Goal: Transaction & Acquisition: Purchase product/service

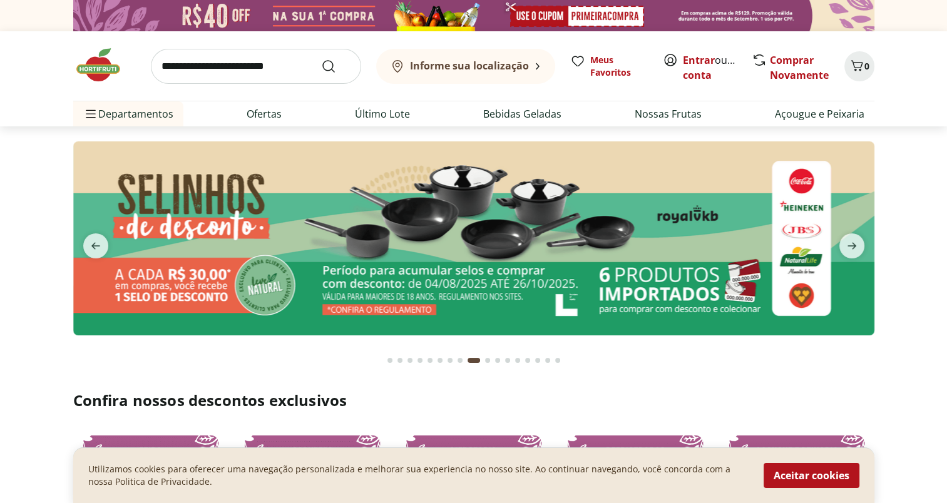
click at [388, 362] on div "Go to page 1 from fs-carousel" at bounding box center [389, 360] width 5 height 5
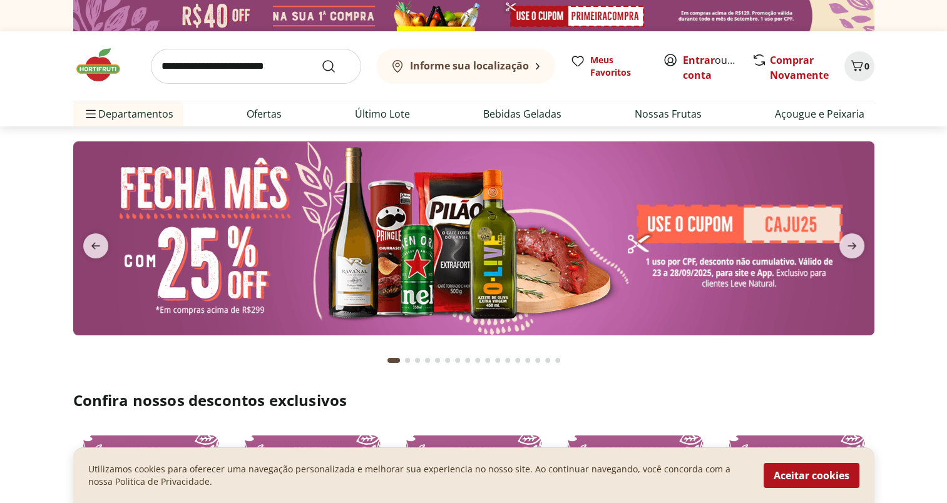
click at [405, 362] on div "Go to page 2 from fs-carousel" at bounding box center [407, 360] width 5 height 5
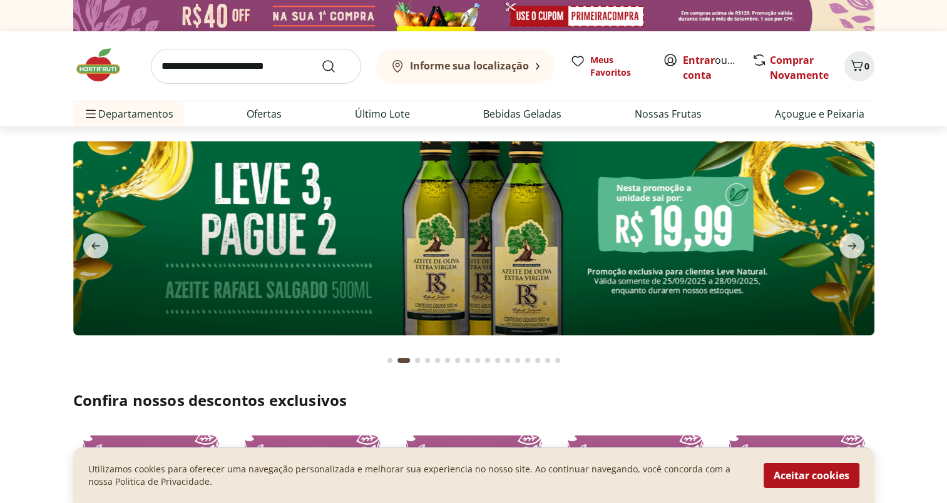
click at [416, 360] on div "Go to page 3 from fs-carousel" at bounding box center [417, 360] width 5 height 5
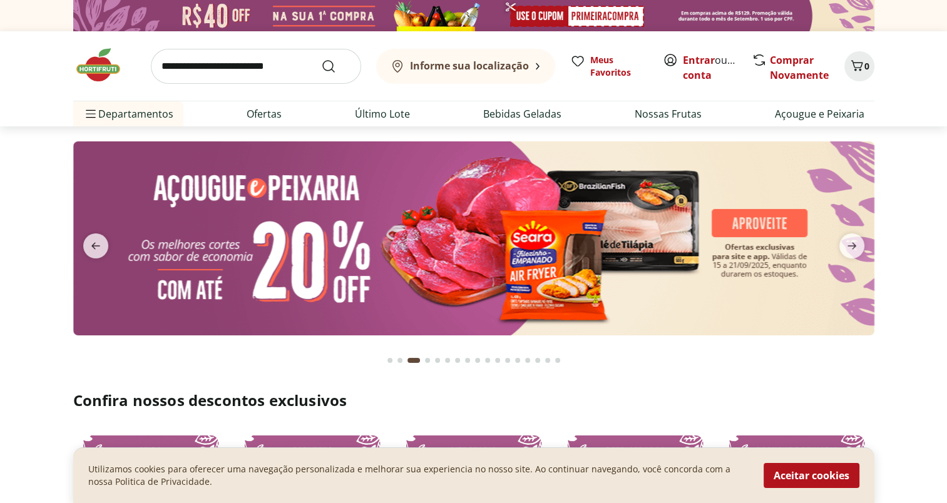
click at [428, 362] on div "Go to page 4 from fs-carousel" at bounding box center [427, 360] width 5 height 5
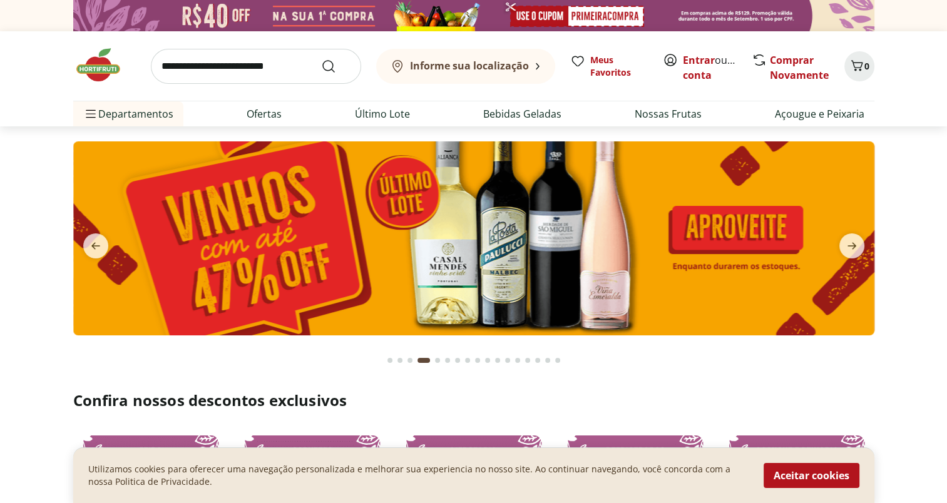
click at [438, 363] on button "Go to page 5 from fs-carousel" at bounding box center [438, 361] width 10 height 30
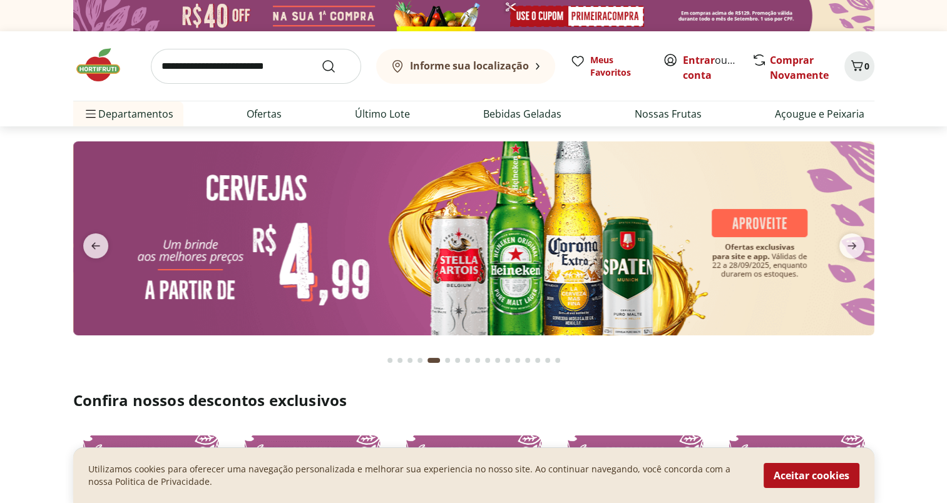
click at [448, 362] on div "Go to page 6 from fs-carousel" at bounding box center [447, 360] width 5 height 5
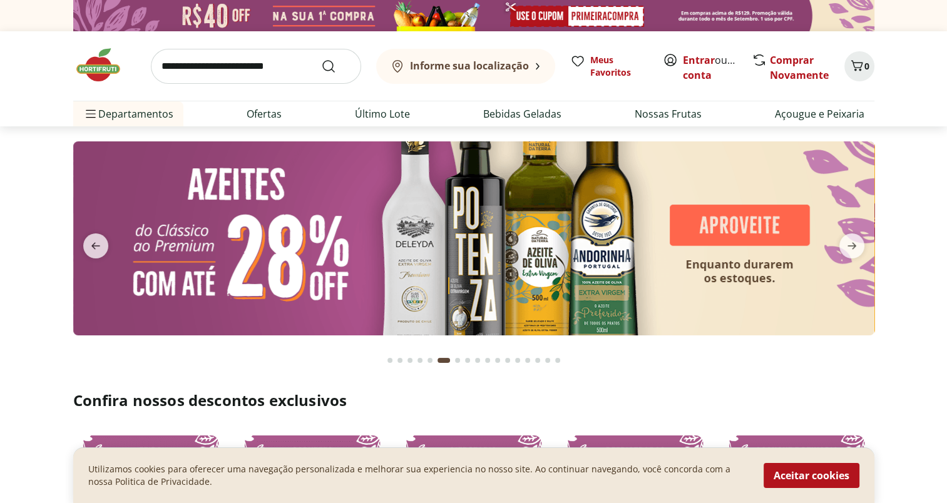
click at [455, 362] on div "Go to page 7 from fs-carousel" at bounding box center [457, 360] width 5 height 5
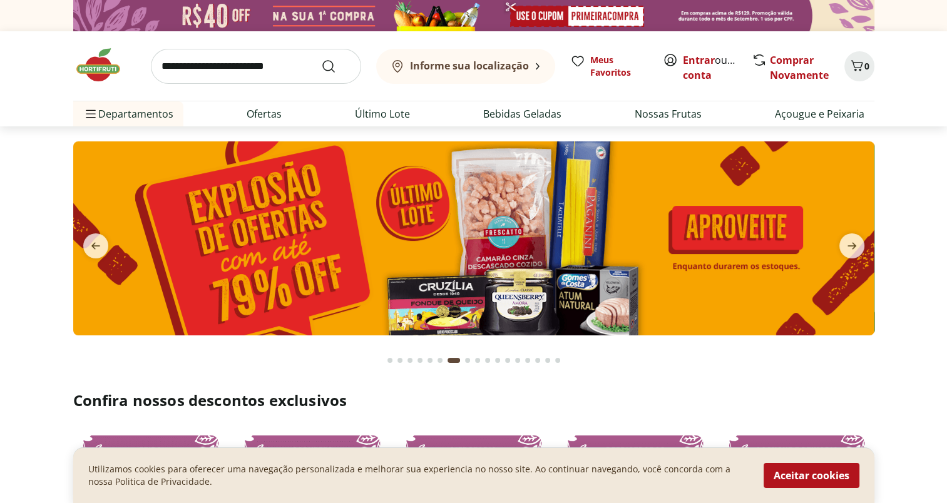
click at [466, 362] on div "Go to page 8 from fs-carousel" at bounding box center [467, 360] width 5 height 5
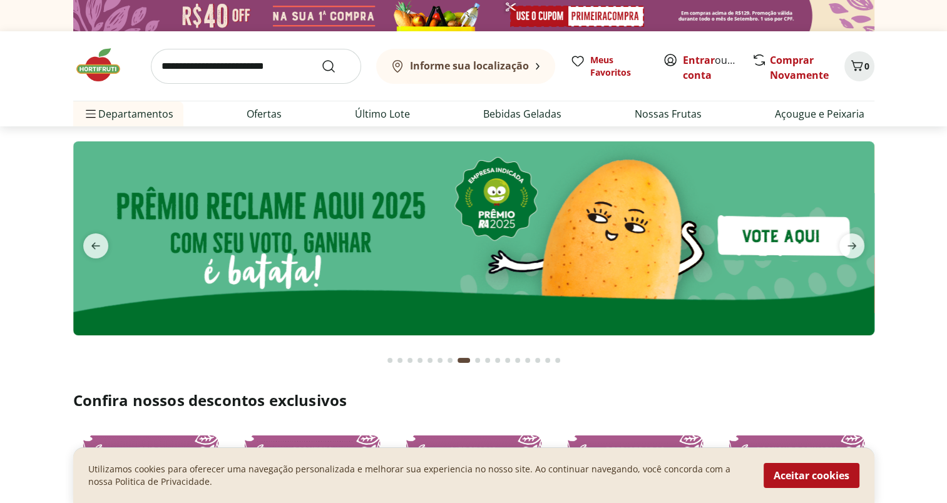
click at [478, 361] on div "Go to page 9 from fs-carousel" at bounding box center [477, 360] width 5 height 5
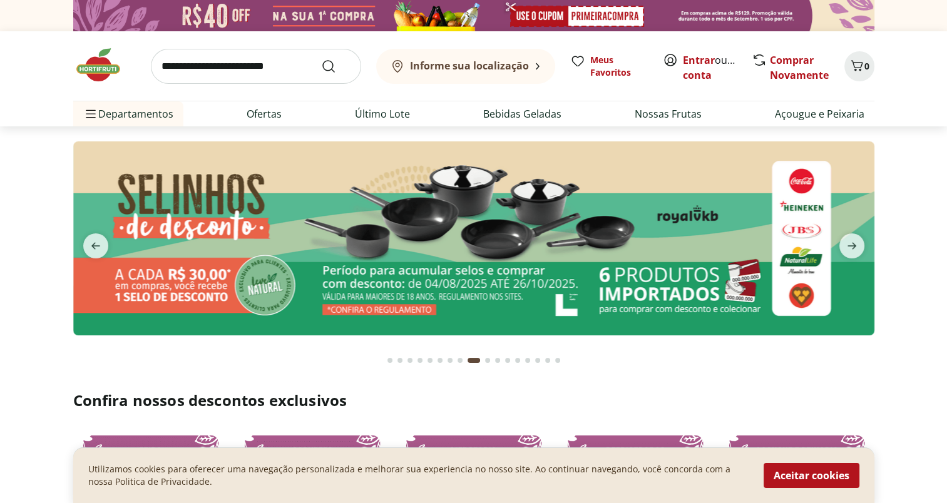
click at [486, 361] on div "Go to page 10 from fs-carousel" at bounding box center [487, 360] width 5 height 5
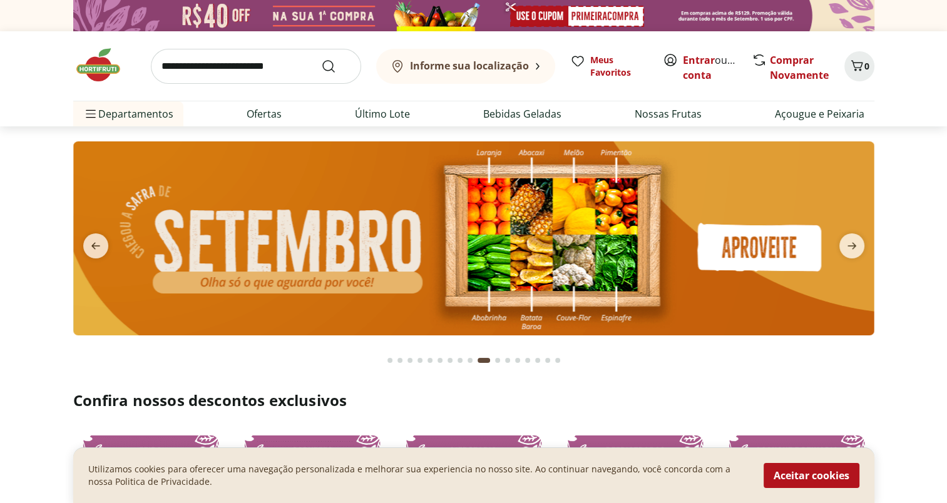
click at [496, 361] on div "Go to page 11 from fs-carousel" at bounding box center [497, 360] width 5 height 5
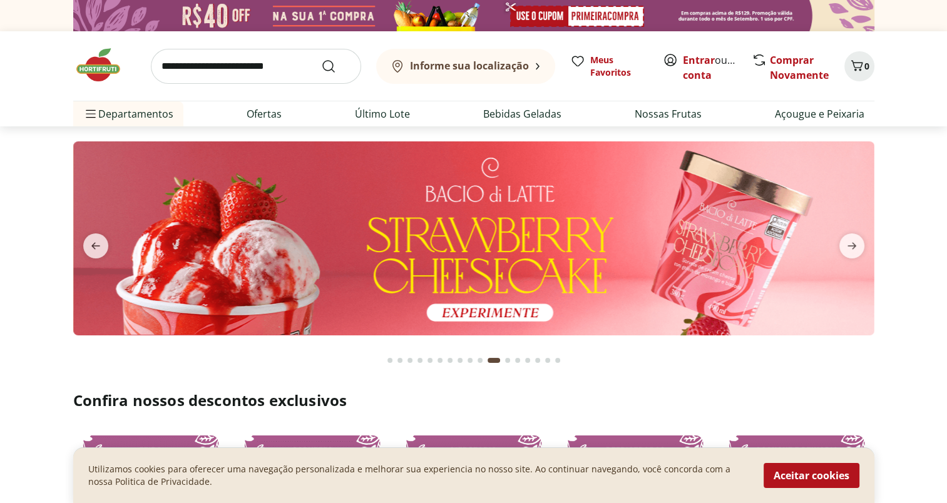
click at [507, 361] on div "Go to page 12 from fs-carousel" at bounding box center [507, 360] width 5 height 5
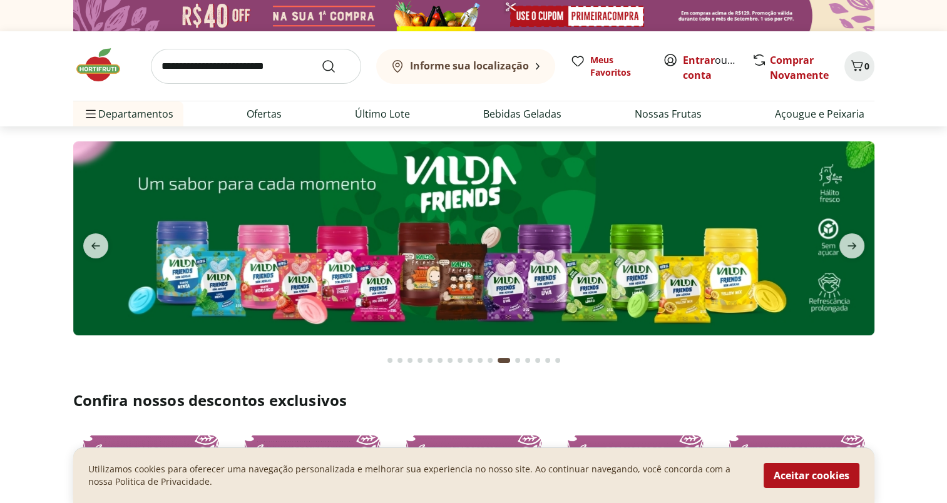
click at [518, 363] on button "Go to page 13 from fs-carousel" at bounding box center [518, 361] width 10 height 30
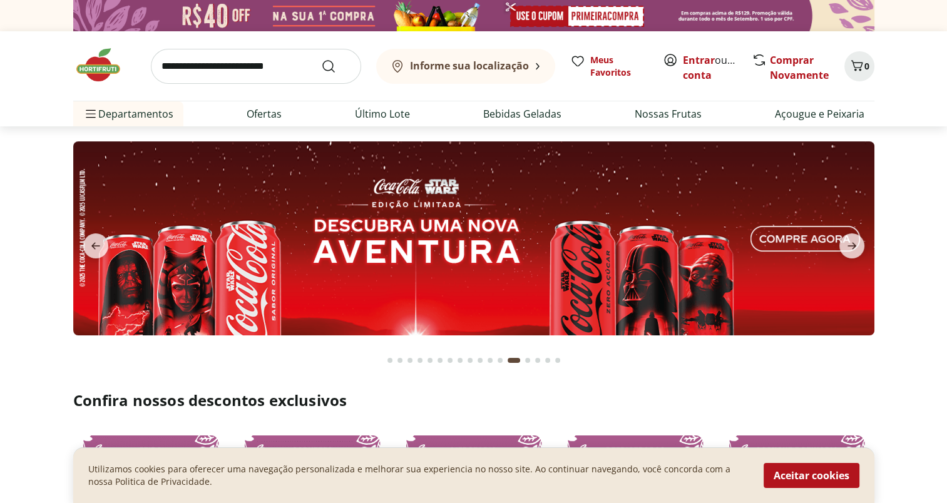
click at [526, 363] on button "Go to page 14 from fs-carousel" at bounding box center [528, 361] width 10 height 30
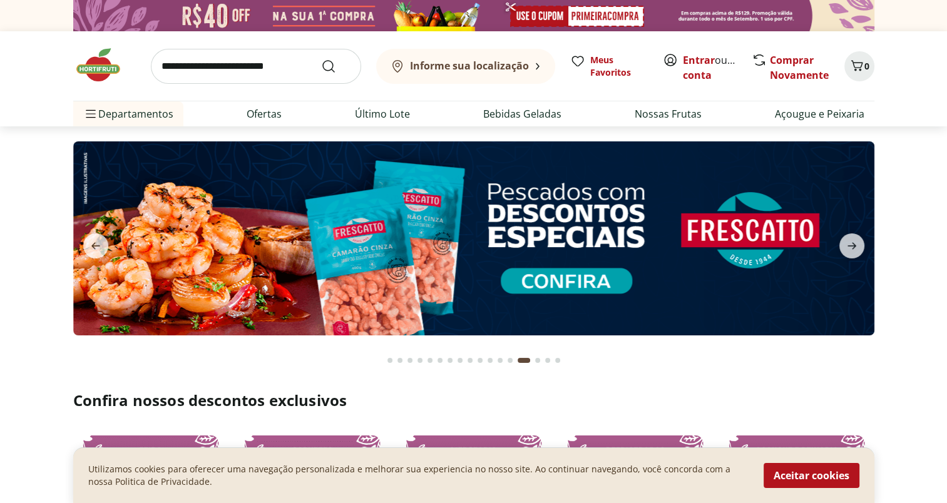
click at [531, 363] on button "Current page from fs-carousel" at bounding box center [524, 361] width 18 height 30
click at [536, 363] on div "Go to page 15 from fs-carousel" at bounding box center [537, 360] width 5 height 5
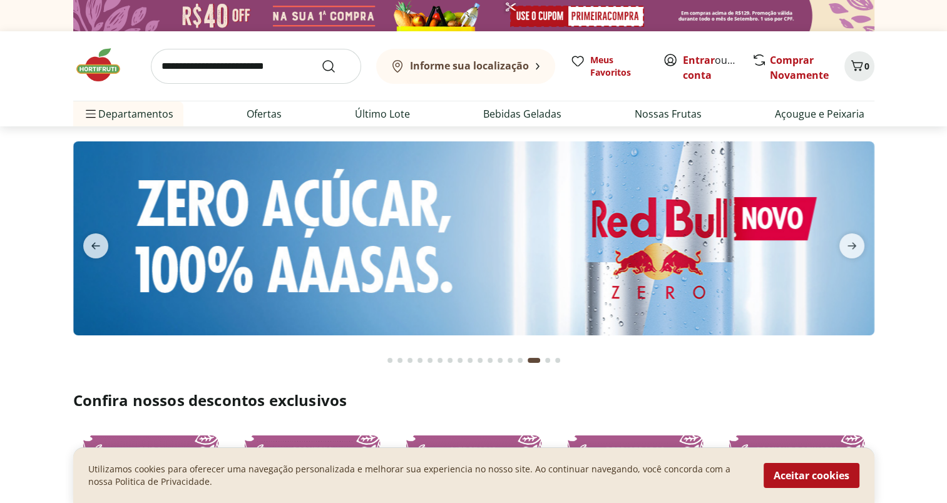
click at [548, 358] on div "Go to page 16 from fs-carousel" at bounding box center [547, 360] width 5 height 5
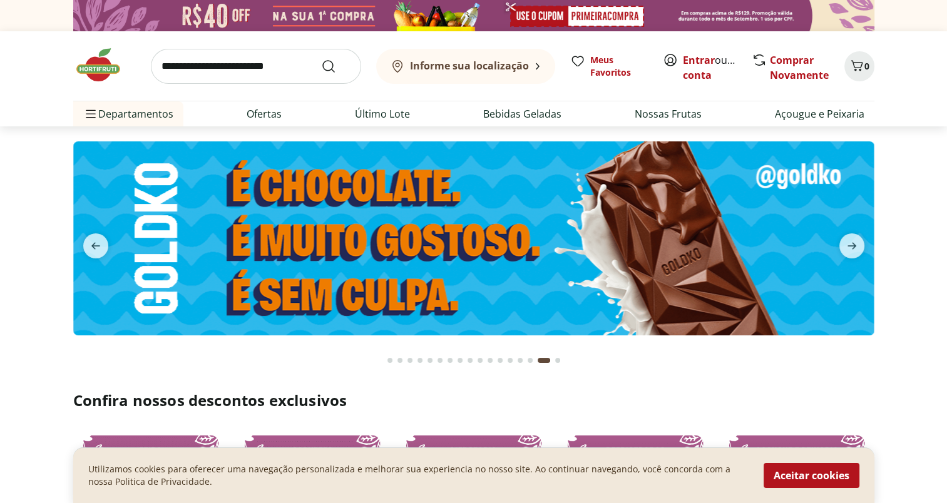
click at [560, 359] on button "Go to page 17 from fs-carousel" at bounding box center [558, 361] width 10 height 30
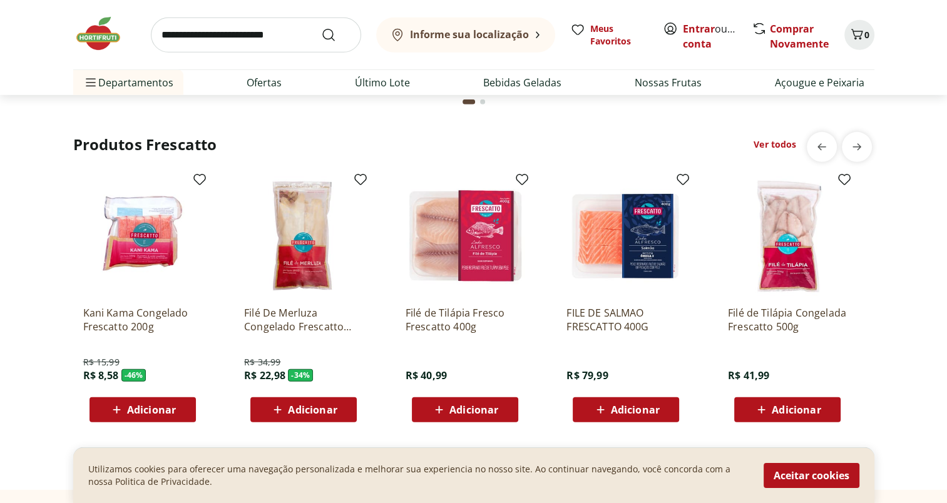
scroll to position [3595, 0]
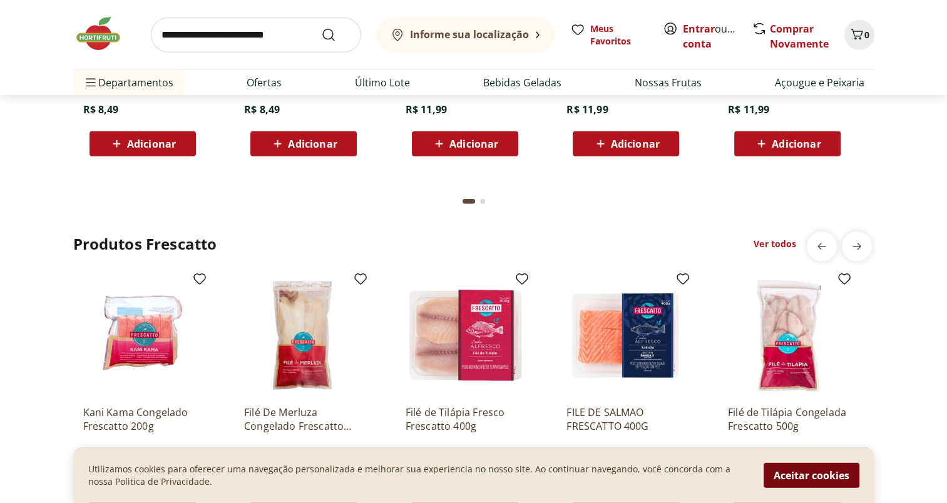
click at [832, 481] on button "Aceitar cookies" at bounding box center [812, 475] width 96 height 25
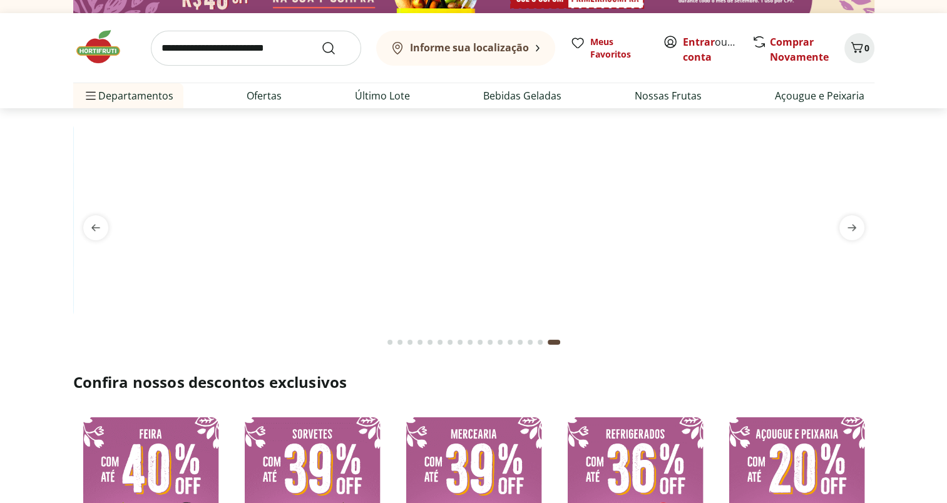
scroll to position [0, 0]
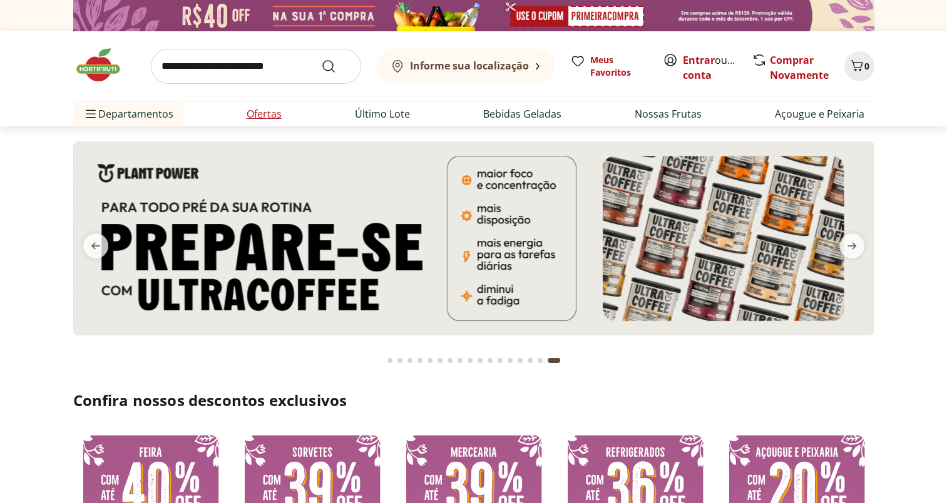
click at [259, 105] on li "Ofertas" at bounding box center [264, 113] width 55 height 25
click at [260, 115] on link "Ofertas" at bounding box center [264, 113] width 35 height 15
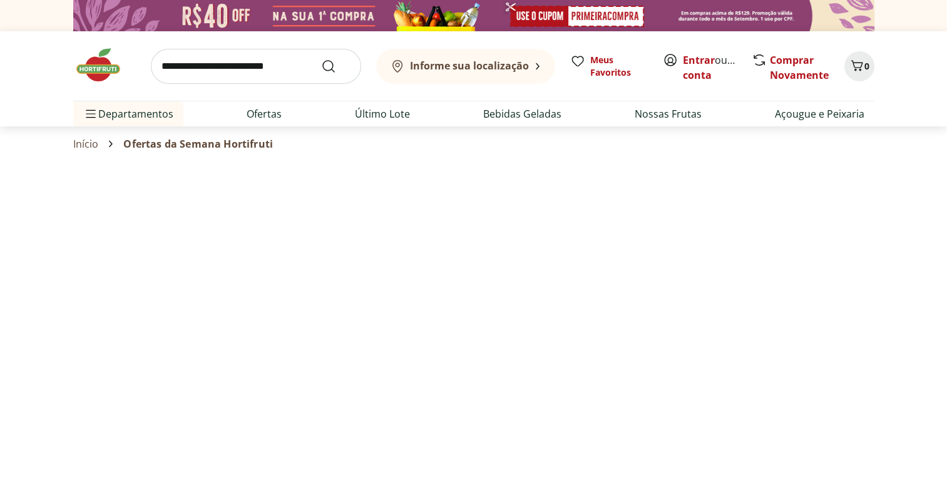
select select "**********"
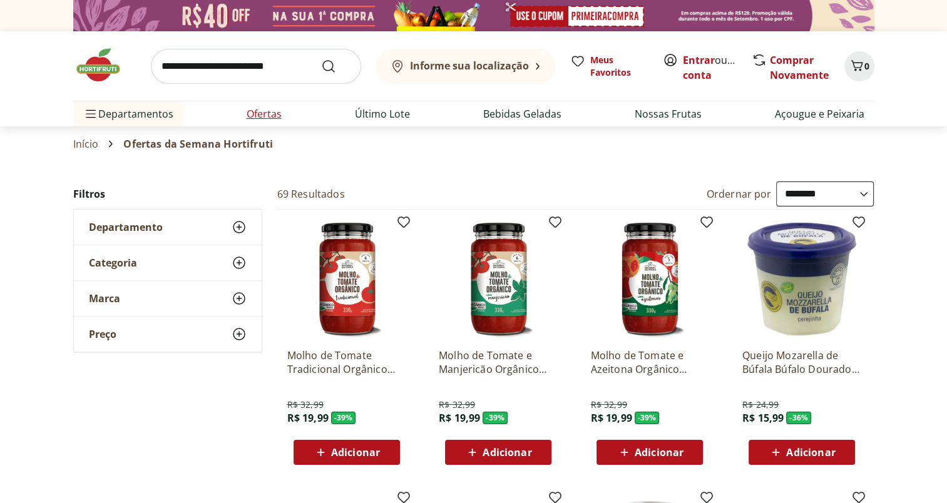
click at [242, 113] on li "Ofertas" at bounding box center [264, 113] width 55 height 25
click at [258, 117] on link "Ofertas" at bounding box center [264, 113] width 35 height 15
click at [260, 118] on link "Ofertas" at bounding box center [264, 113] width 35 height 15
click at [263, 115] on link "Ofertas" at bounding box center [264, 113] width 35 height 15
click at [263, 60] on input "search" at bounding box center [256, 66] width 210 height 35
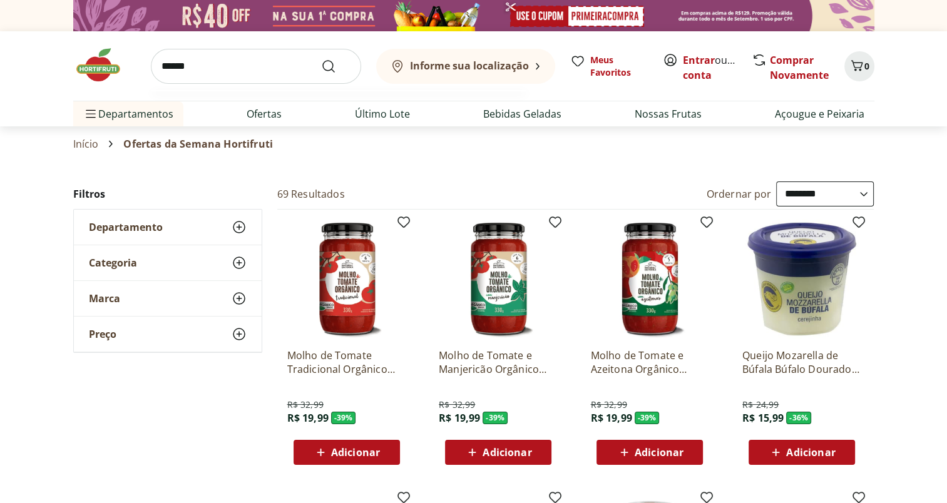
type input "******"
click at [321, 59] on button "Submit Search" at bounding box center [336, 66] width 30 height 15
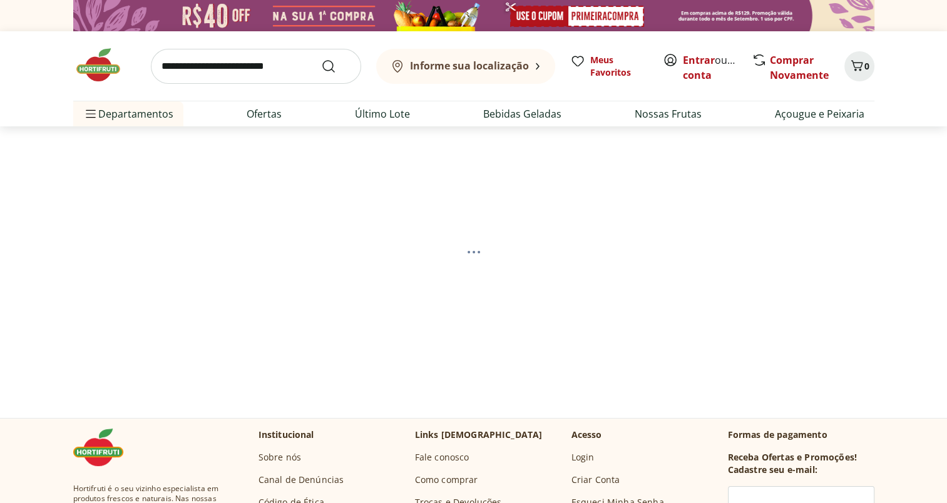
select select "**********"
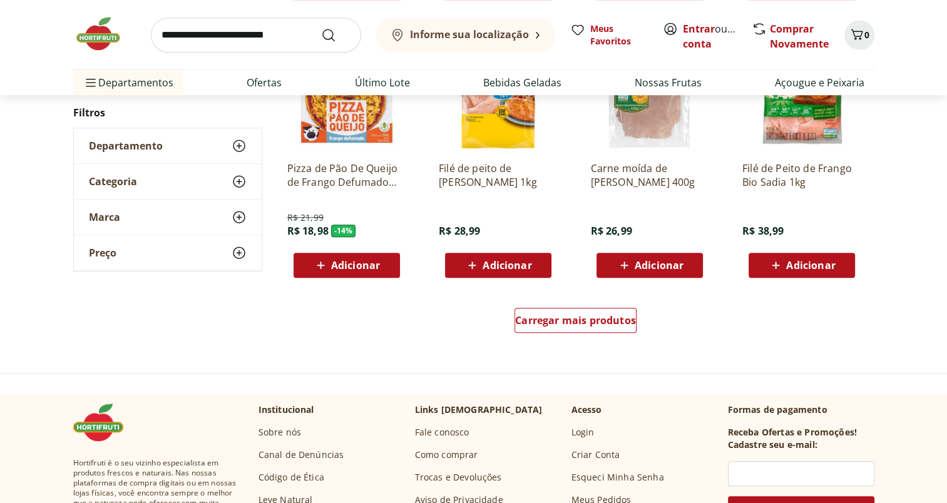
scroll to position [788, 0]
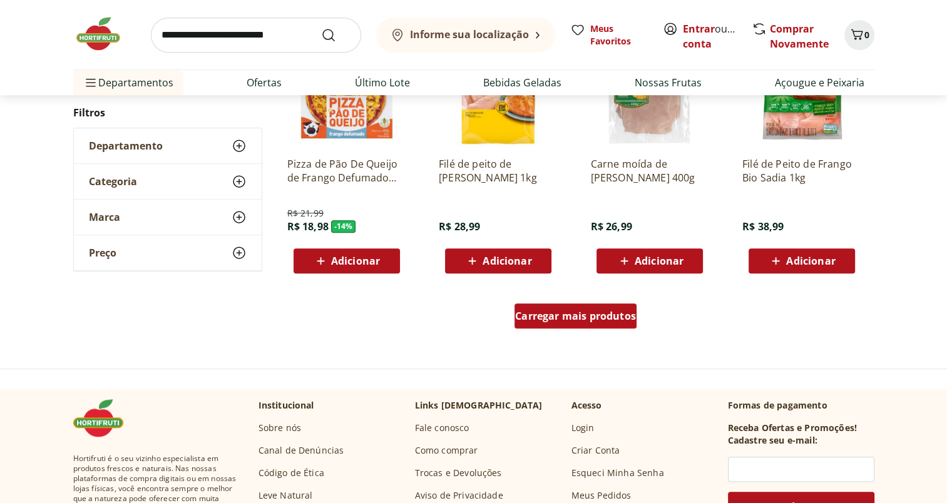
click at [572, 318] on span "Carregar mais produtos" at bounding box center [575, 316] width 121 height 10
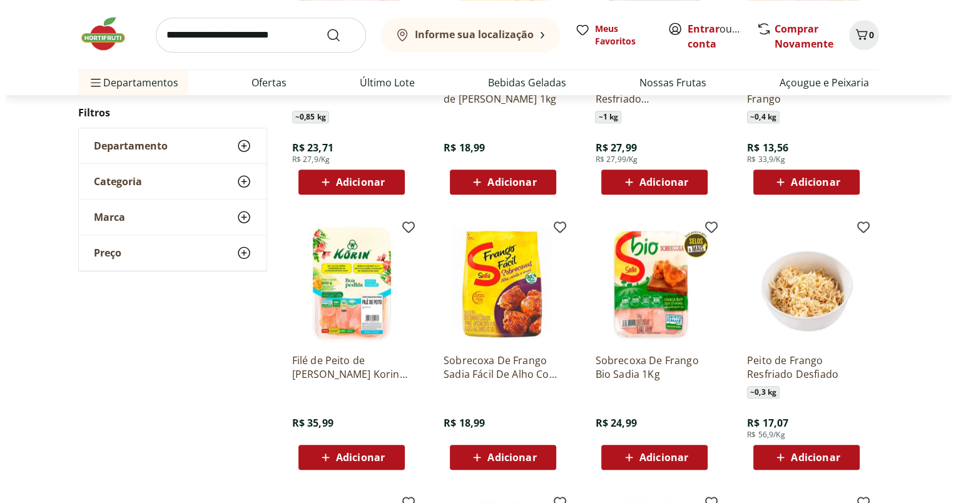
scroll to position [1146, 0]
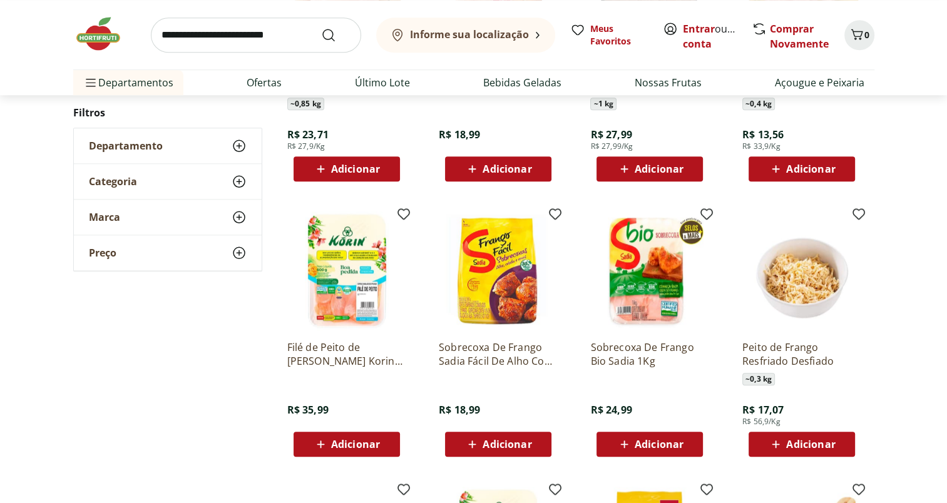
click at [662, 444] on span "Adicionar" at bounding box center [659, 444] width 49 height 10
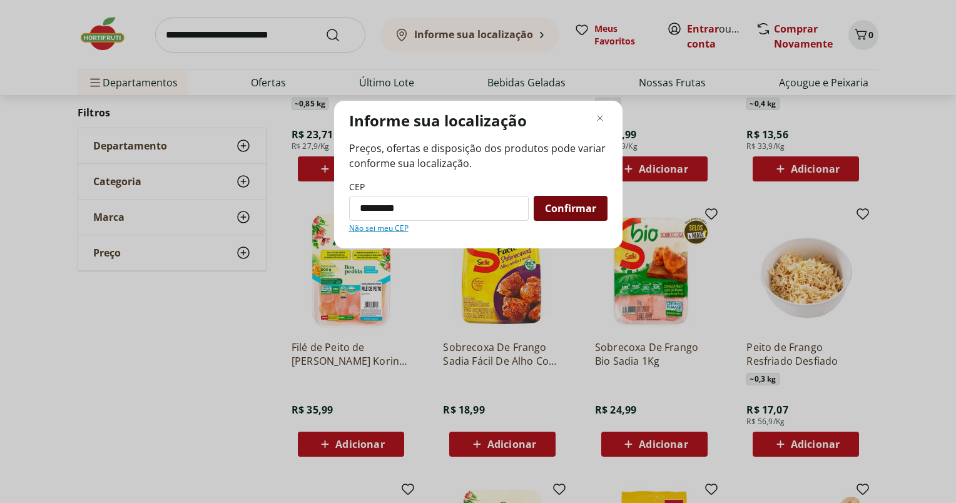
type input "*********"
click at [563, 208] on span "Confirmar" at bounding box center [570, 208] width 51 height 10
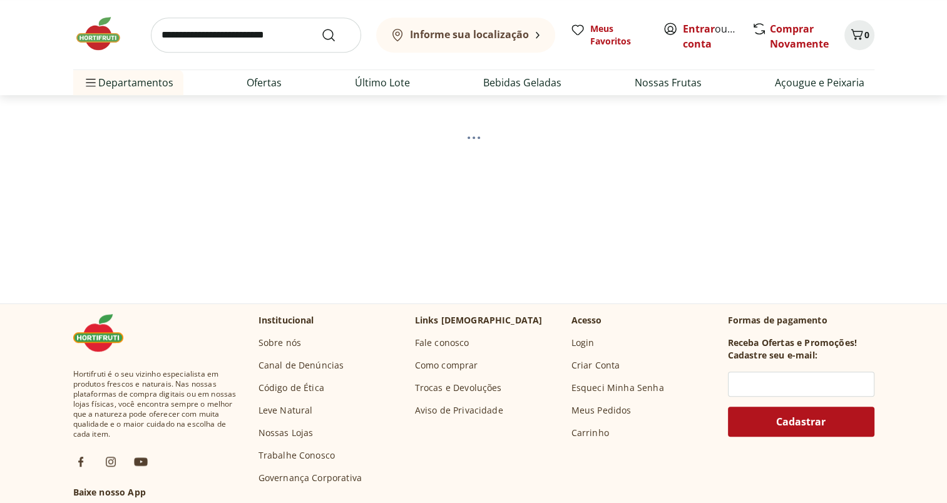
scroll to position [630, 0]
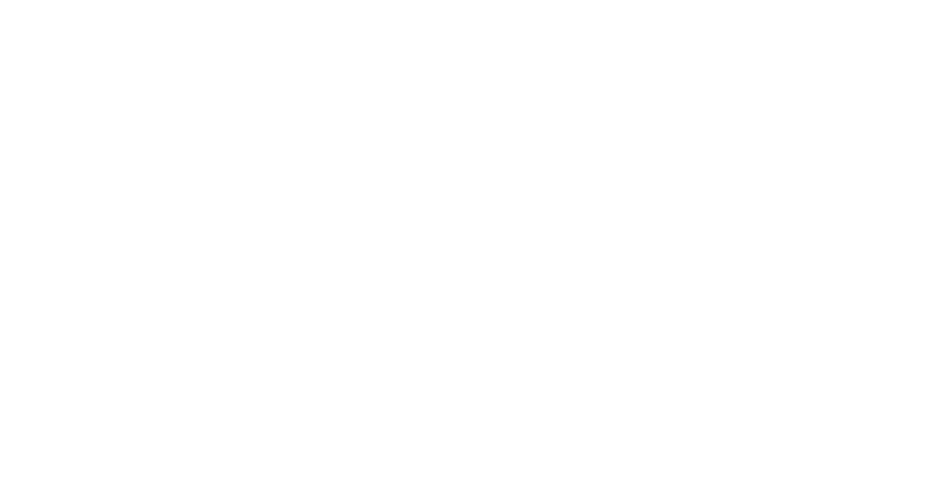
select select "**********"
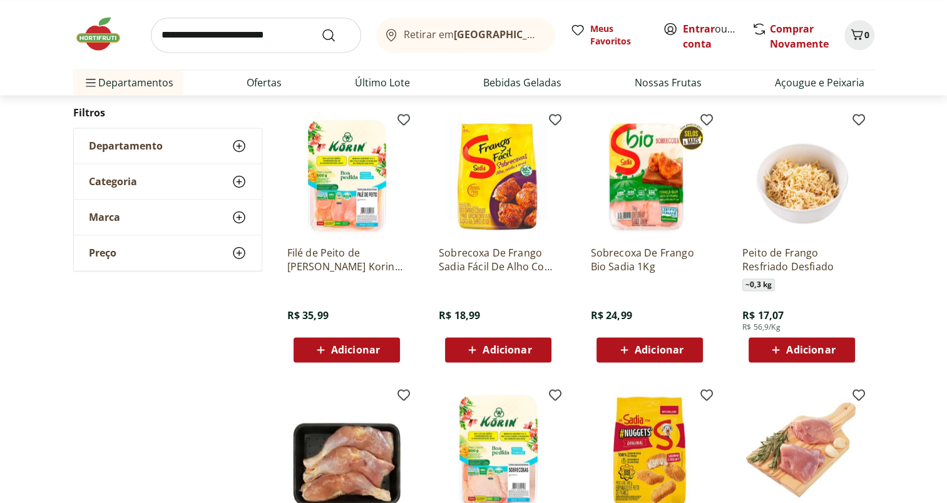
scroll to position [1765, 0]
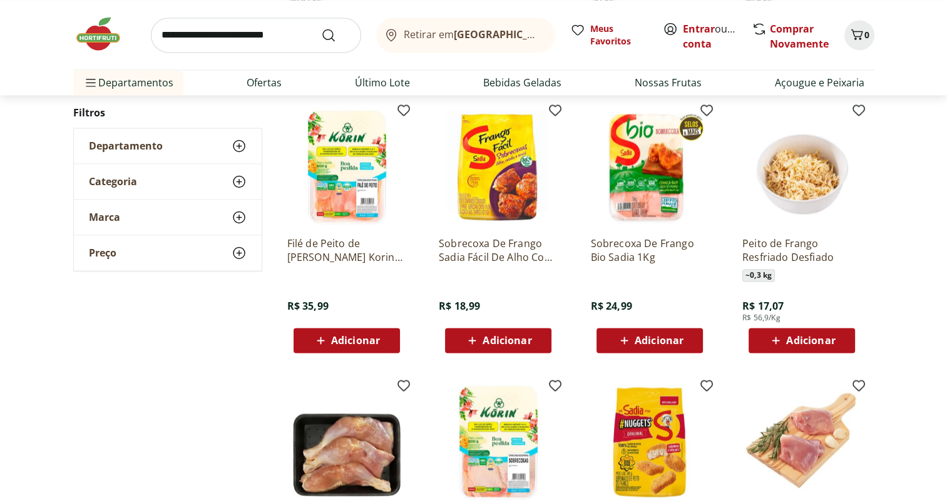
click at [661, 344] on span "Adicionar" at bounding box center [659, 341] width 49 height 10
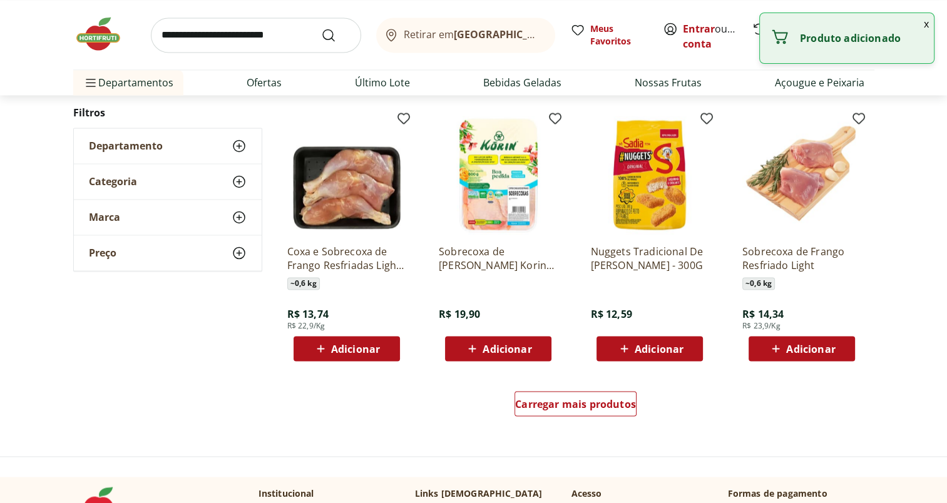
scroll to position [2103, 0]
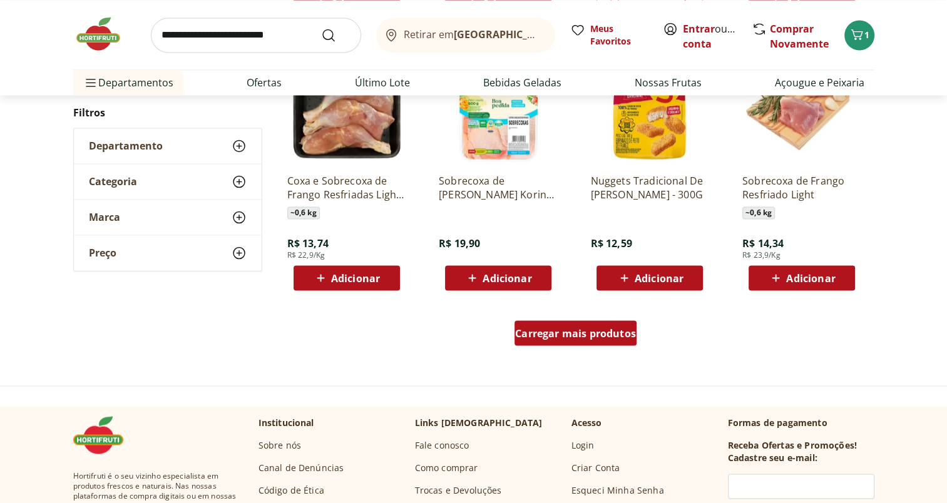
click at [561, 336] on span "Carregar mais produtos" at bounding box center [575, 333] width 121 height 10
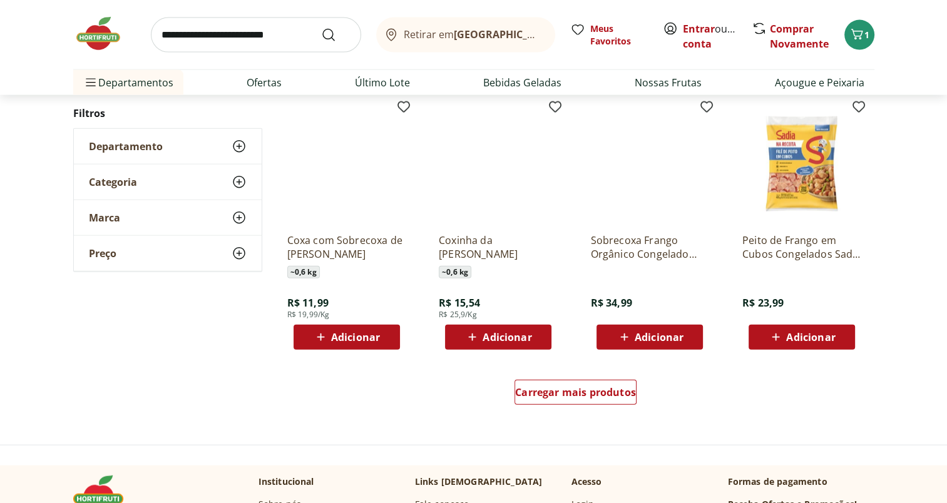
scroll to position [2869, 0]
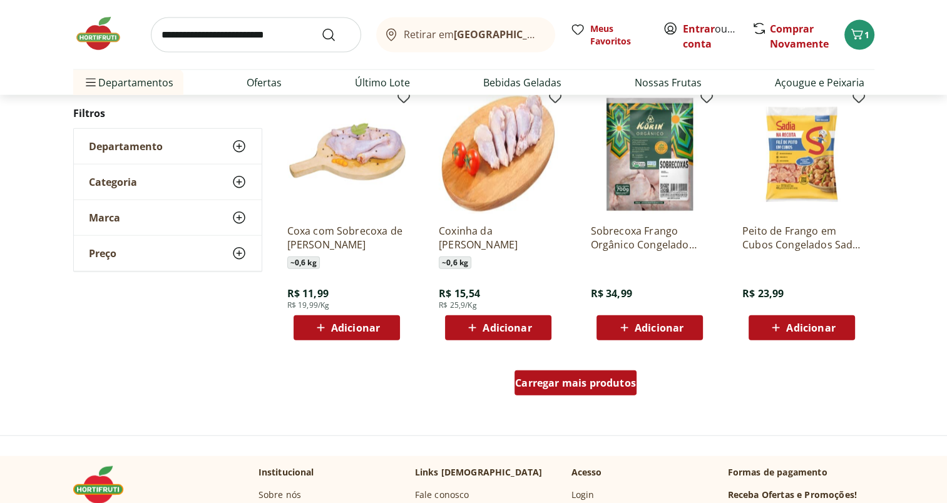
click at [596, 395] on link "Carregar mais produtos" at bounding box center [576, 386] width 122 height 30
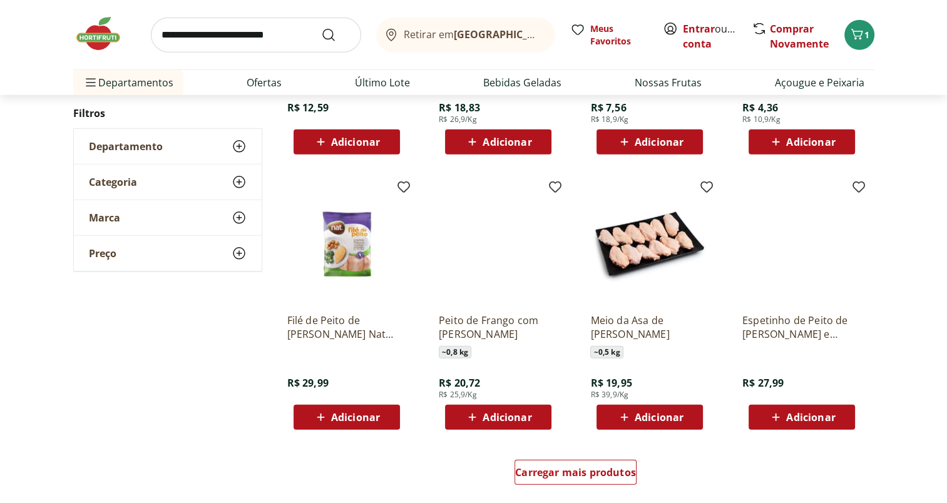
scroll to position [3601, 0]
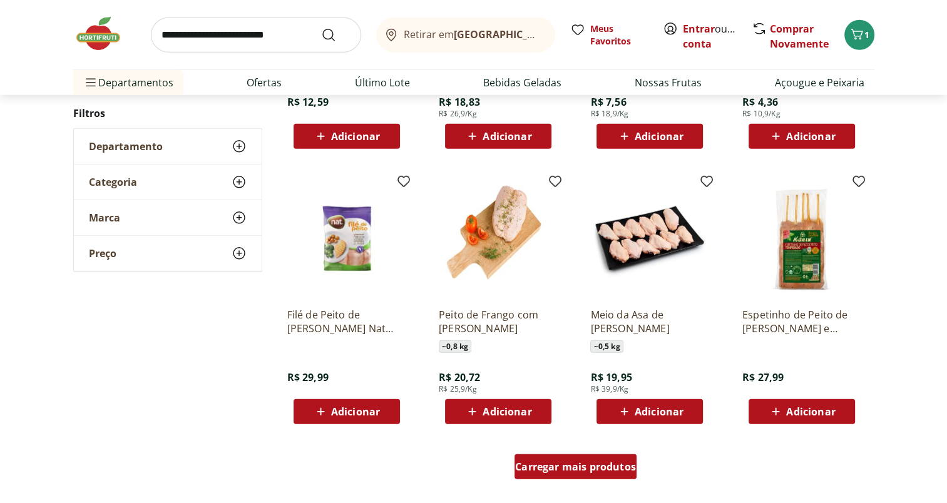
click at [603, 470] on span "Carregar mais produtos" at bounding box center [575, 467] width 121 height 10
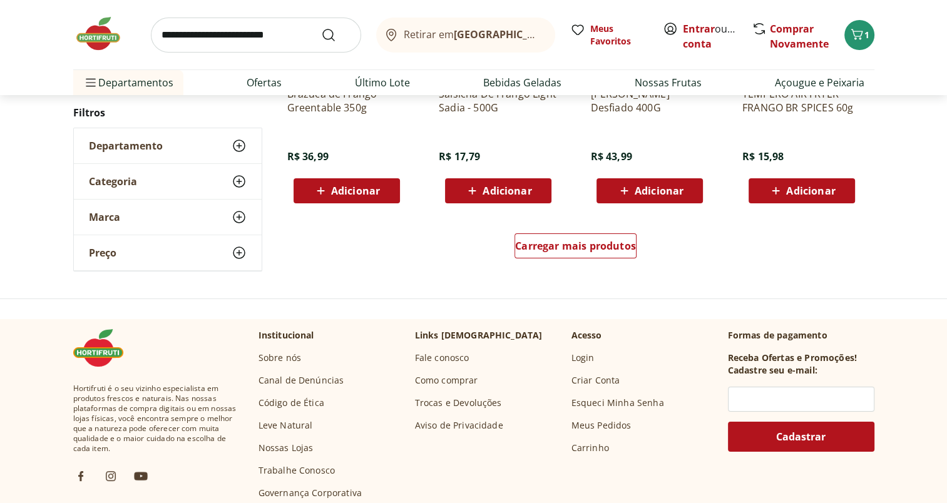
scroll to position [4632, 0]
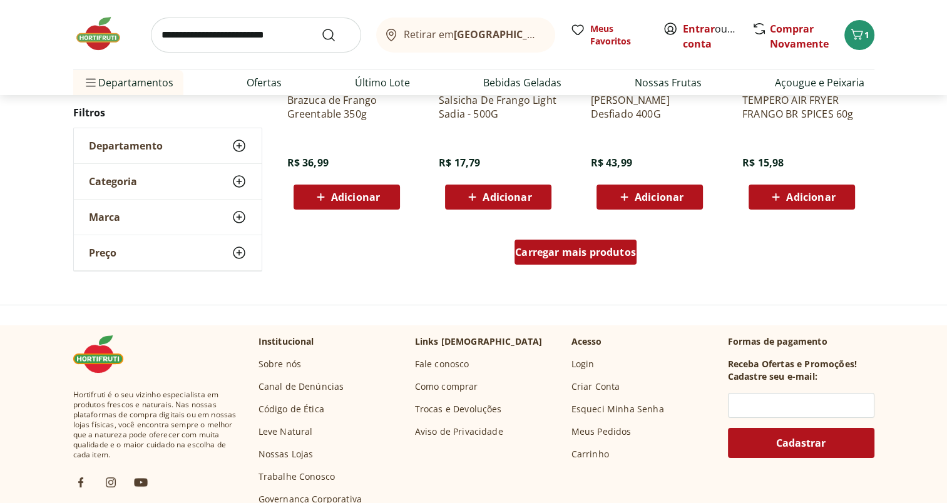
click at [578, 250] on span "Carregar mais produtos" at bounding box center [575, 252] width 121 height 10
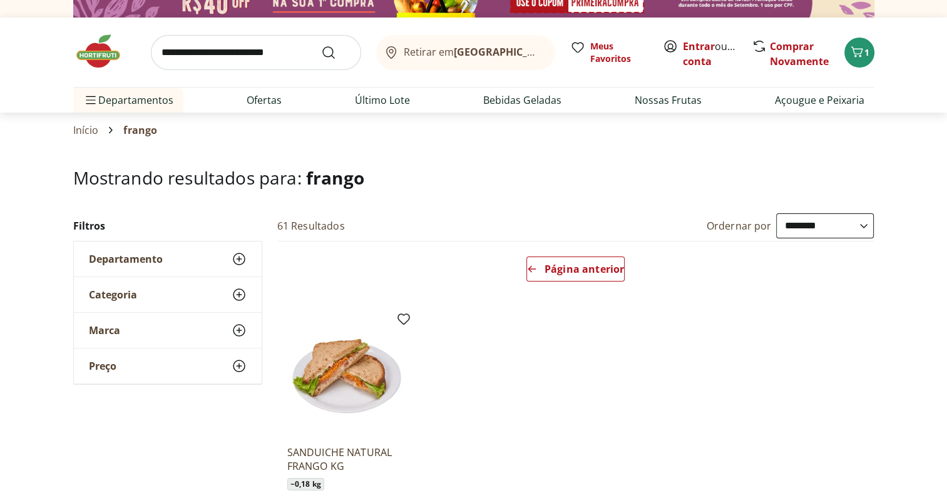
scroll to position [9, 0]
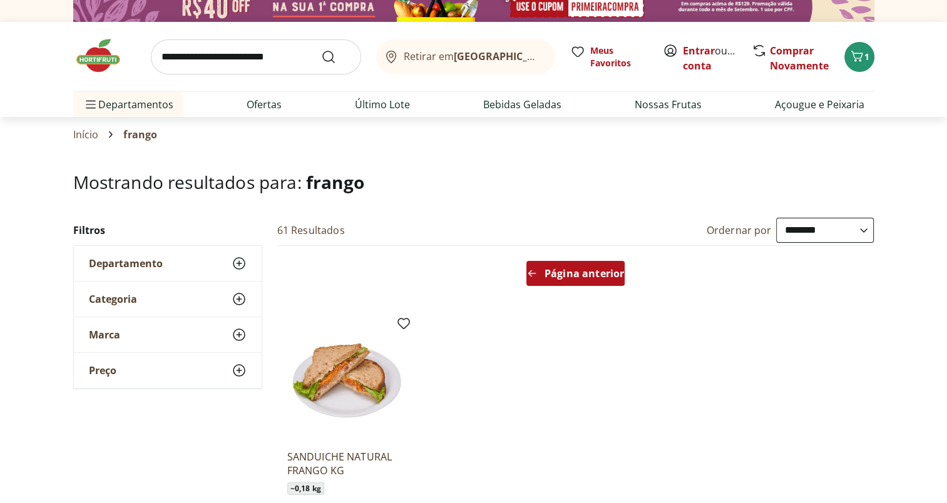
click at [567, 270] on span "Página anterior" at bounding box center [584, 274] width 79 height 10
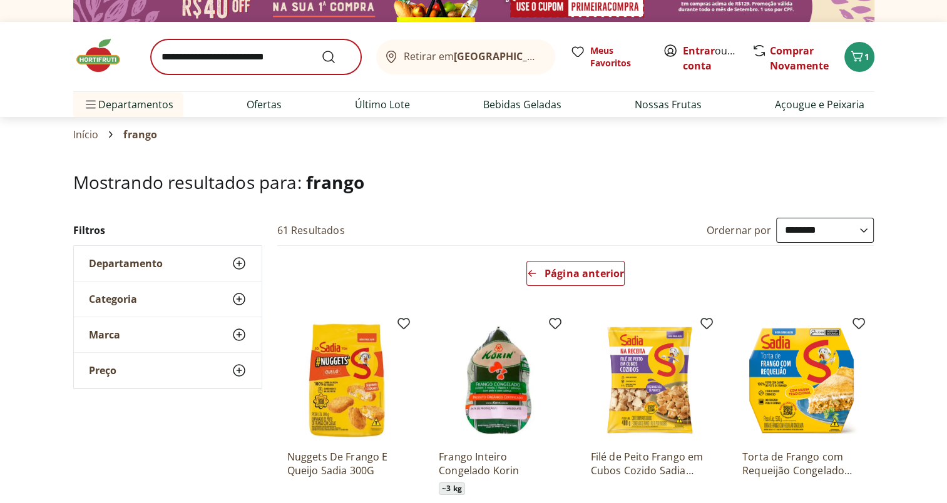
drag, startPoint x: 266, startPoint y: 74, endPoint x: 260, endPoint y: 68, distance: 8.4
click at [260, 68] on div "Retirar em Rio de Janeiro/RJ Meus Favoritos Entrar ou Criar conta Comprar Novam…" at bounding box center [473, 56] width 801 height 69
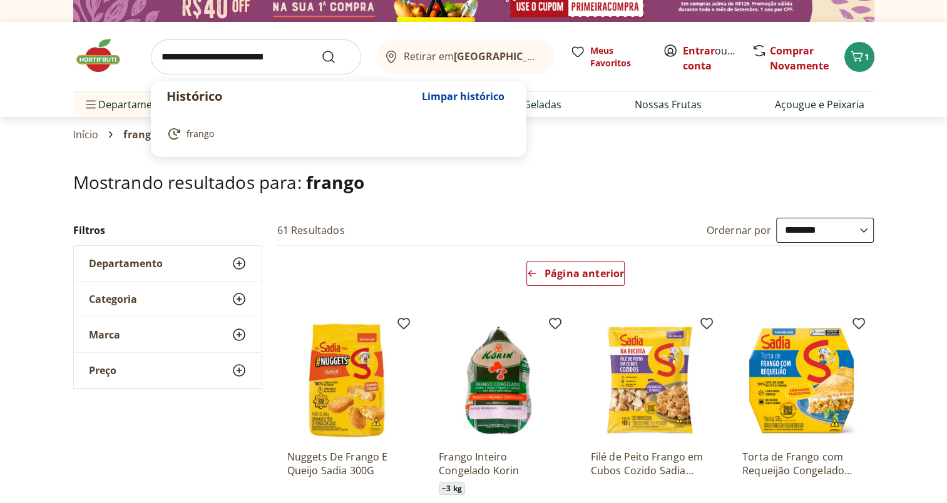
click at [260, 68] on input "search" at bounding box center [256, 56] width 210 height 35
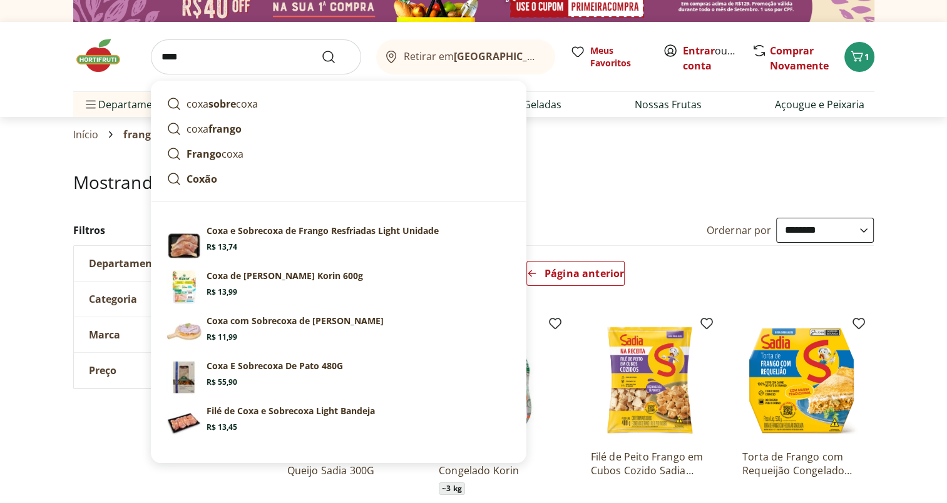
type input "****"
click at [321, 49] on button "Submit Search" at bounding box center [336, 56] width 30 height 15
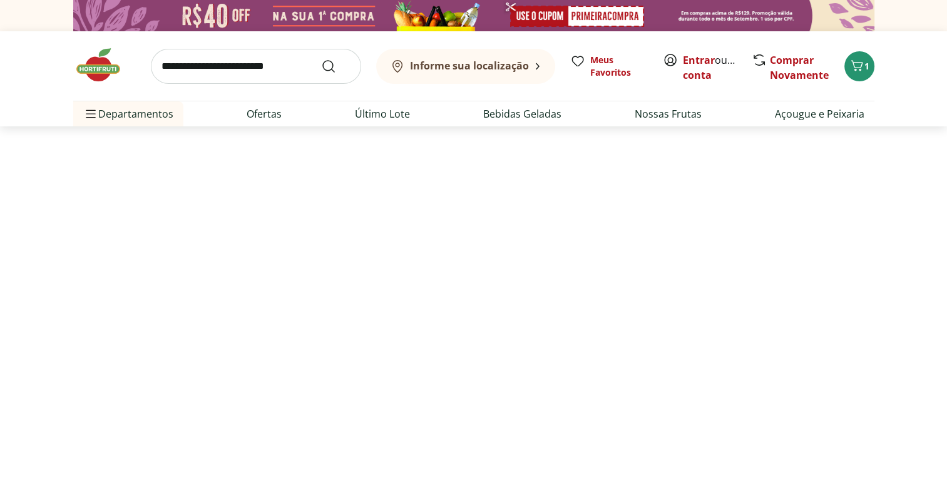
select select "**********"
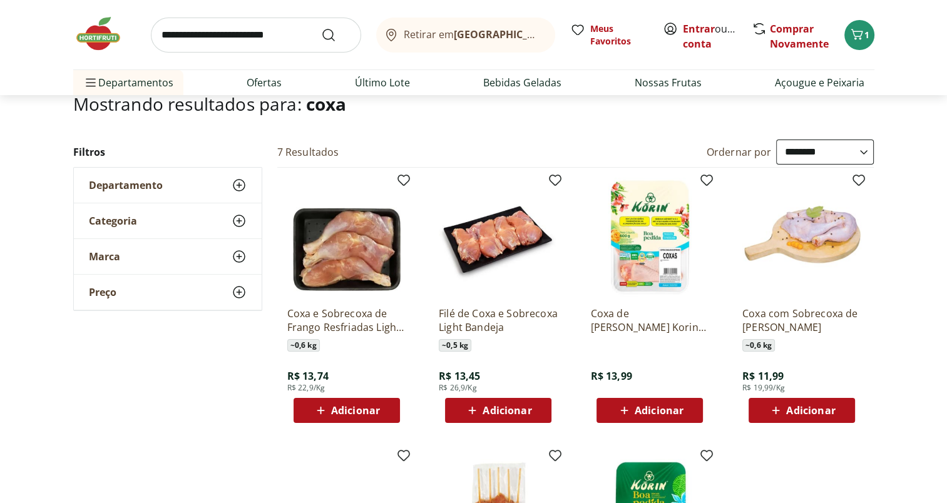
scroll to position [36, 0]
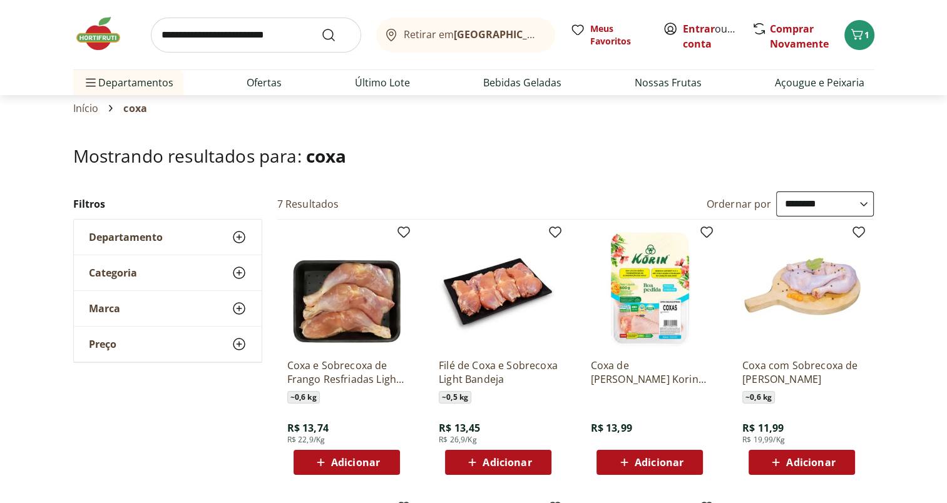
click at [657, 280] on img at bounding box center [649, 289] width 119 height 119
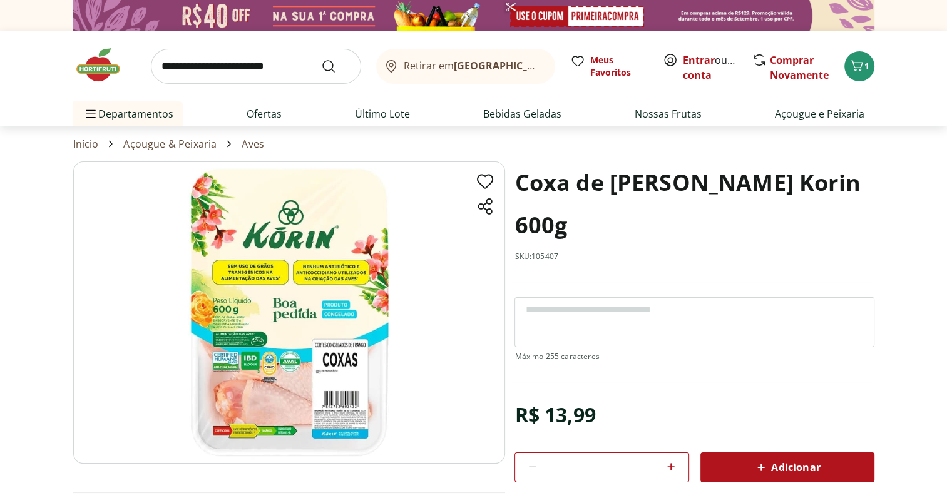
click at [672, 463] on icon at bounding box center [671, 466] width 15 height 15
type input "*"
click at [739, 468] on div "Adicionar" at bounding box center [787, 467] width 154 height 23
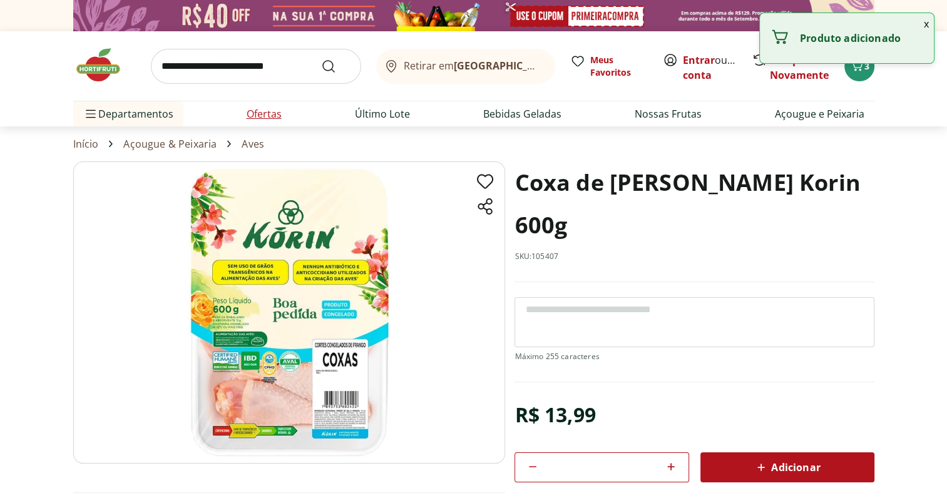
click at [242, 120] on li "Ofertas" at bounding box center [264, 113] width 55 height 25
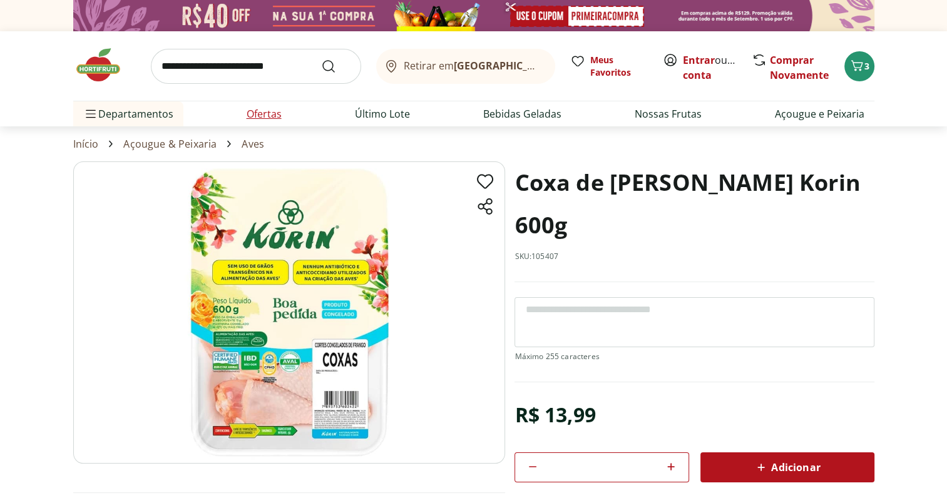
click at [261, 115] on link "Ofertas" at bounding box center [264, 113] width 35 height 15
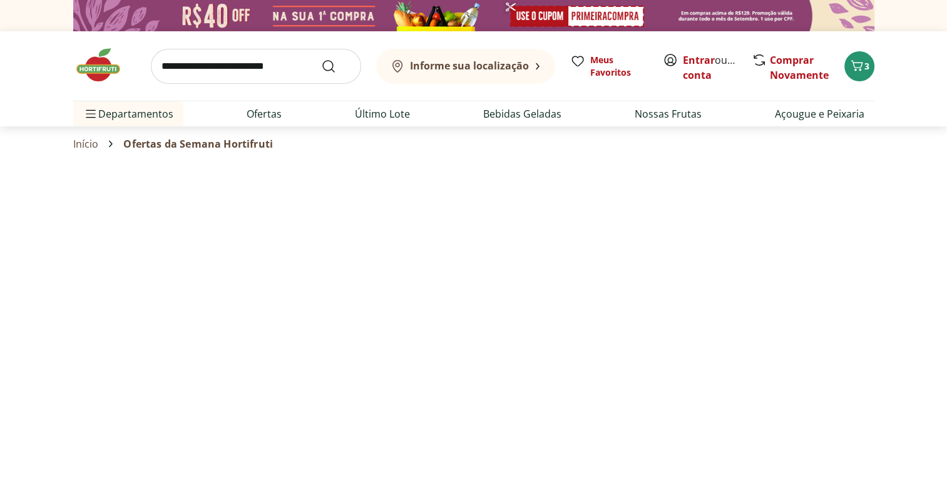
select select "**********"
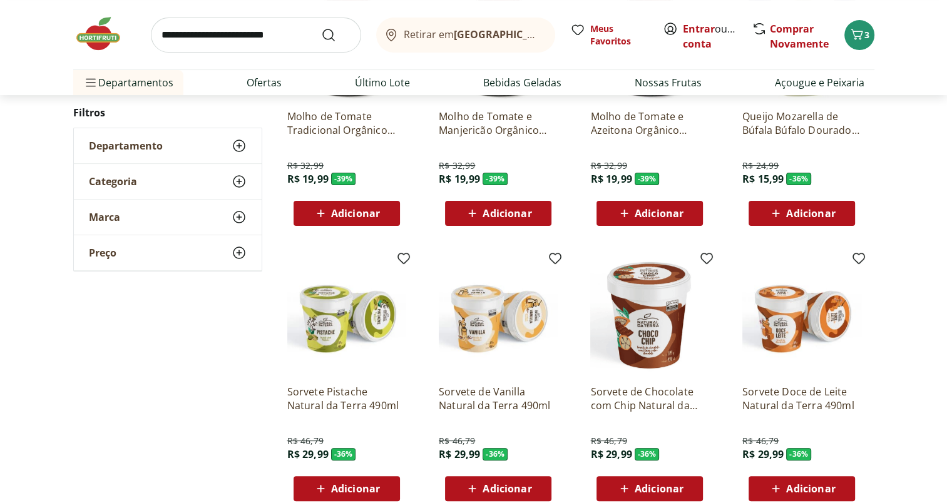
scroll to position [302, 0]
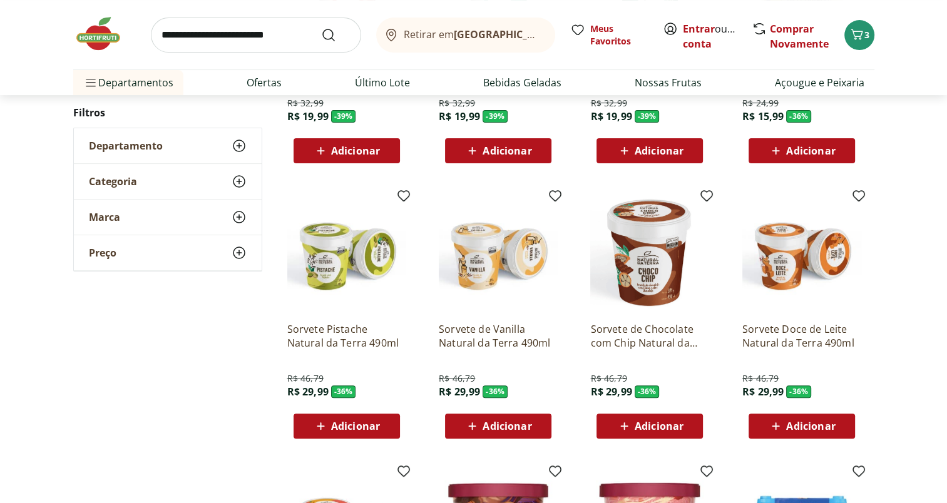
click at [820, 151] on span "Adicionar" at bounding box center [810, 151] width 49 height 10
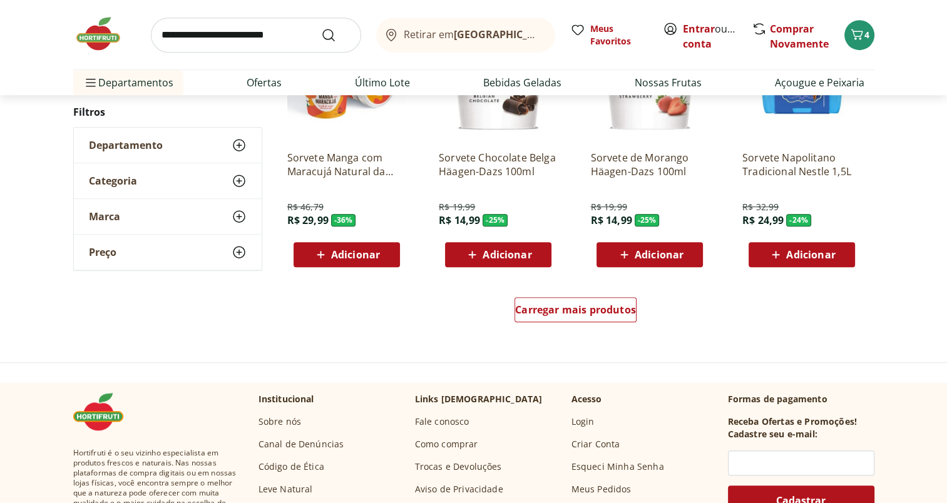
scroll to position [746, 0]
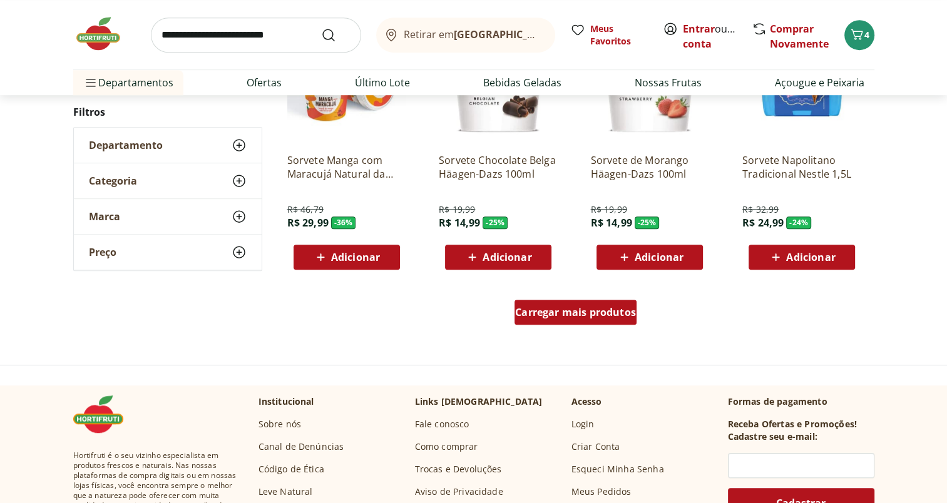
click at [613, 307] on span "Carregar mais produtos" at bounding box center [575, 312] width 121 height 10
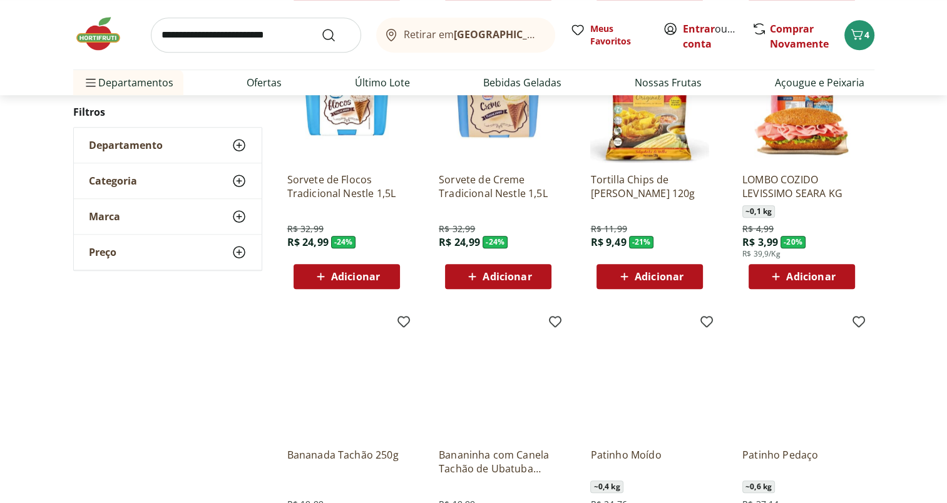
scroll to position [1039, 0]
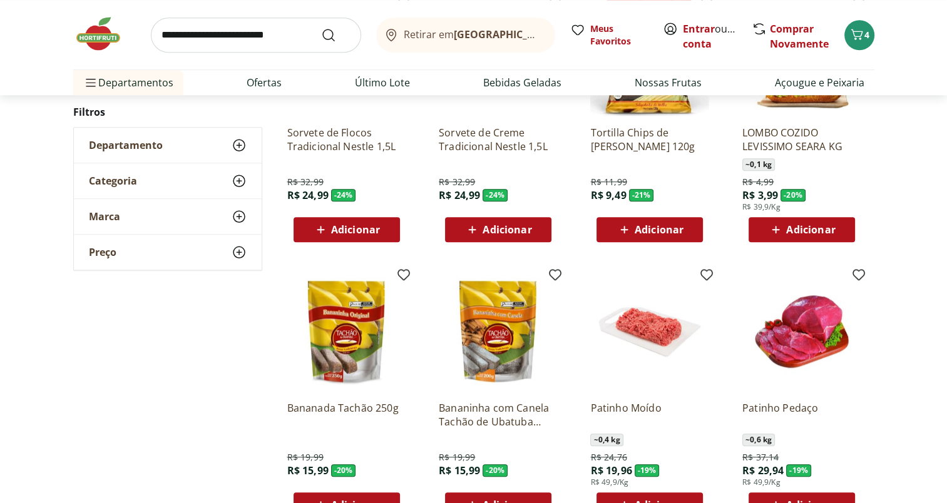
click at [667, 232] on span "Adicionar" at bounding box center [659, 230] width 49 height 10
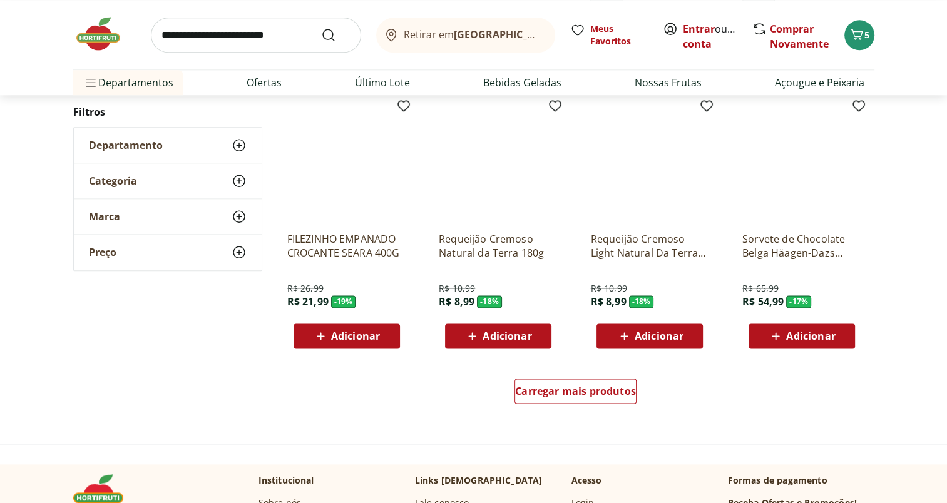
scroll to position [1474, 0]
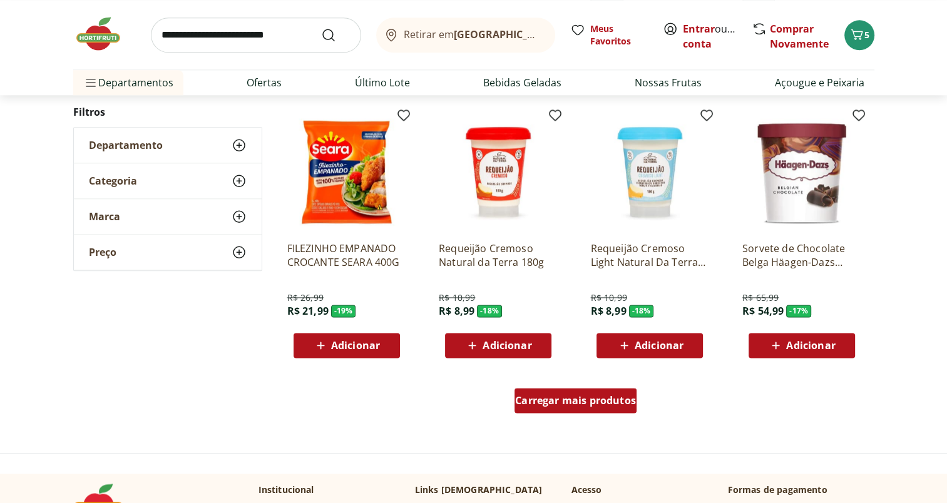
click at [573, 401] on span "Carregar mais produtos" at bounding box center [575, 401] width 121 height 10
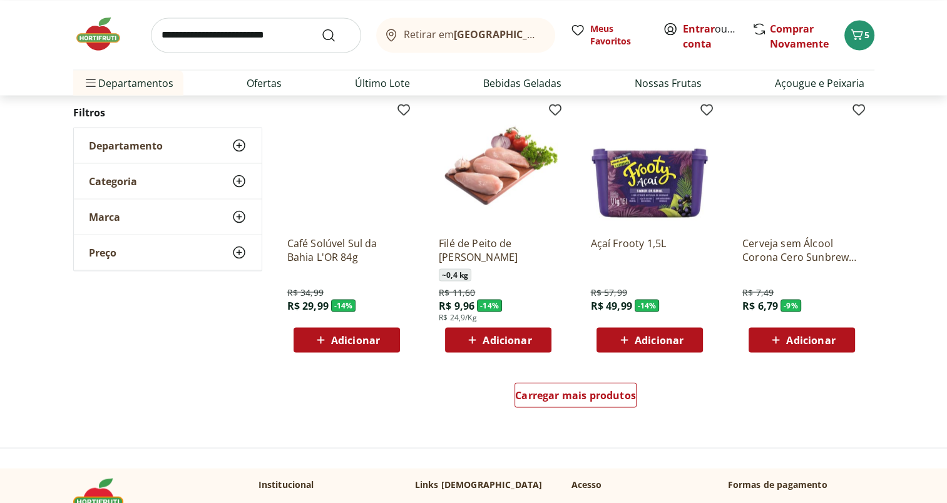
scroll to position [2309, 0]
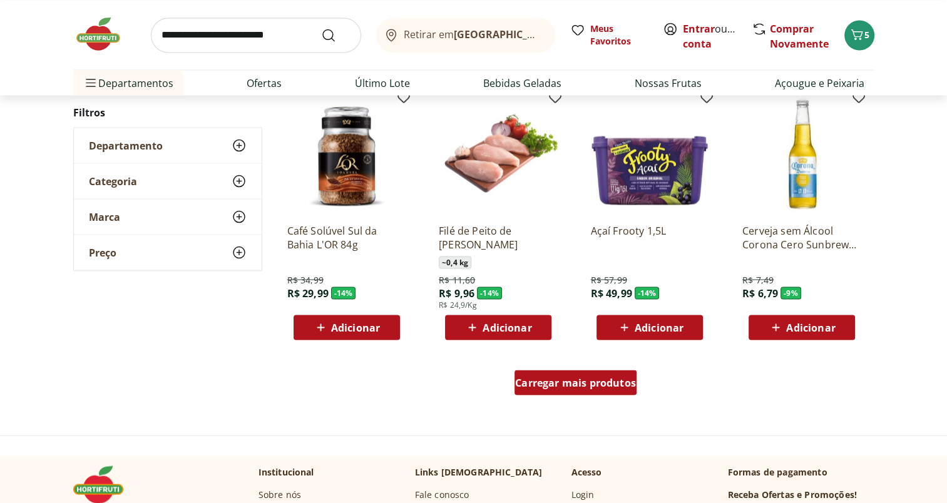
click at [593, 378] on span "Carregar mais produtos" at bounding box center [575, 382] width 121 height 10
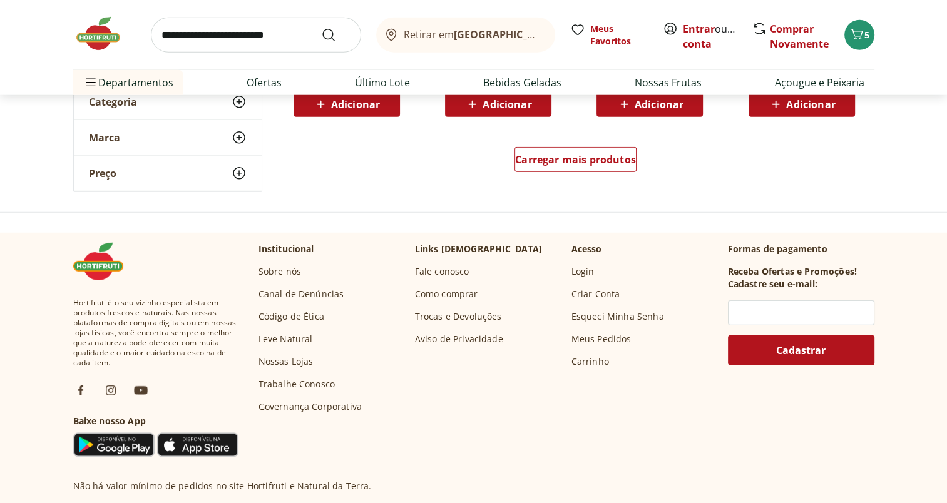
scroll to position [3357, 0]
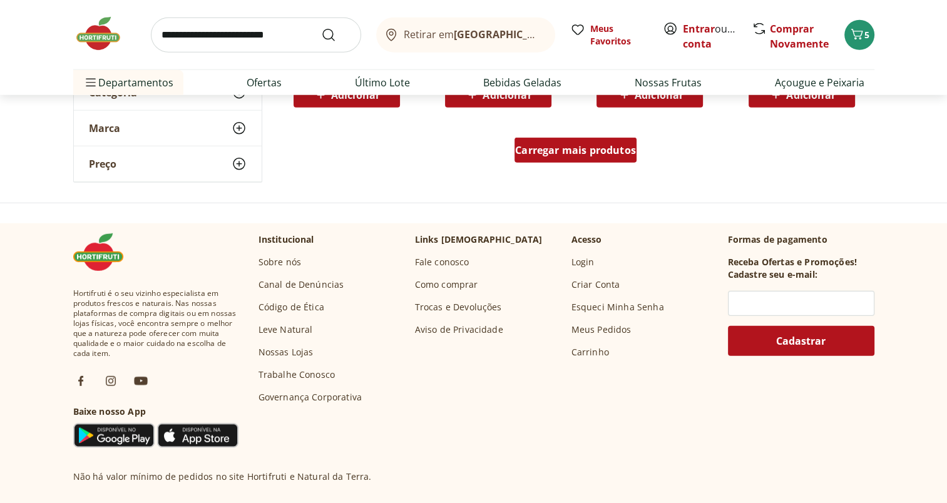
click at [562, 157] on div "Carregar mais produtos" at bounding box center [576, 150] width 122 height 25
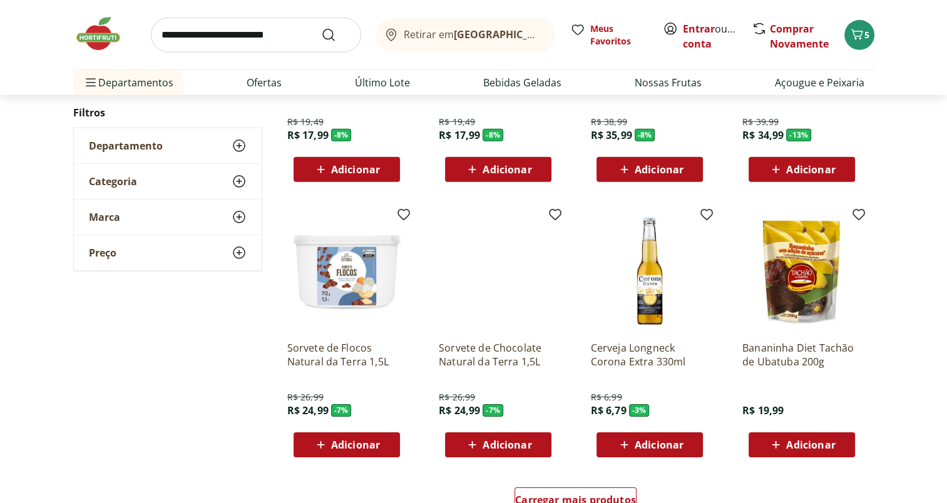
scroll to position [4011, 0]
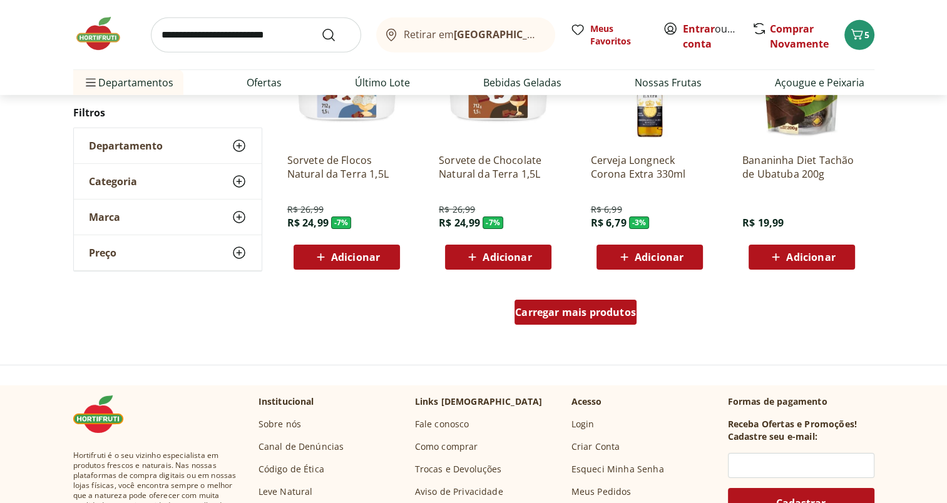
click at [573, 315] on span "Carregar mais produtos" at bounding box center [575, 312] width 121 height 10
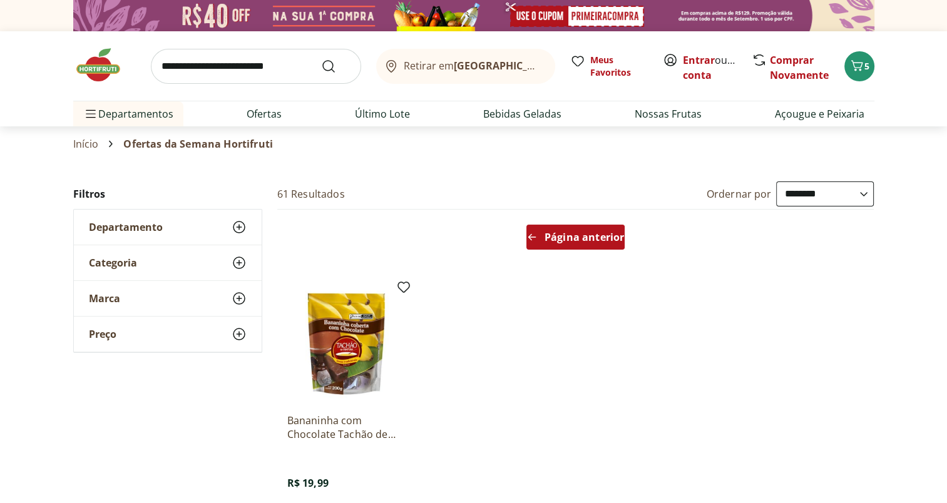
click at [586, 233] on span "Página anterior" at bounding box center [584, 237] width 79 height 10
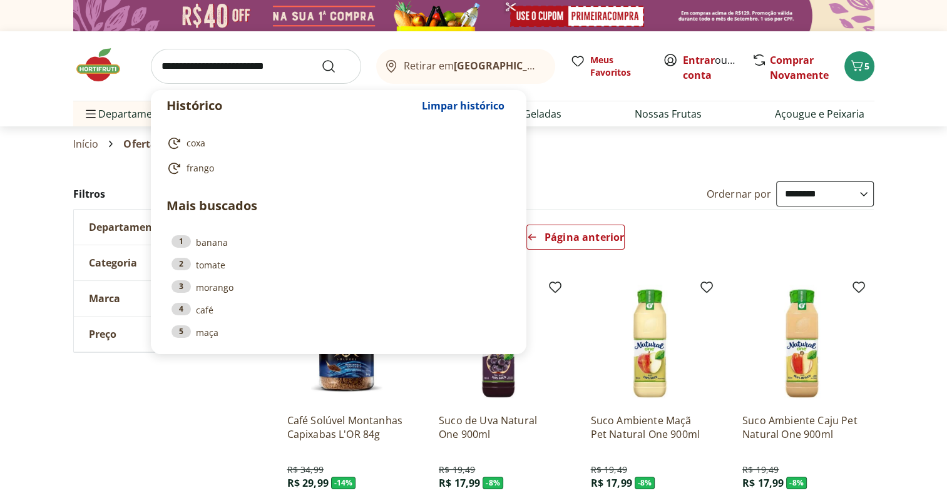
click at [266, 70] on input "search" at bounding box center [256, 66] width 210 height 35
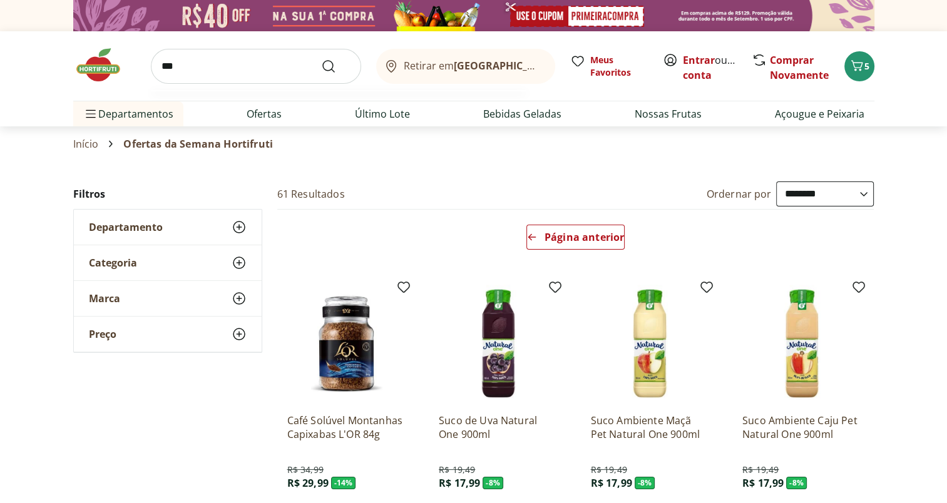
type input "***"
click at [321, 59] on button "Submit Search" at bounding box center [336, 66] width 30 height 15
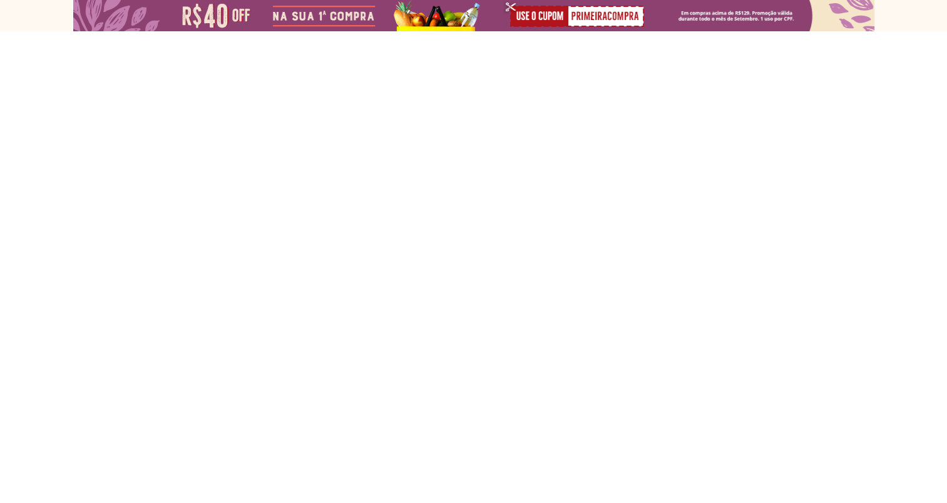
select select "**********"
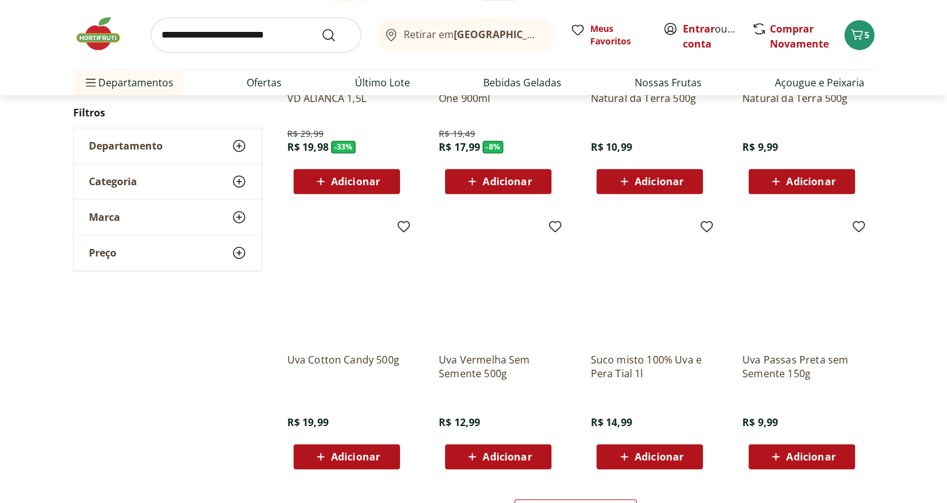
scroll to position [609, 0]
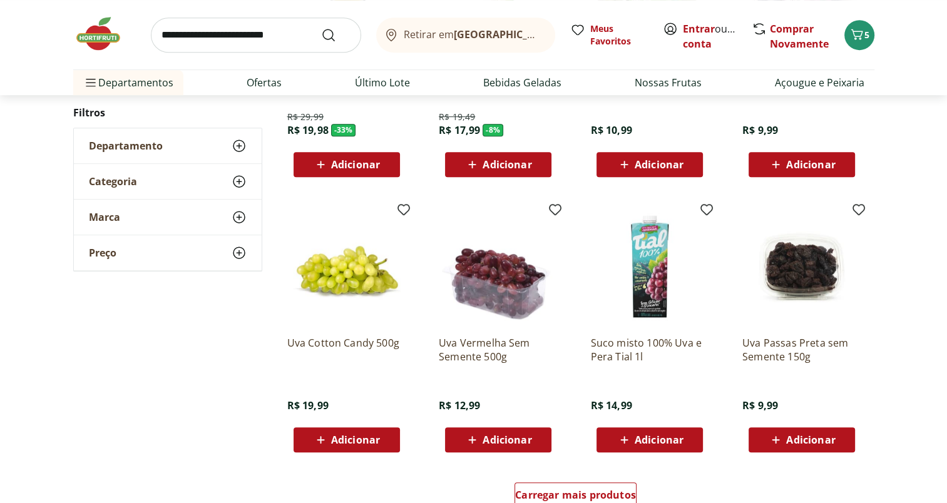
click at [328, 439] on icon at bounding box center [321, 440] width 16 height 15
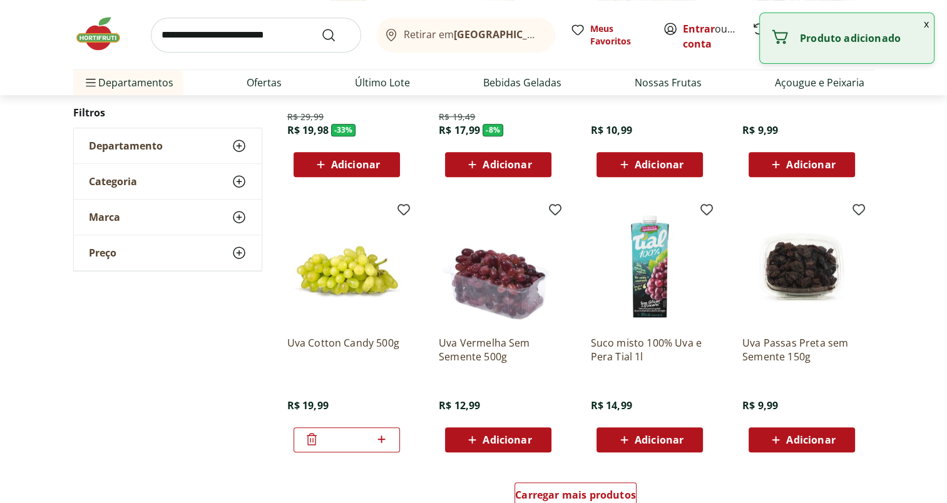
click at [378, 441] on icon at bounding box center [382, 439] width 16 height 15
type input "*"
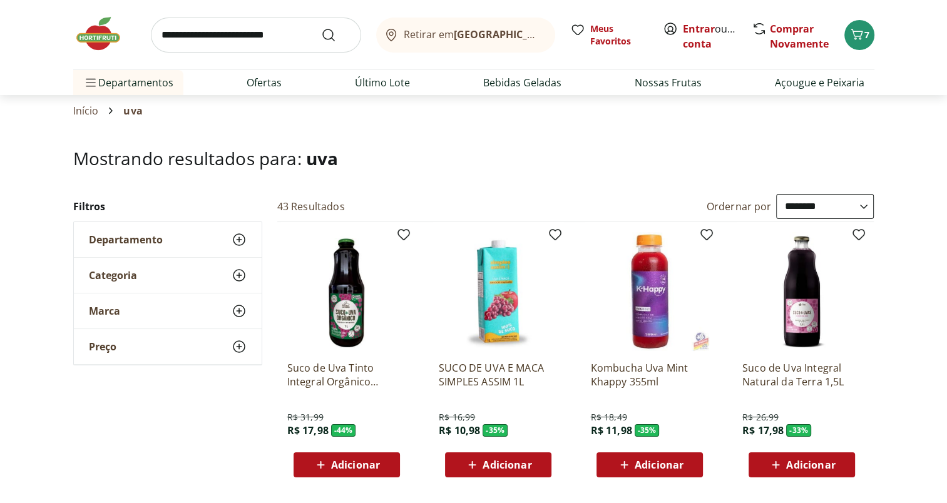
scroll to position [13, 0]
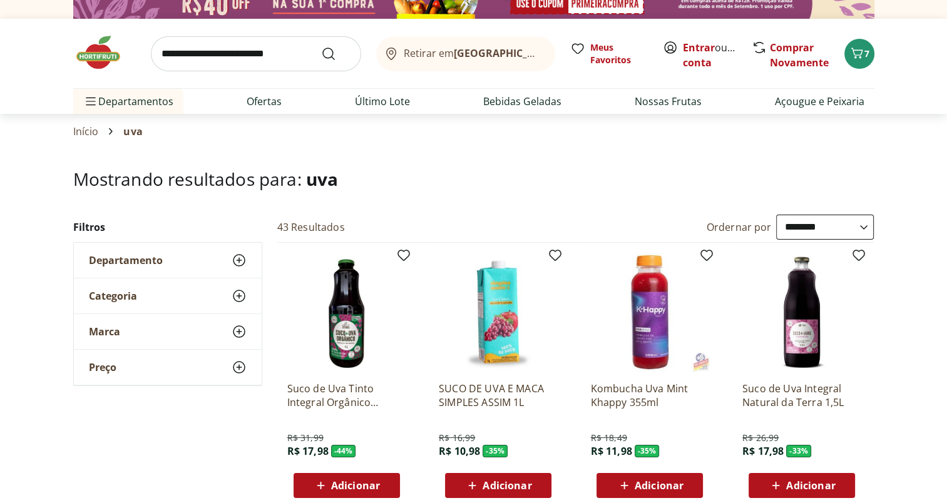
click at [350, 482] on span "Adicionar" at bounding box center [355, 486] width 49 height 10
click at [308, 485] on icon at bounding box center [311, 485] width 15 height 15
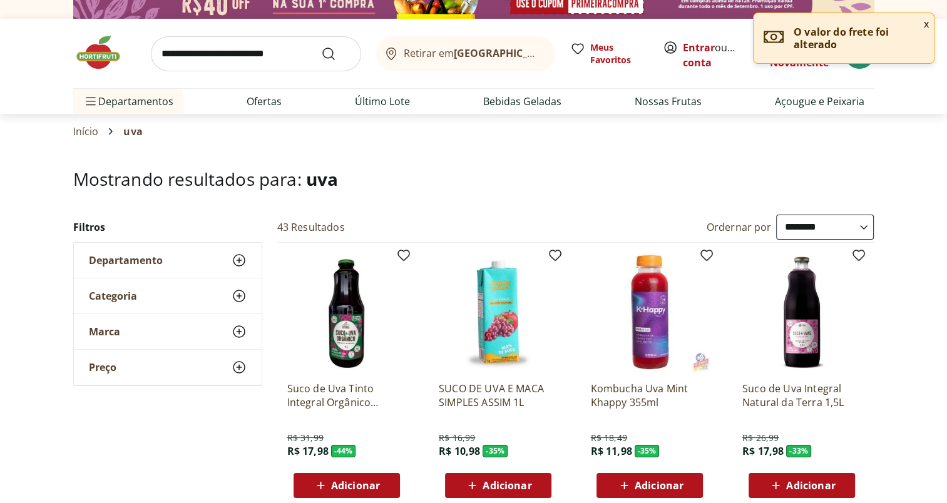
click at [792, 482] on span "Adicionar" at bounding box center [810, 486] width 49 height 10
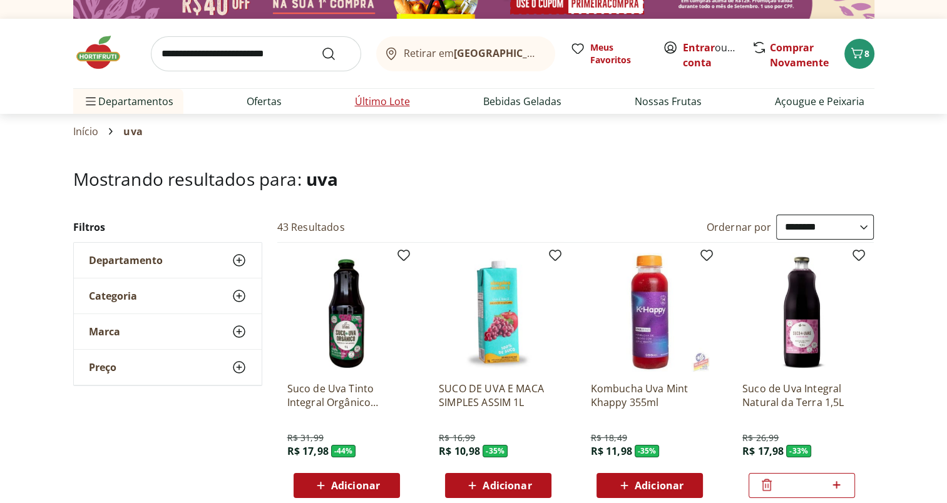
click at [401, 105] on link "Último Lote" at bounding box center [382, 101] width 55 height 15
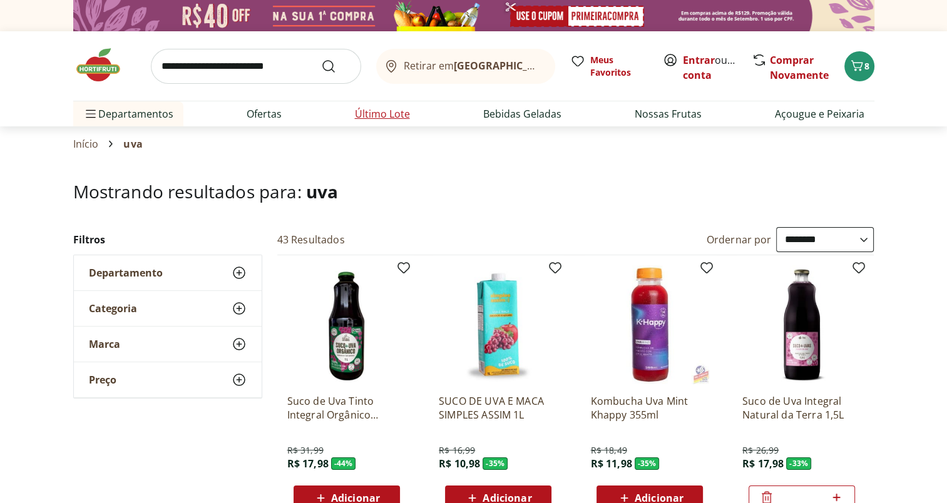
select select "**********"
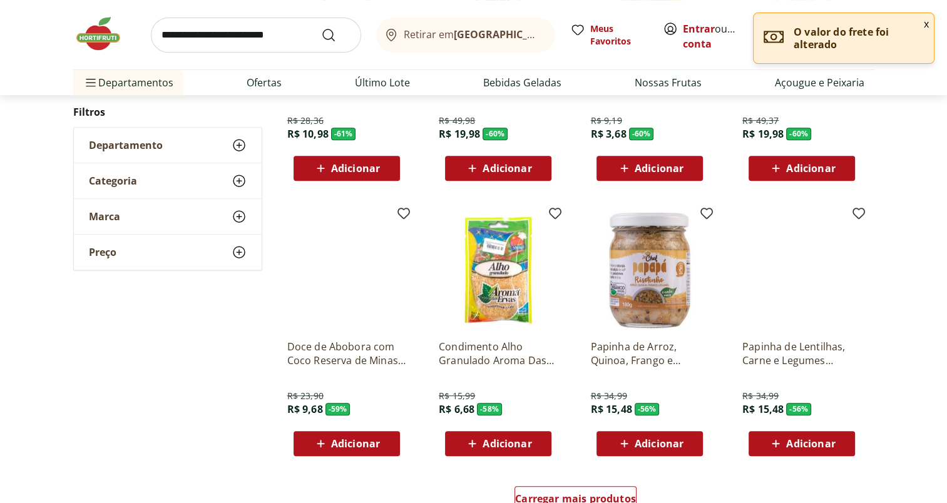
scroll to position [639, 0]
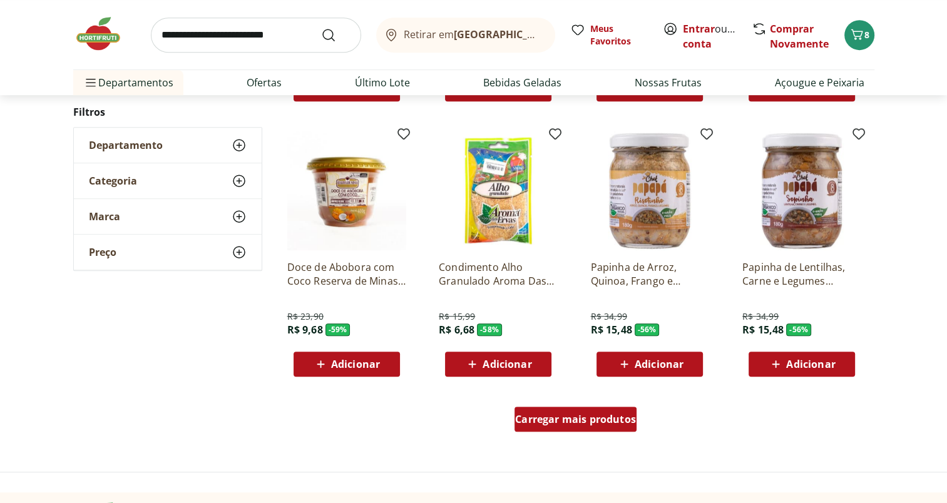
click at [552, 414] on span "Carregar mais produtos" at bounding box center [575, 419] width 121 height 10
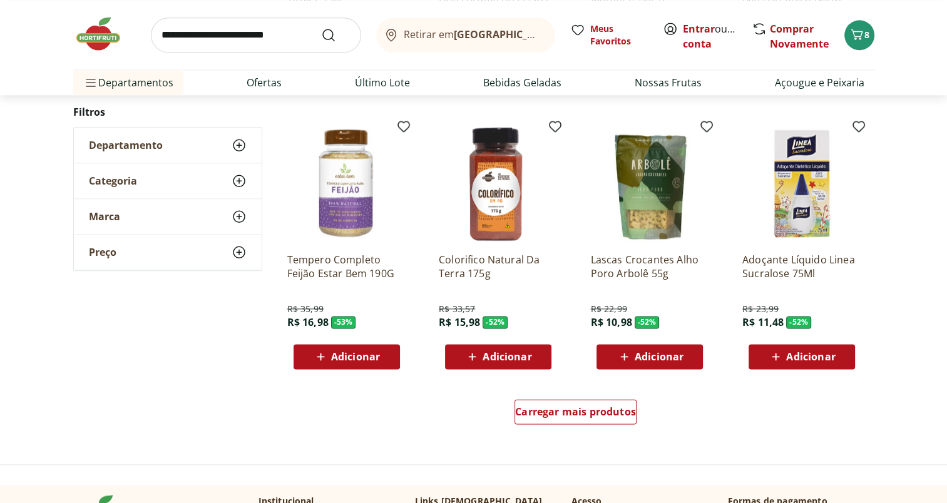
scroll to position [1454, 0]
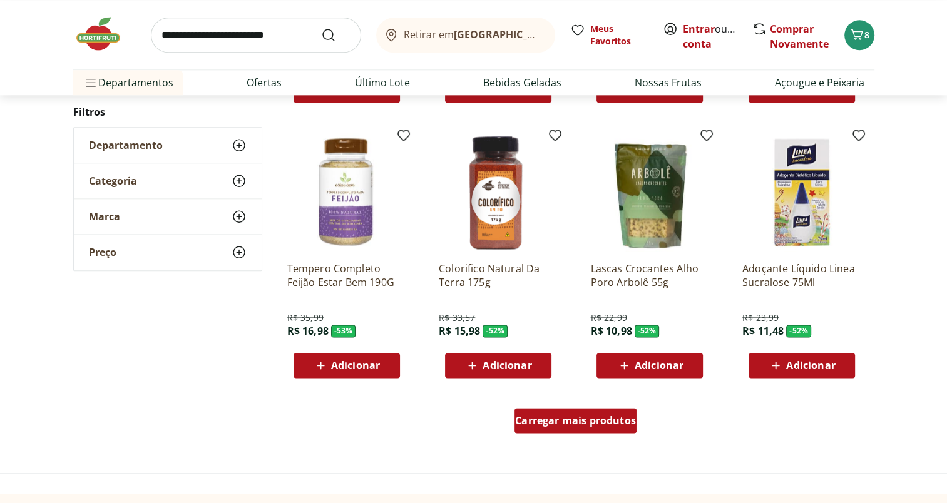
click at [603, 419] on span "Carregar mais produtos" at bounding box center [575, 421] width 121 height 10
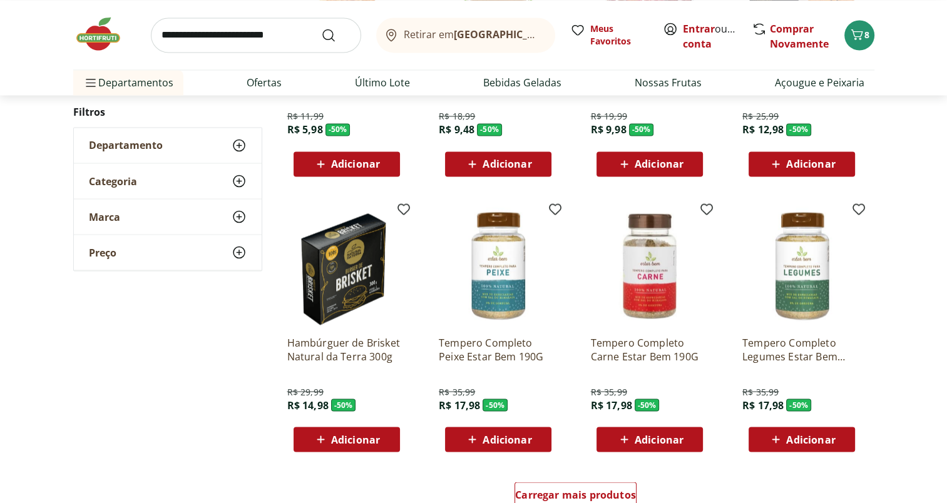
scroll to position [2213, 0]
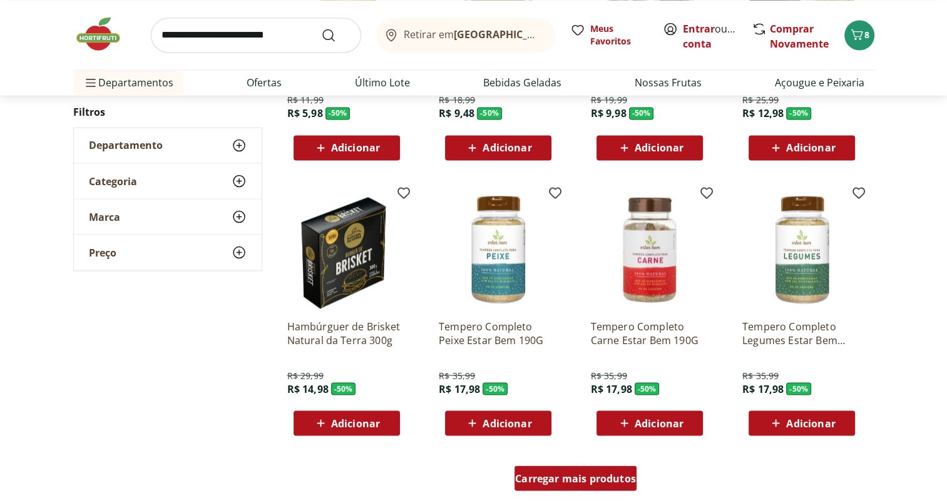
click at [595, 475] on span "Carregar mais produtos" at bounding box center [575, 478] width 121 height 10
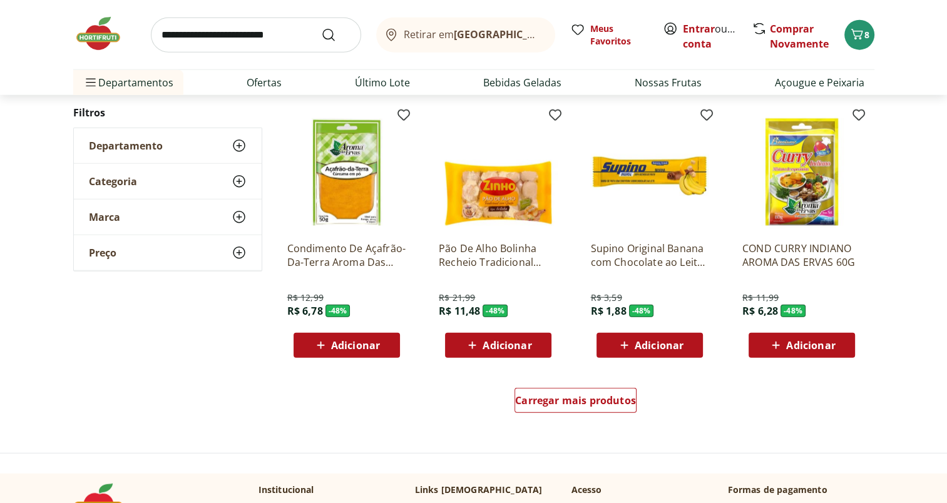
scroll to position [3126, 0]
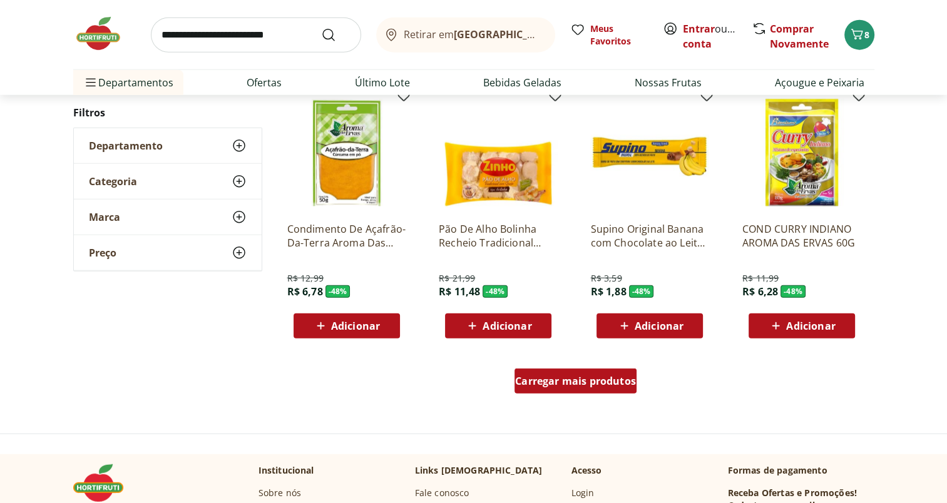
click at [590, 376] on span "Carregar mais produtos" at bounding box center [575, 381] width 121 height 10
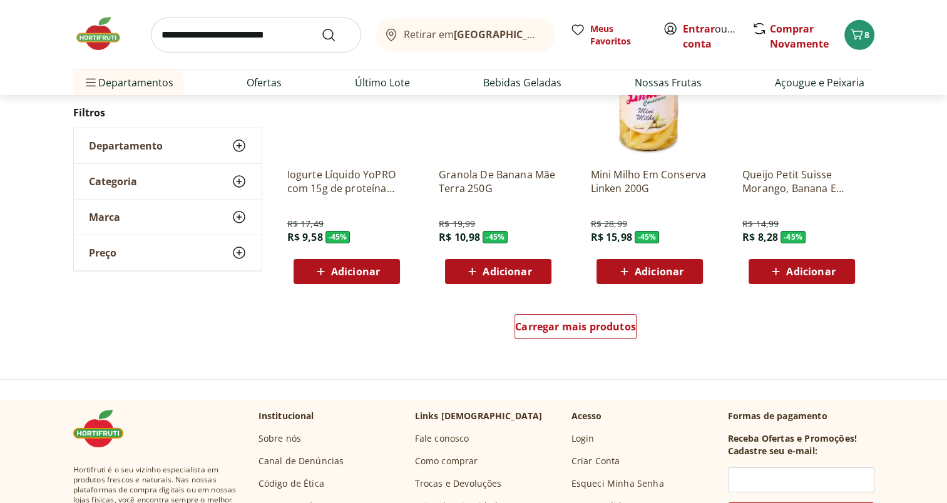
scroll to position [4048, 0]
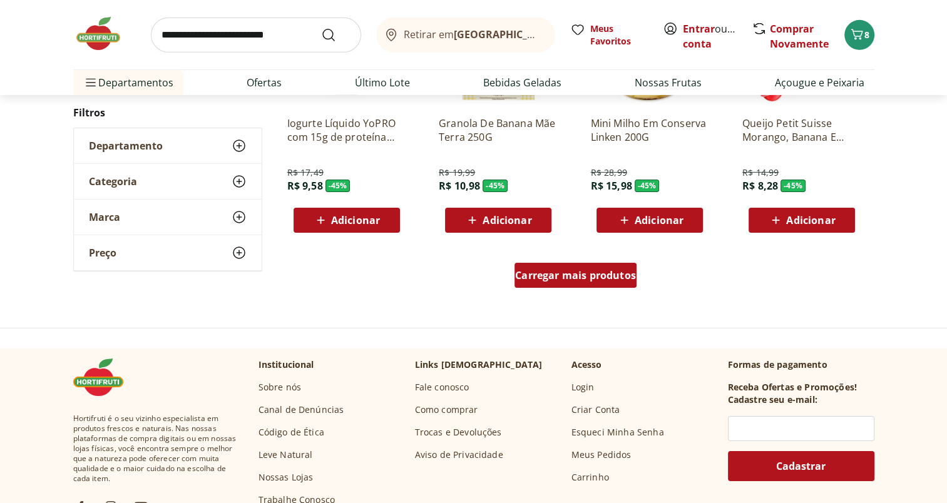
click at [597, 273] on span "Carregar mais produtos" at bounding box center [575, 275] width 121 height 10
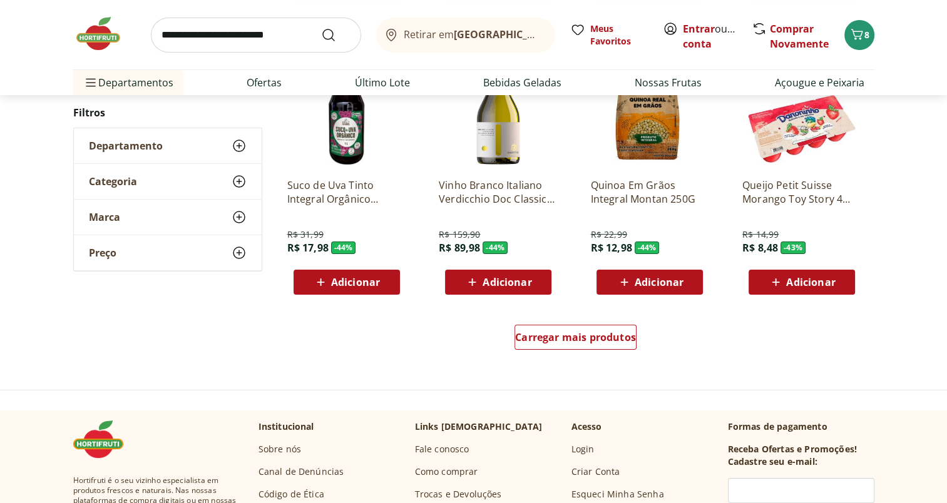
scroll to position [4861, 0]
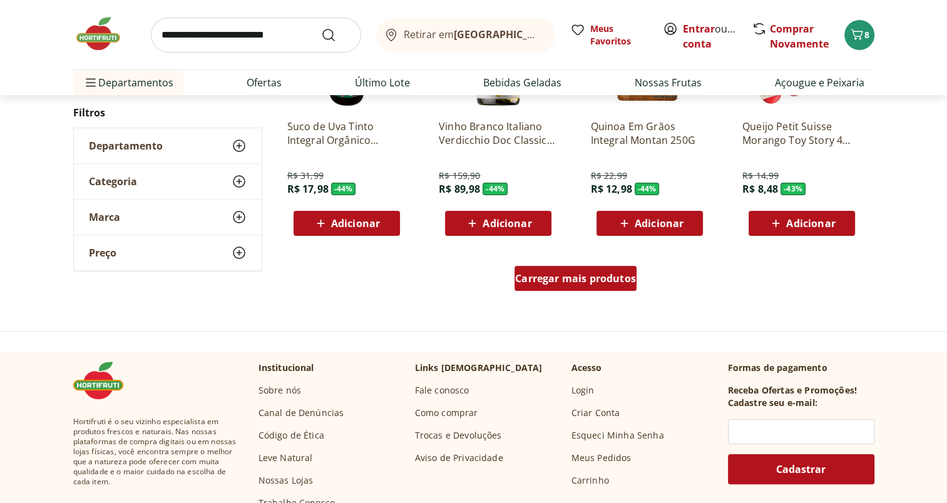
click at [605, 284] on span "Carregar mais produtos" at bounding box center [575, 279] width 121 height 10
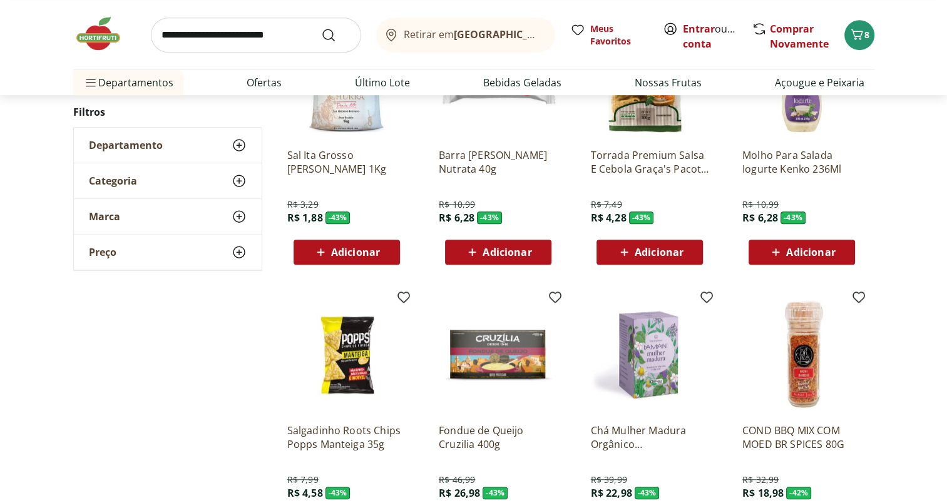
scroll to position [5463, 0]
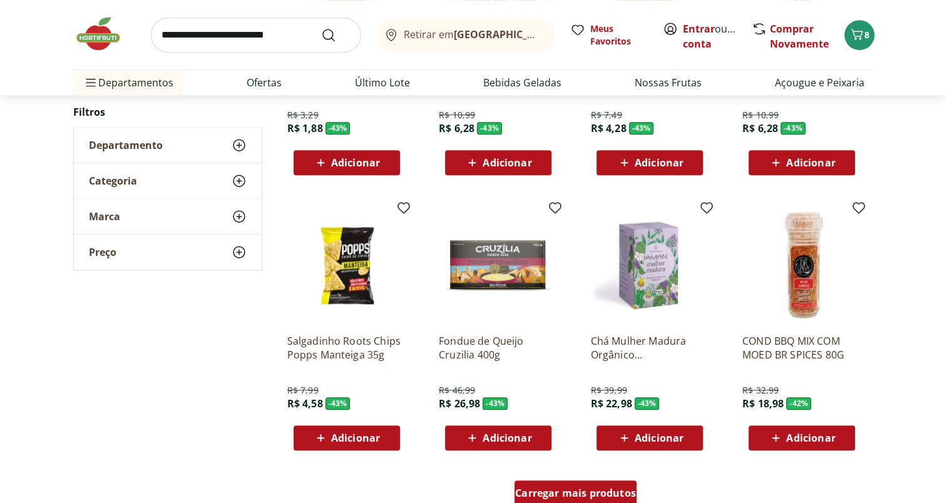
click at [608, 488] on span "Carregar mais produtos" at bounding box center [575, 493] width 121 height 10
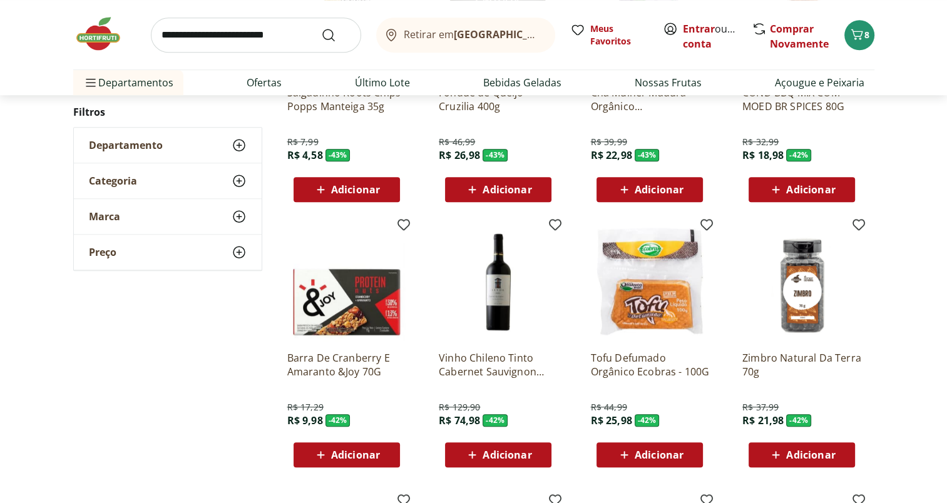
scroll to position [5761, 0]
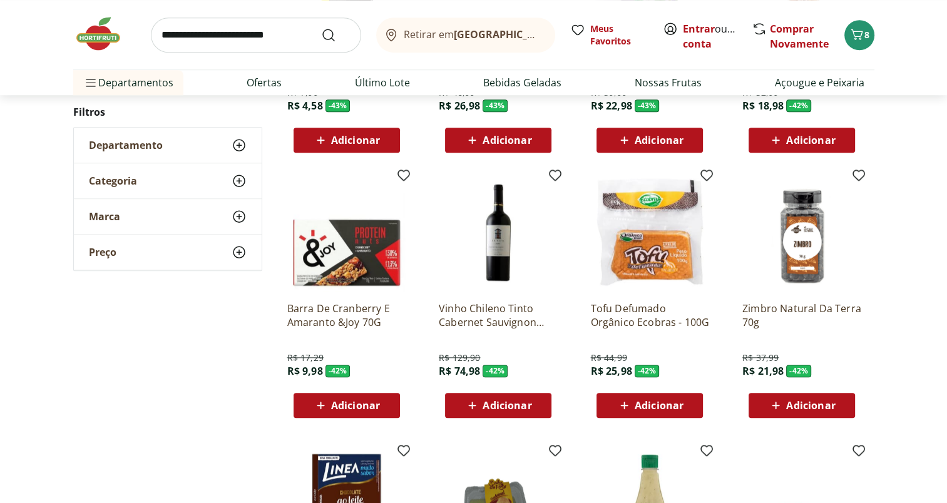
click at [357, 407] on span "Adicionar" at bounding box center [355, 406] width 49 height 10
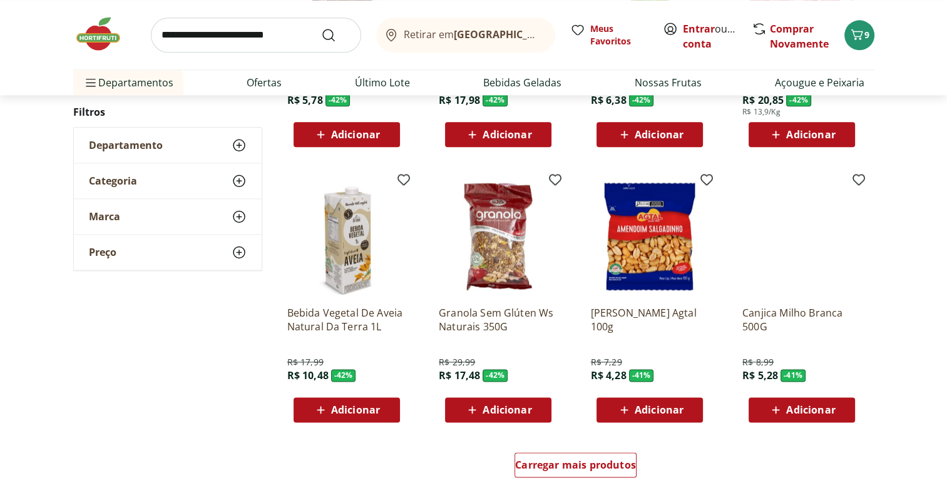
scroll to position [6332, 0]
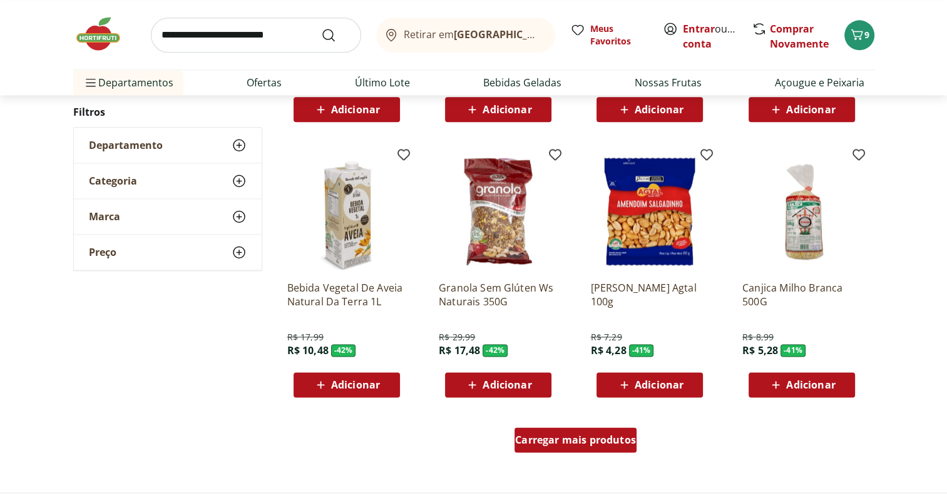
click at [591, 442] on span "Carregar mais produtos" at bounding box center [575, 440] width 121 height 10
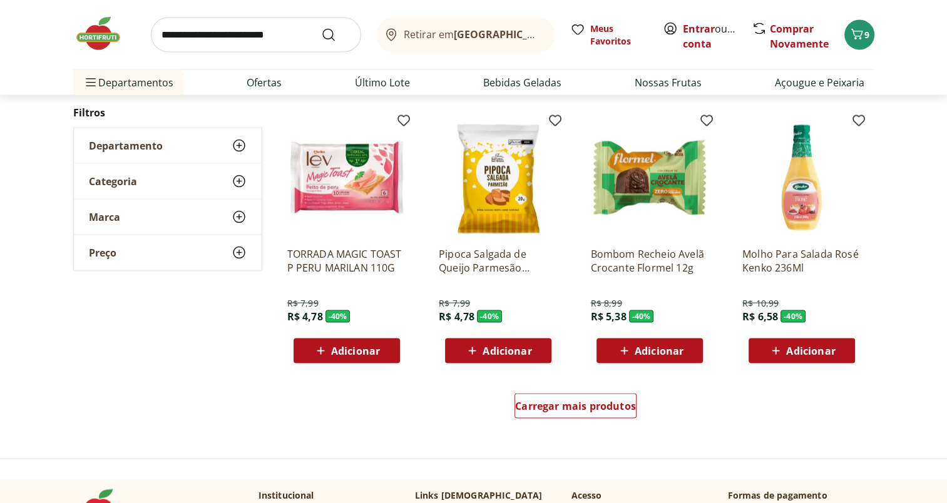
scroll to position [7256, 0]
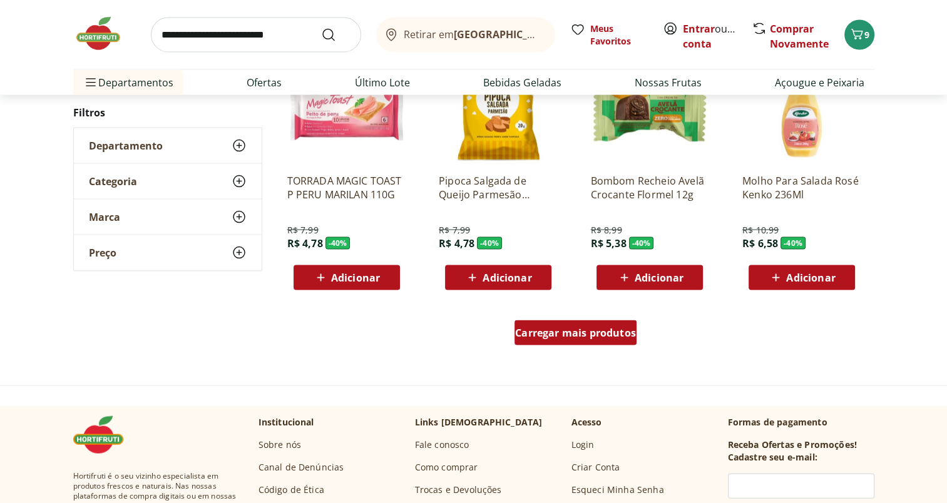
click at [542, 332] on span "Carregar mais produtos" at bounding box center [575, 333] width 121 height 10
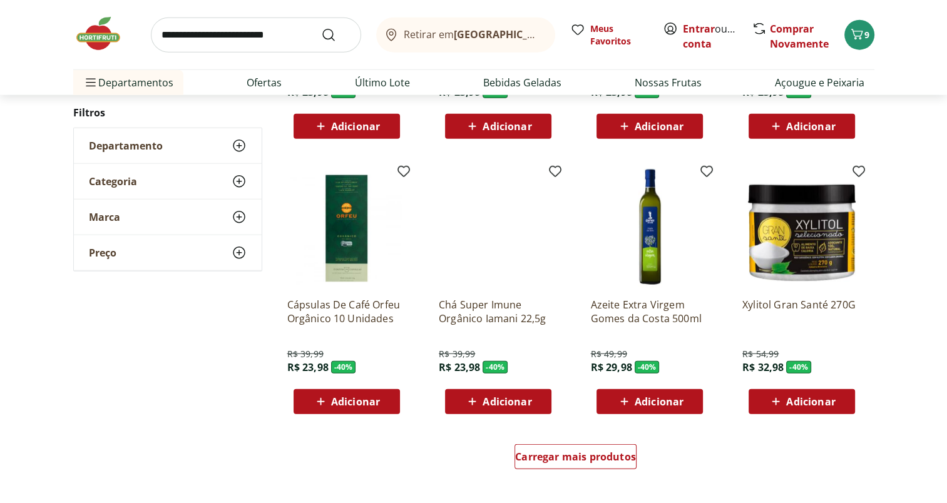
scroll to position [8008, 0]
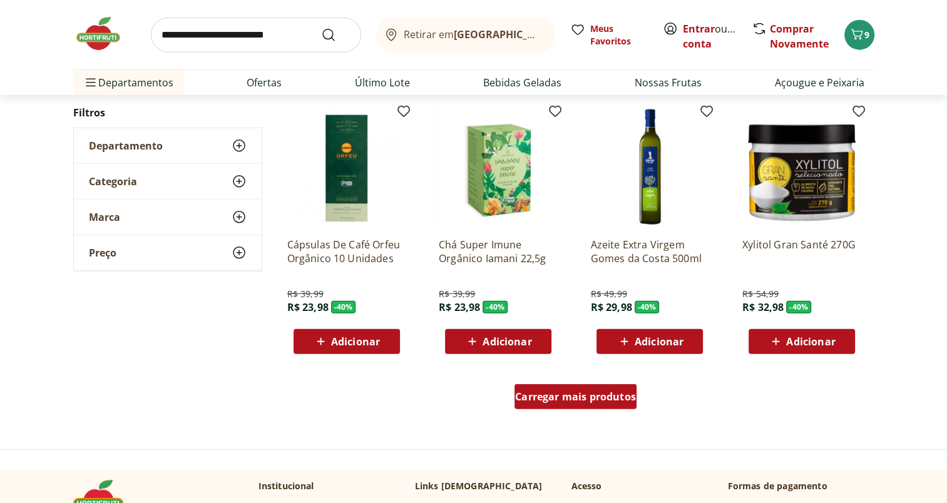
click at [610, 401] on span "Carregar mais produtos" at bounding box center [575, 397] width 121 height 10
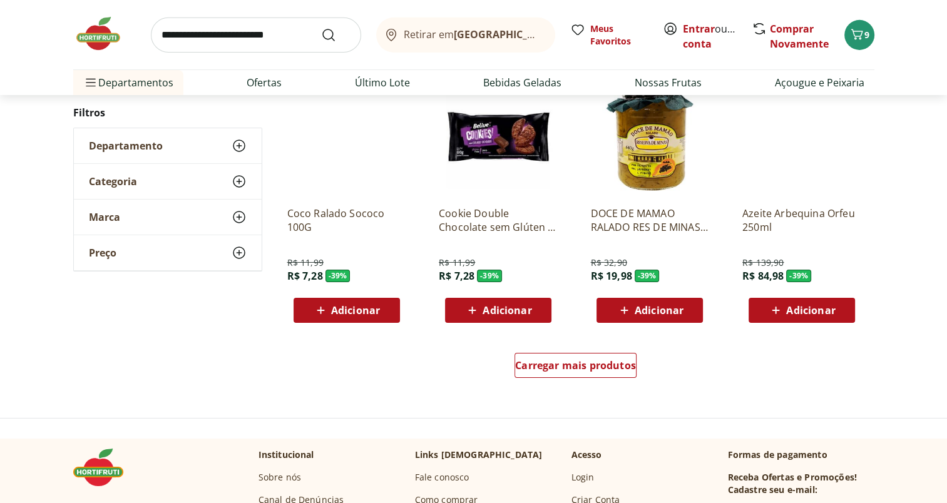
scroll to position [8888, 0]
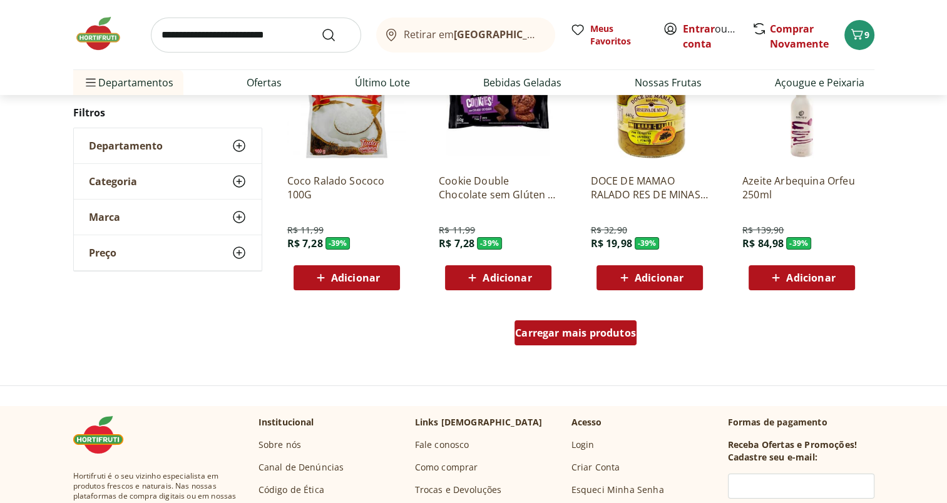
click at [583, 334] on span "Carregar mais produtos" at bounding box center [575, 333] width 121 height 10
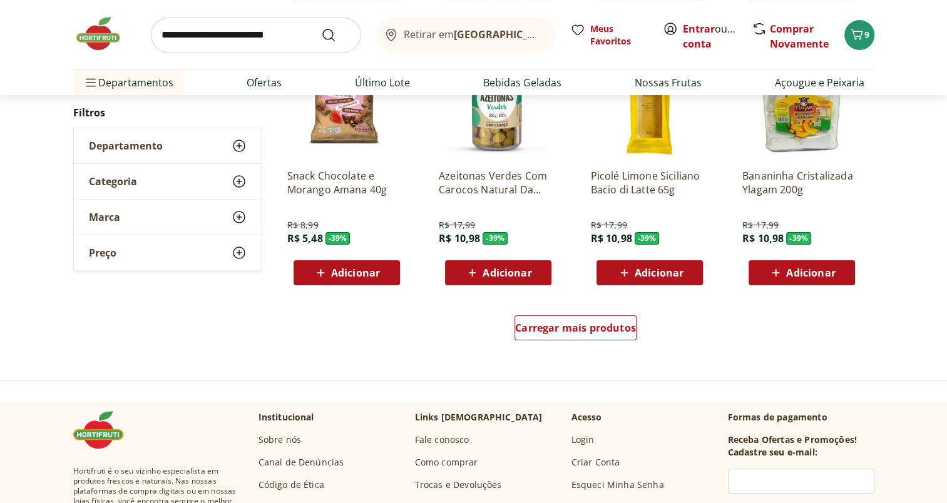
scroll to position [9721, 0]
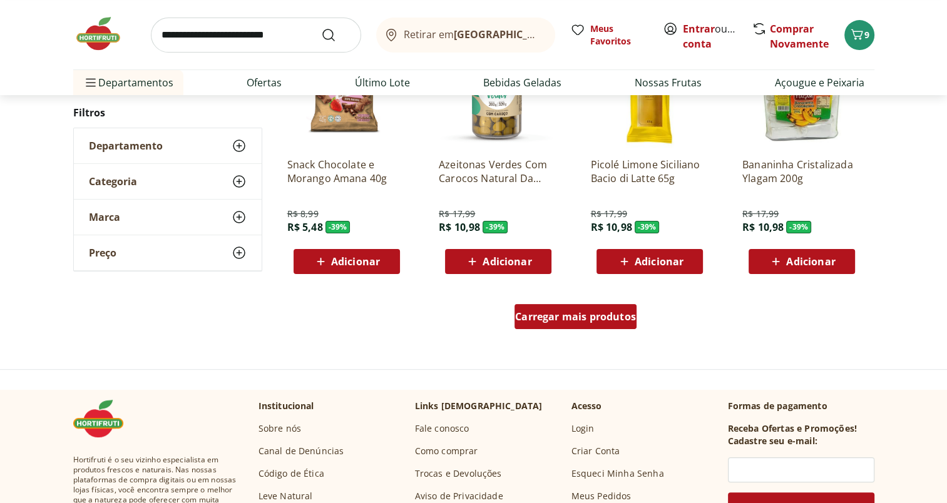
click at [595, 315] on span "Carregar mais produtos" at bounding box center [575, 317] width 121 height 10
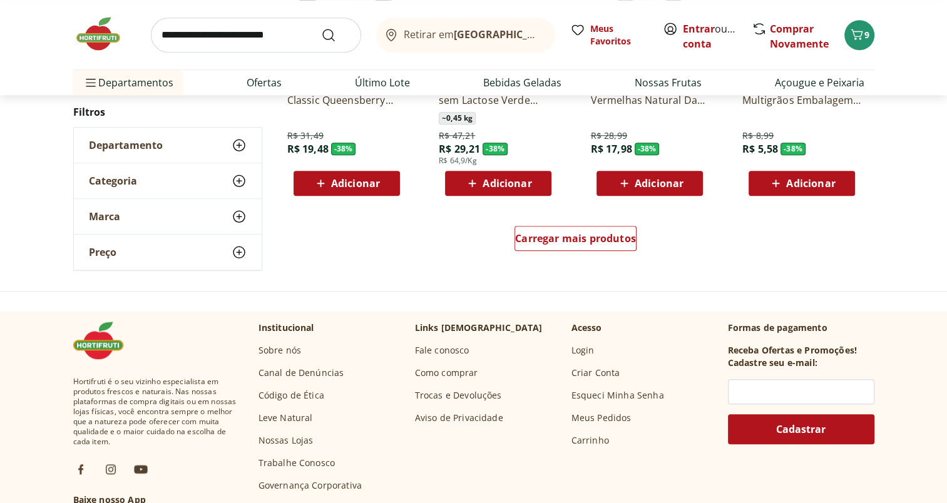
scroll to position [10640, 0]
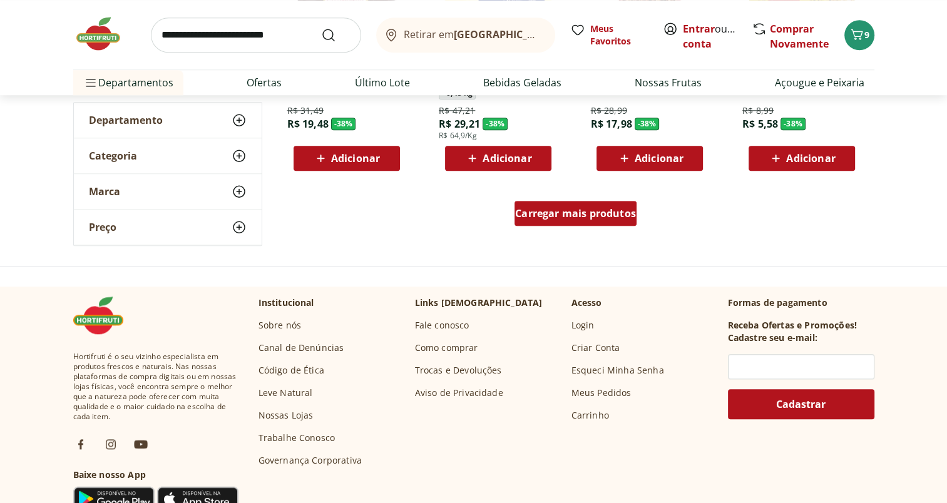
click at [556, 216] on span "Carregar mais produtos" at bounding box center [575, 213] width 121 height 10
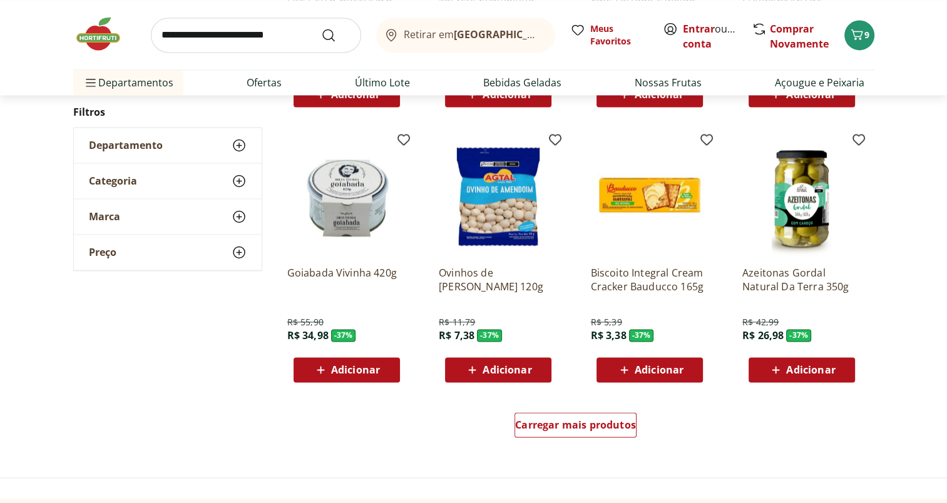
scroll to position [11219, 0]
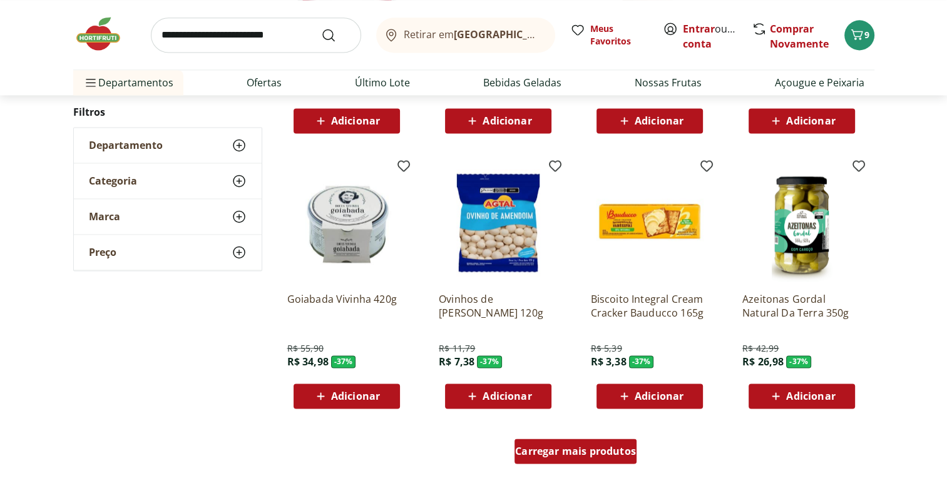
click at [560, 453] on span "Carregar mais produtos" at bounding box center [575, 451] width 121 height 10
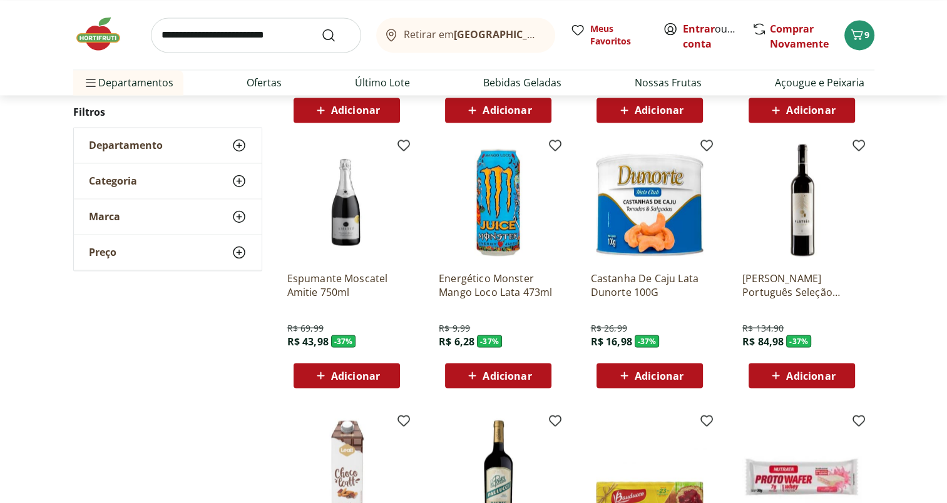
scroll to position [11548, 0]
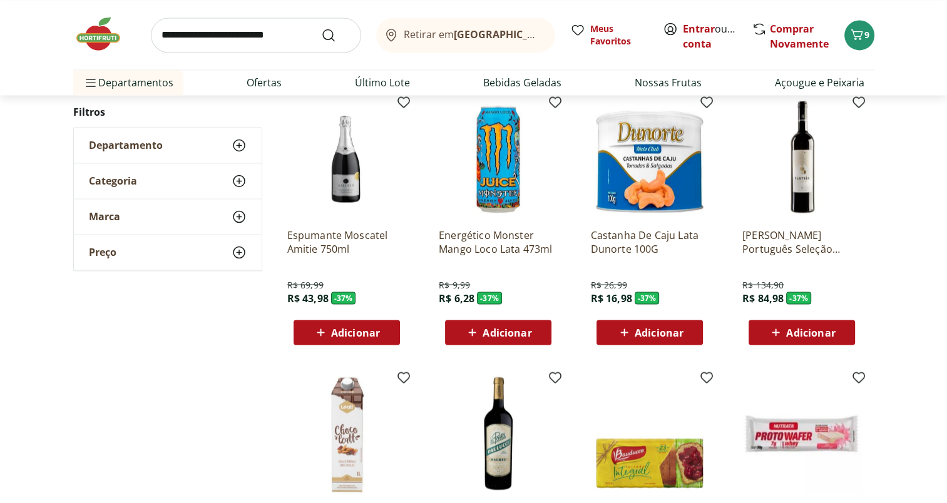
click at [640, 340] on div "Adicionar" at bounding box center [650, 332] width 86 height 23
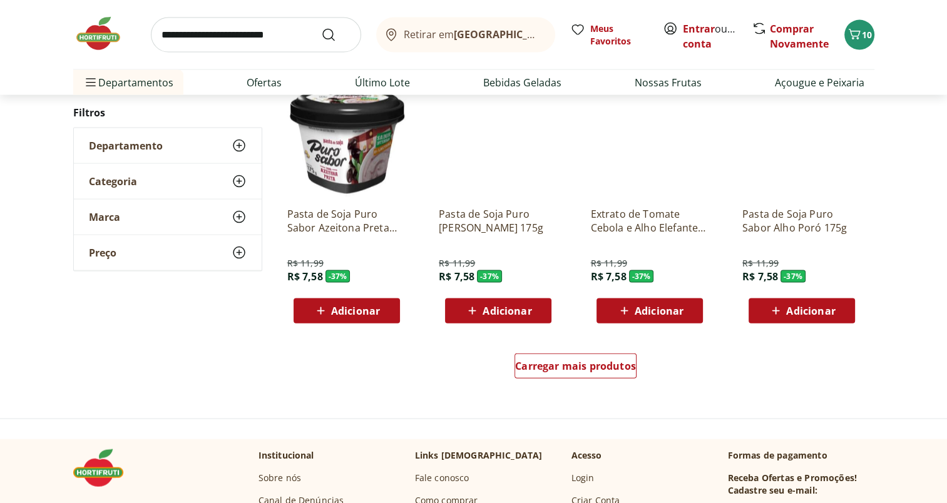
scroll to position [12149, 0]
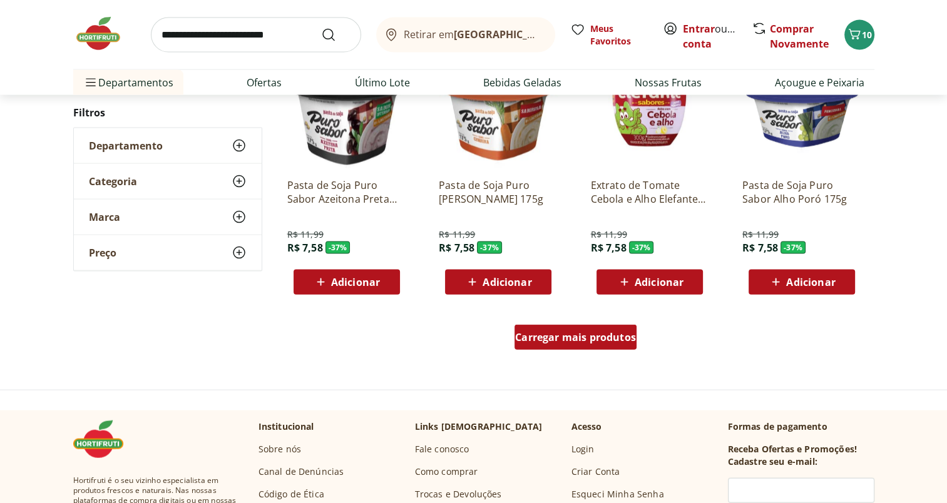
click at [585, 337] on span "Carregar mais produtos" at bounding box center [575, 337] width 121 height 10
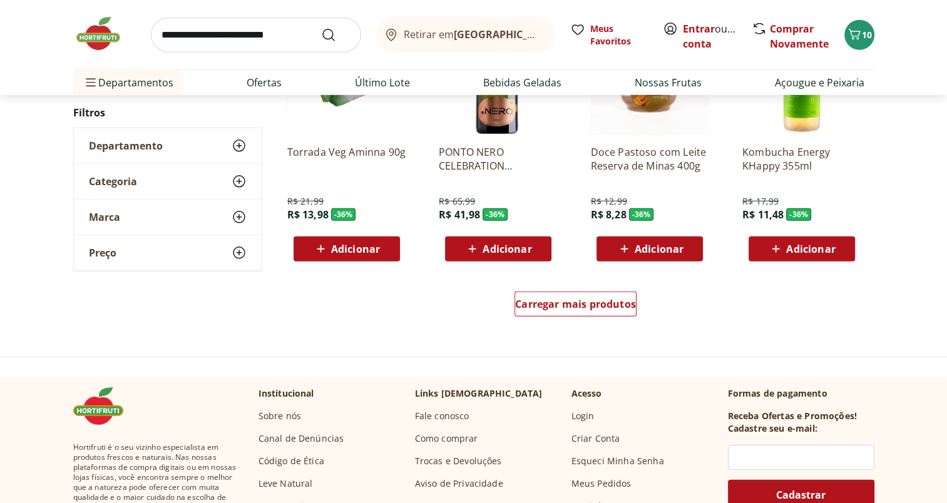
scroll to position [13013, 0]
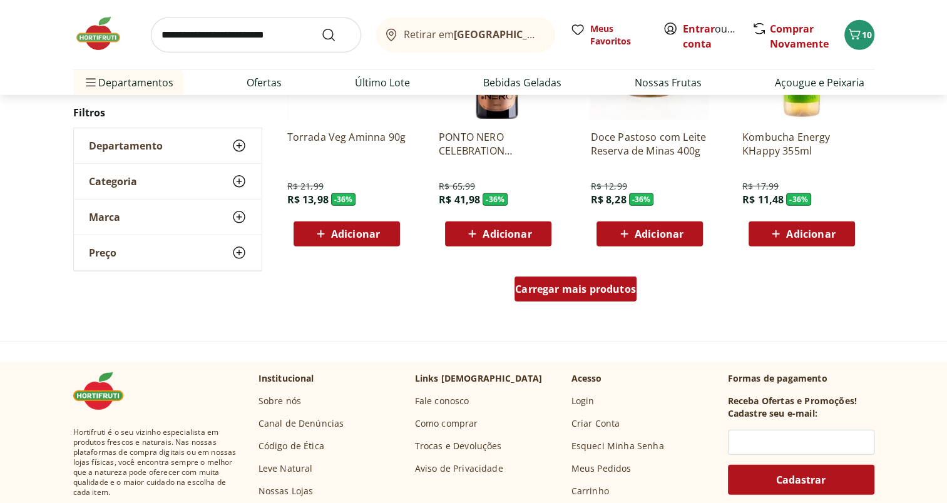
click at [553, 292] on span "Carregar mais produtos" at bounding box center [575, 289] width 121 height 10
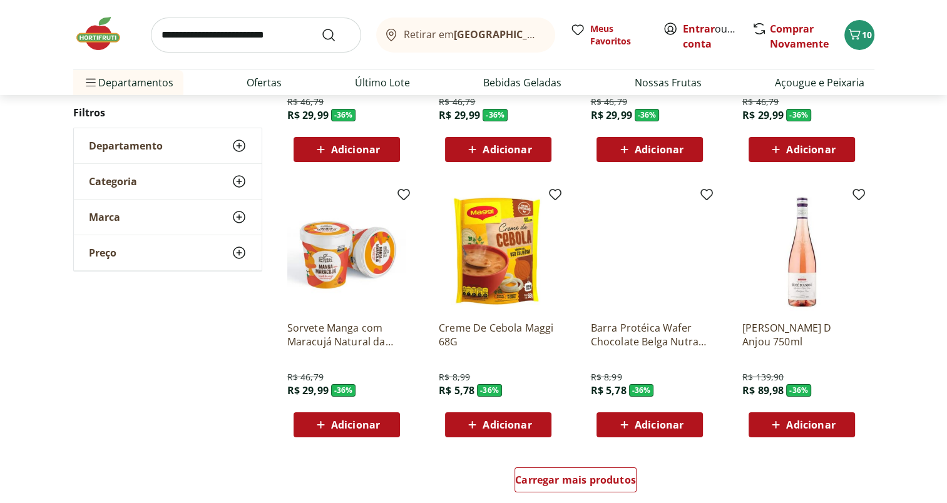
scroll to position [13655, 0]
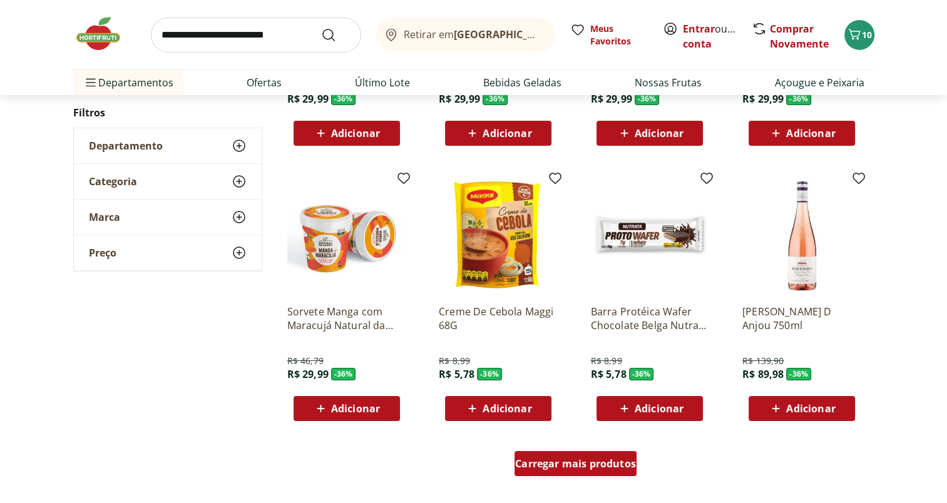
click at [593, 463] on span "Carregar mais produtos" at bounding box center [575, 464] width 121 height 10
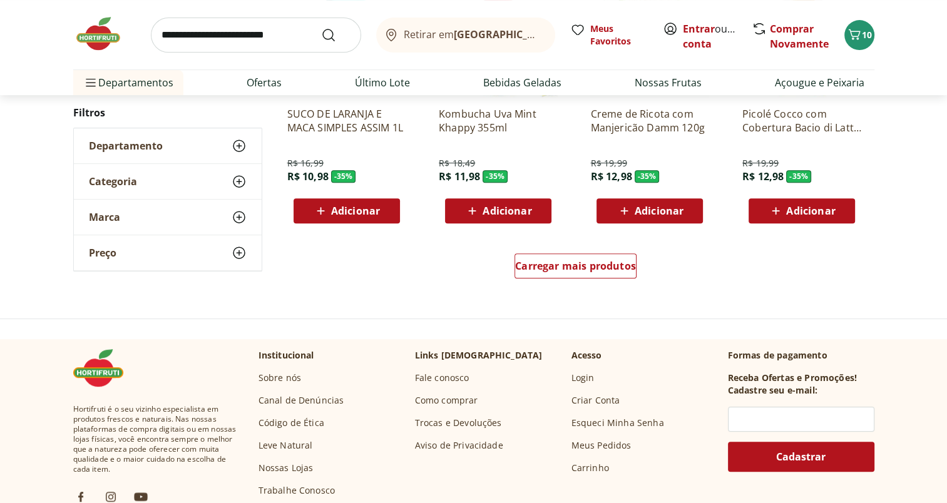
scroll to position [14653, 0]
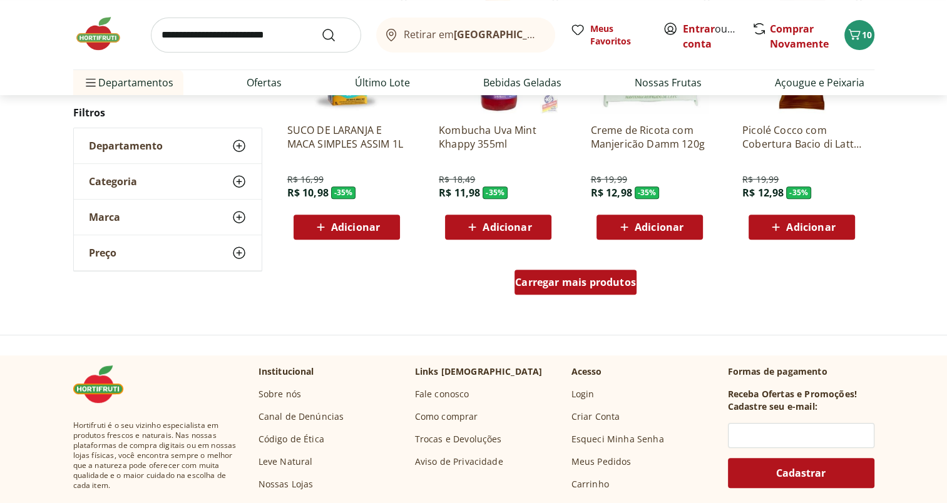
click at [565, 279] on span "Carregar mais produtos" at bounding box center [575, 282] width 121 height 10
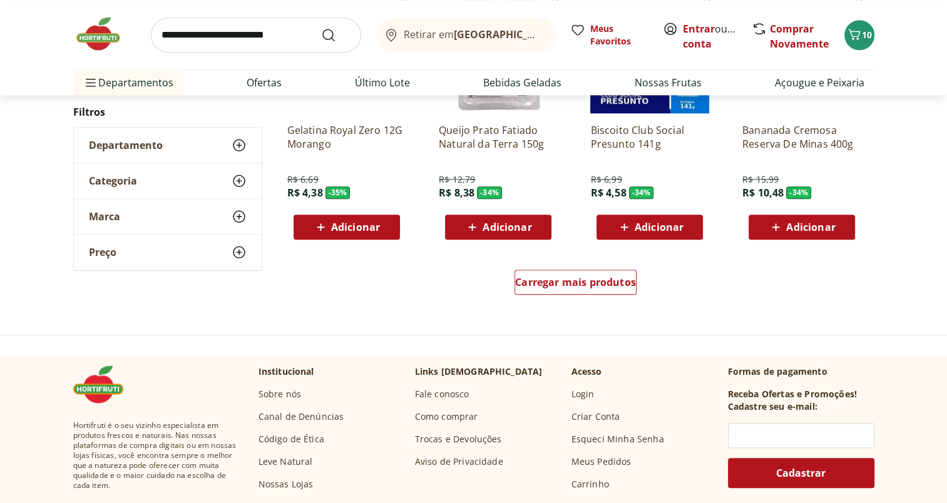
scroll to position [15505, 0]
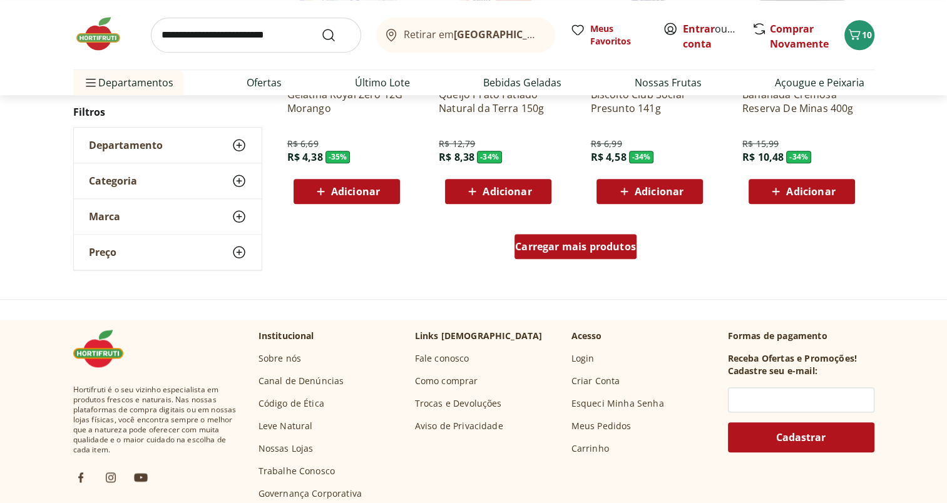
click at [581, 247] on span "Carregar mais produtos" at bounding box center [575, 247] width 121 height 10
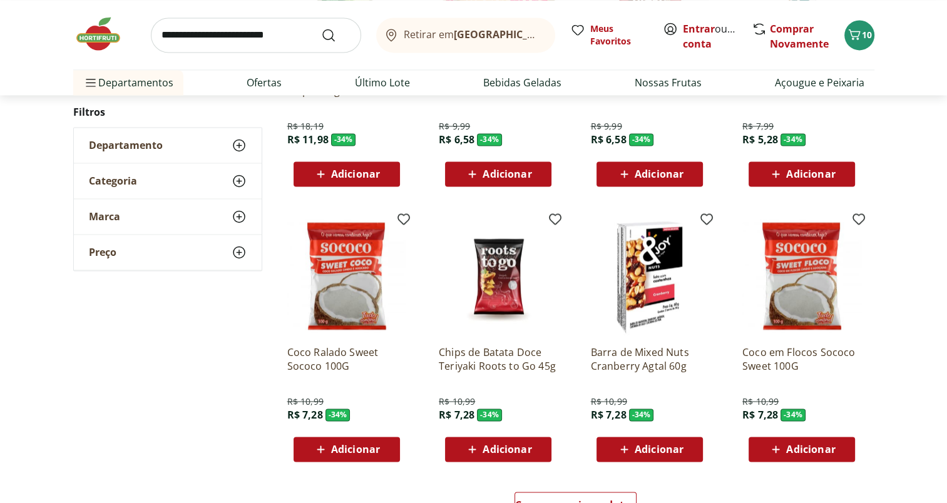
scroll to position [16082, 0]
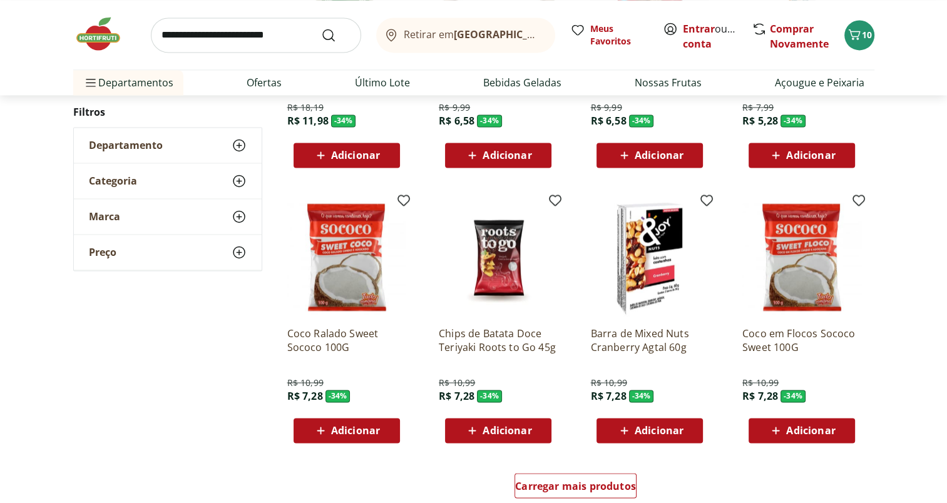
click at [653, 431] on span "Adicionar" at bounding box center [659, 431] width 49 height 10
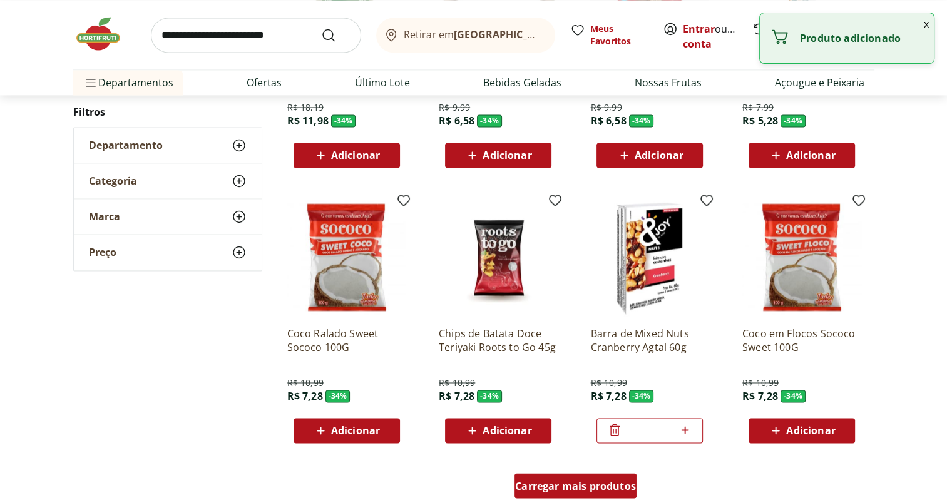
click at [606, 483] on span "Carregar mais produtos" at bounding box center [575, 486] width 121 height 10
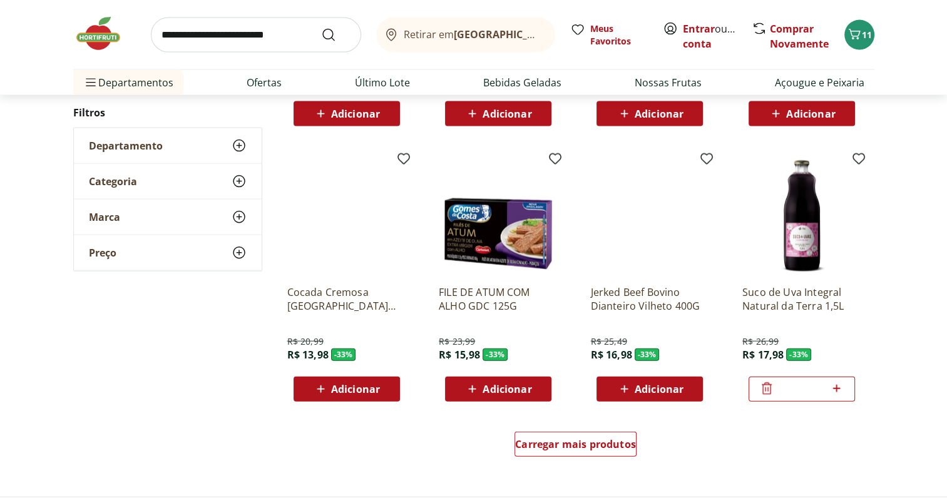
scroll to position [16979, 0]
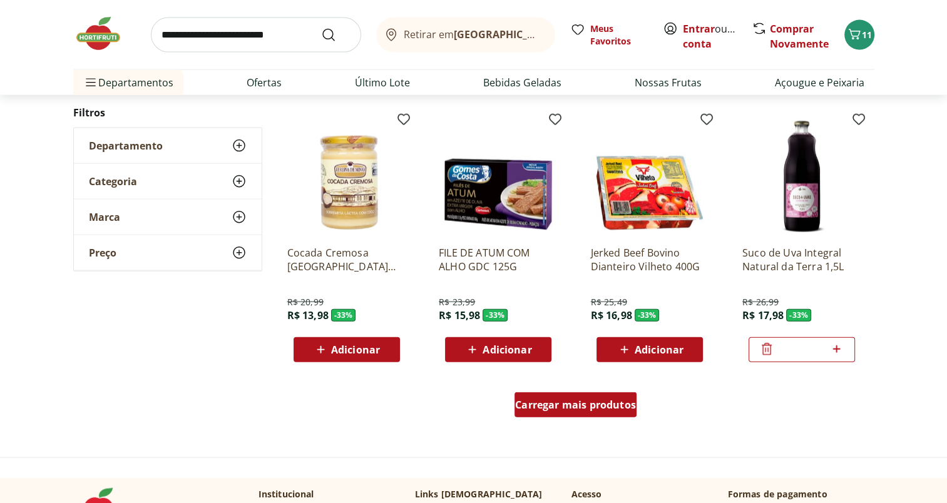
click at [612, 409] on span "Carregar mais produtos" at bounding box center [575, 405] width 121 height 10
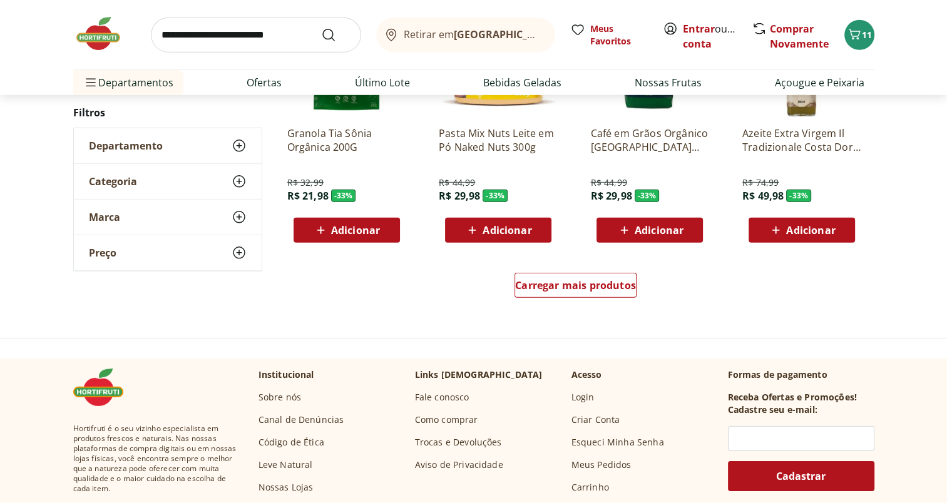
scroll to position [17935, 0]
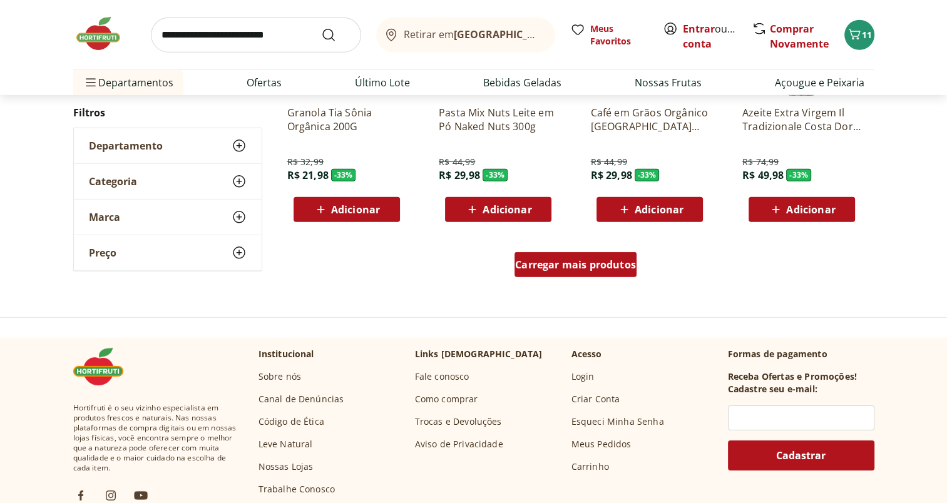
click at [617, 267] on span "Carregar mais produtos" at bounding box center [575, 265] width 121 height 10
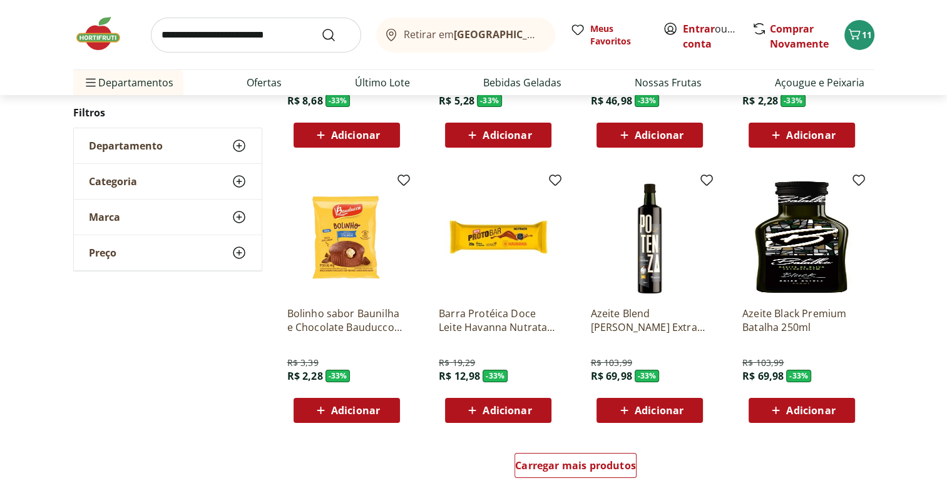
scroll to position [18571, 0]
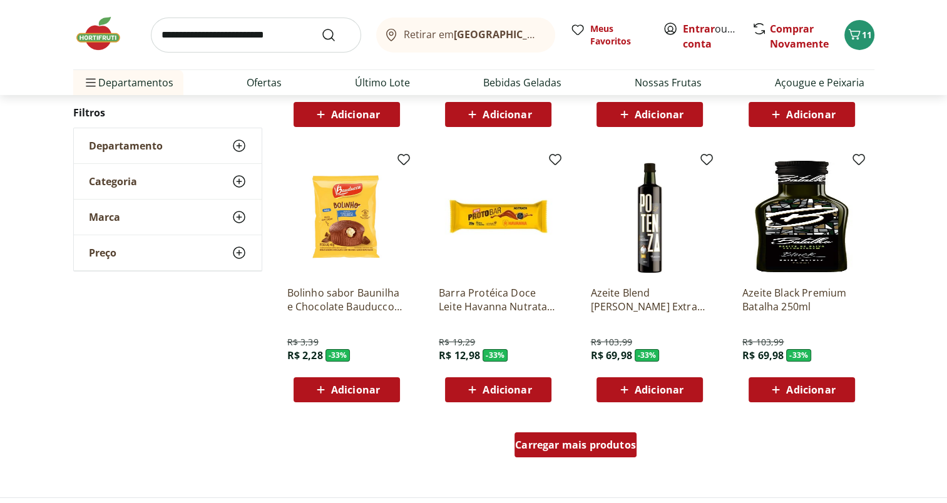
click at [607, 446] on span "Carregar mais produtos" at bounding box center [575, 445] width 121 height 10
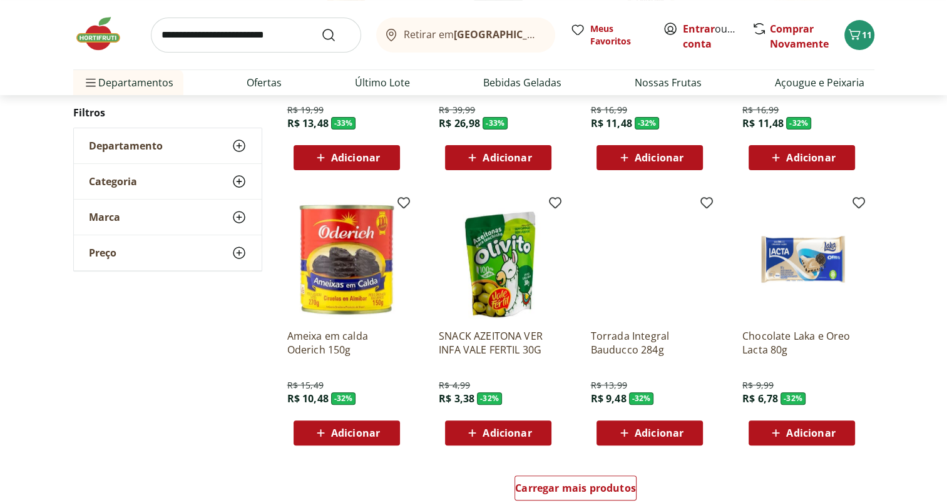
scroll to position [19521, 0]
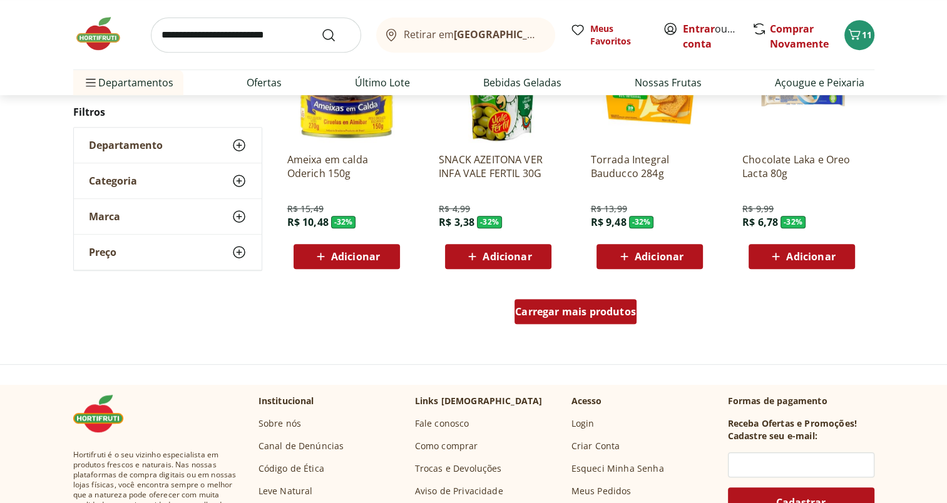
click at [594, 310] on span "Carregar mais produtos" at bounding box center [575, 312] width 121 height 10
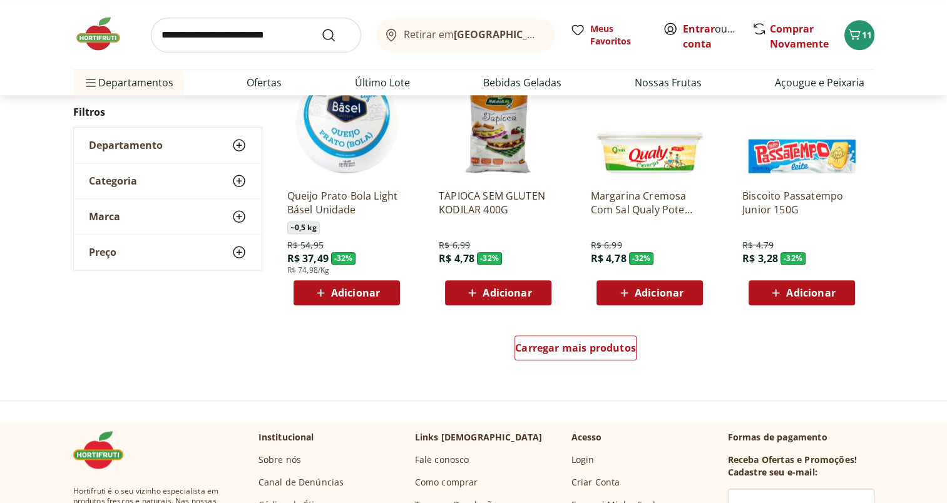
scroll to position [20278, 0]
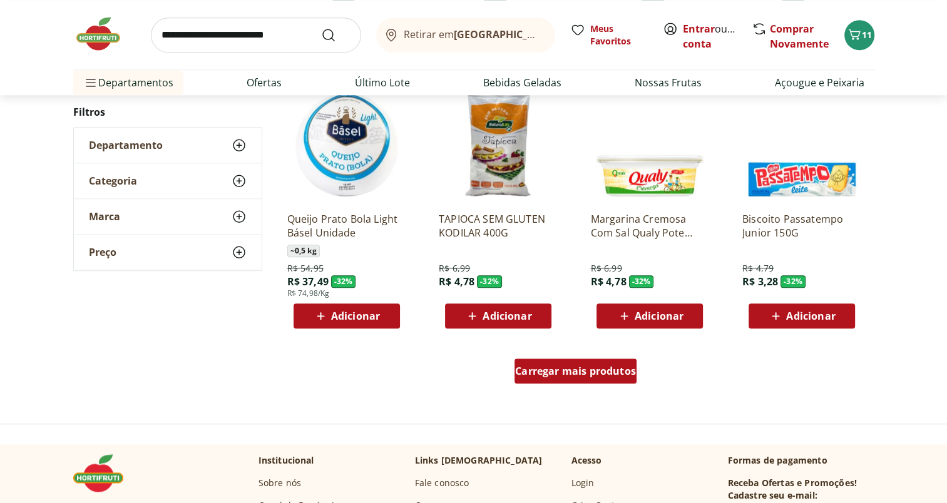
click at [565, 367] on span "Carregar mais produtos" at bounding box center [575, 371] width 121 height 10
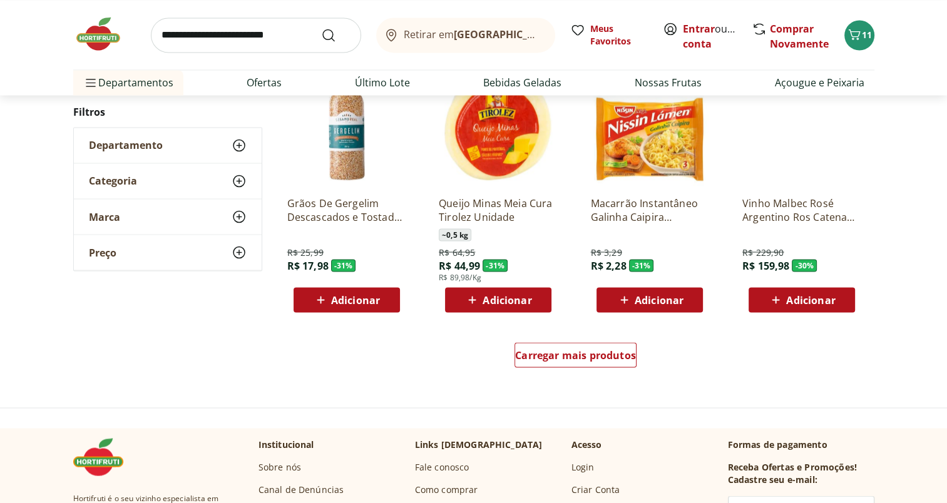
scroll to position [21277, 0]
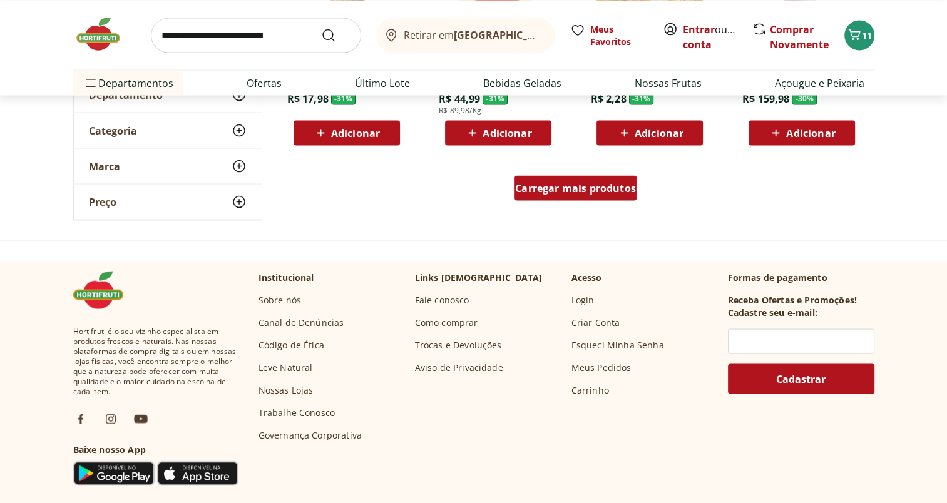
click at [587, 198] on div "Carregar mais produtos" at bounding box center [576, 187] width 122 height 25
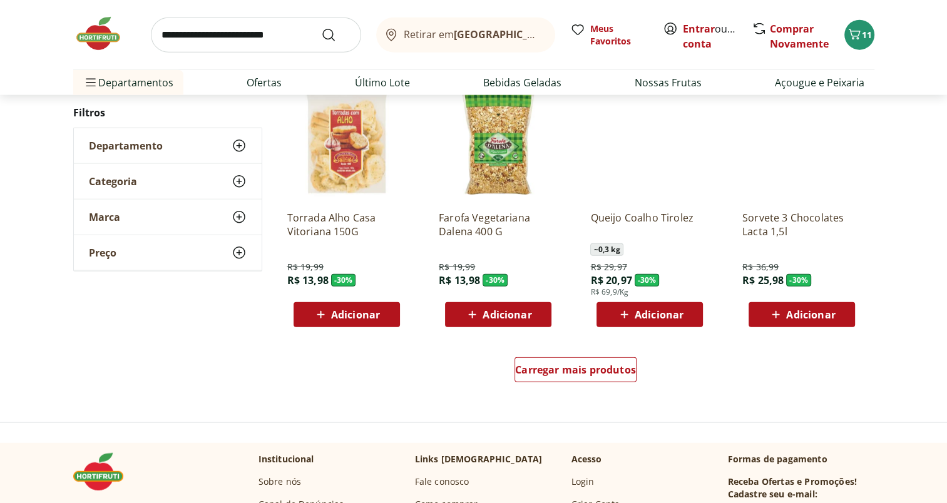
scroll to position [21962, 0]
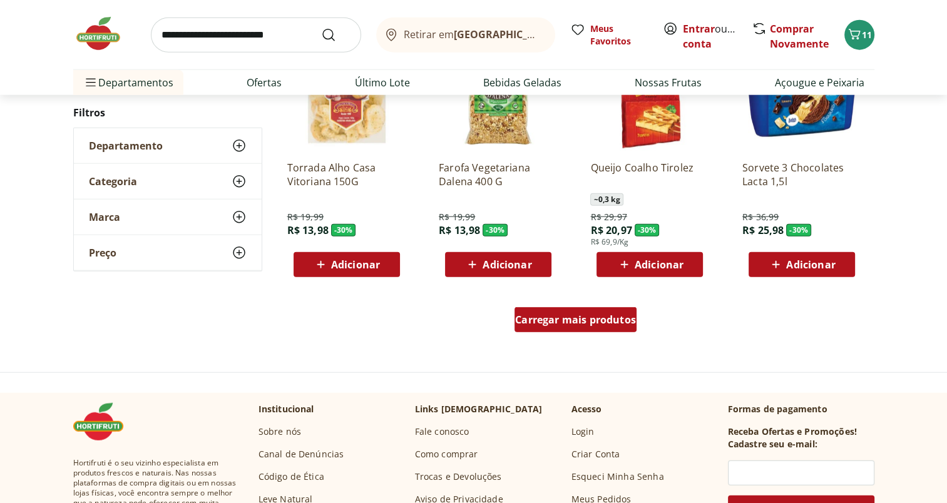
click at [613, 329] on div "Carregar mais produtos" at bounding box center [576, 319] width 122 height 25
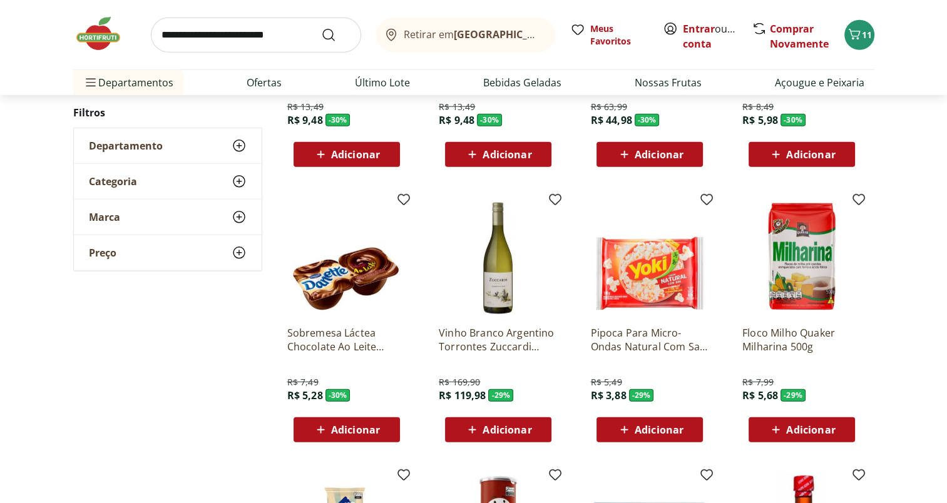
scroll to position [22362, 0]
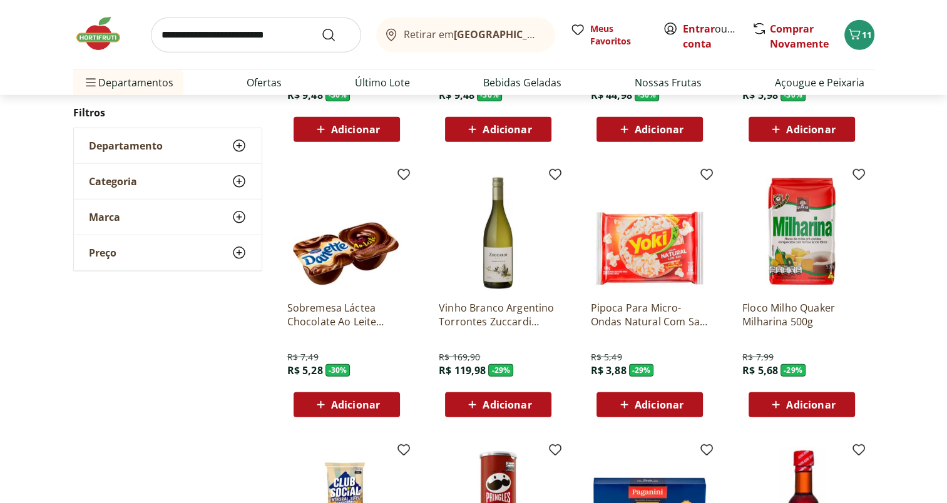
click at [632, 411] on icon at bounding box center [625, 404] width 16 height 15
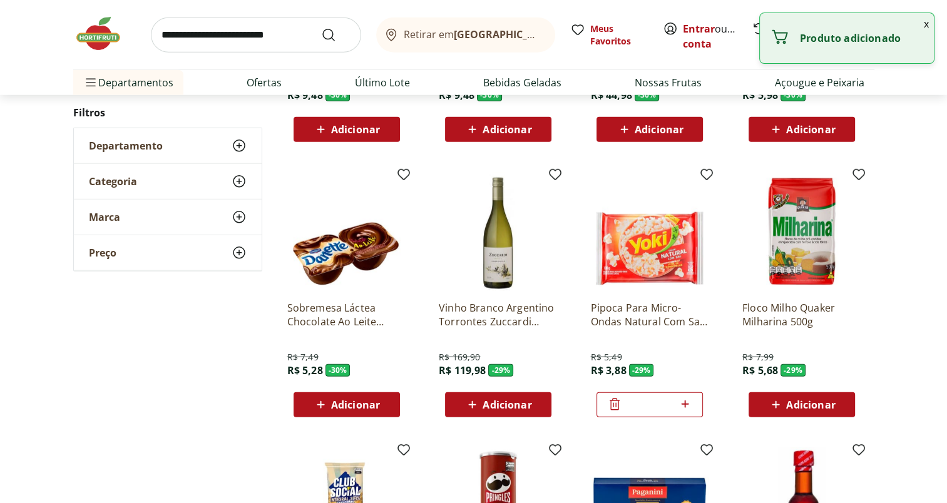
click at [689, 408] on icon at bounding box center [685, 404] width 16 height 15
type input "*"
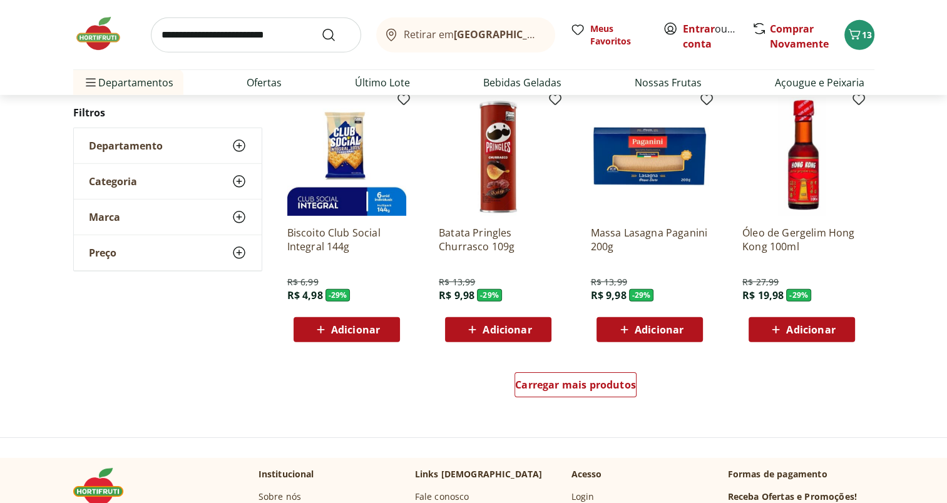
scroll to position [22838, 0]
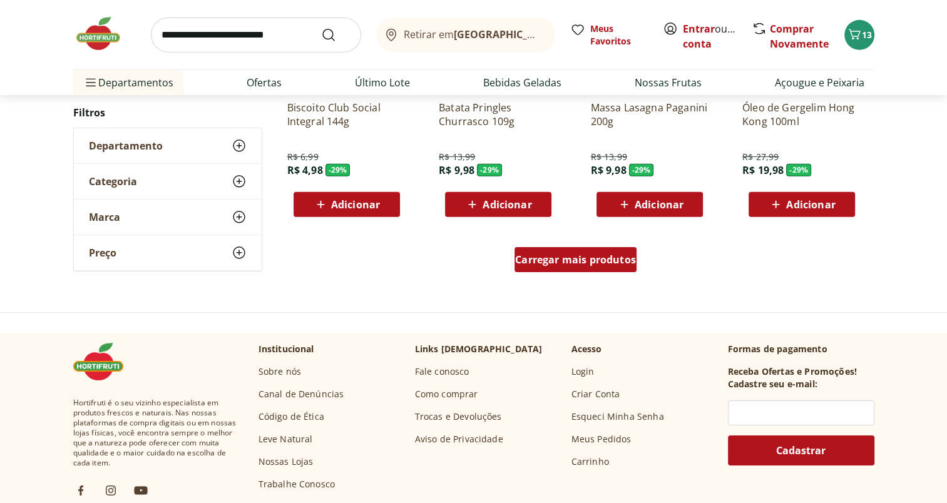
click at [568, 265] on span "Carregar mais produtos" at bounding box center [575, 260] width 121 height 10
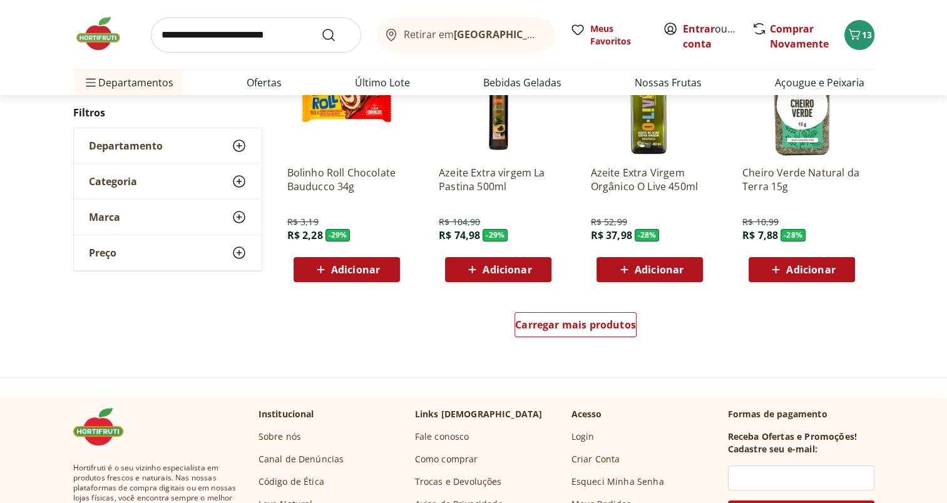
scroll to position [23614, 0]
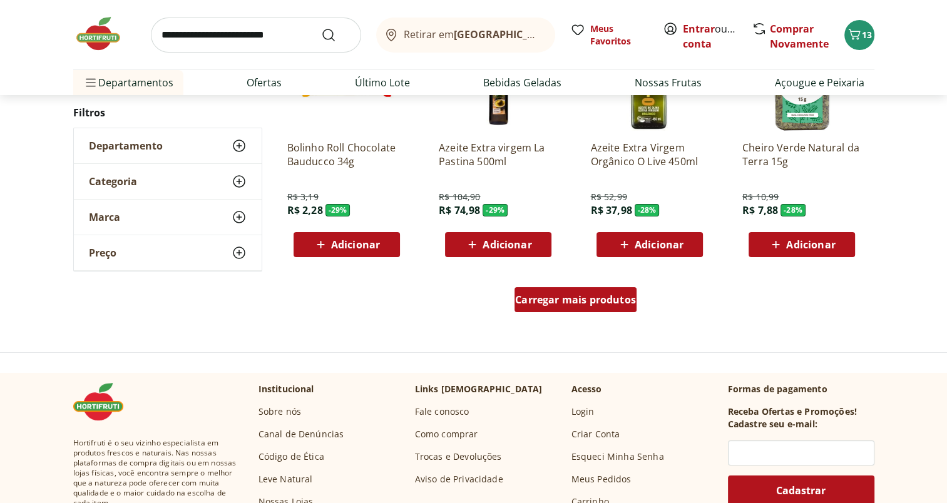
click at [601, 299] on span "Carregar mais produtos" at bounding box center [575, 300] width 121 height 10
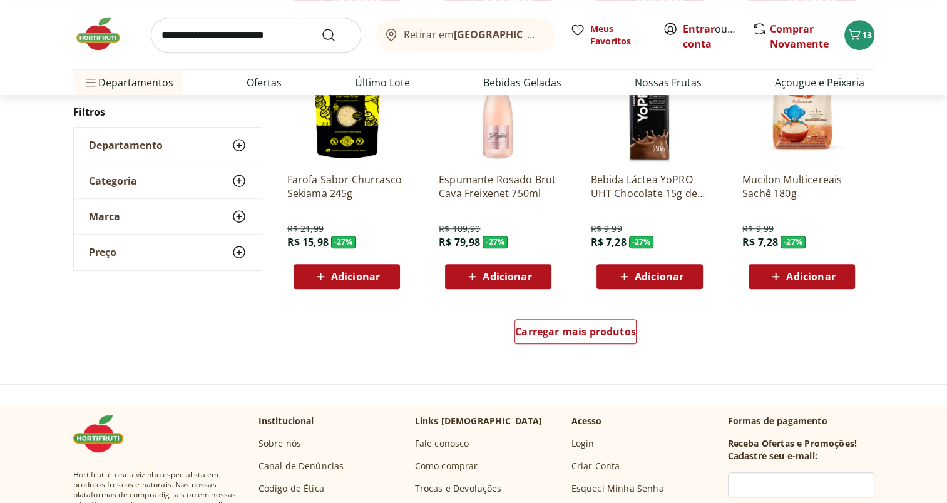
scroll to position [24415, 0]
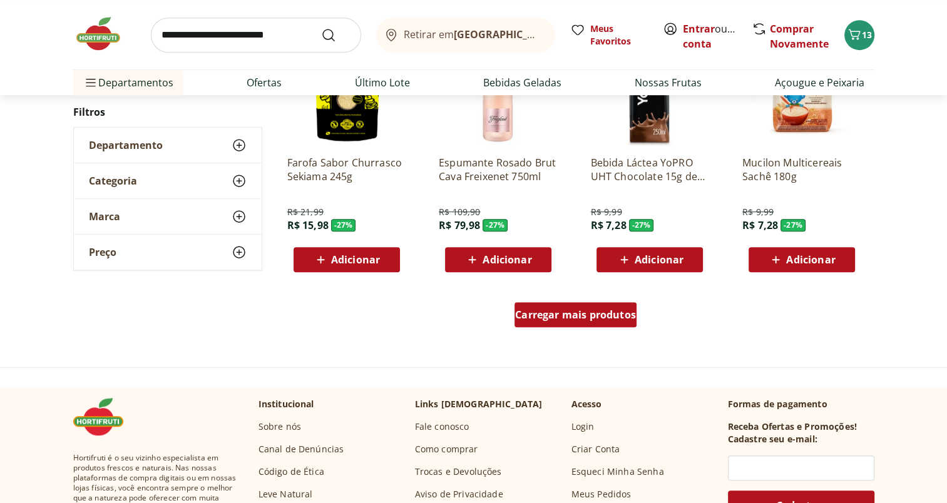
click at [608, 314] on span "Carregar mais produtos" at bounding box center [575, 315] width 121 height 10
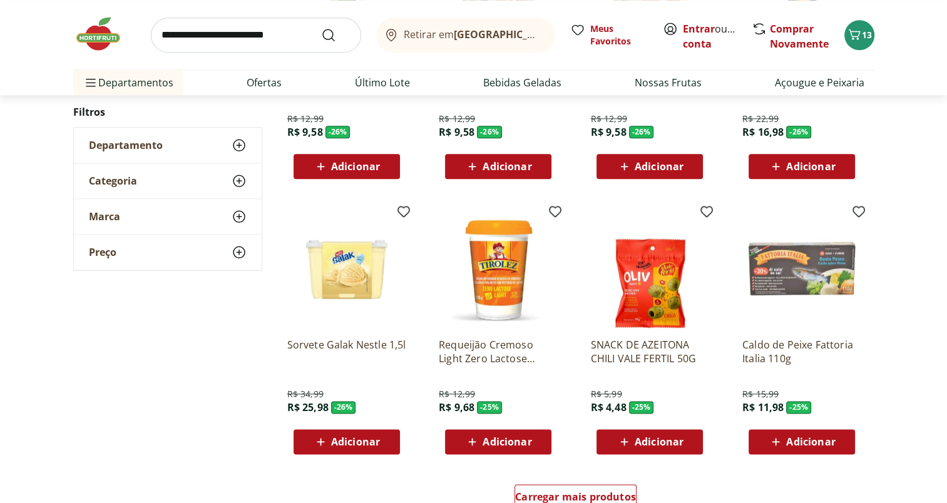
scroll to position [25108, 0]
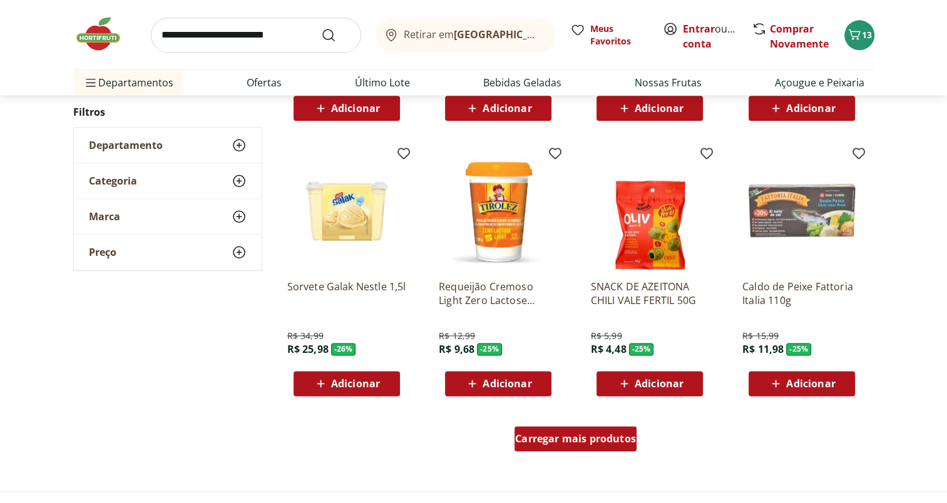
click at [618, 426] on div "Carregar mais produtos" at bounding box center [576, 438] width 122 height 25
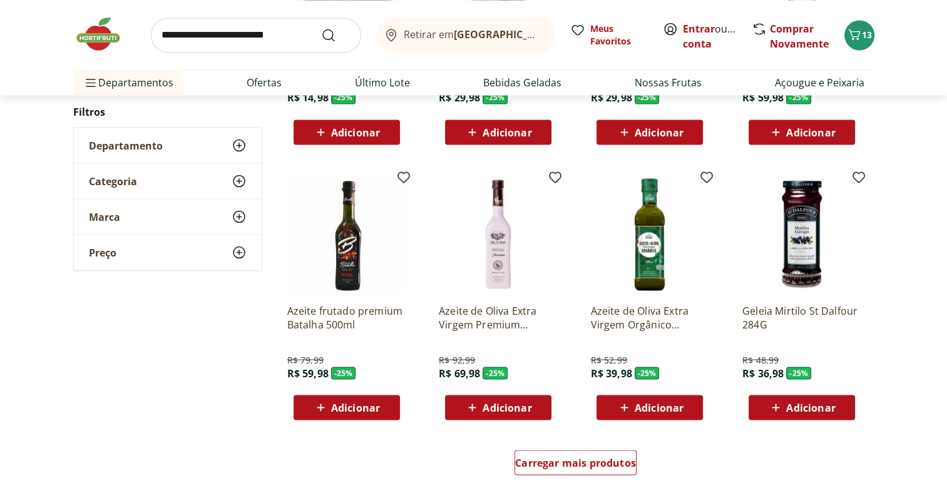
scroll to position [25926, 0]
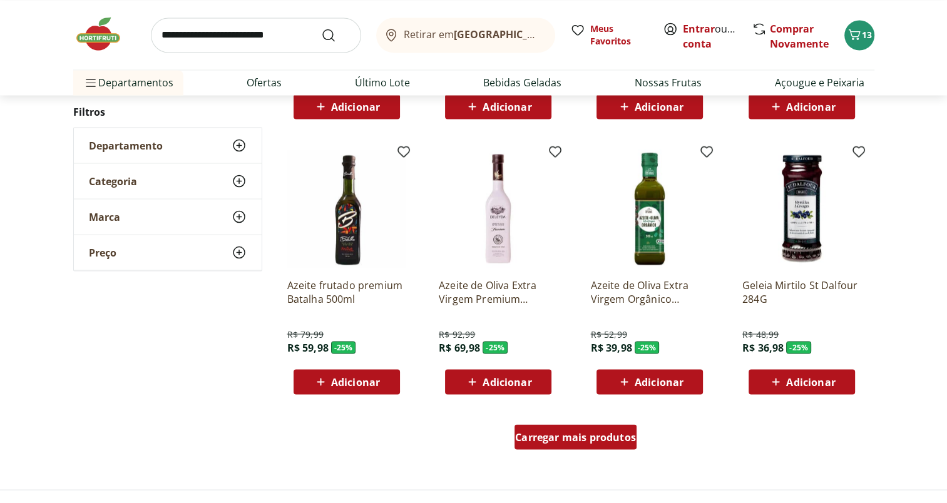
click at [605, 447] on div "Carregar mais produtos" at bounding box center [576, 436] width 122 height 25
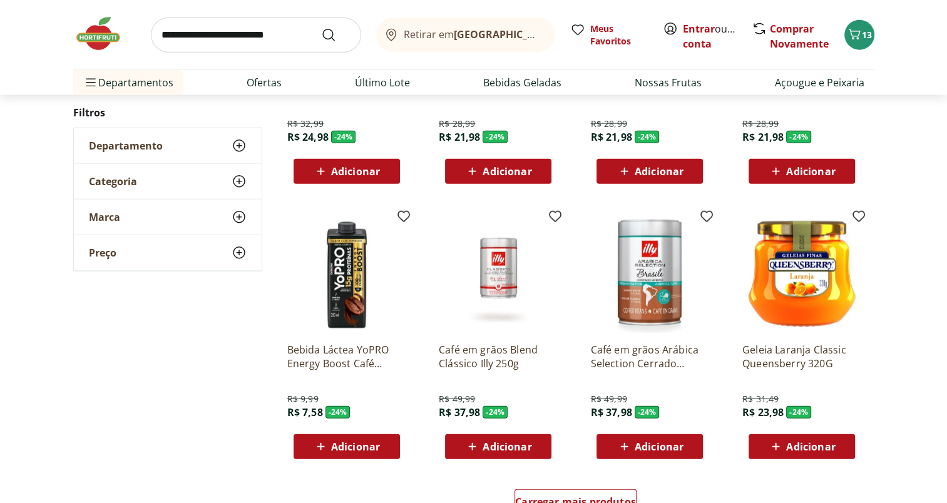
scroll to position [26751, 0]
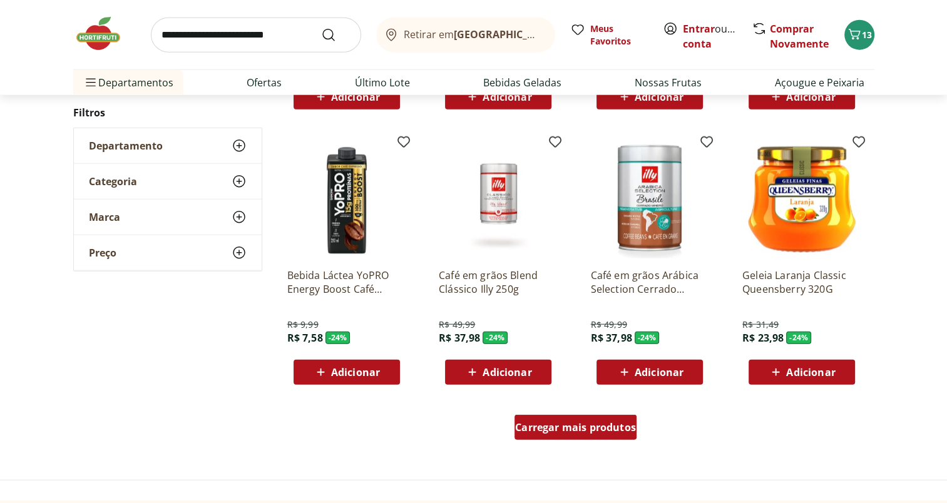
click at [587, 423] on span "Carregar mais produtos" at bounding box center [575, 428] width 121 height 10
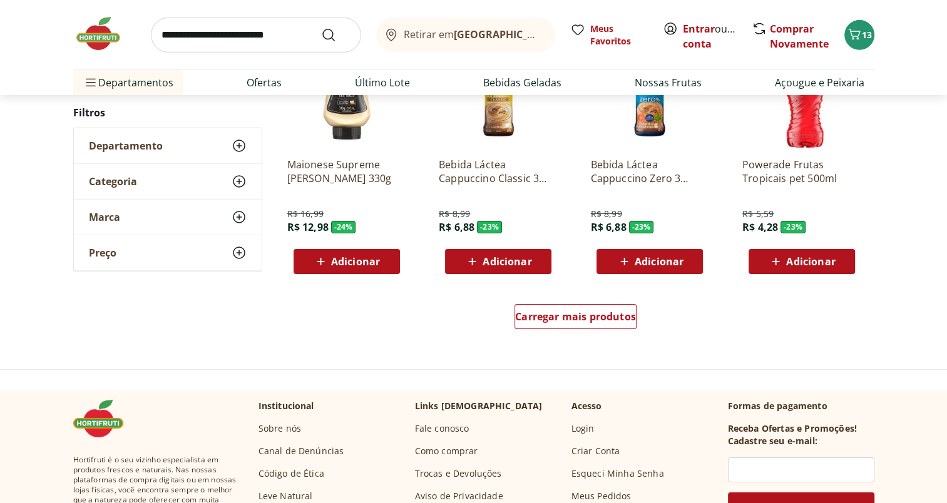
scroll to position [27737, 0]
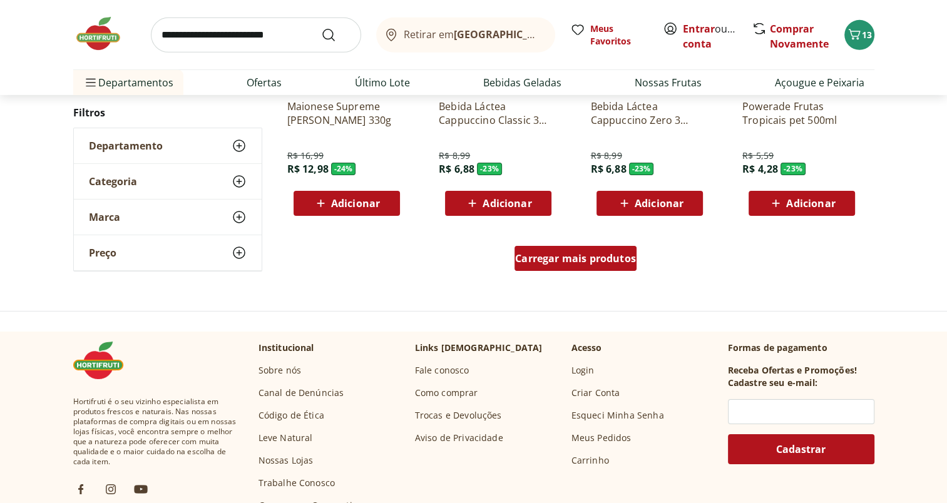
click at [597, 266] on div "Carregar mais produtos" at bounding box center [576, 258] width 122 height 25
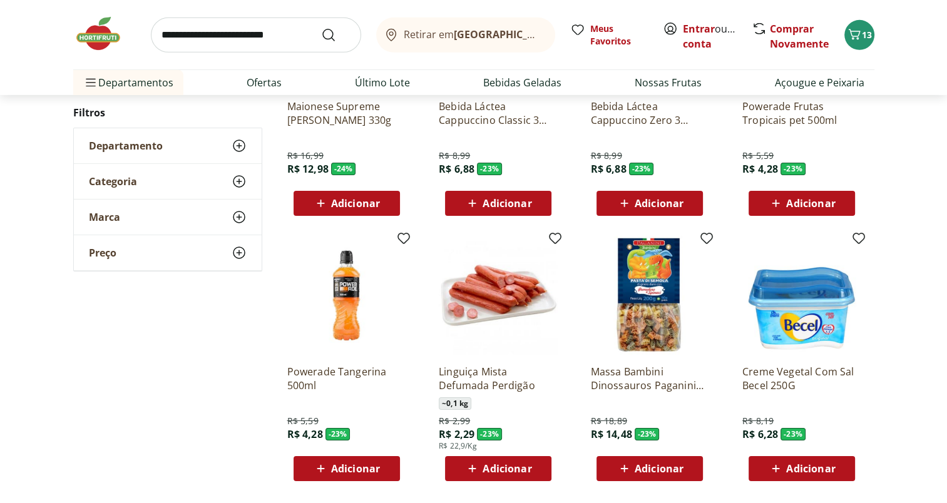
click at [597, 266] on img at bounding box center [649, 295] width 119 height 119
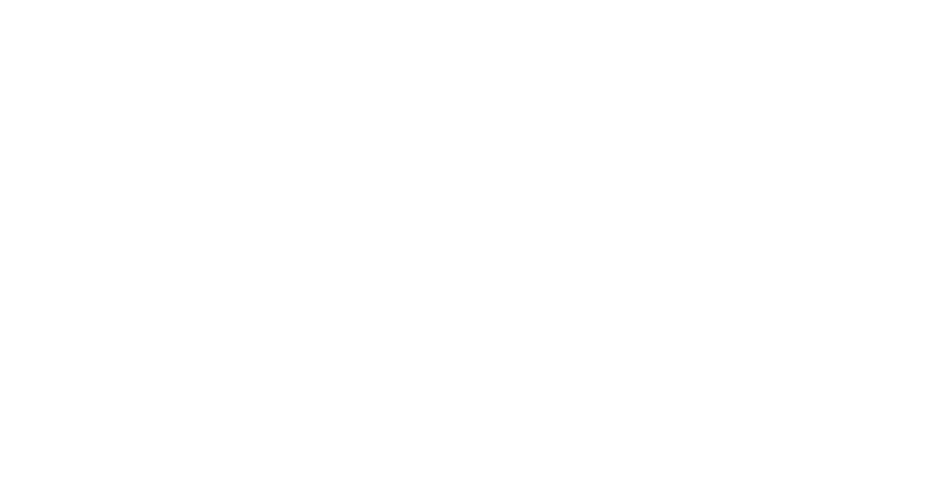
select select "**********"
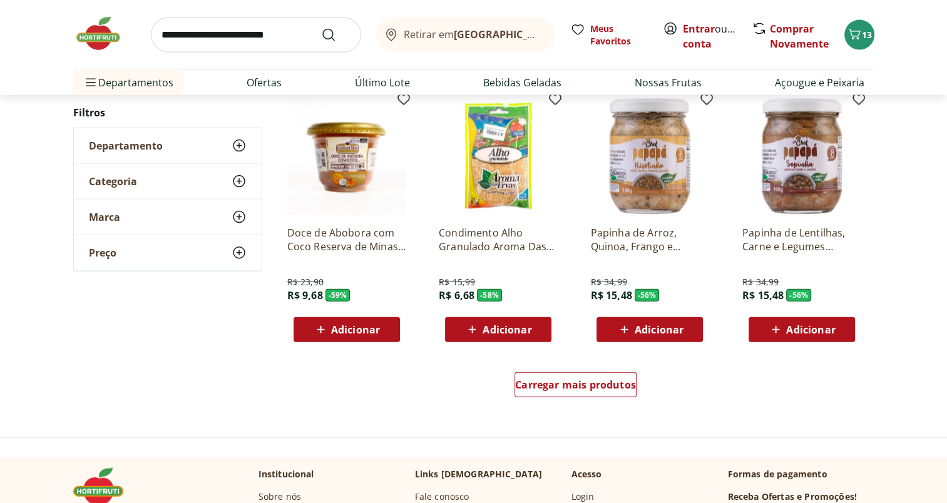
scroll to position [2730, 0]
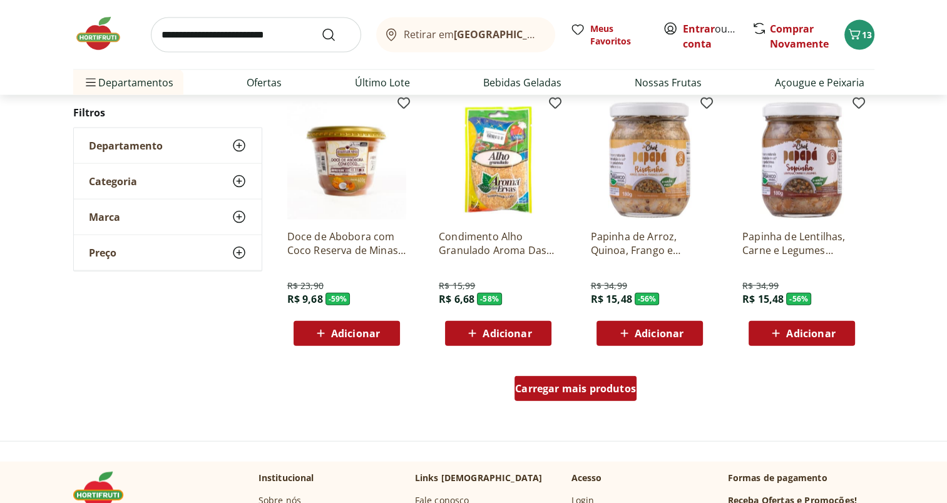
click at [575, 393] on span "Carregar mais produtos" at bounding box center [575, 389] width 121 height 10
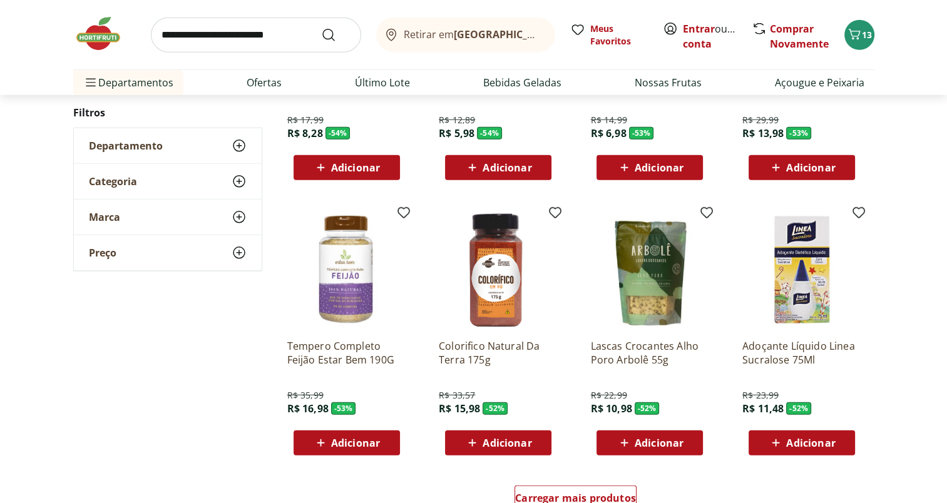
scroll to position [3442, 0]
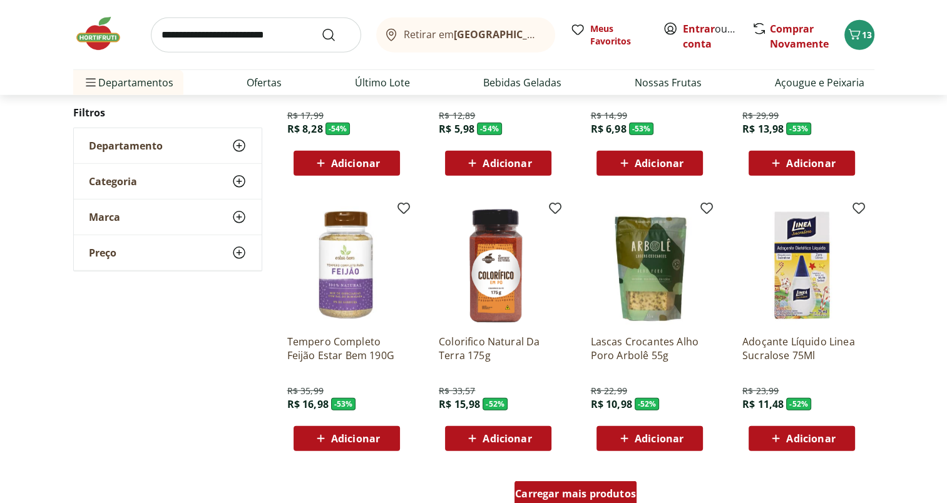
click at [602, 499] on span "Carregar mais produtos" at bounding box center [575, 494] width 121 height 10
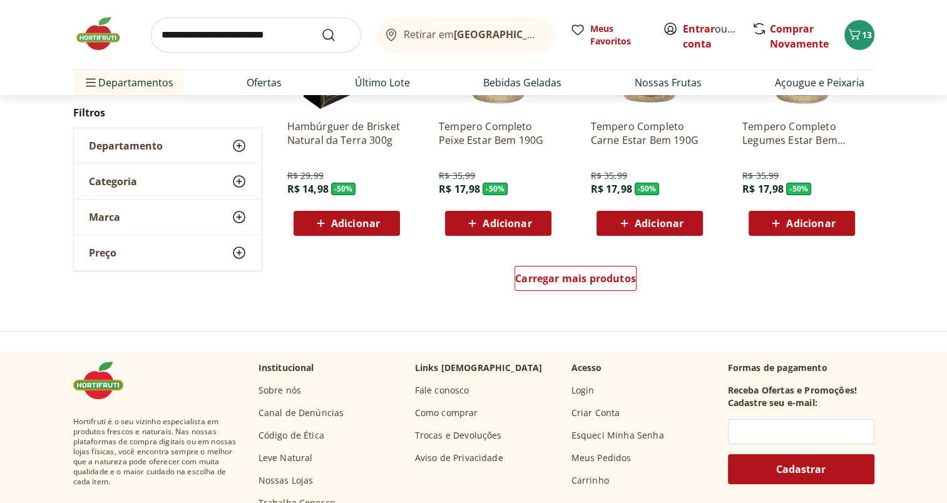
scroll to position [4484, 0]
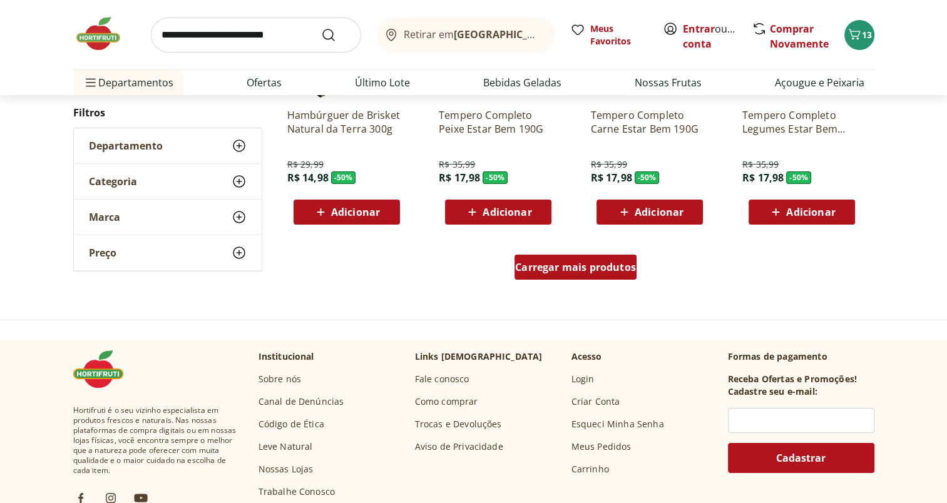
click at [581, 272] on span "Carregar mais produtos" at bounding box center [575, 267] width 121 height 10
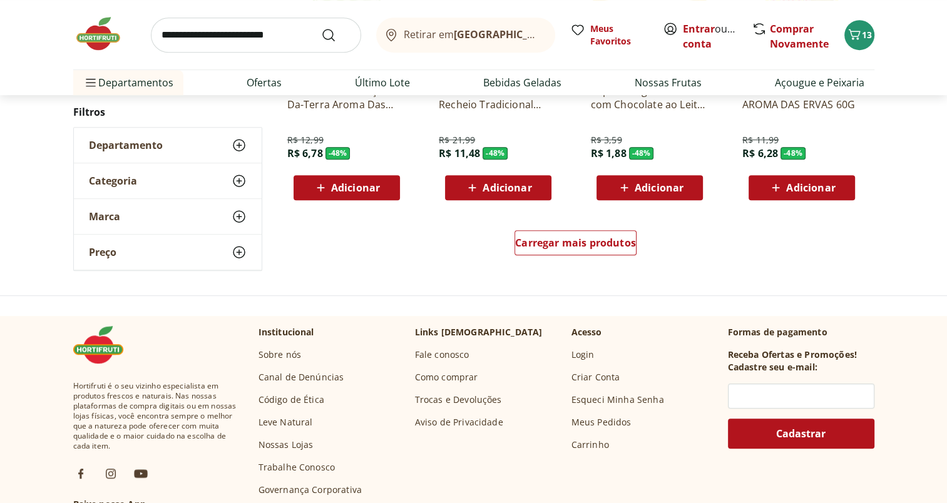
scroll to position [5312, 0]
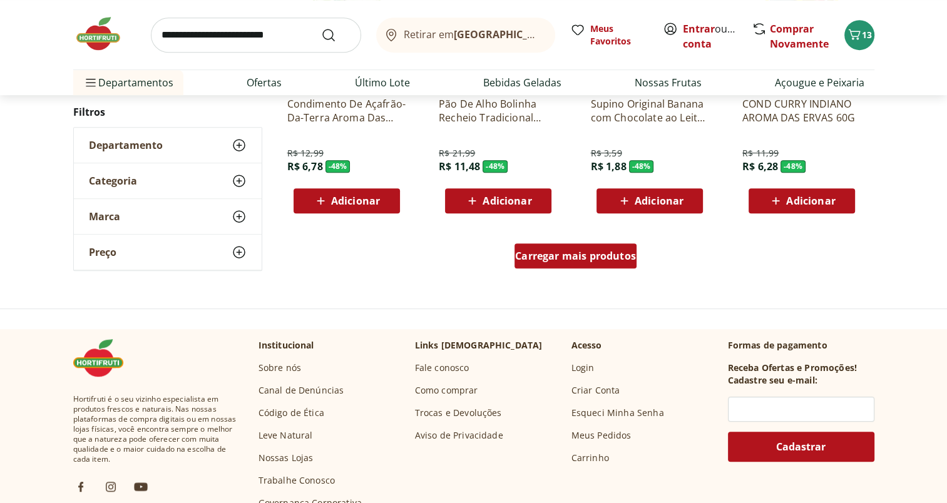
click at [561, 263] on div "Carregar mais produtos" at bounding box center [576, 256] width 122 height 25
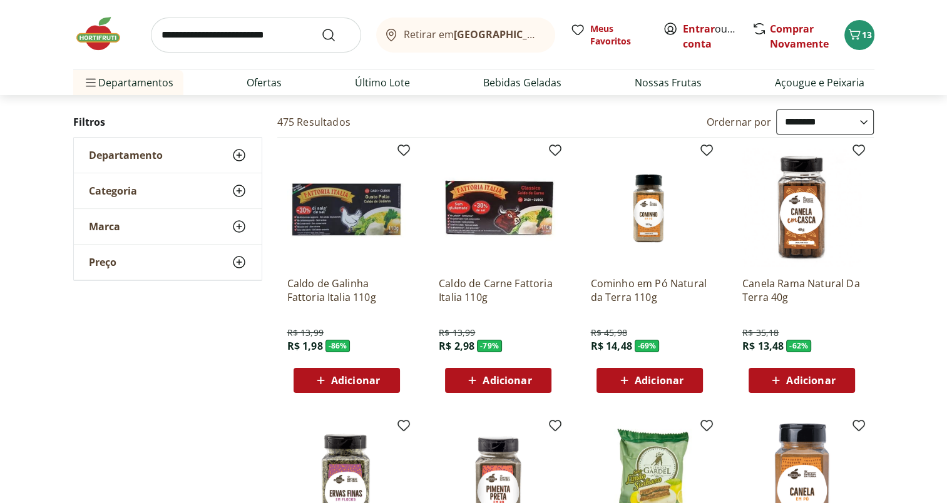
scroll to position [0, 0]
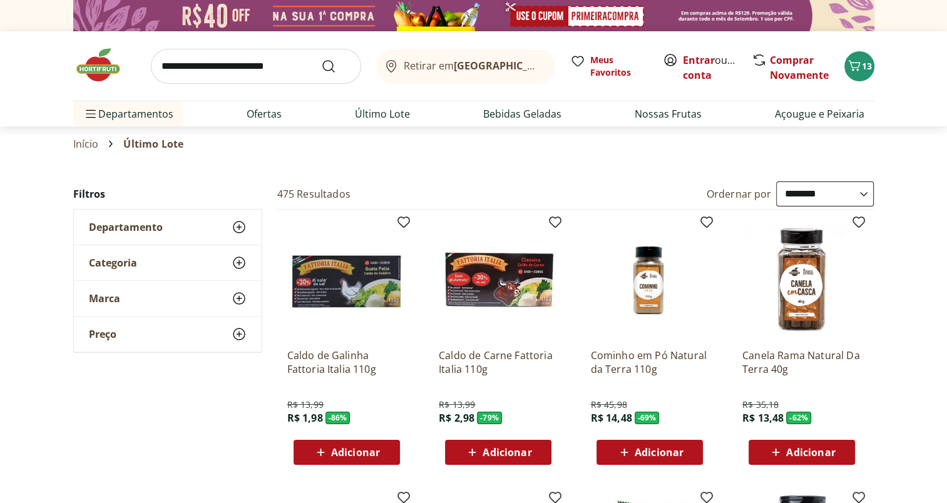
click at [238, 226] on icon at bounding box center [239, 227] width 15 height 15
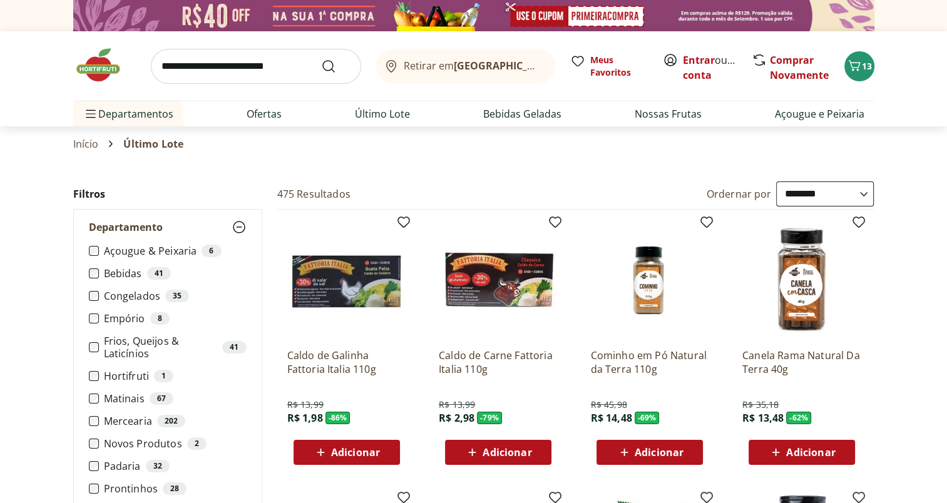
click at [90, 147] on link "Início" at bounding box center [86, 143] width 26 height 11
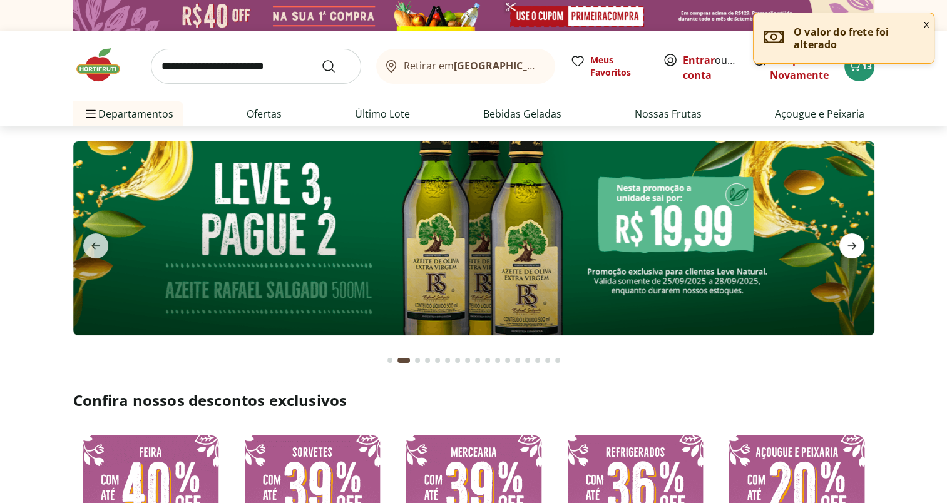
click at [859, 245] on icon "next" at bounding box center [851, 245] width 15 height 15
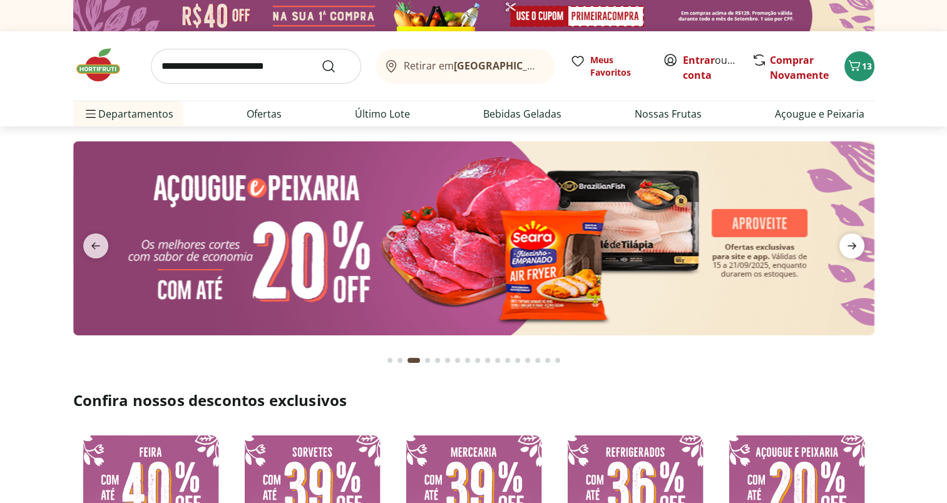
click at [859, 245] on icon "next" at bounding box center [851, 245] width 15 height 15
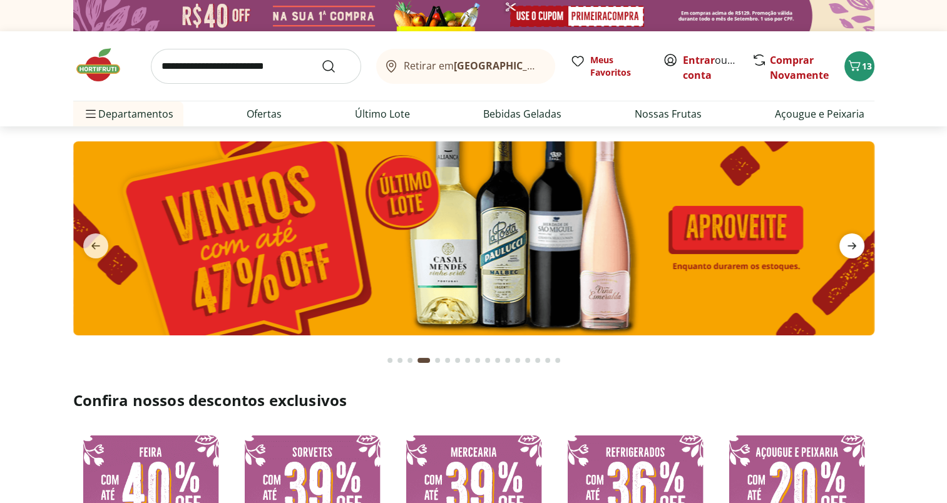
click at [859, 245] on icon "next" at bounding box center [851, 245] width 15 height 15
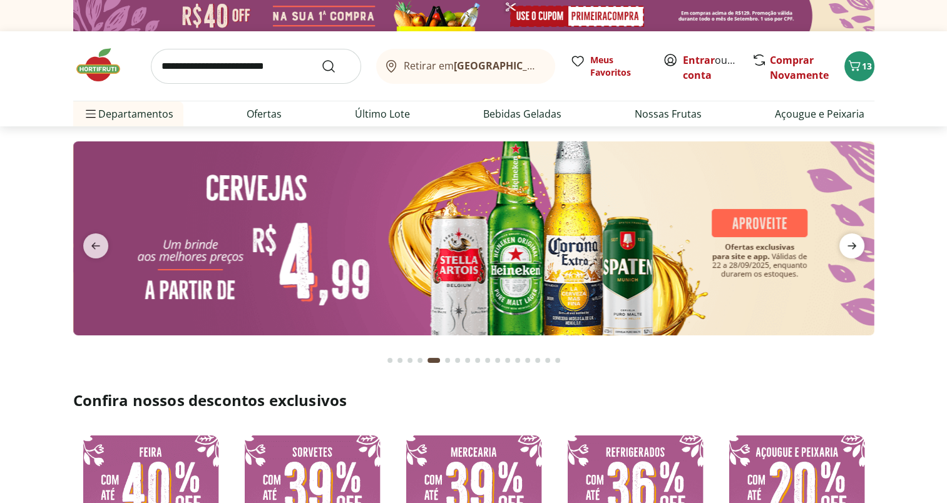
click at [859, 245] on icon "next" at bounding box center [851, 245] width 15 height 15
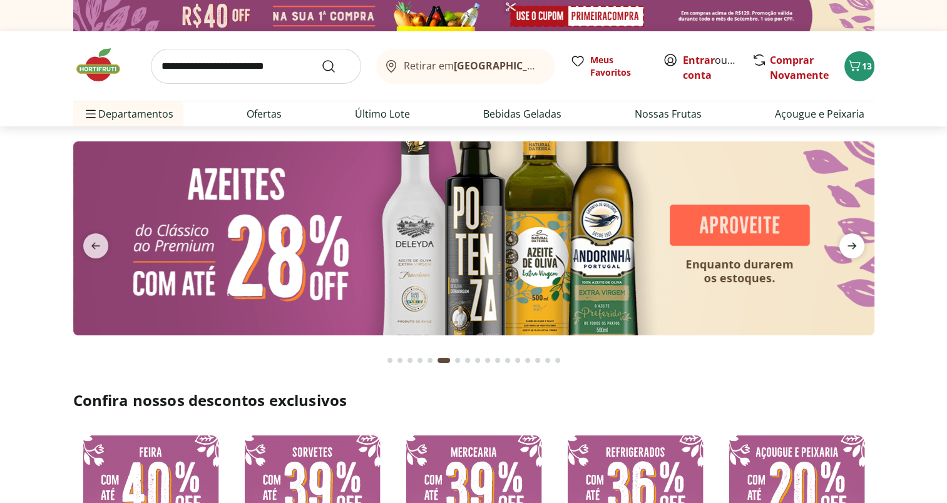
click at [859, 245] on icon "next" at bounding box center [851, 245] width 15 height 15
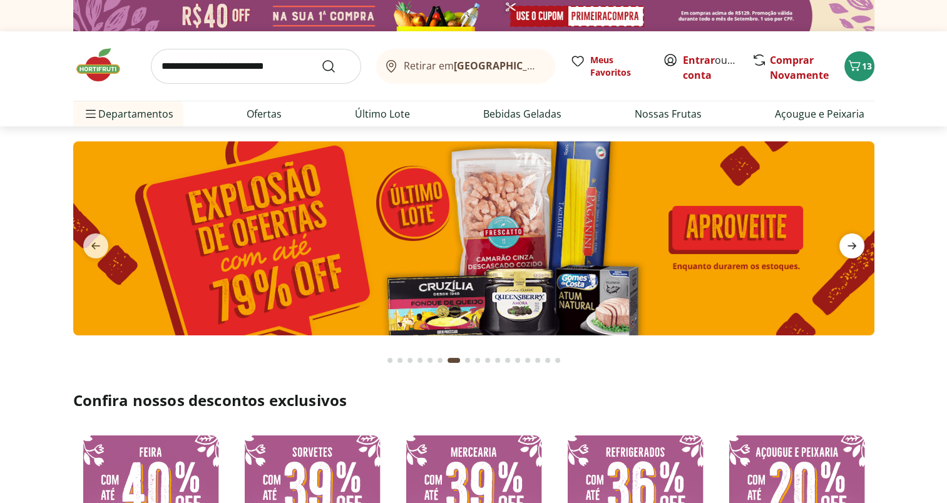
click at [859, 245] on icon "next" at bounding box center [851, 245] width 15 height 15
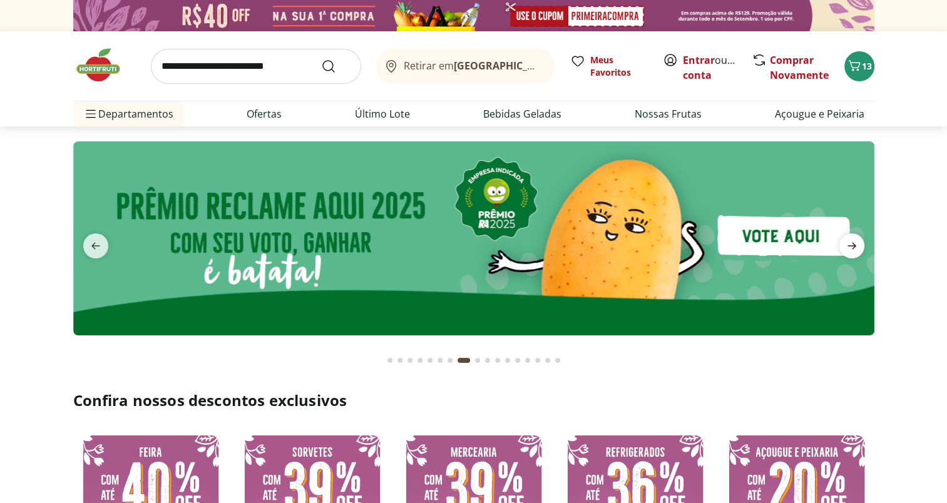
click at [859, 245] on icon "next" at bounding box center [851, 245] width 15 height 15
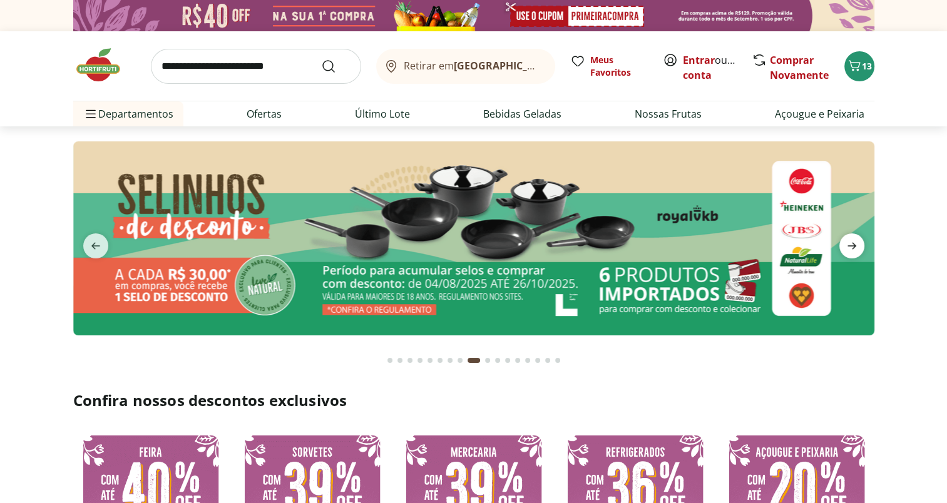
click at [859, 245] on icon "next" at bounding box center [851, 245] width 15 height 15
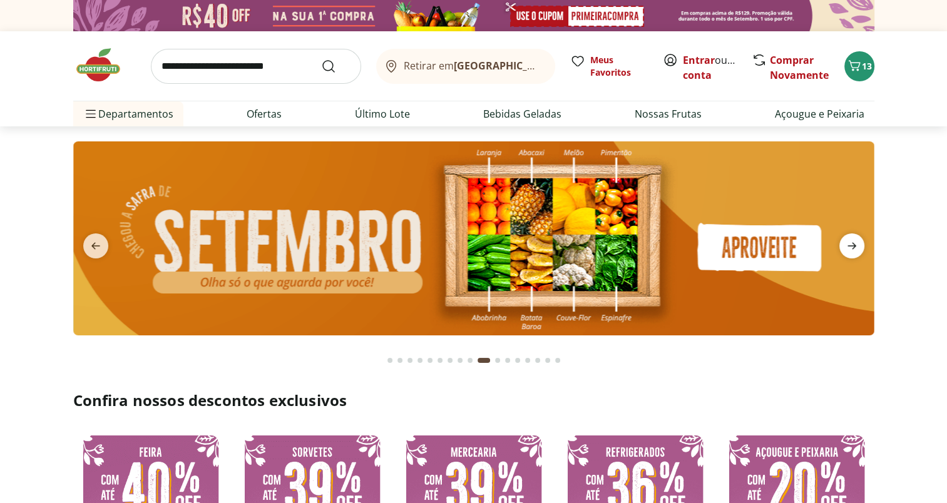
click at [859, 245] on icon "next" at bounding box center [851, 245] width 15 height 15
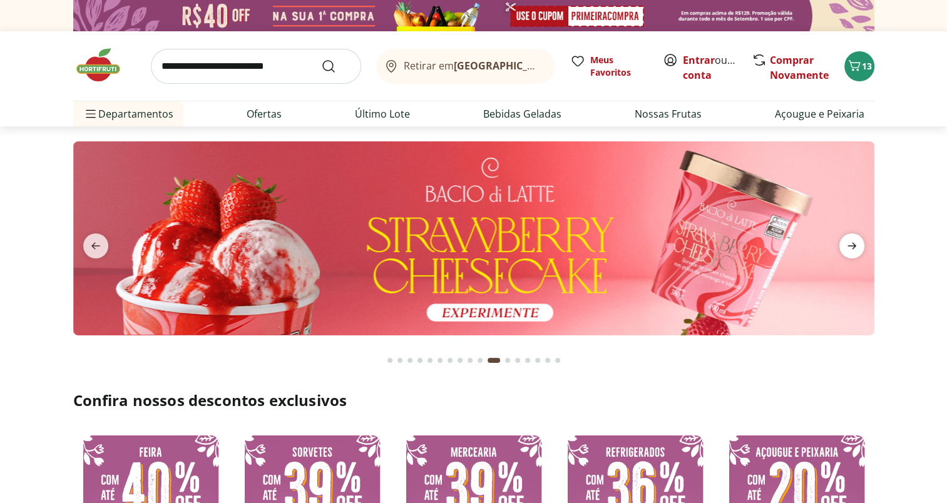
click at [859, 245] on icon "next" at bounding box center [851, 245] width 15 height 15
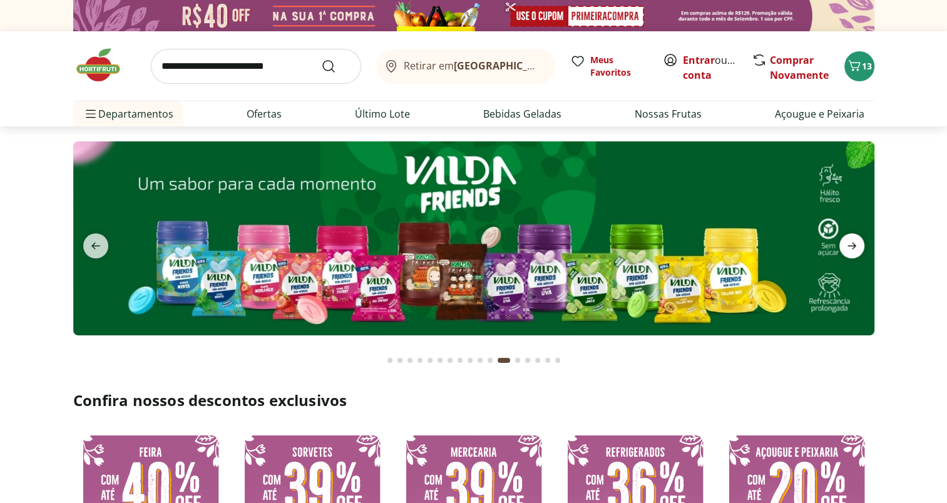
click at [859, 245] on icon "next" at bounding box center [851, 245] width 15 height 15
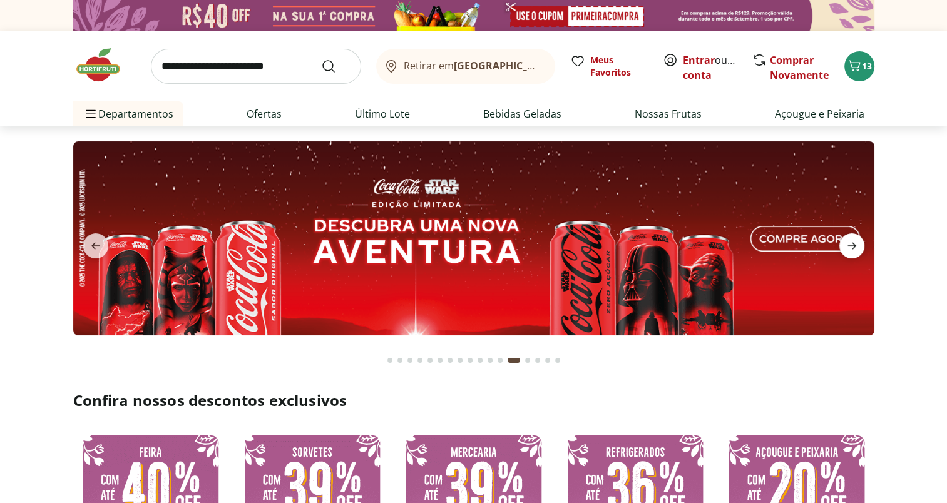
click at [859, 245] on icon "next" at bounding box center [851, 245] width 15 height 15
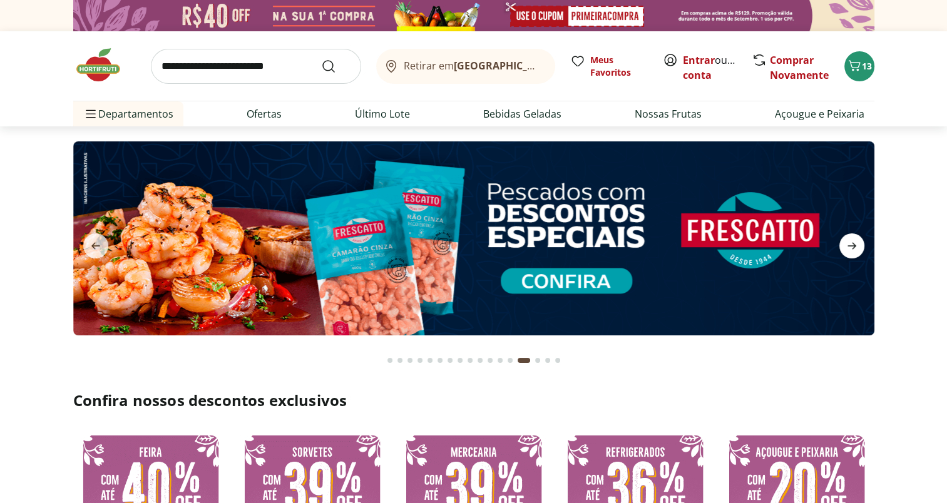
click at [859, 245] on icon "next" at bounding box center [851, 245] width 15 height 15
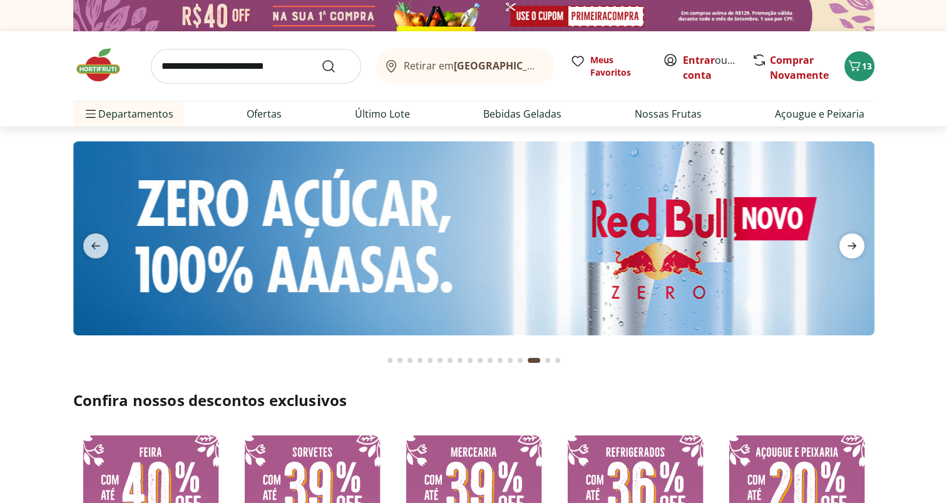
click at [859, 245] on icon "next" at bounding box center [851, 245] width 15 height 15
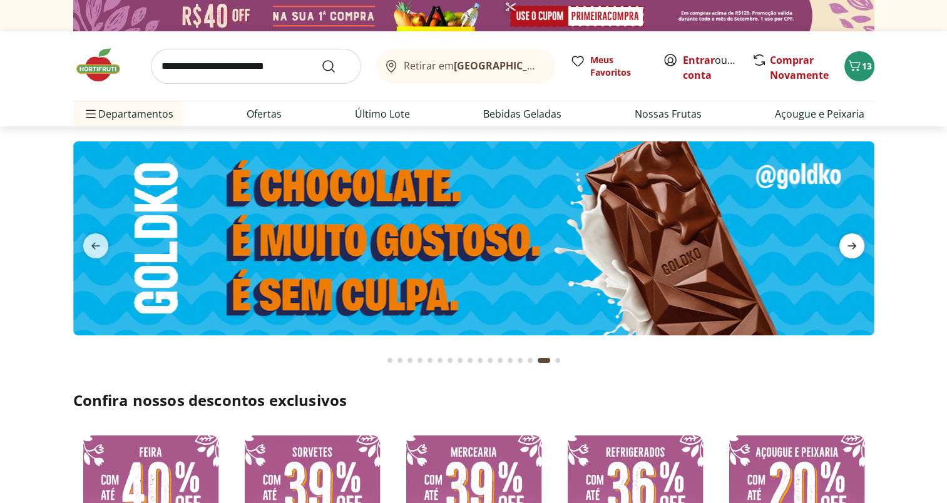
click at [859, 245] on icon "next" at bounding box center [851, 245] width 15 height 15
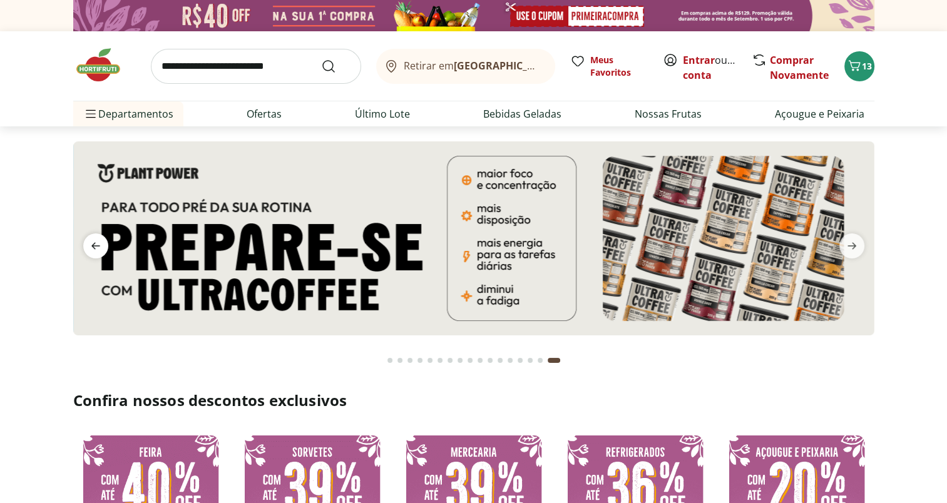
click at [95, 244] on icon "previous" at bounding box center [95, 245] width 15 height 15
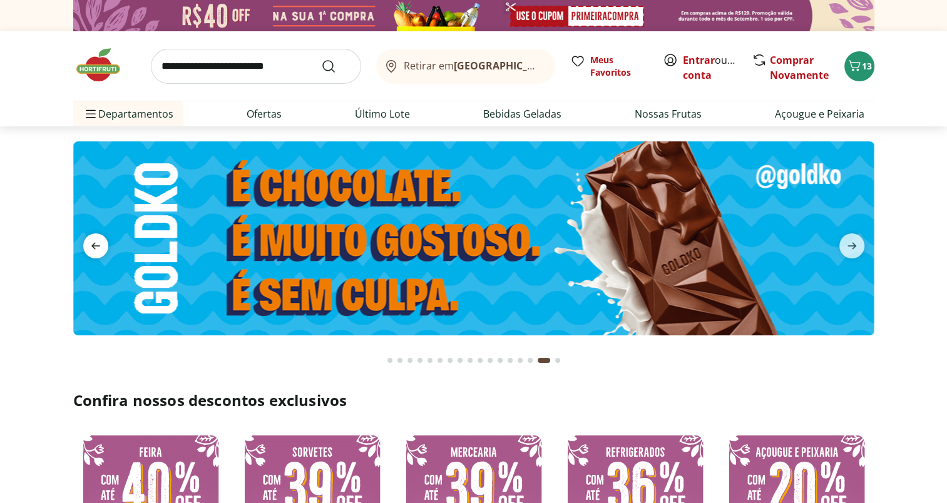
click at [95, 244] on icon "previous" at bounding box center [95, 245] width 15 height 15
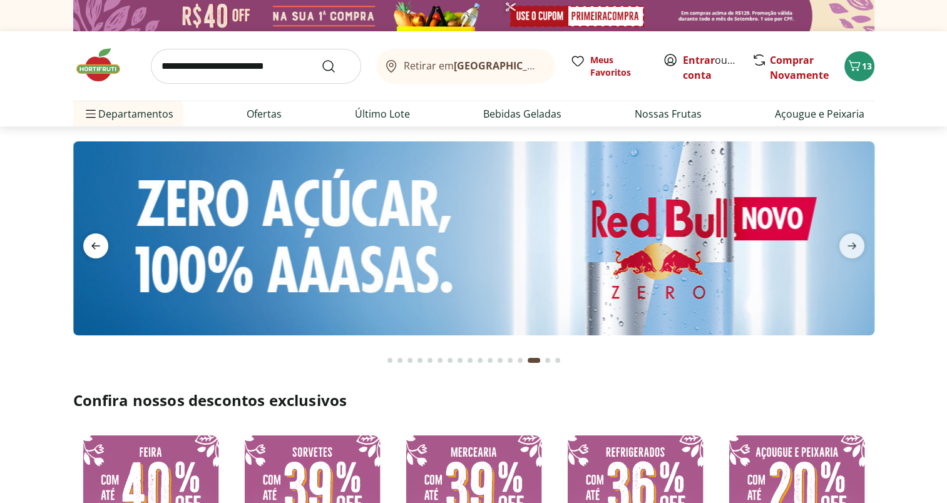
click at [95, 244] on icon "previous" at bounding box center [95, 245] width 15 height 15
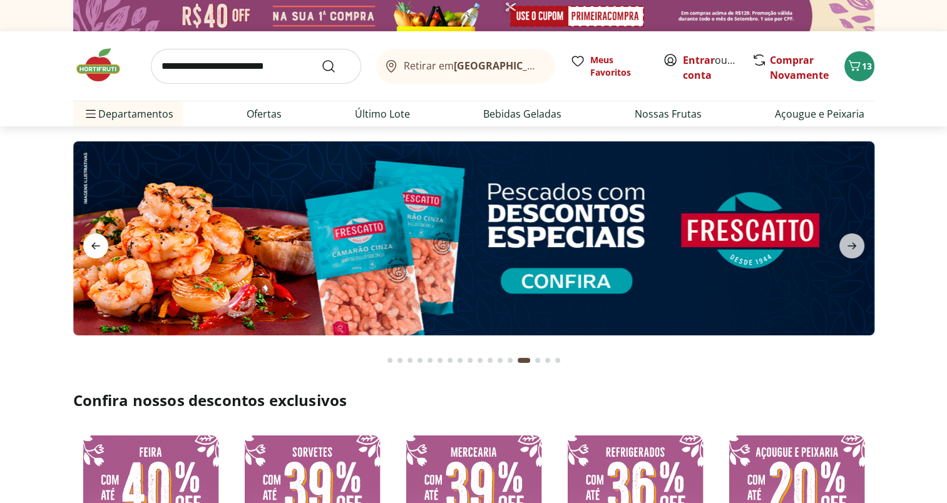
click at [95, 244] on icon "previous" at bounding box center [95, 245] width 15 height 15
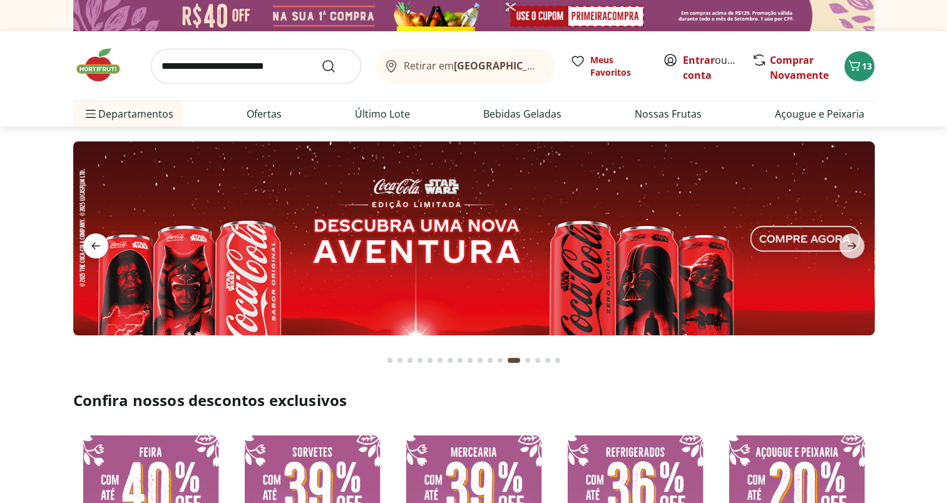
click at [95, 244] on icon "previous" at bounding box center [95, 245] width 15 height 15
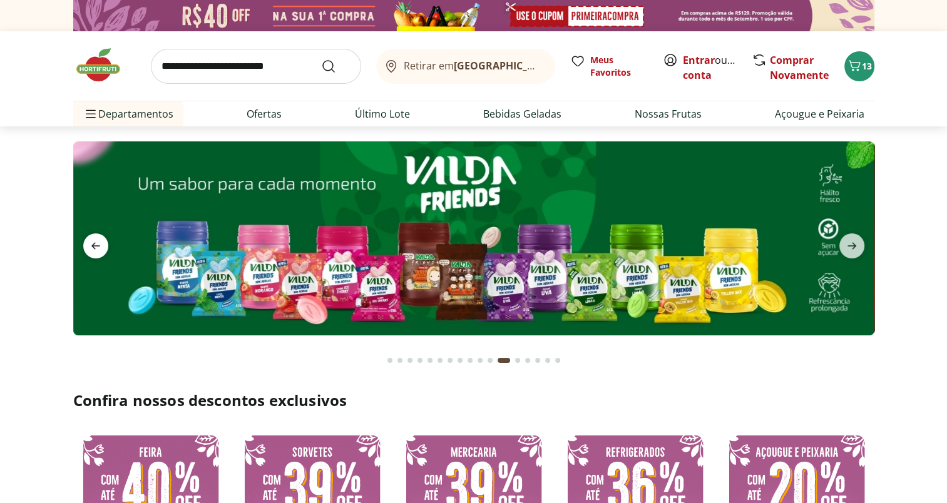
click at [95, 244] on icon "previous" at bounding box center [95, 245] width 15 height 15
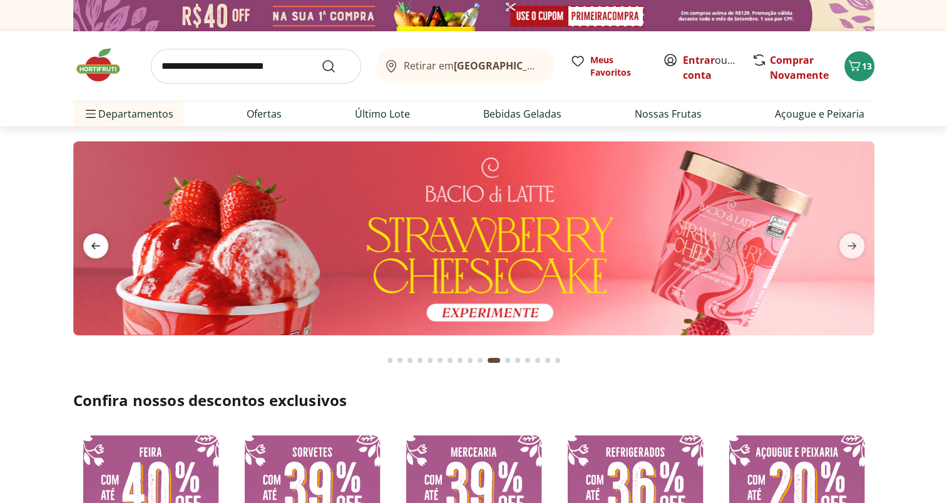
click at [95, 244] on icon "previous" at bounding box center [95, 245] width 15 height 15
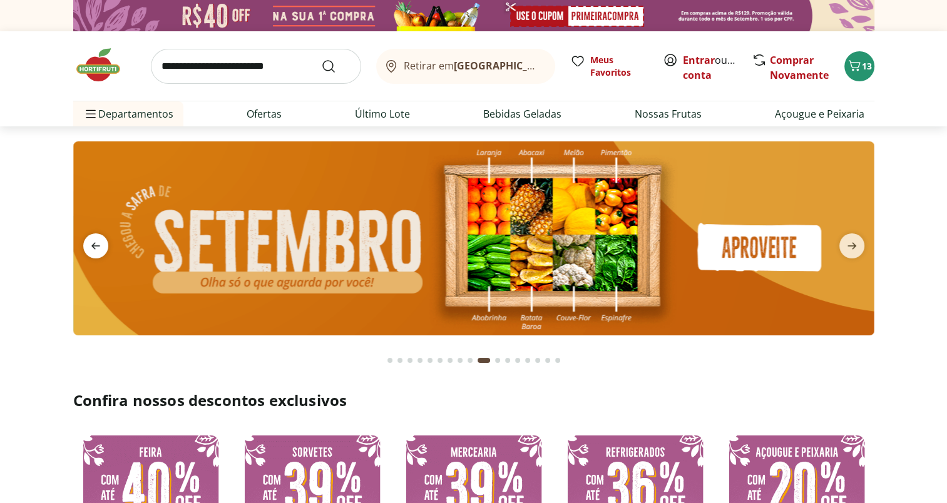
click at [95, 244] on icon "previous" at bounding box center [95, 245] width 15 height 15
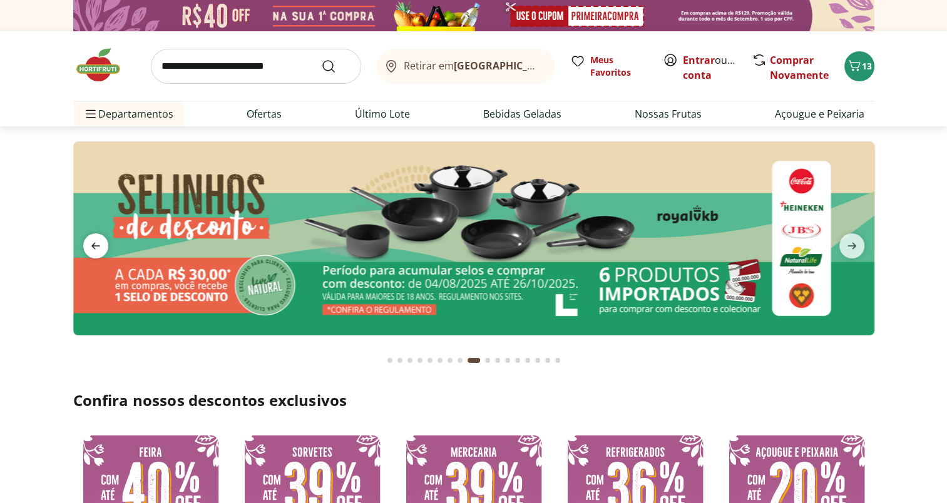
click at [95, 244] on icon "previous" at bounding box center [95, 245] width 15 height 15
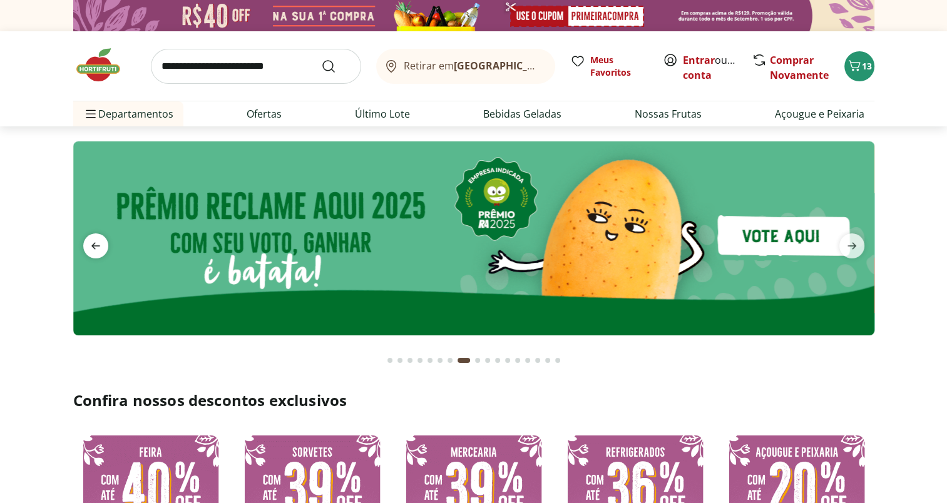
click at [95, 244] on icon "previous" at bounding box center [95, 245] width 15 height 15
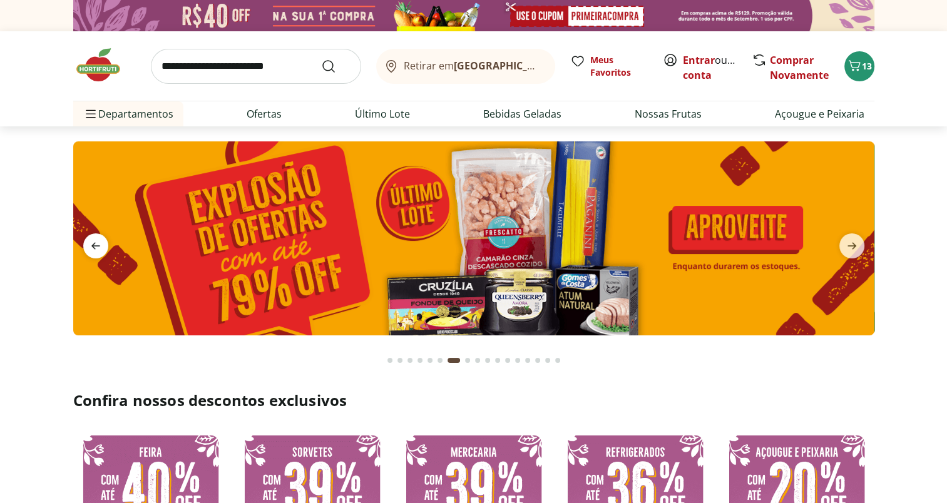
click at [95, 244] on icon "previous" at bounding box center [95, 245] width 15 height 15
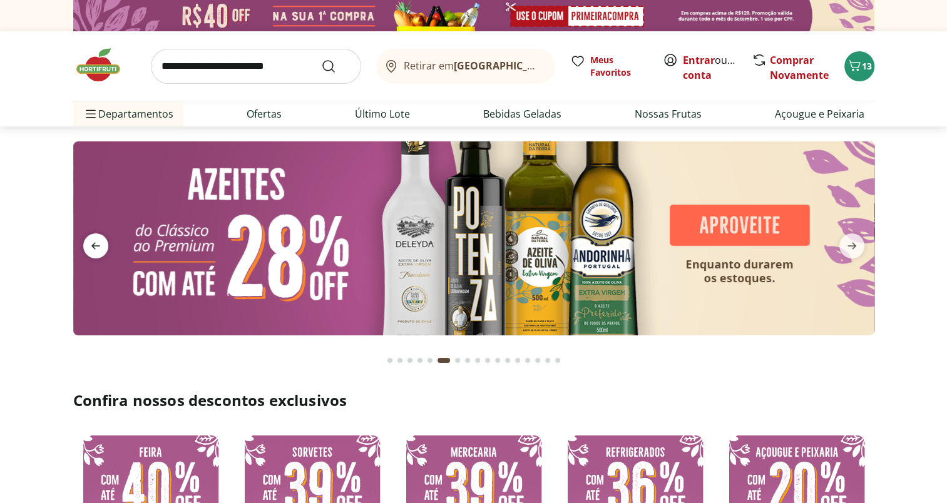
click at [95, 244] on icon "previous" at bounding box center [95, 245] width 15 height 15
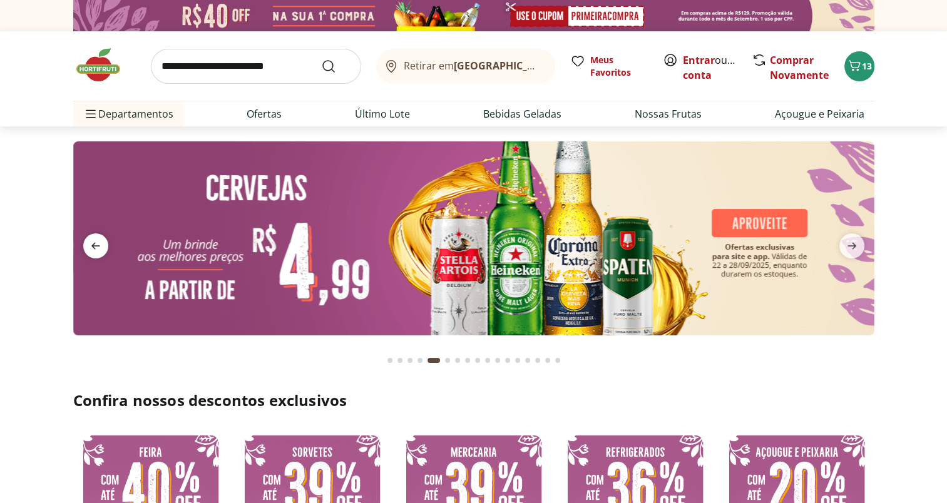
click at [95, 244] on icon "previous" at bounding box center [95, 245] width 15 height 15
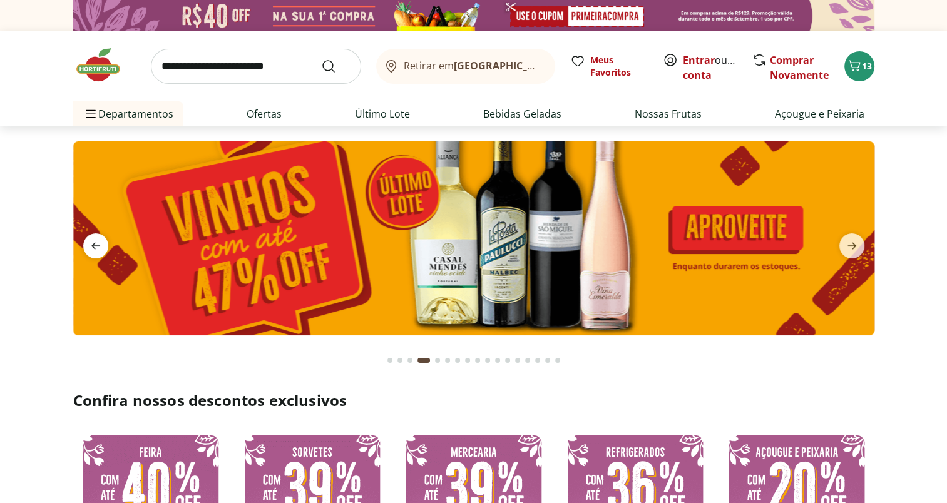
click at [95, 244] on icon "previous" at bounding box center [95, 245] width 15 height 15
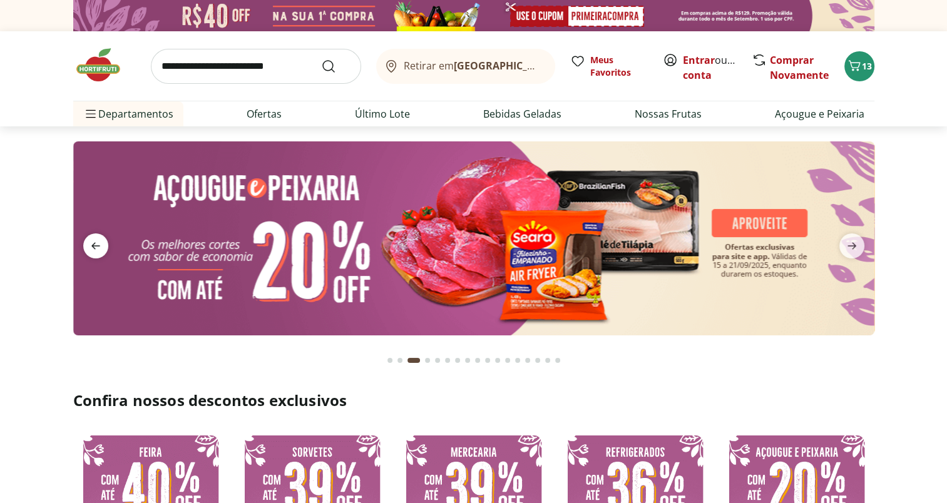
click at [95, 244] on icon "previous" at bounding box center [95, 245] width 15 height 15
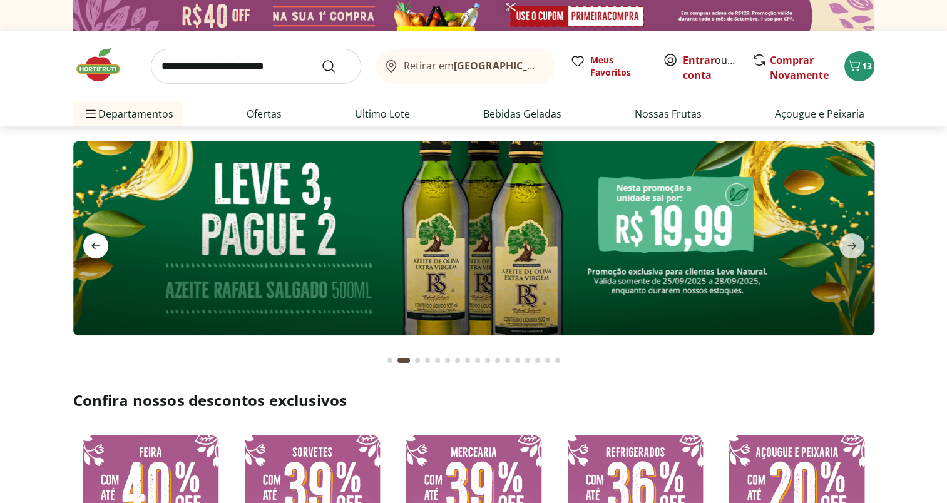
click at [95, 244] on icon "previous" at bounding box center [95, 245] width 15 height 15
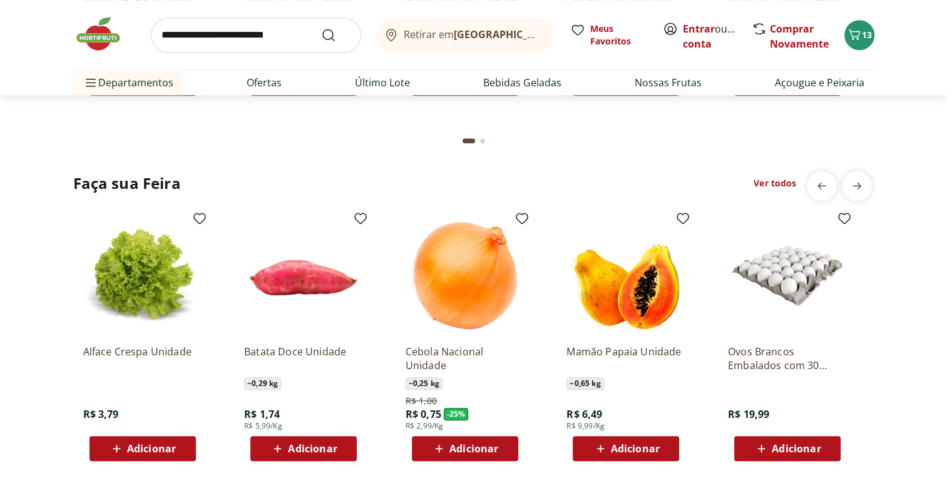
scroll to position [1301, 0]
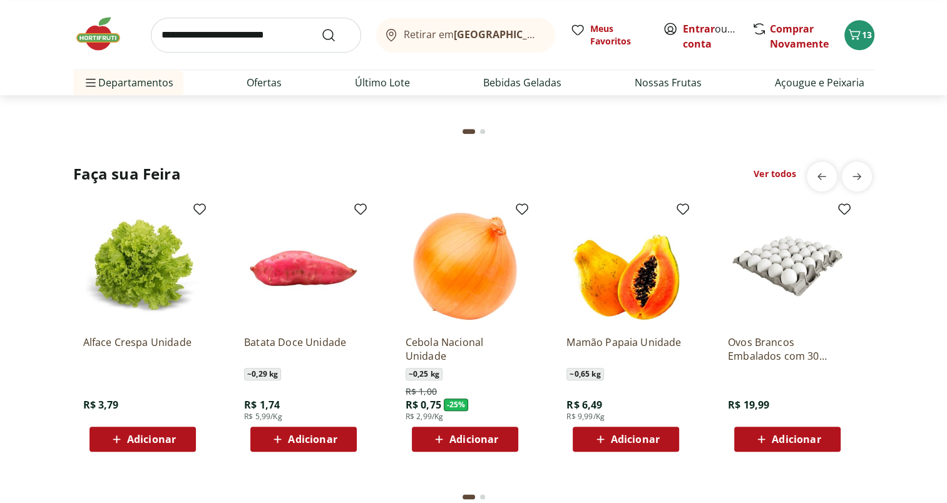
click at [776, 173] on link "Ver todos" at bounding box center [775, 174] width 43 height 13
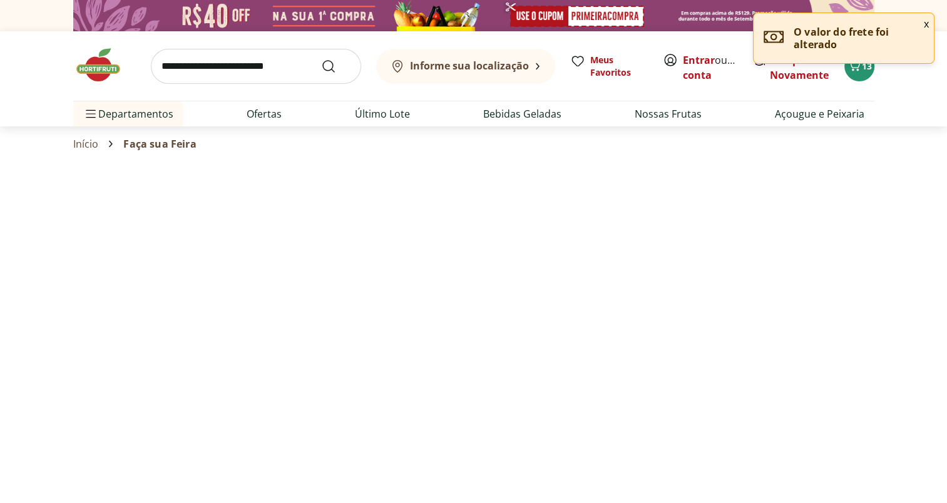
select select "**********"
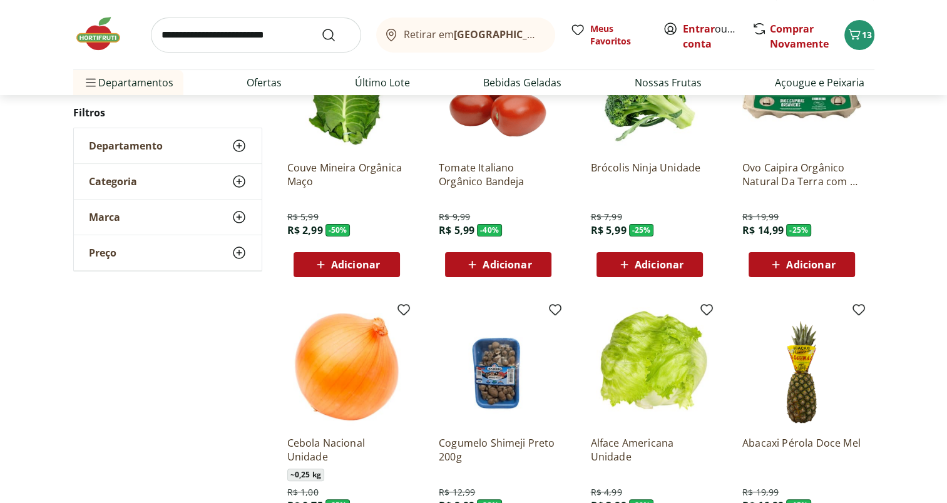
scroll to position [78, 0]
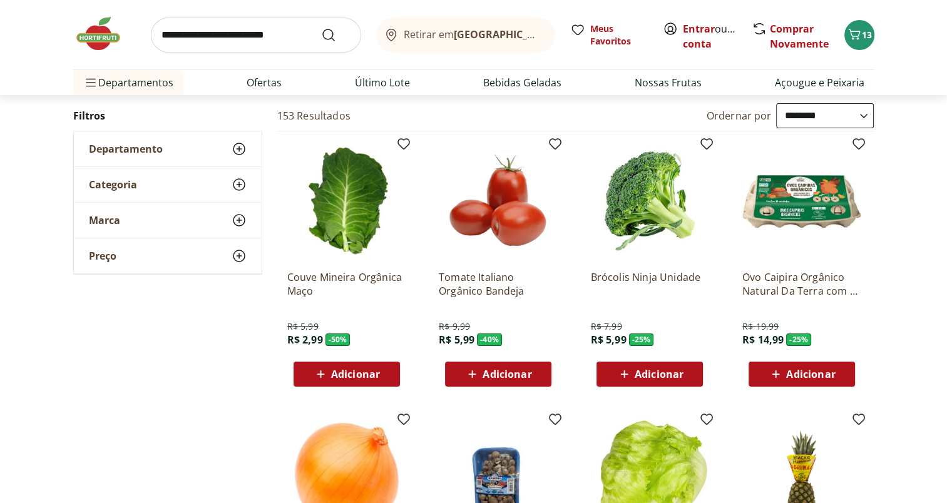
click at [666, 374] on span "Adicionar" at bounding box center [659, 374] width 49 height 10
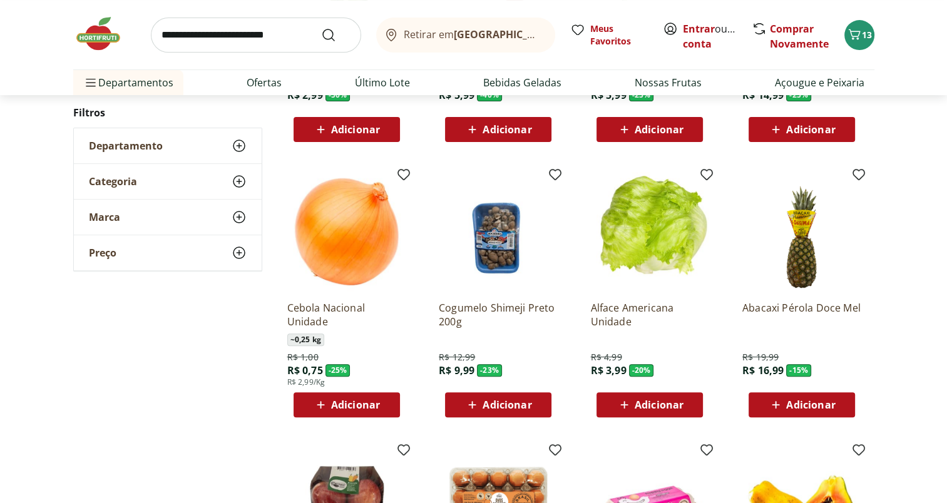
scroll to position [332, 0]
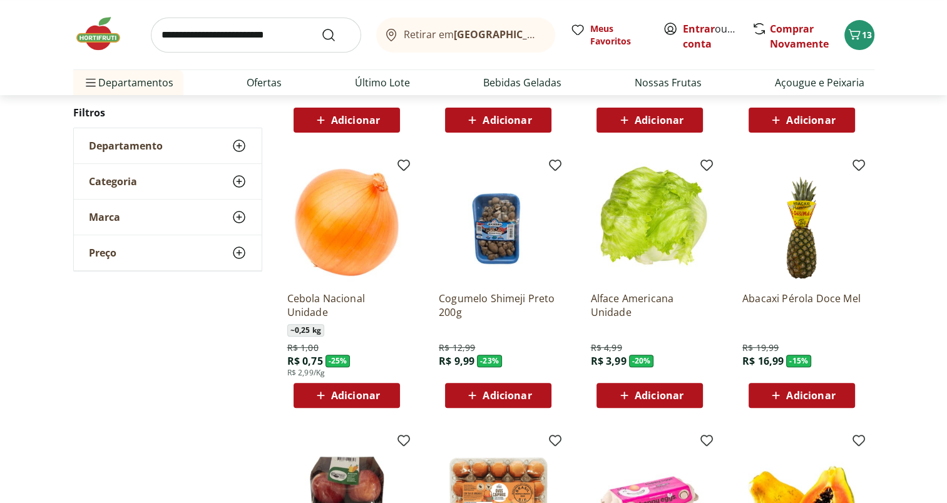
click at [351, 391] on span "Adicionar" at bounding box center [355, 396] width 49 height 10
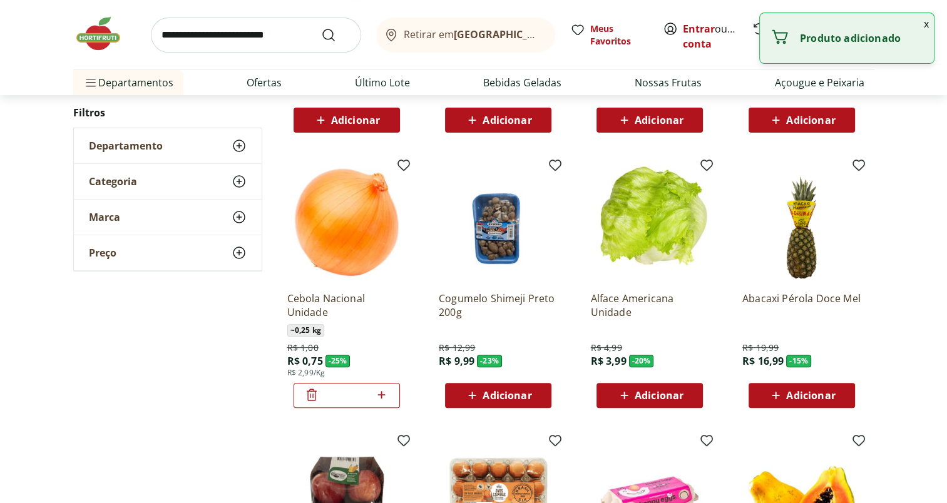
click at [384, 393] on icon at bounding box center [382, 394] width 16 height 15
type input "*"
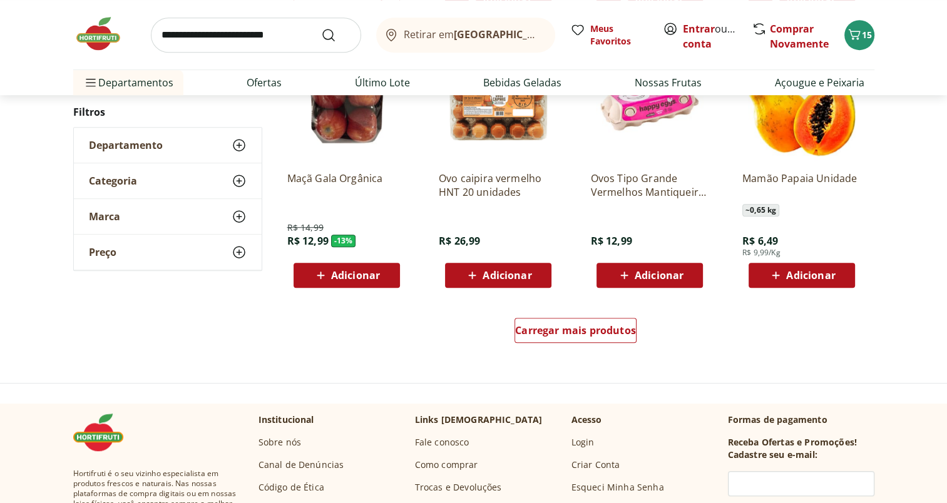
scroll to position [755, 0]
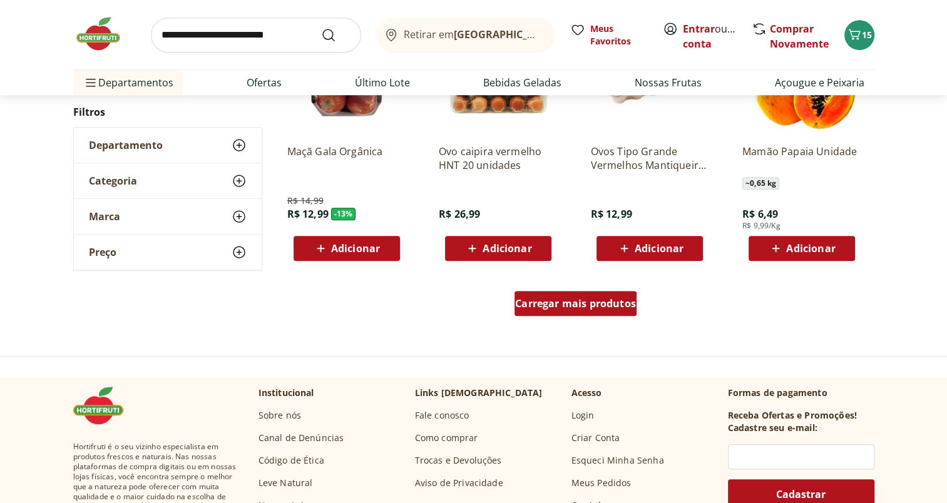
click at [548, 307] on span "Carregar mais produtos" at bounding box center [575, 304] width 121 height 10
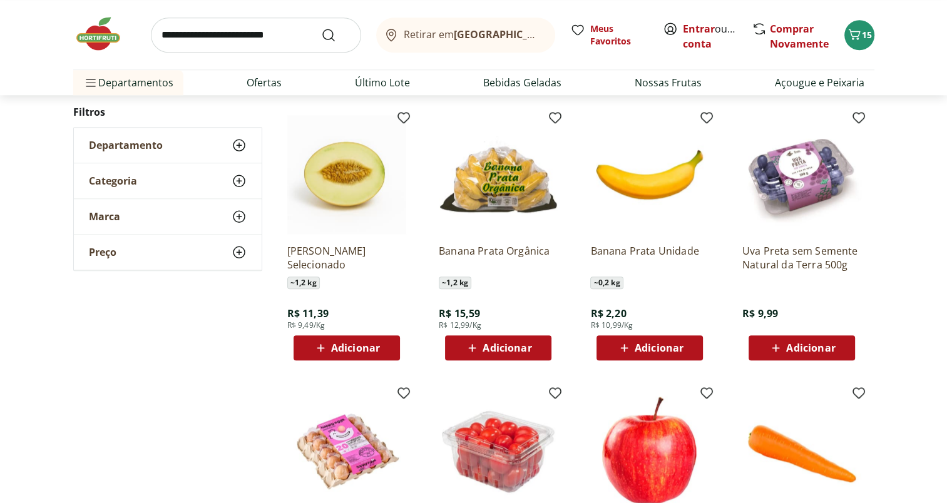
scroll to position [1224, 0]
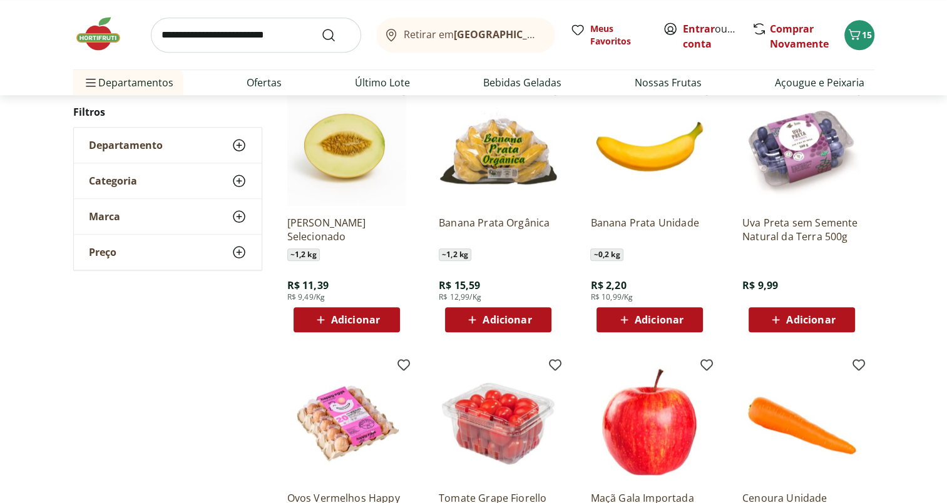
click at [648, 324] on span "Adicionar" at bounding box center [659, 320] width 49 height 10
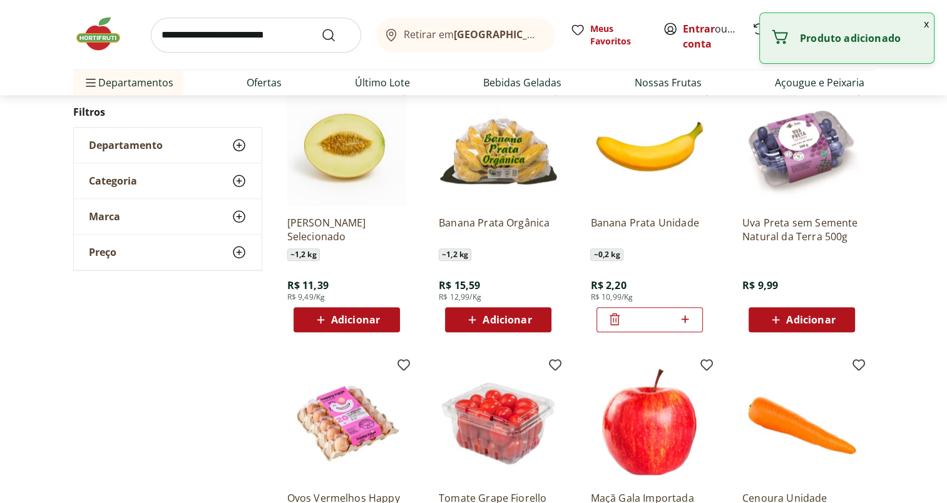
click at [684, 319] on icon at bounding box center [685, 319] width 8 height 8
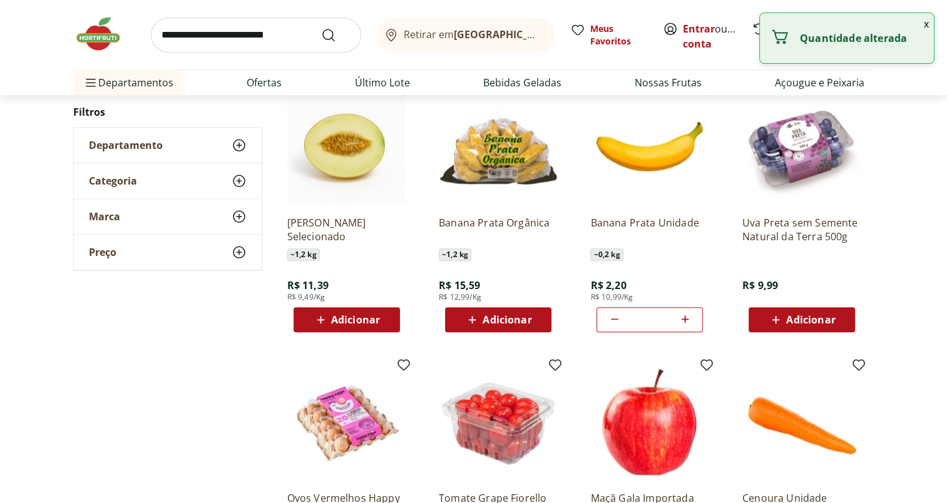
click at [684, 319] on icon at bounding box center [685, 319] width 8 height 8
type input "**"
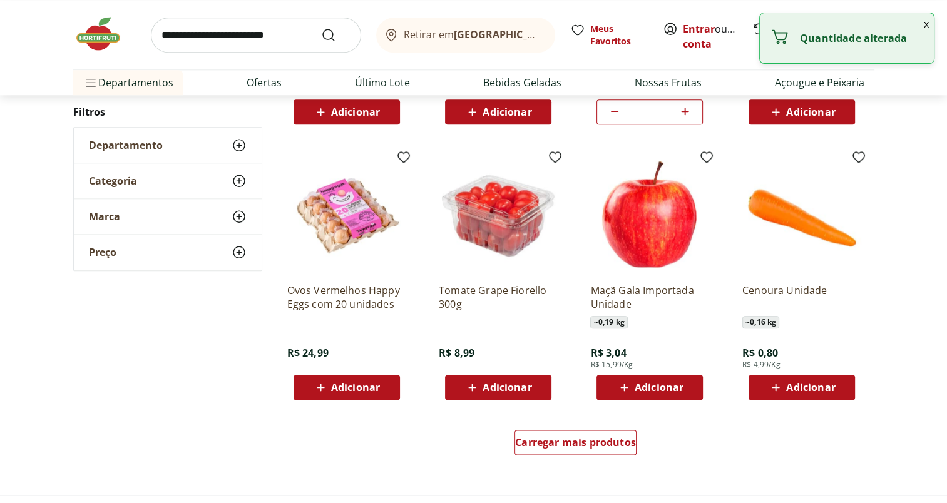
scroll to position [1442, 0]
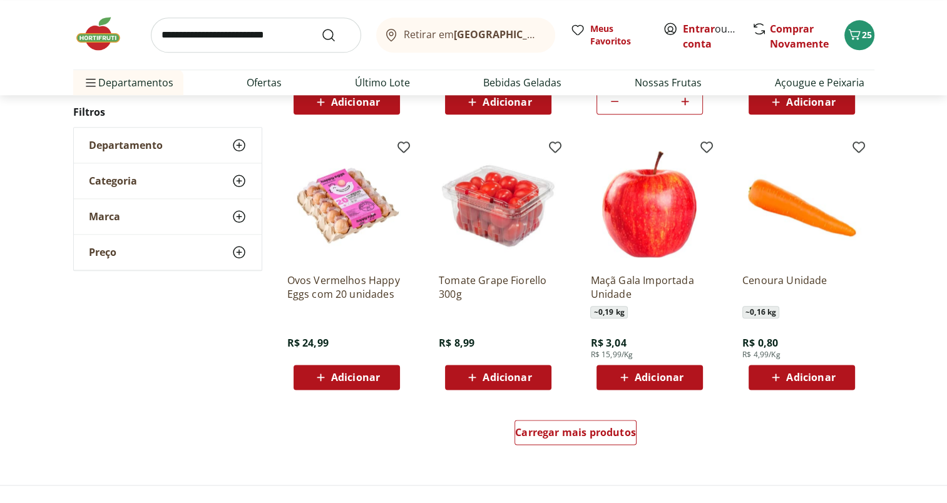
click at [520, 378] on span "Adicionar" at bounding box center [507, 377] width 49 height 10
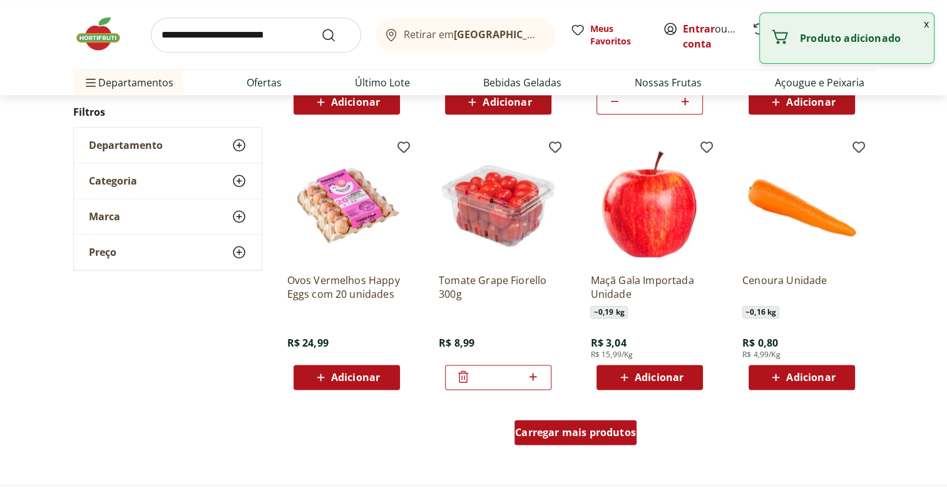
click at [618, 436] on span "Carregar mais produtos" at bounding box center [575, 433] width 121 height 10
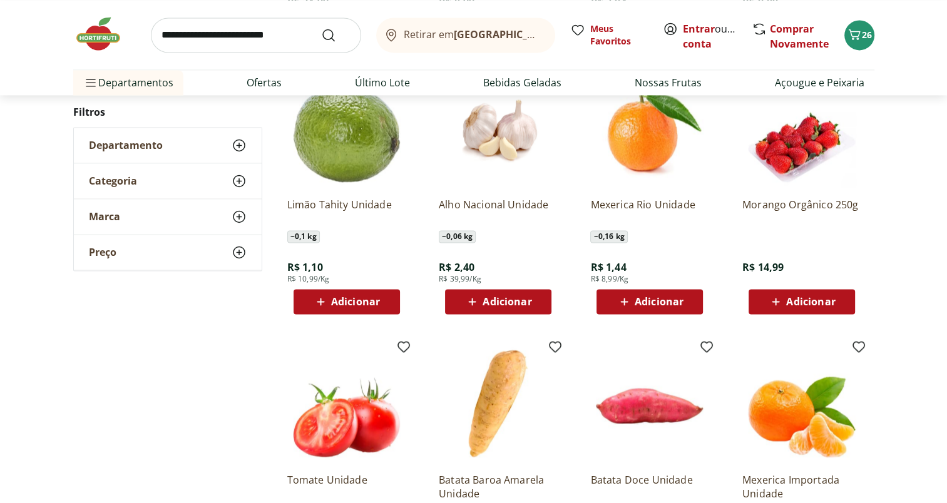
scroll to position [1780, 0]
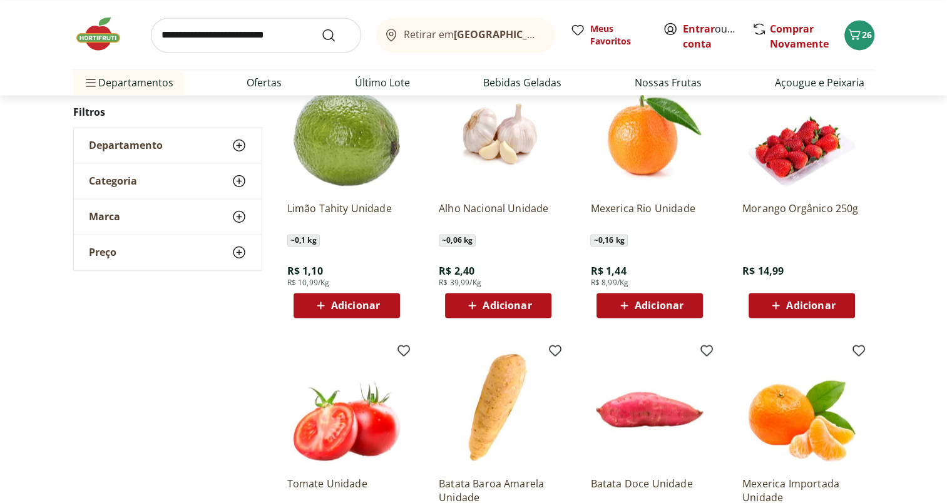
click at [801, 301] on span "Adicionar" at bounding box center [810, 305] width 49 height 10
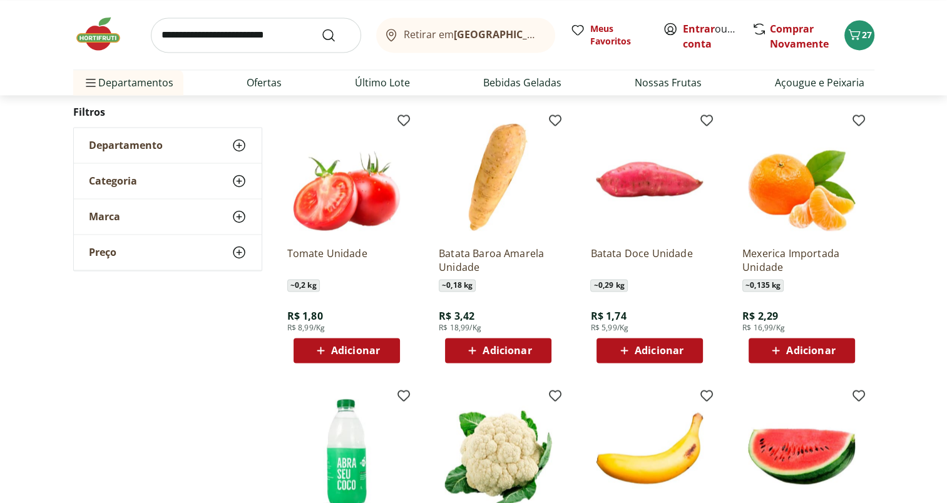
scroll to position [2002, 0]
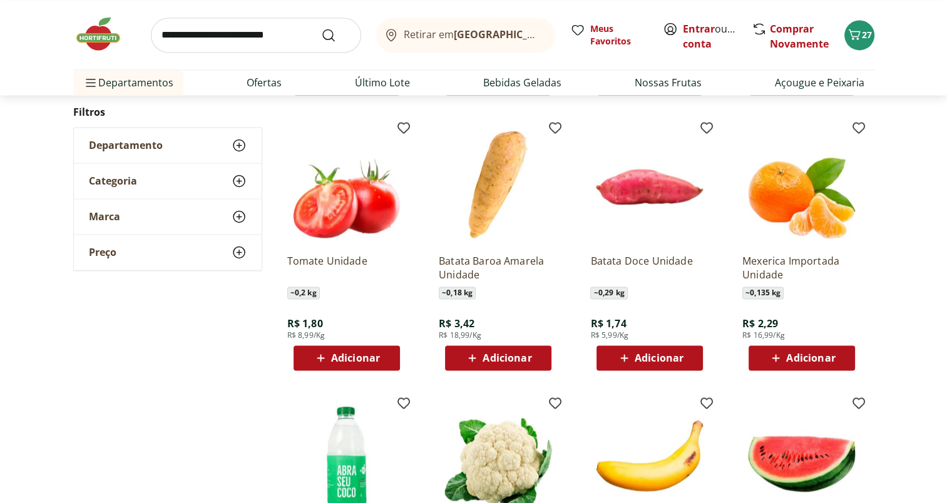
click at [836, 358] on div "Adicionar" at bounding box center [802, 358] width 86 height 23
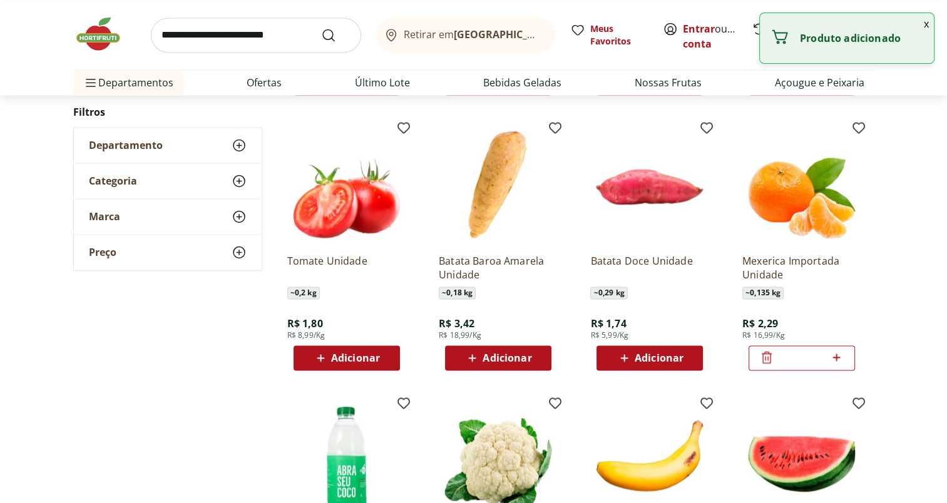
click at [836, 358] on icon at bounding box center [837, 358] width 8 height 8
type input "*"
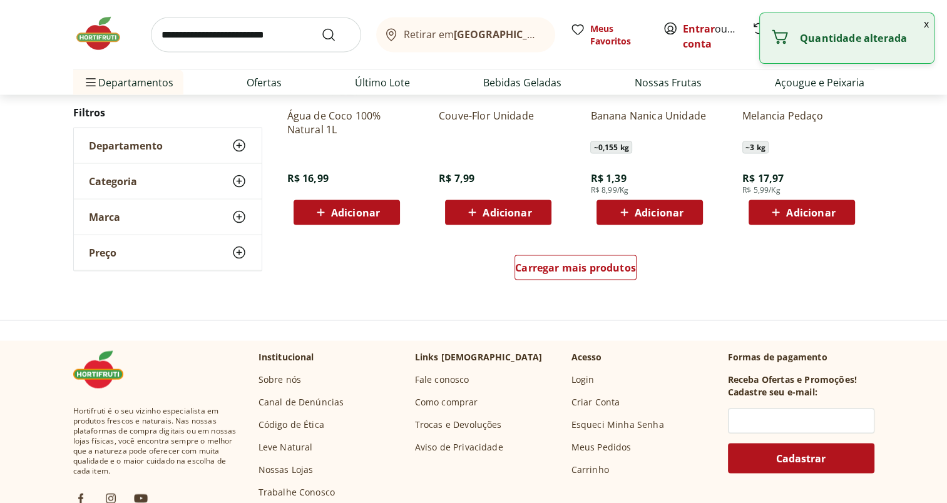
scroll to position [2416, 0]
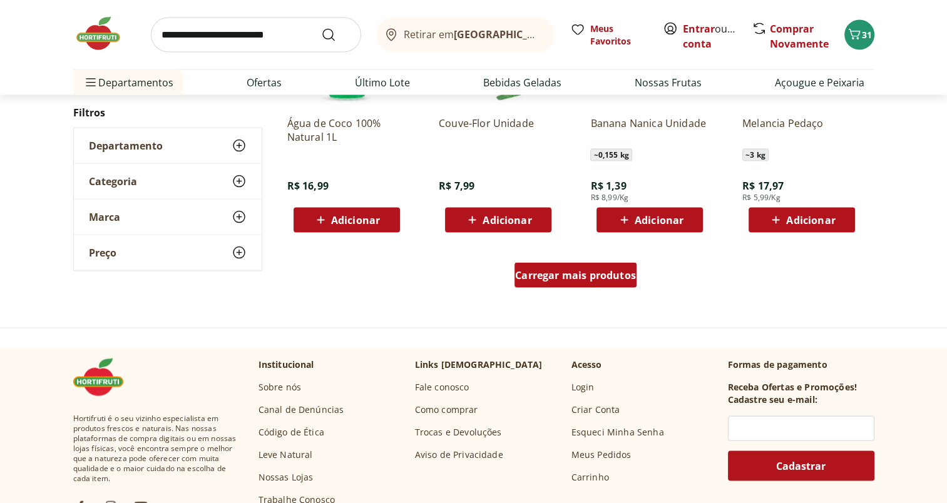
click at [598, 285] on div "Carregar mais produtos" at bounding box center [576, 275] width 122 height 25
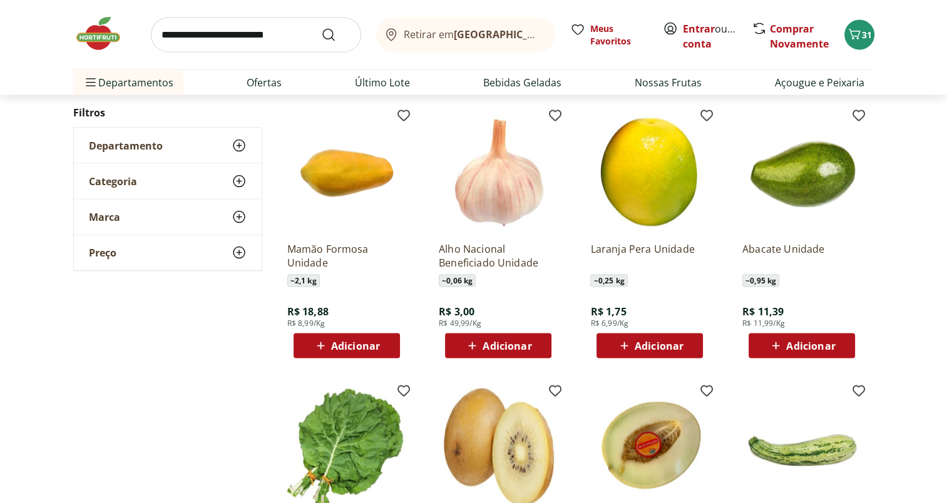
scroll to position [2551, 0]
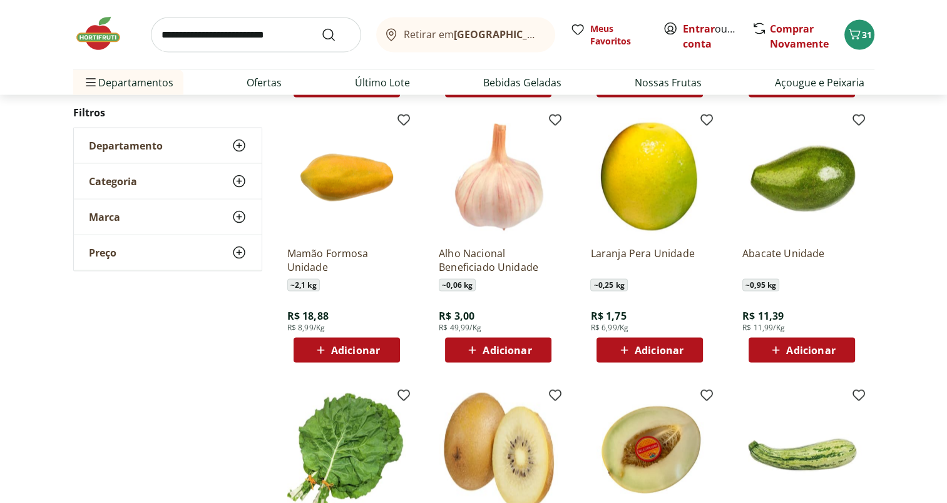
click at [495, 347] on span "Adicionar" at bounding box center [507, 351] width 49 height 10
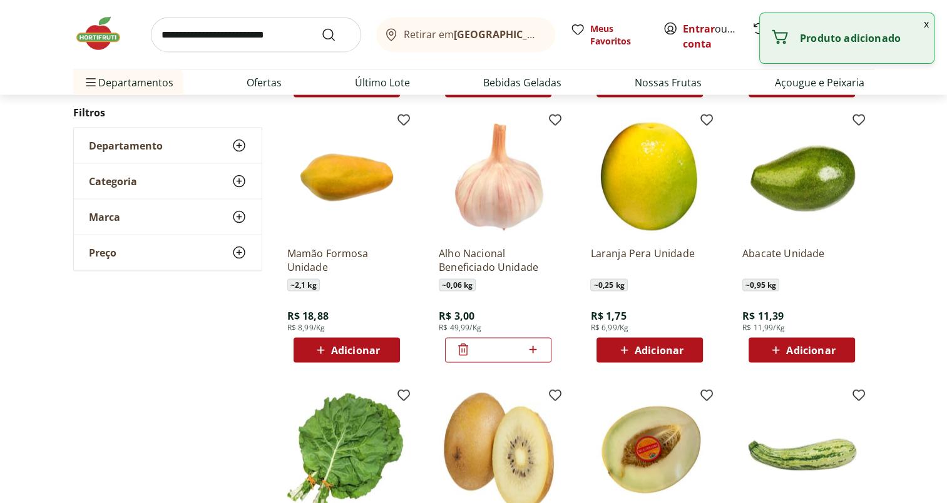
click at [535, 353] on icon at bounding box center [533, 349] width 16 height 15
type input "*"
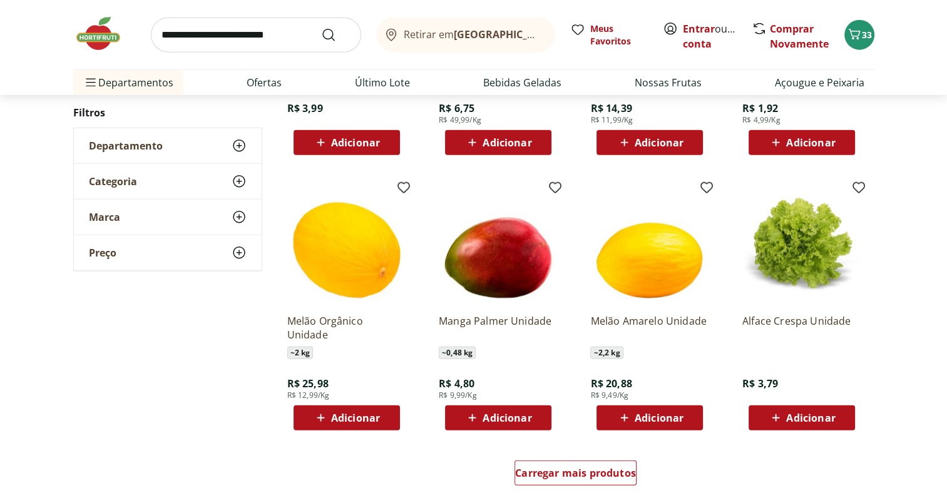
scroll to position [3043, 0]
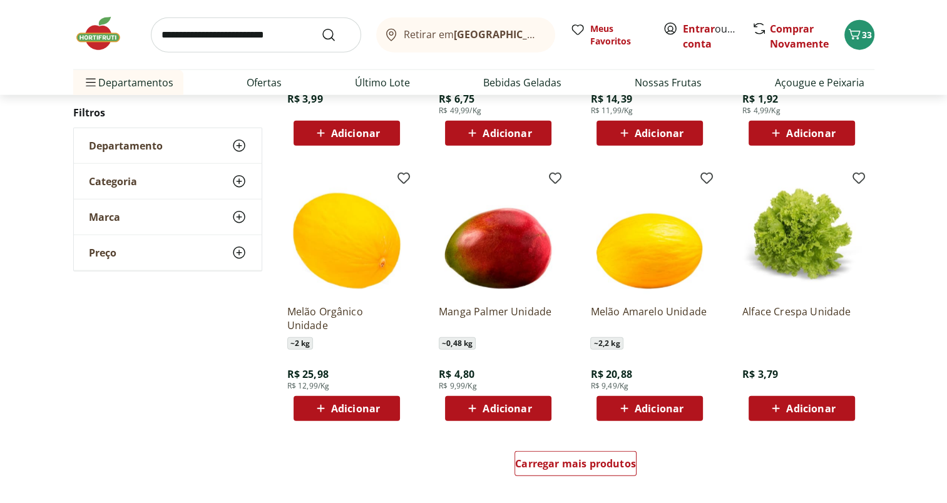
click at [506, 413] on span "Adicionar" at bounding box center [507, 409] width 49 height 10
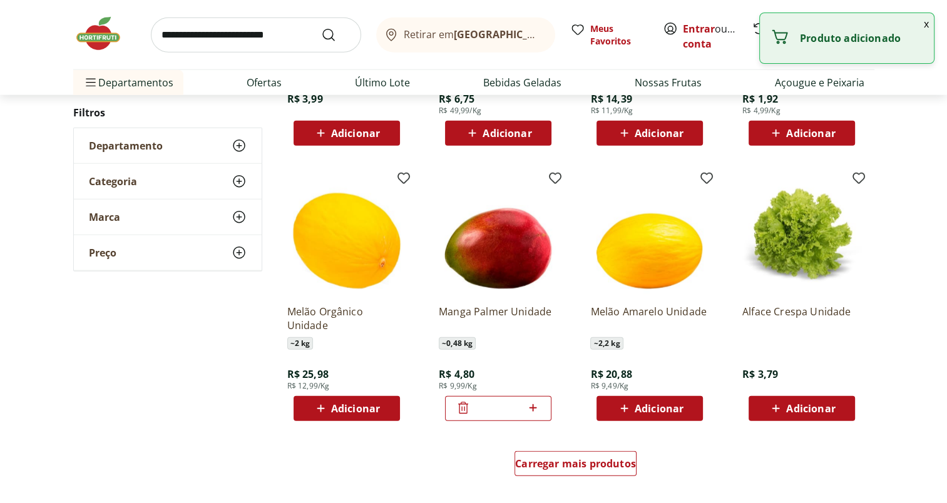
click at [533, 413] on icon at bounding box center [533, 408] width 16 height 15
type input "*"
click at [578, 466] on span "Carregar mais produtos" at bounding box center [575, 464] width 121 height 10
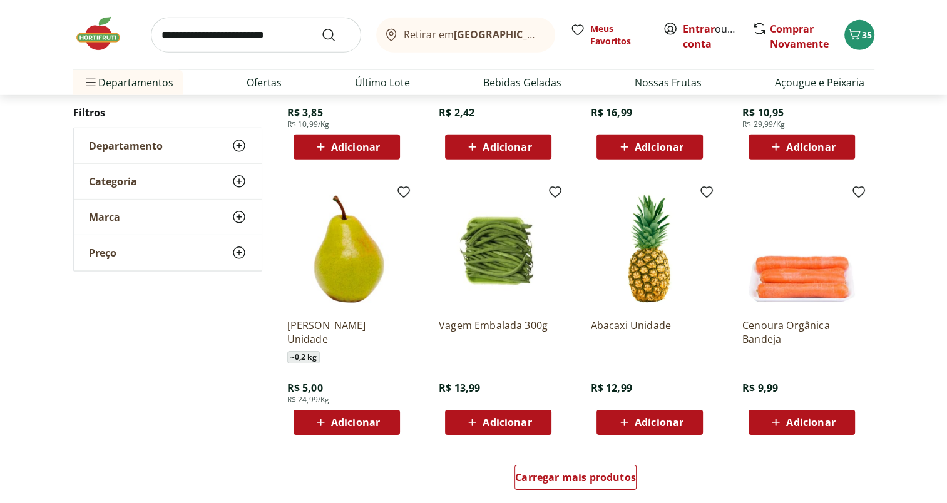
scroll to position [3869, 0]
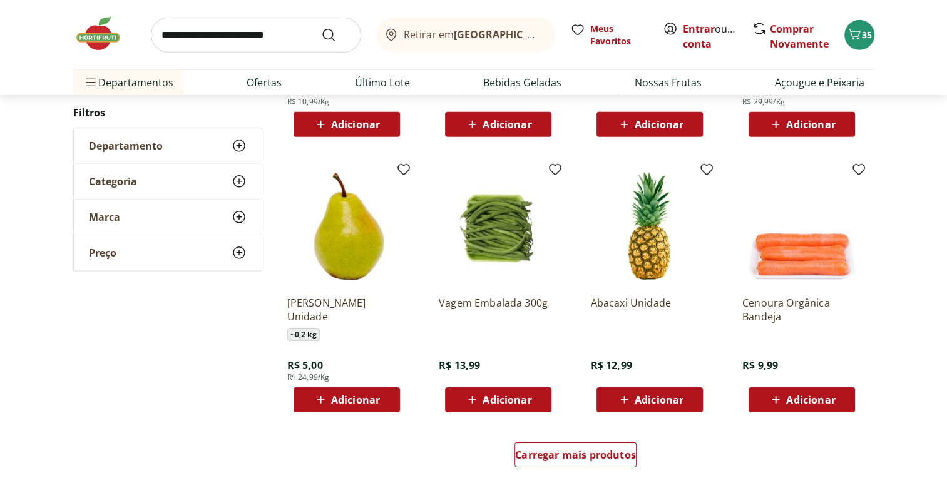
click at [501, 408] on div "Adicionar" at bounding box center [498, 400] width 86 height 23
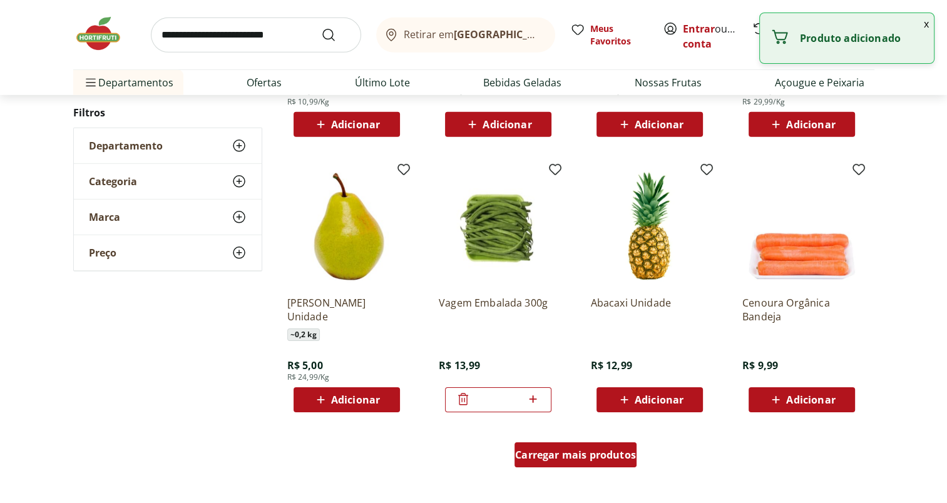
click at [574, 455] on span "Carregar mais produtos" at bounding box center [575, 455] width 121 height 10
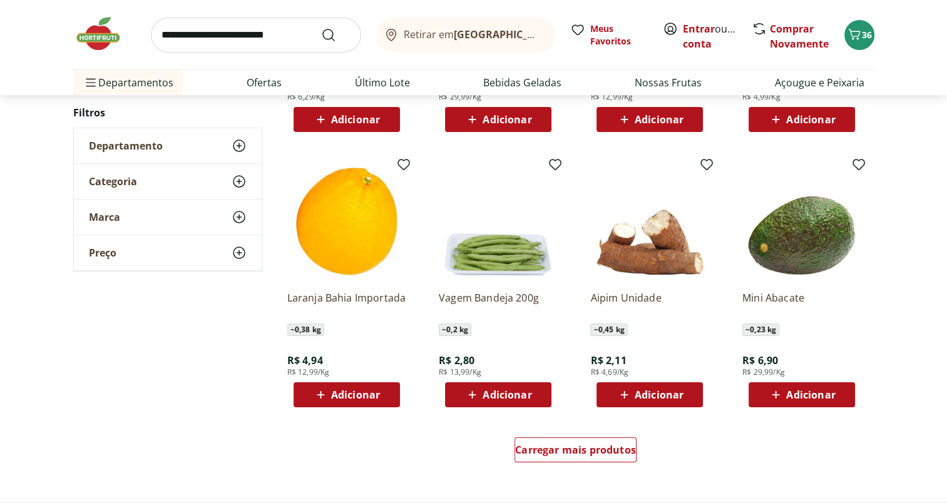
scroll to position [4715, 0]
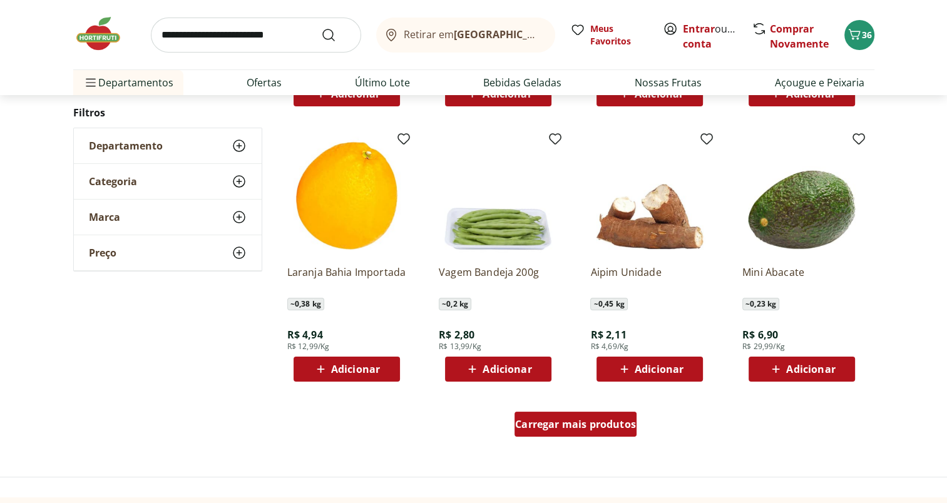
click at [603, 426] on span "Carregar mais produtos" at bounding box center [575, 424] width 121 height 10
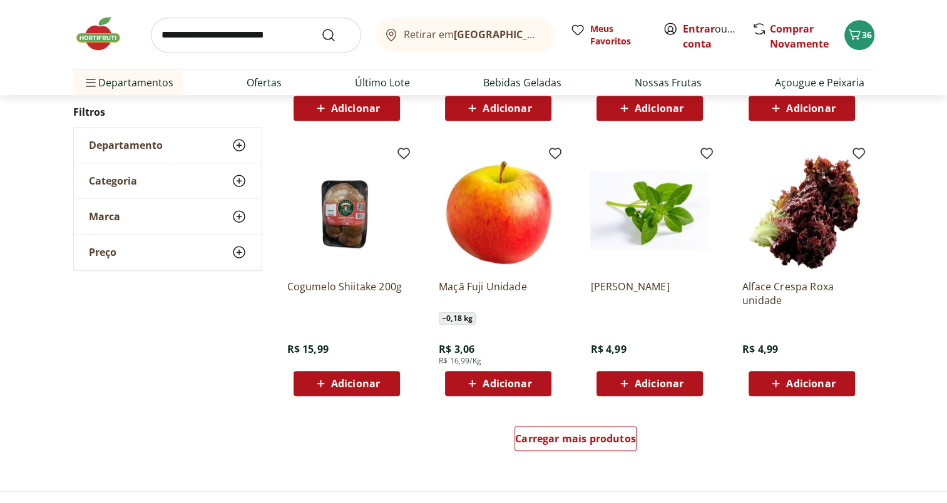
scroll to position [5510, 0]
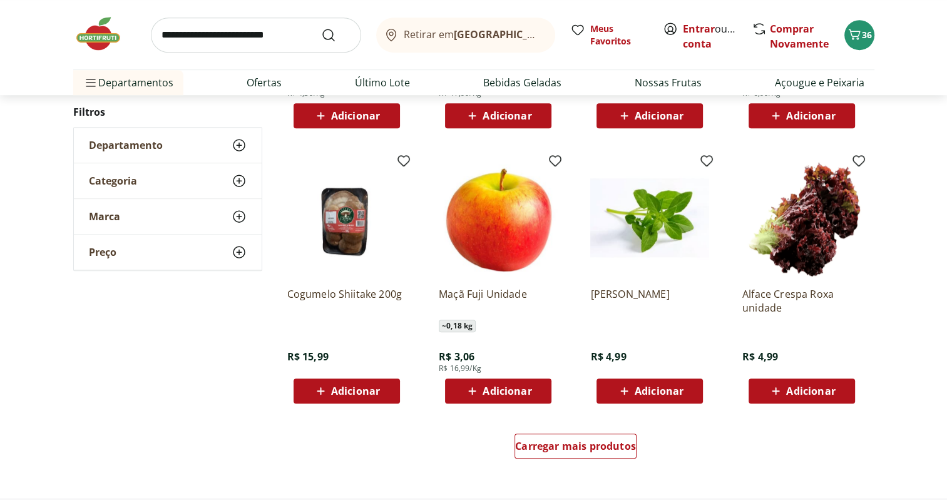
click at [383, 396] on div "Adicionar" at bounding box center [347, 391] width 86 height 23
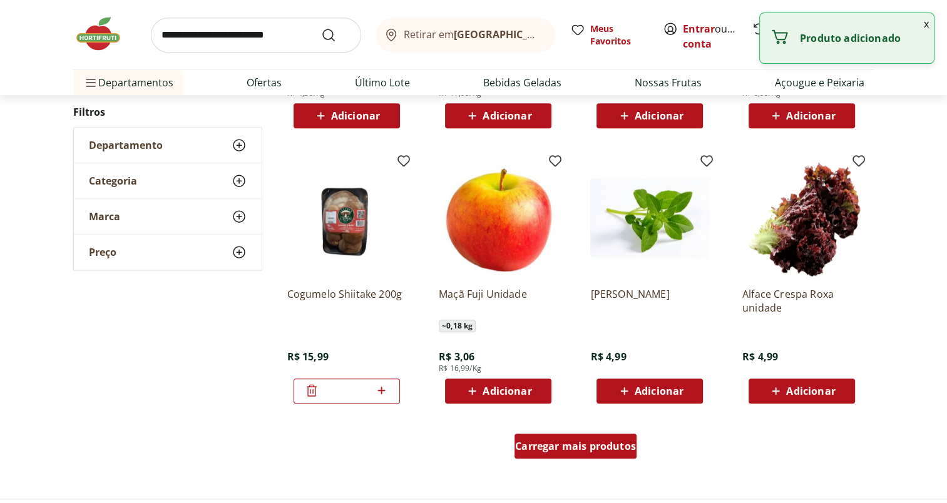
click at [583, 447] on span "Carregar mais produtos" at bounding box center [575, 446] width 121 height 10
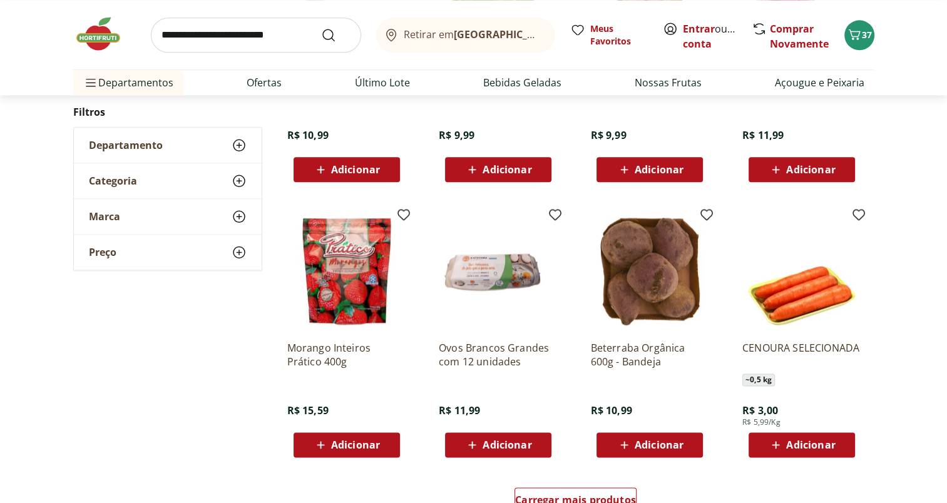
scroll to position [6263, 0]
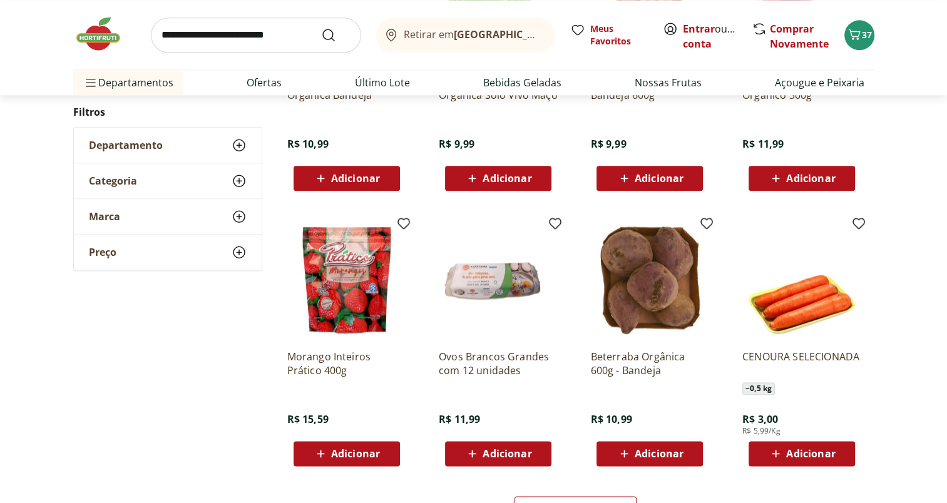
click at [350, 272] on img at bounding box center [346, 280] width 119 height 119
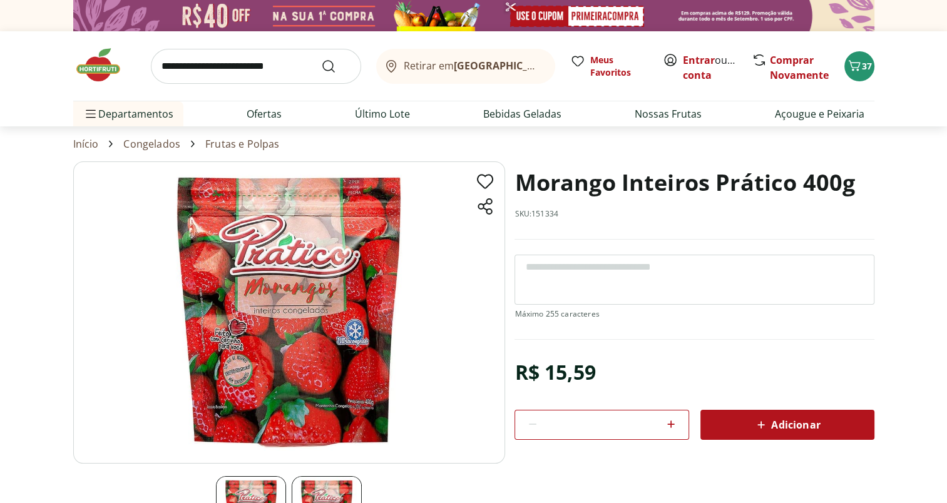
select select "**********"
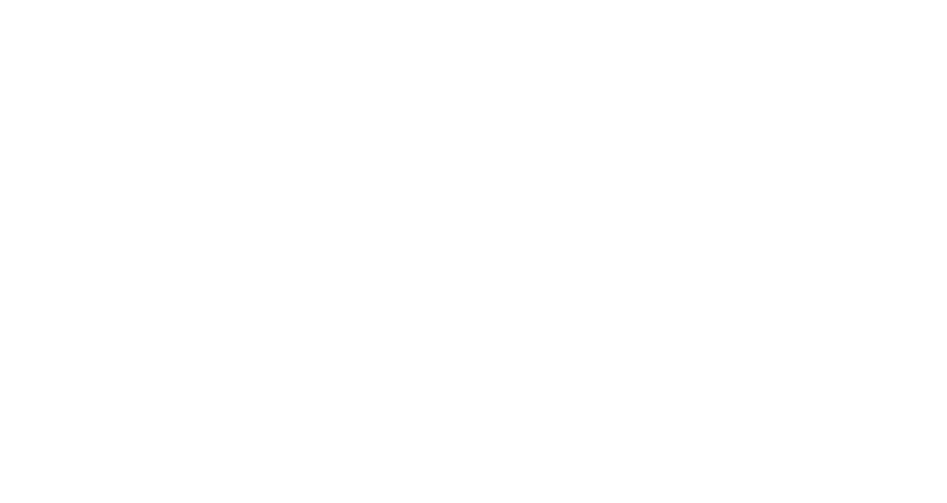
type input "*"
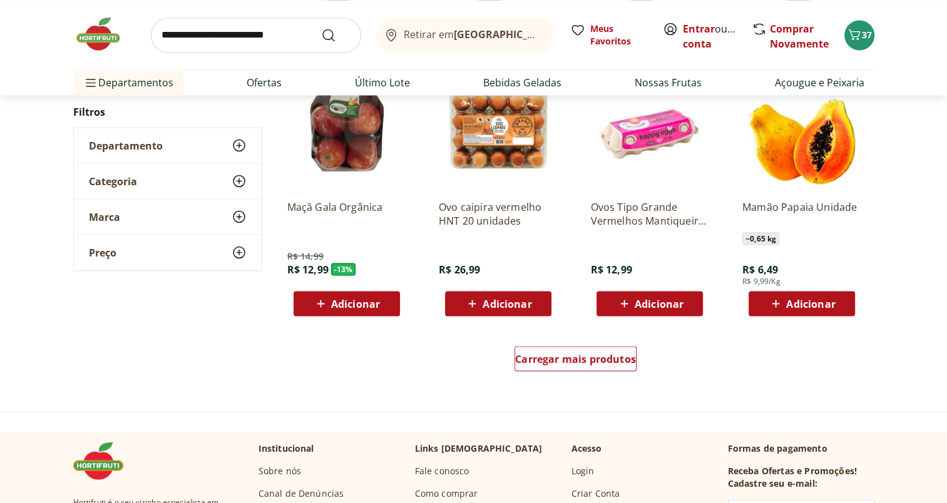
scroll to position [2319, 0]
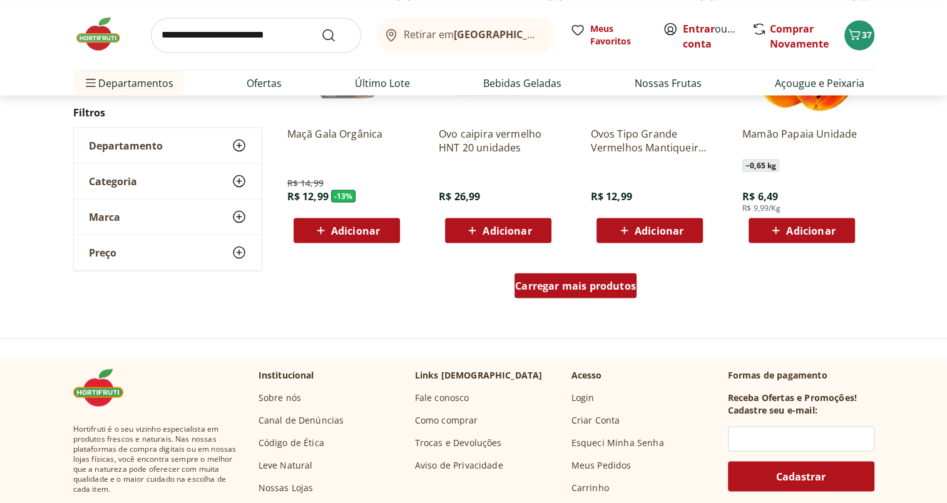
click at [588, 290] on span "Carregar mais produtos" at bounding box center [575, 285] width 121 height 10
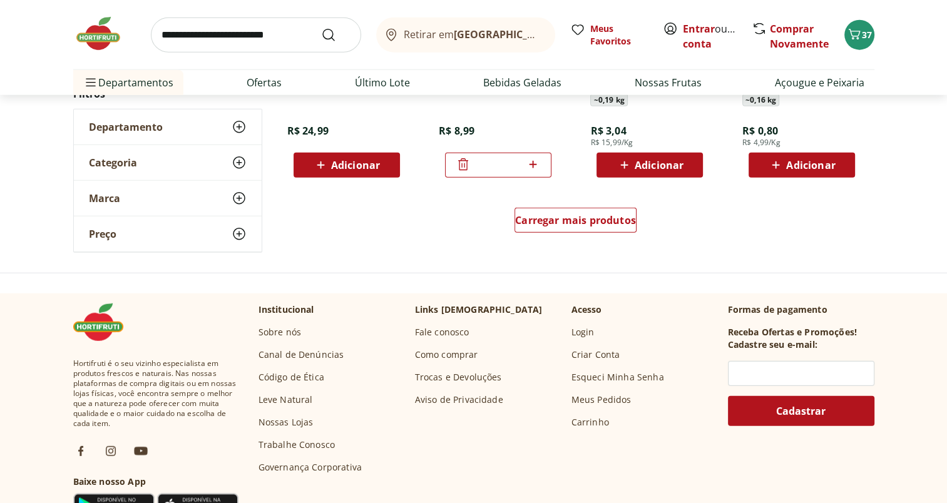
scroll to position [3182, 0]
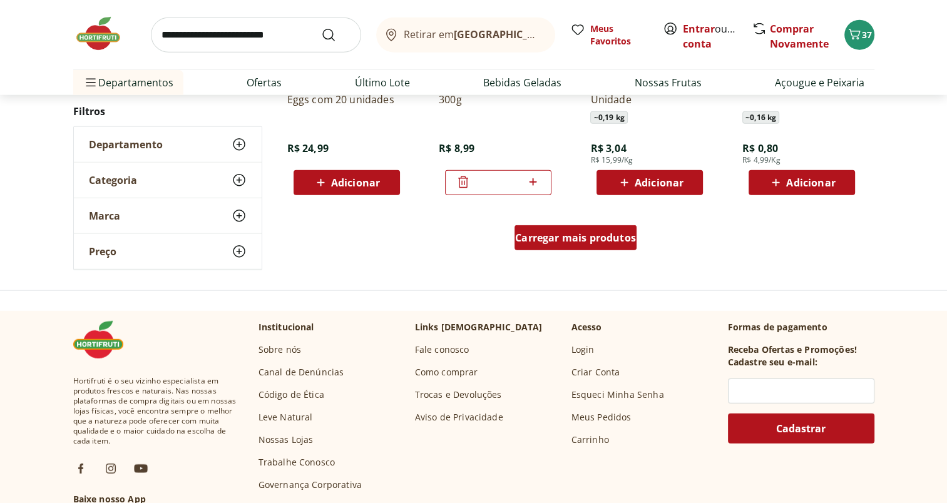
click at [620, 233] on span "Carregar mais produtos" at bounding box center [575, 238] width 121 height 10
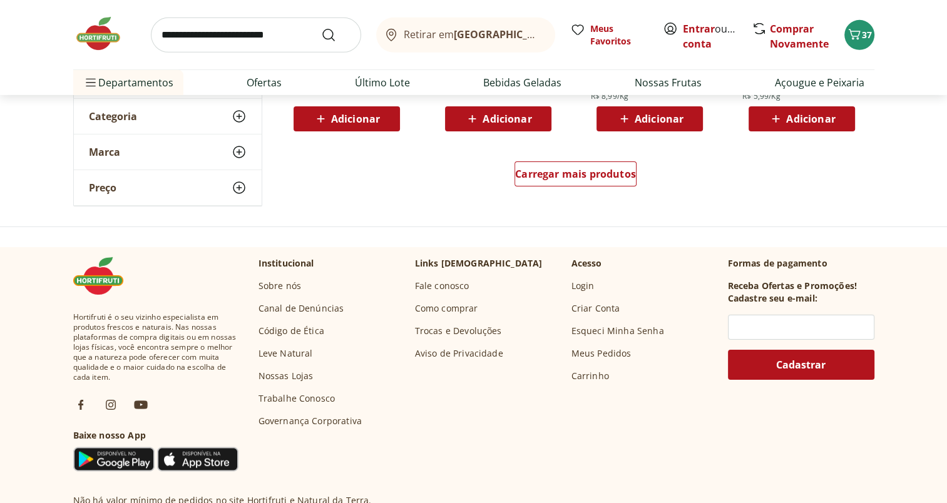
scroll to position [3971, 0]
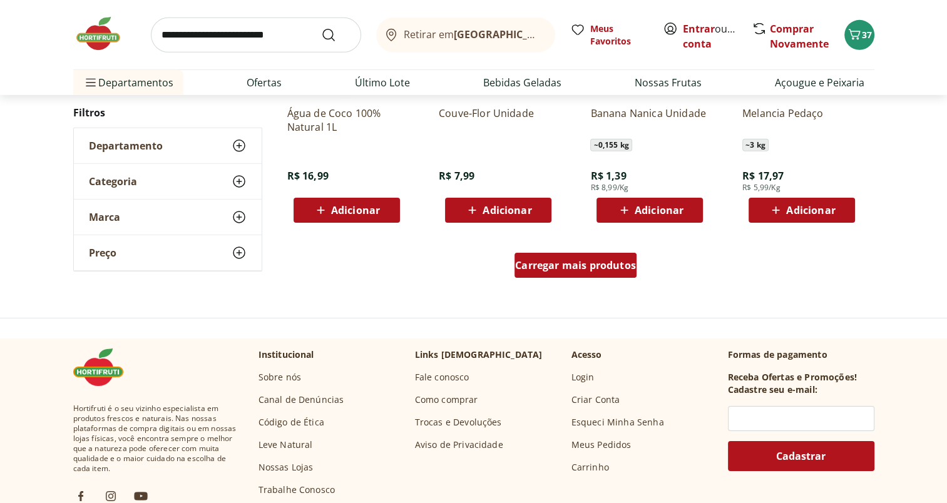
click at [603, 260] on span "Carregar mais produtos" at bounding box center [575, 265] width 121 height 10
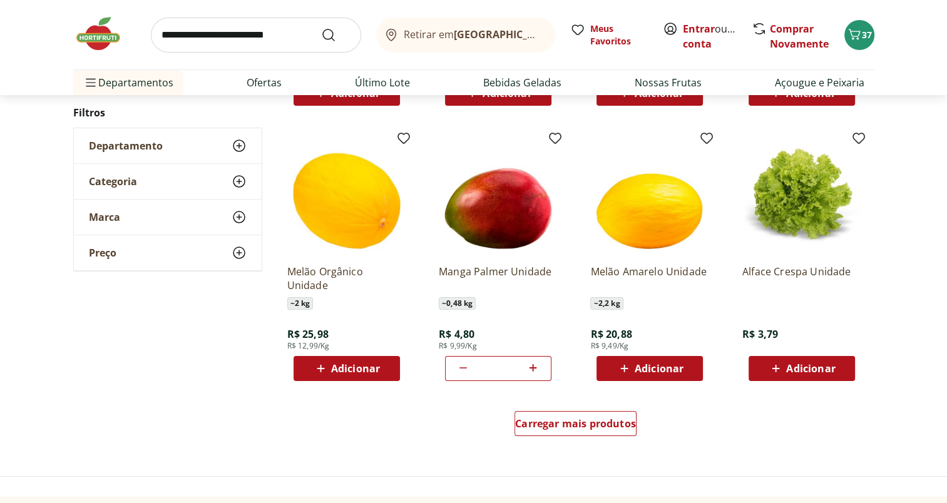
scroll to position [4677, 0]
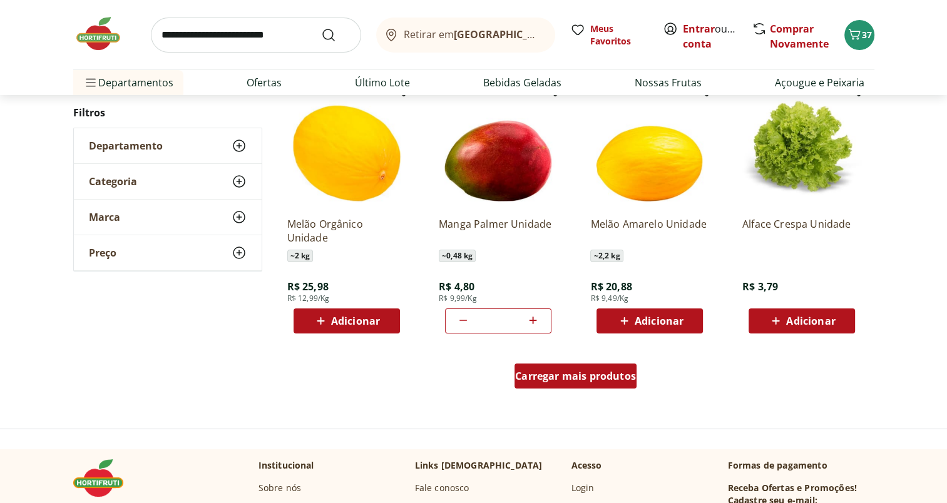
click at [589, 379] on span "Carregar mais produtos" at bounding box center [575, 376] width 121 height 10
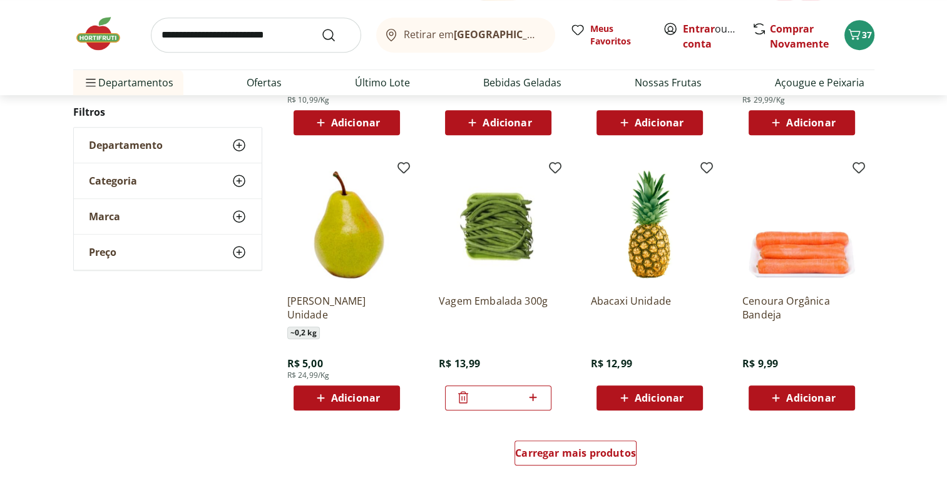
scroll to position [5395, 0]
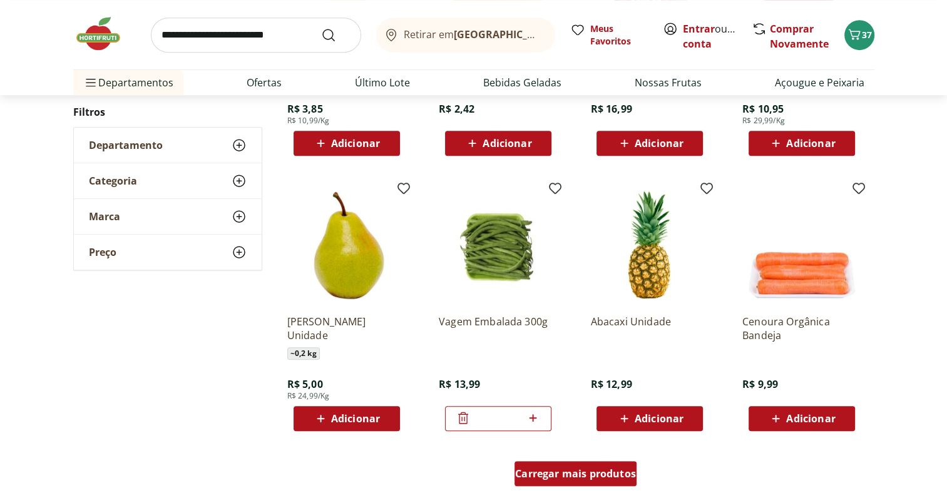
click at [590, 471] on span "Carregar mais produtos" at bounding box center [575, 474] width 121 height 10
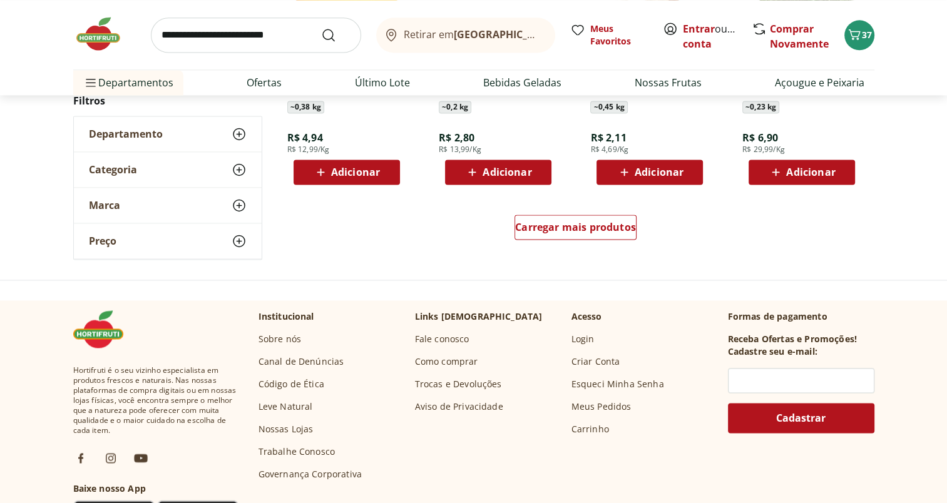
scroll to position [6412, 0]
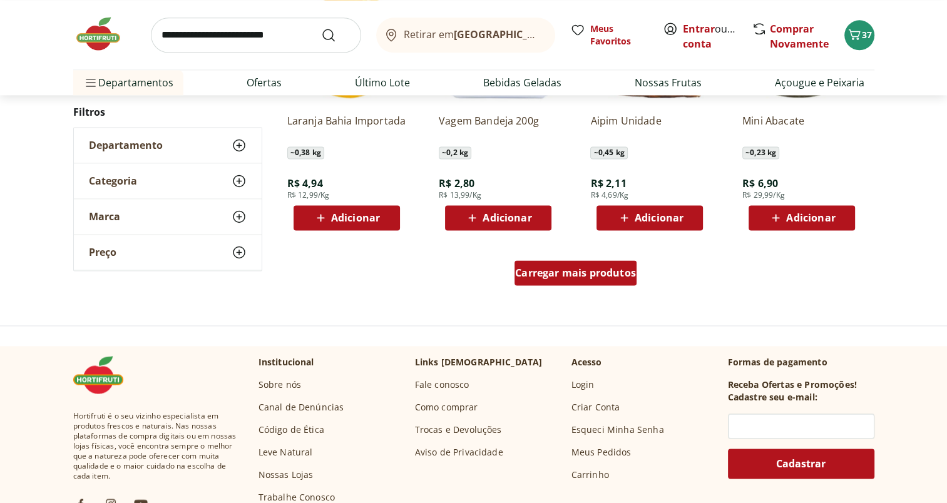
click at [590, 278] on span "Carregar mais produtos" at bounding box center [575, 273] width 121 height 10
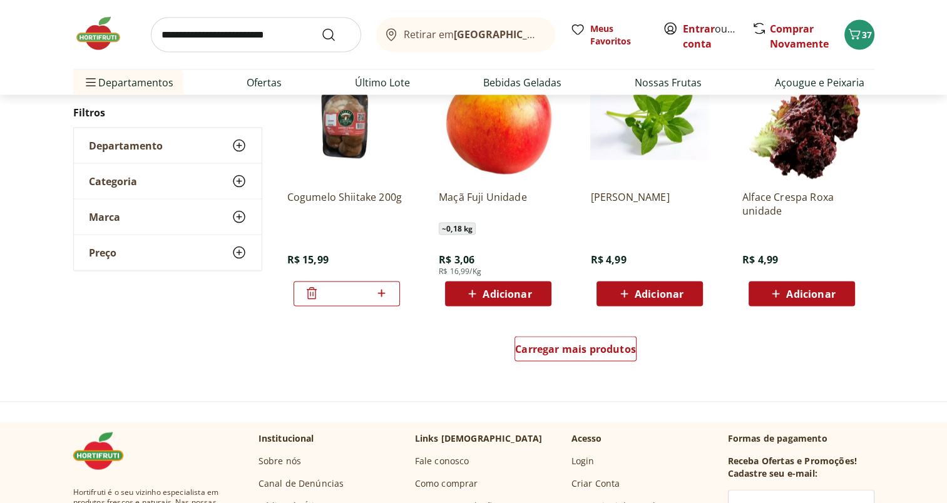
scroll to position [7178, 0]
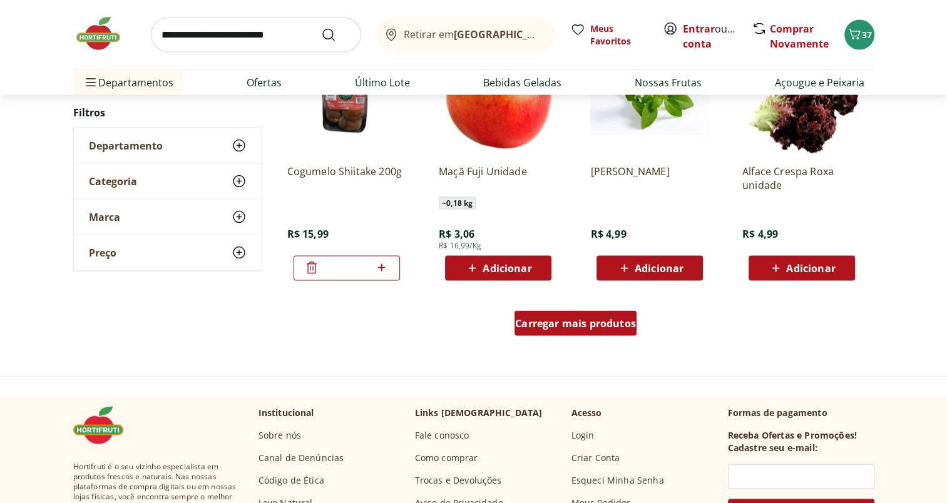
click at [598, 328] on span "Carregar mais produtos" at bounding box center [575, 324] width 121 height 10
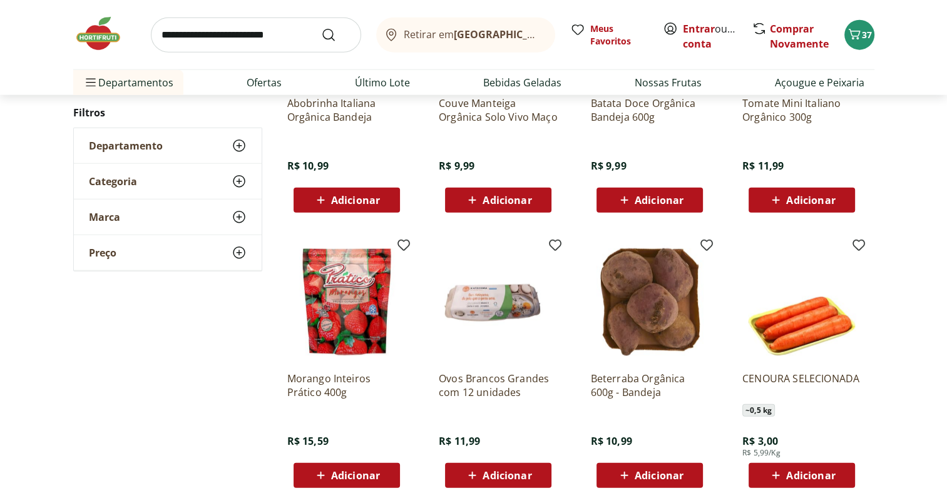
scroll to position [7815, 0]
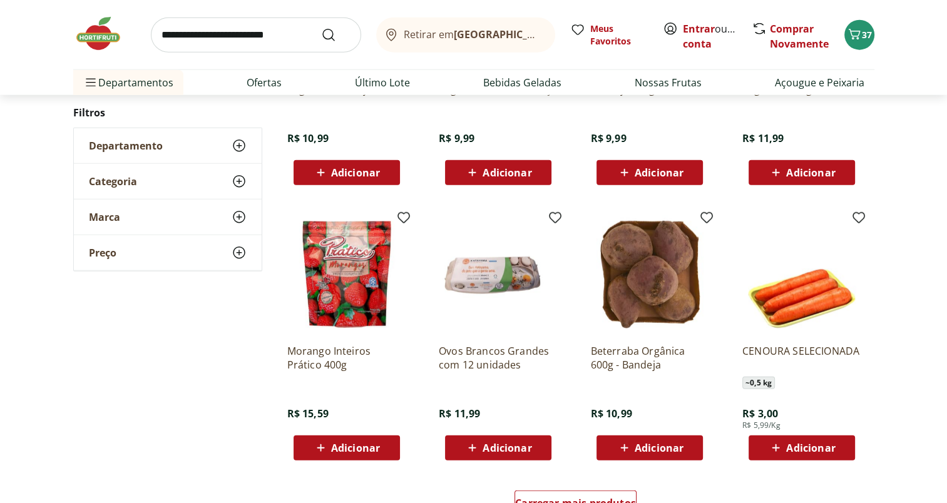
click at [339, 447] on span "Adicionar" at bounding box center [355, 448] width 49 height 10
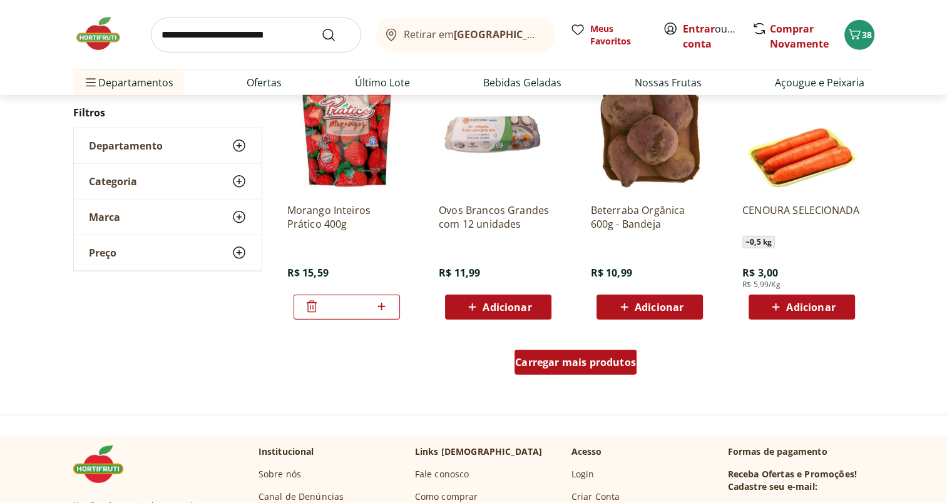
click at [581, 369] on div "Carregar mais produtos" at bounding box center [576, 362] width 122 height 25
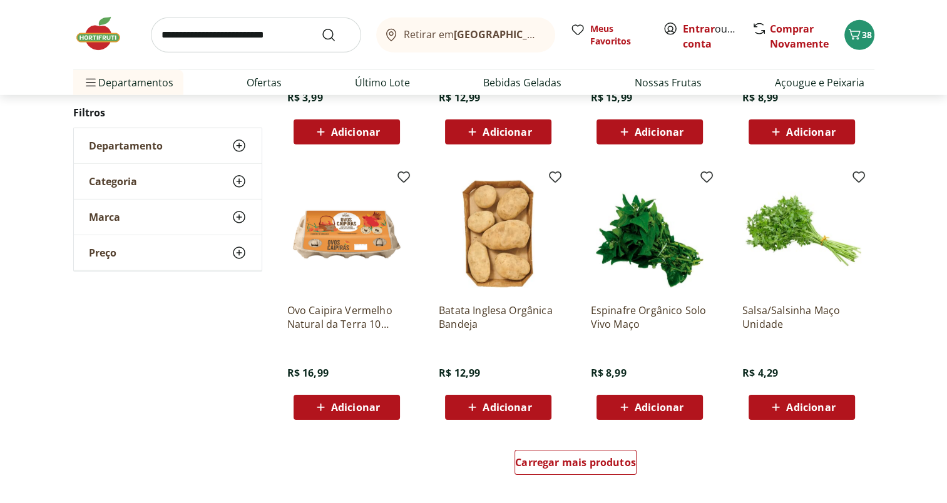
scroll to position [8764, 0]
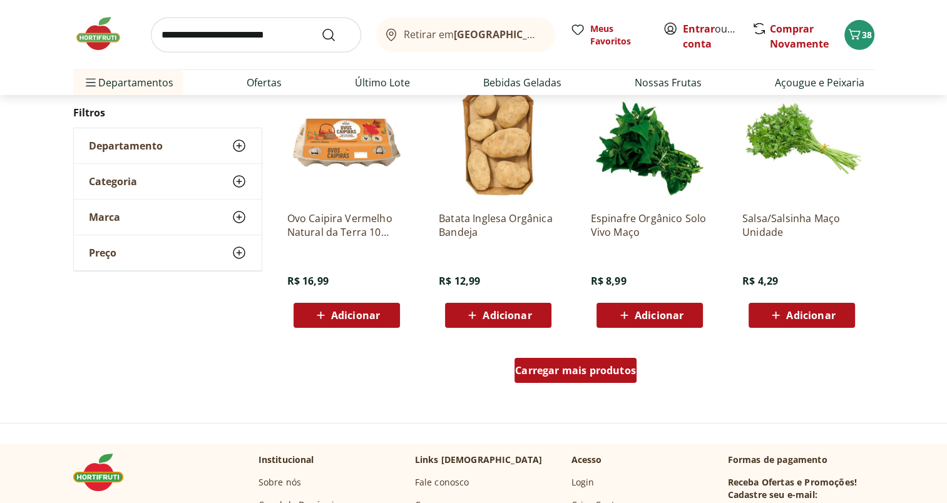
click at [598, 369] on span "Carregar mais produtos" at bounding box center [575, 371] width 121 height 10
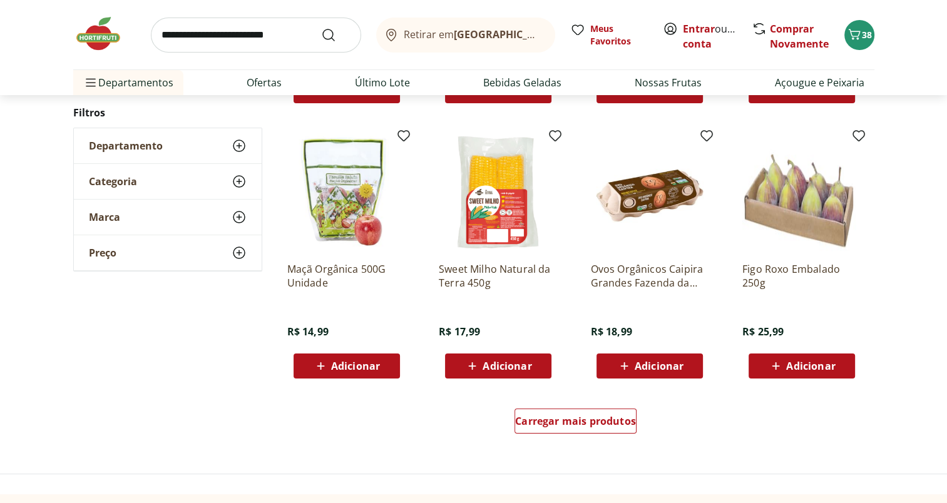
scroll to position [9551, 0]
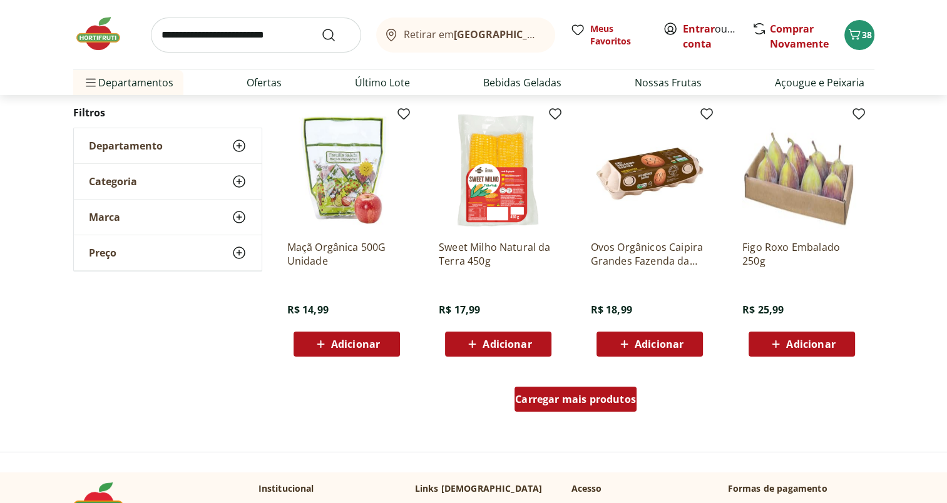
click at [583, 401] on span "Carregar mais produtos" at bounding box center [575, 399] width 121 height 10
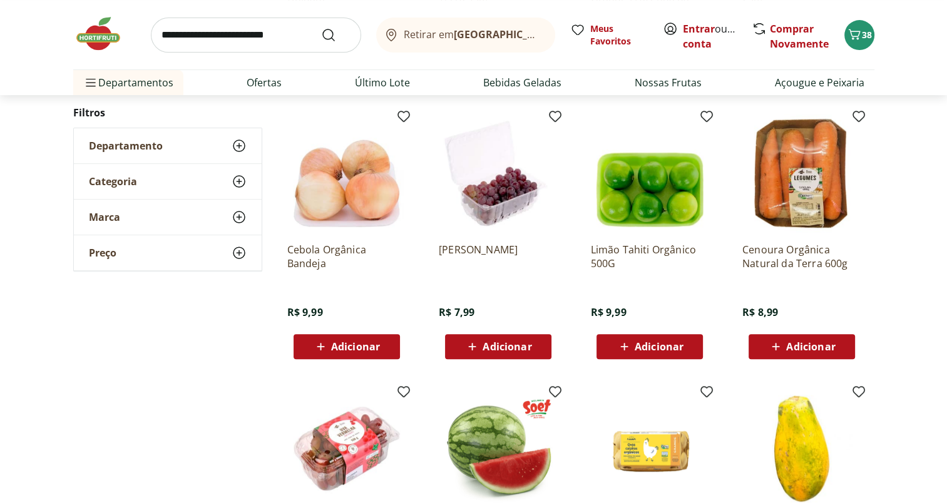
scroll to position [9802, 0]
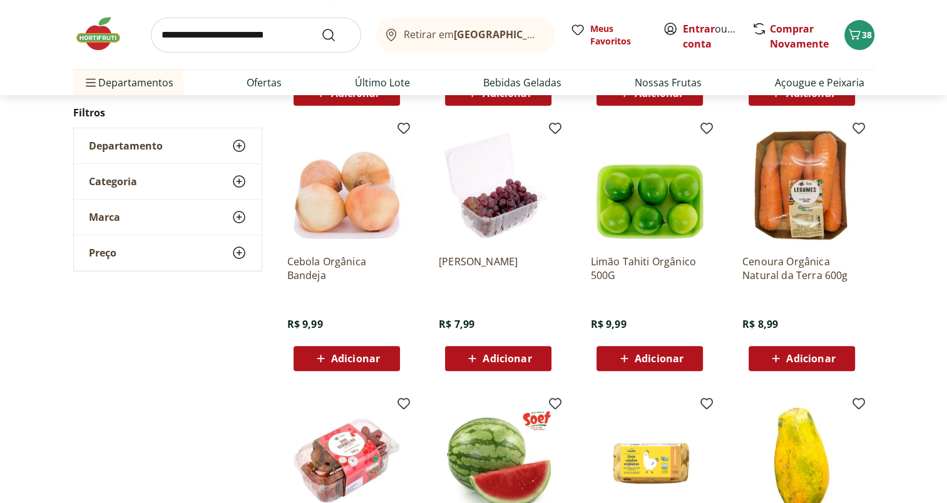
click at [670, 362] on span "Adicionar" at bounding box center [659, 359] width 49 height 10
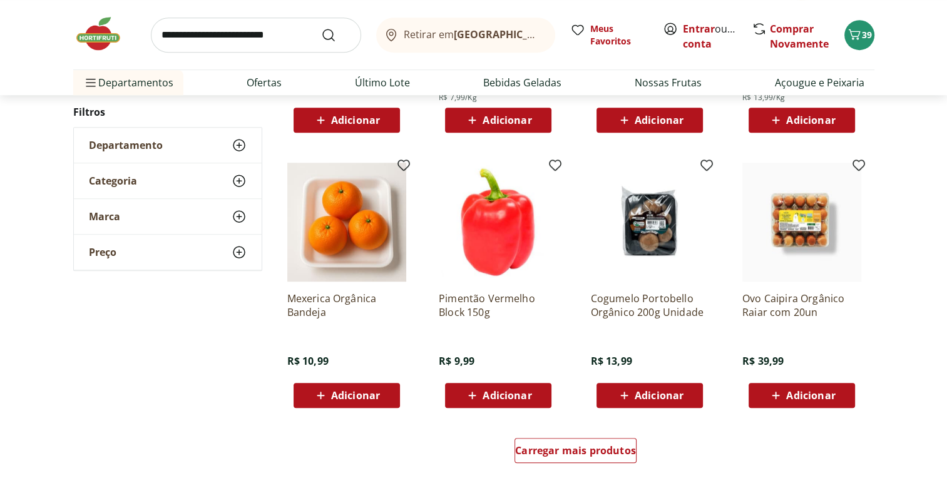
scroll to position [10329, 0]
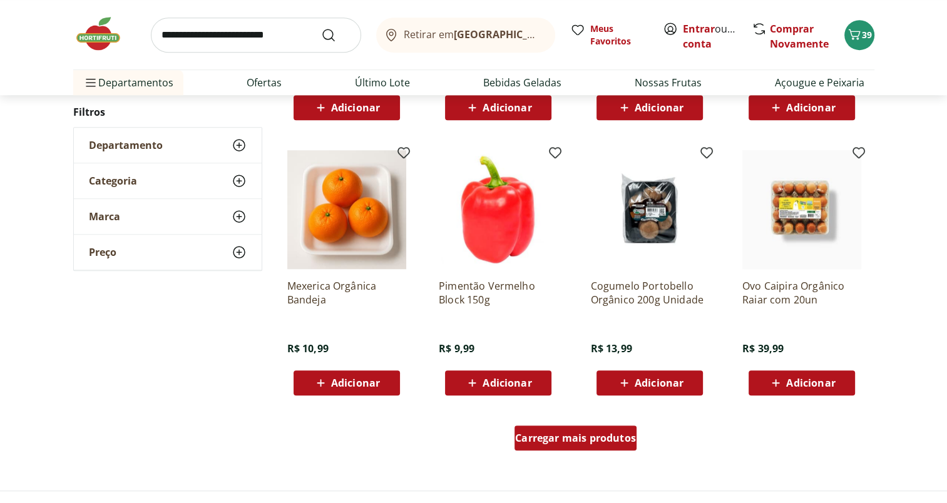
click at [600, 441] on span "Carregar mais produtos" at bounding box center [575, 438] width 121 height 10
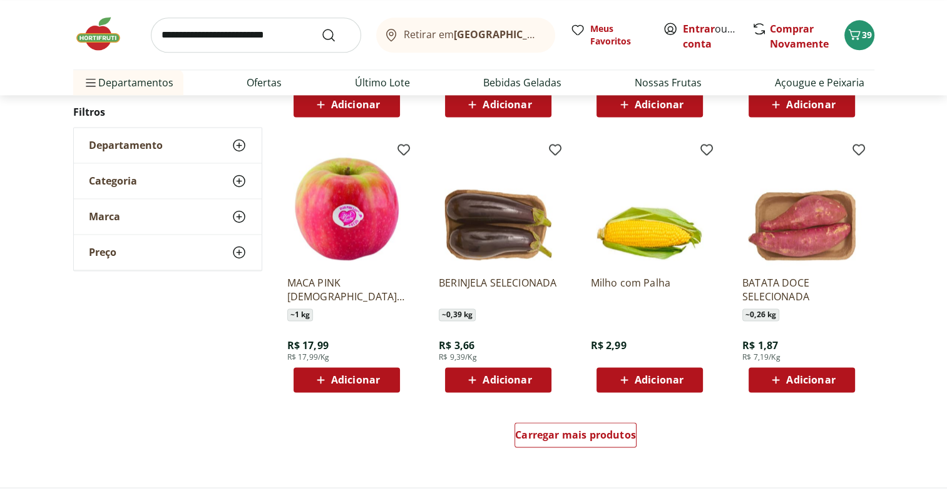
scroll to position [11174, 0]
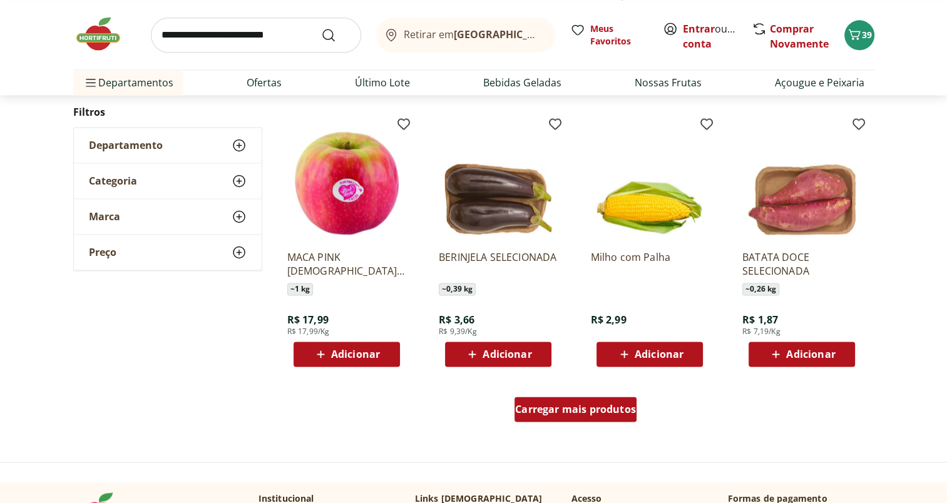
click at [605, 416] on div "Carregar mais produtos" at bounding box center [576, 409] width 122 height 25
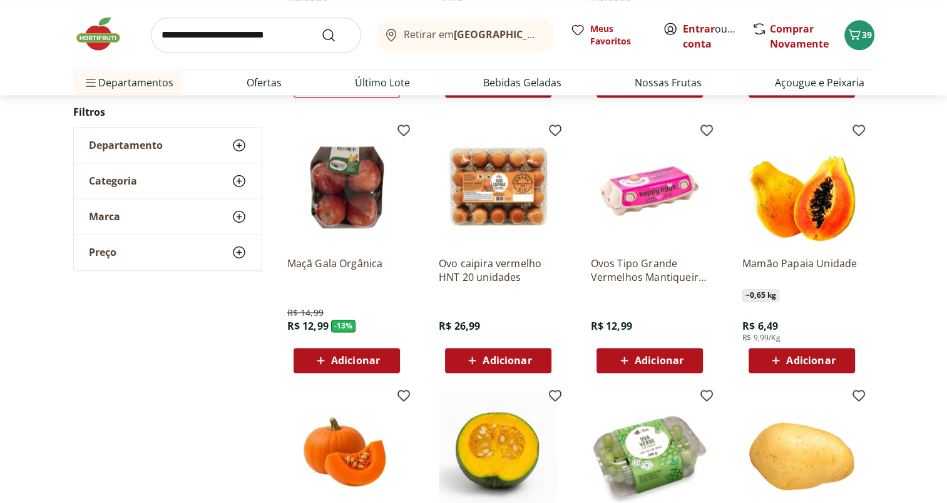
scroll to position [0, 0]
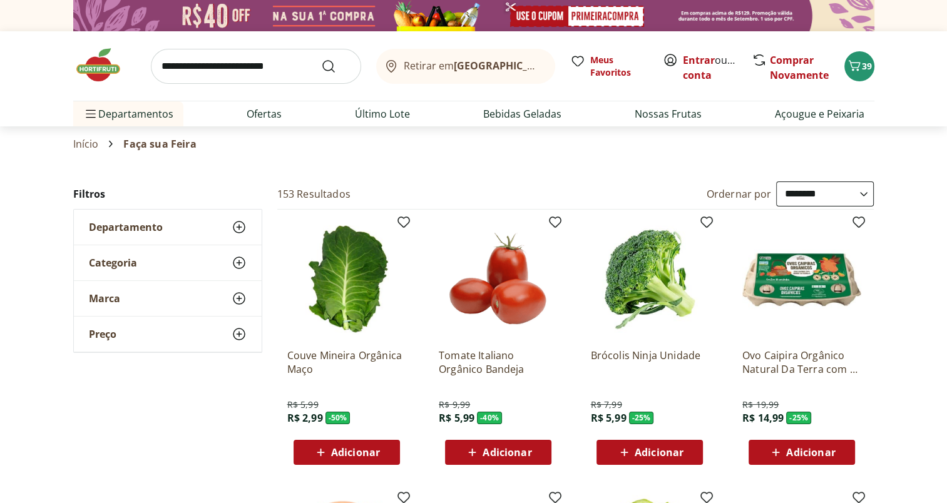
click at [237, 225] on icon at bounding box center [239, 227] width 15 height 15
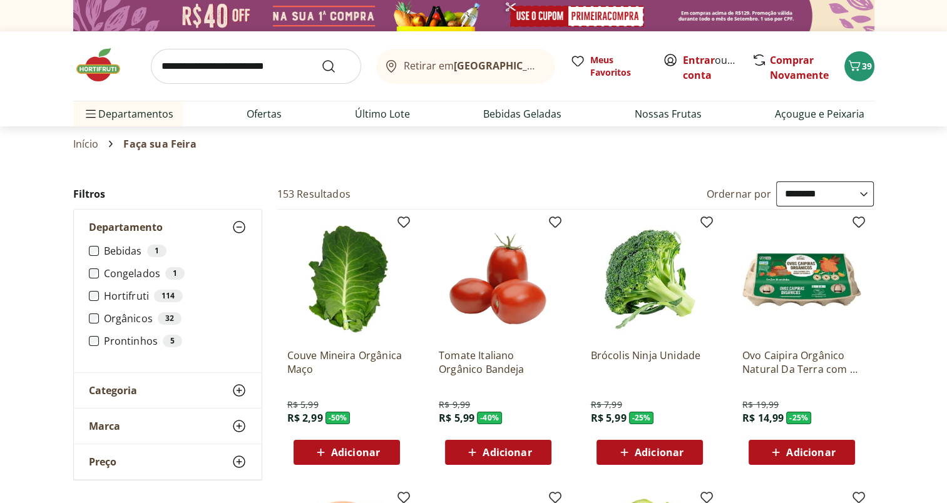
click at [85, 143] on link "Início" at bounding box center [86, 143] width 26 height 11
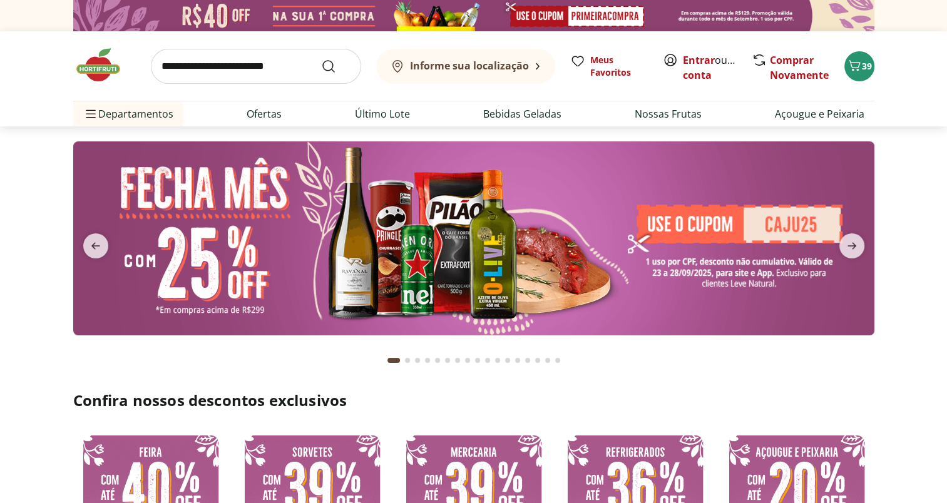
type input "*"
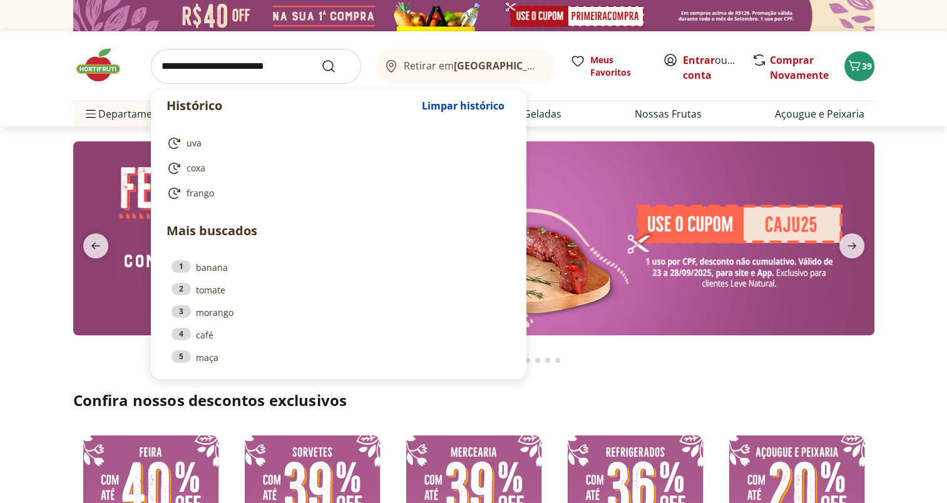
click at [251, 68] on input "search" at bounding box center [256, 66] width 210 height 35
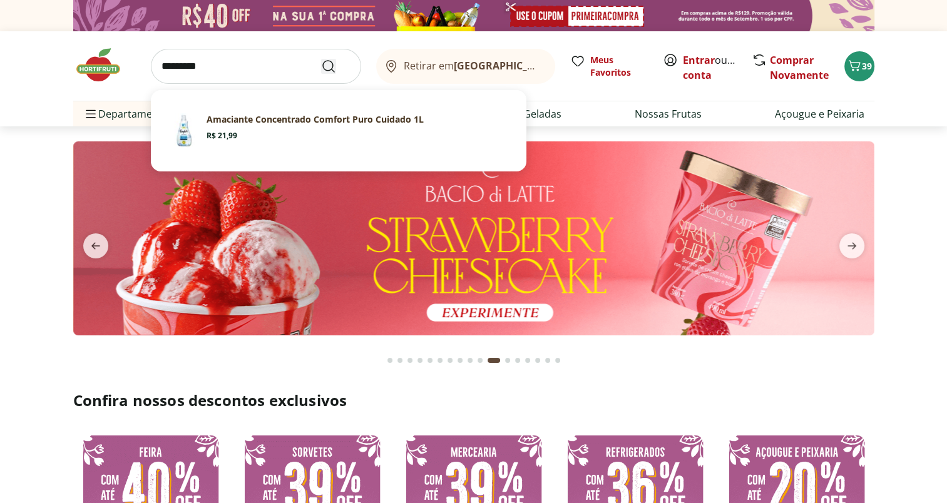
type input "*********"
click at [329, 67] on icon "Submit Search" at bounding box center [328, 66] width 15 height 15
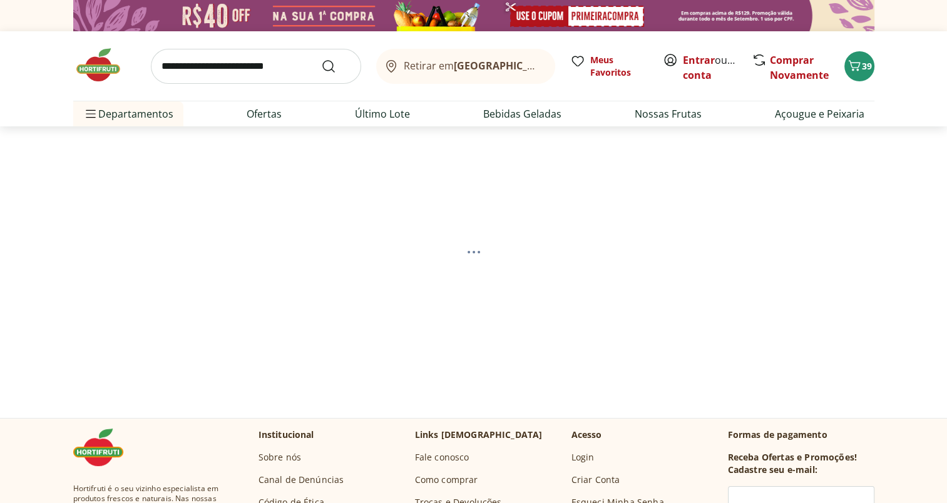
select select "**********"
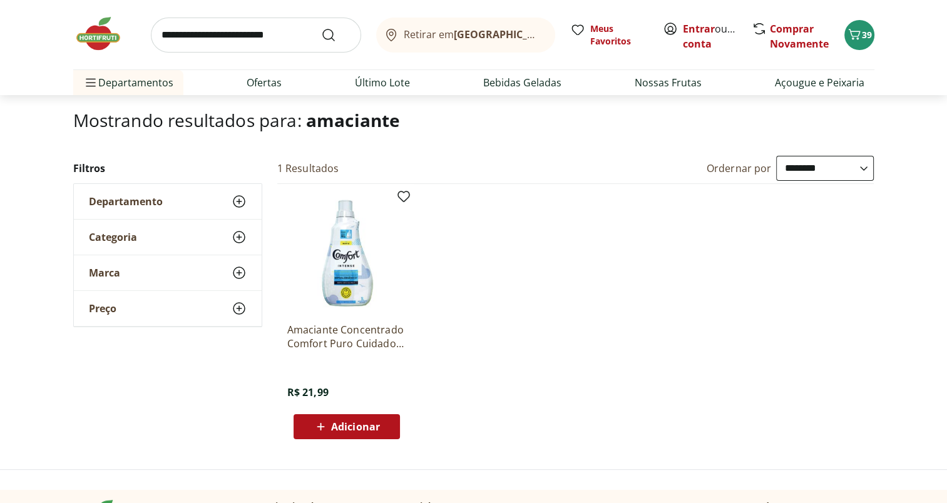
scroll to position [88, 0]
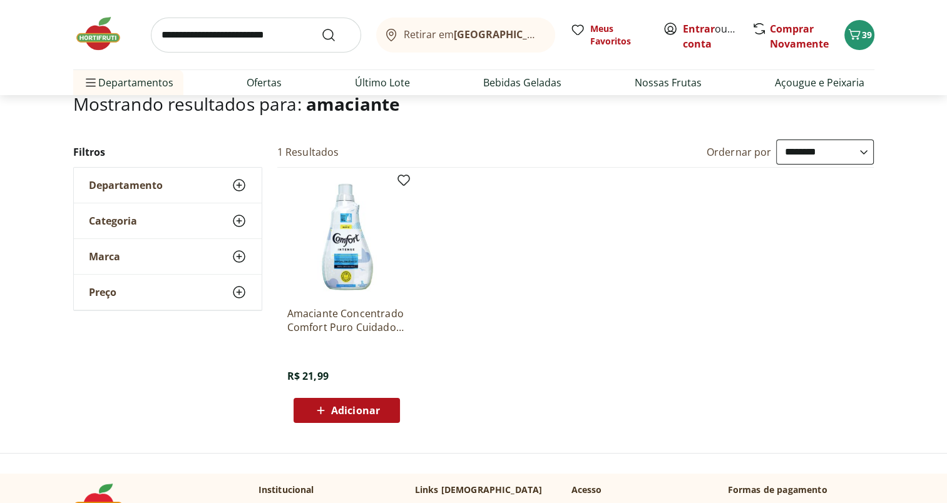
click at [349, 407] on span "Adicionar" at bounding box center [355, 411] width 49 height 10
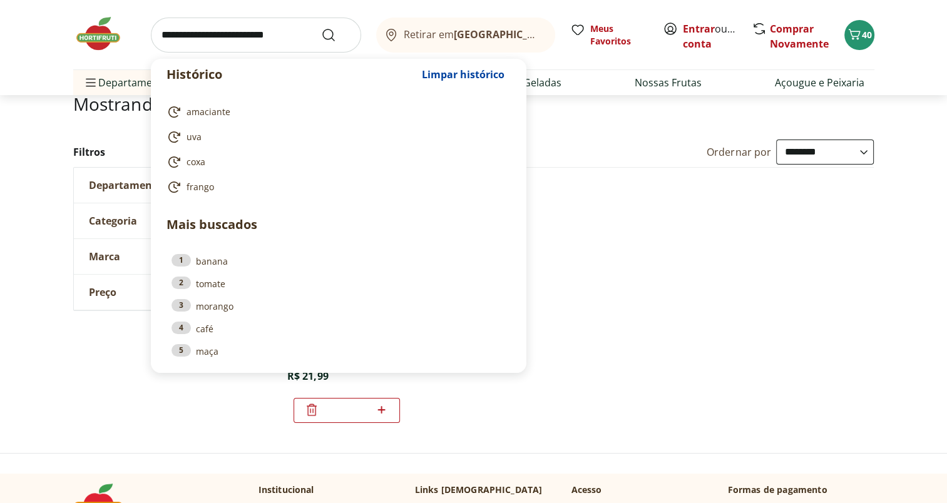
click at [189, 44] on input "search" at bounding box center [256, 35] width 210 height 35
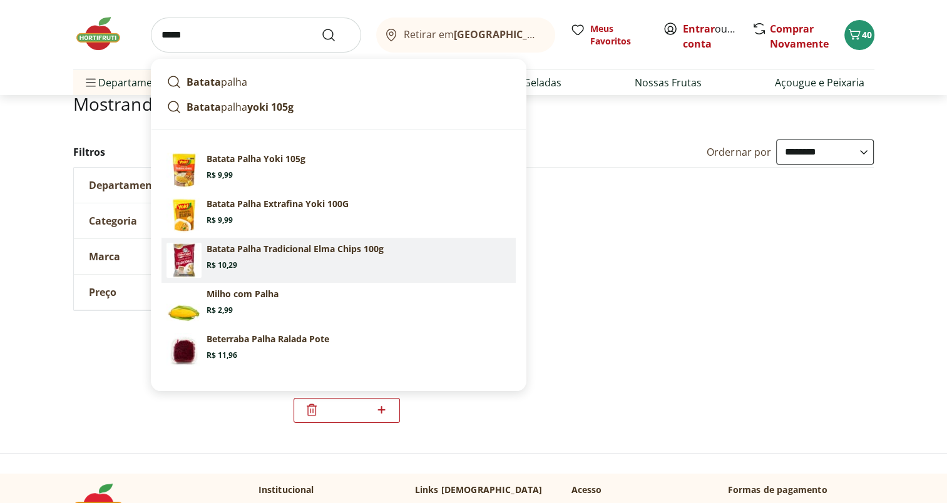
click at [270, 255] on section "Batata Palha Tradicional Elma Chips 100g Price: R$ 10,29" at bounding box center [359, 257] width 304 height 28
type input "**********"
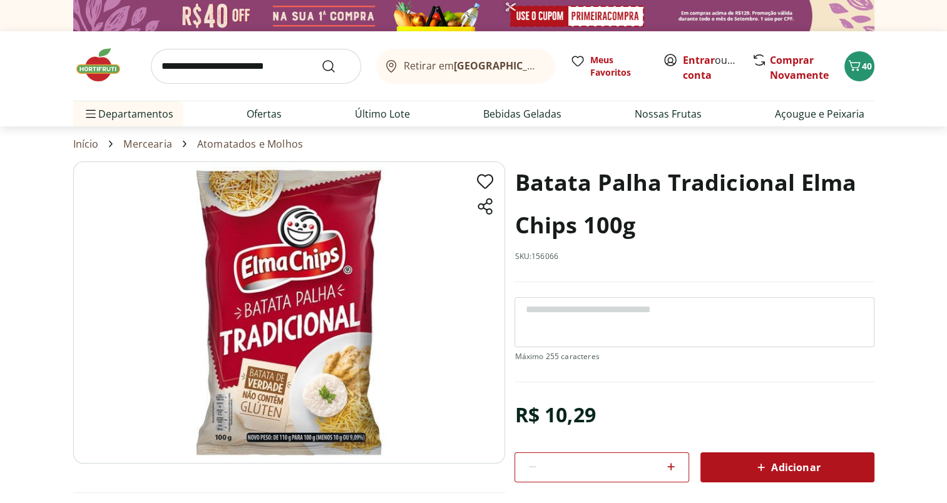
click at [744, 466] on div "Adicionar" at bounding box center [787, 467] width 154 height 23
click at [857, 73] on span "Carrinho" at bounding box center [854, 66] width 15 height 16
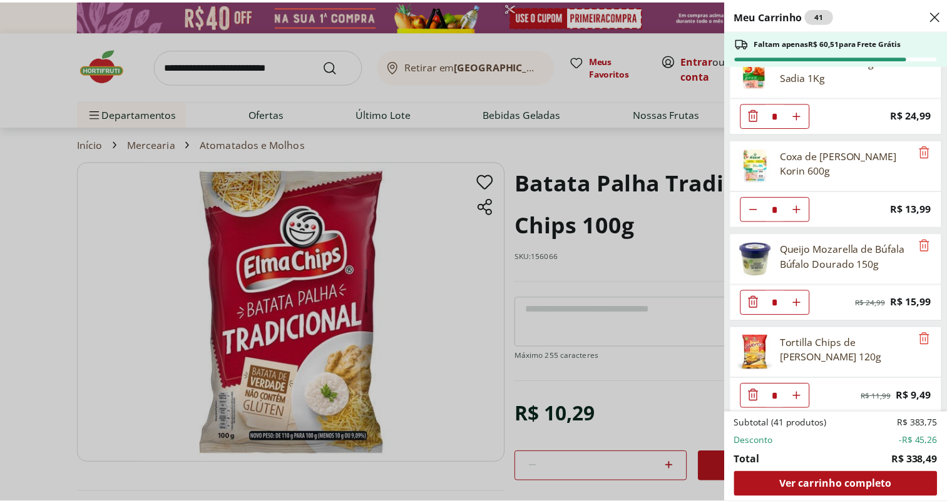
scroll to position [28, 0]
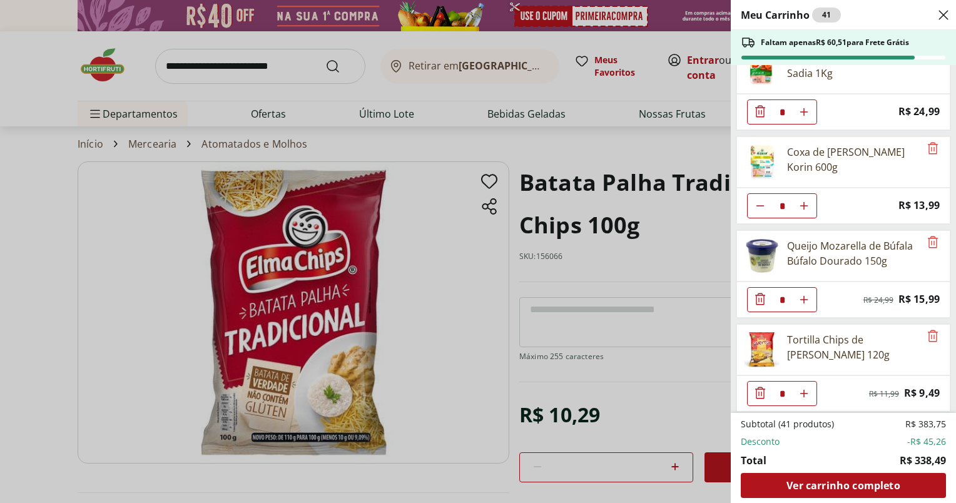
click at [173, 59] on div "Meu Carrinho 41 Faltam apenas R$ 60,51 para Frete Grátis Sobrecoxa De Frango Bi…" at bounding box center [478, 251] width 956 height 503
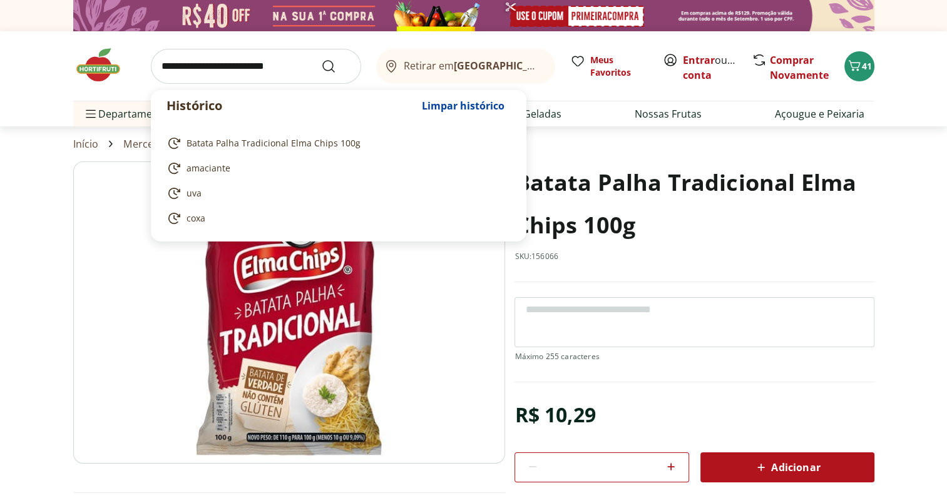
click at [182, 65] on input "search" at bounding box center [256, 66] width 210 height 35
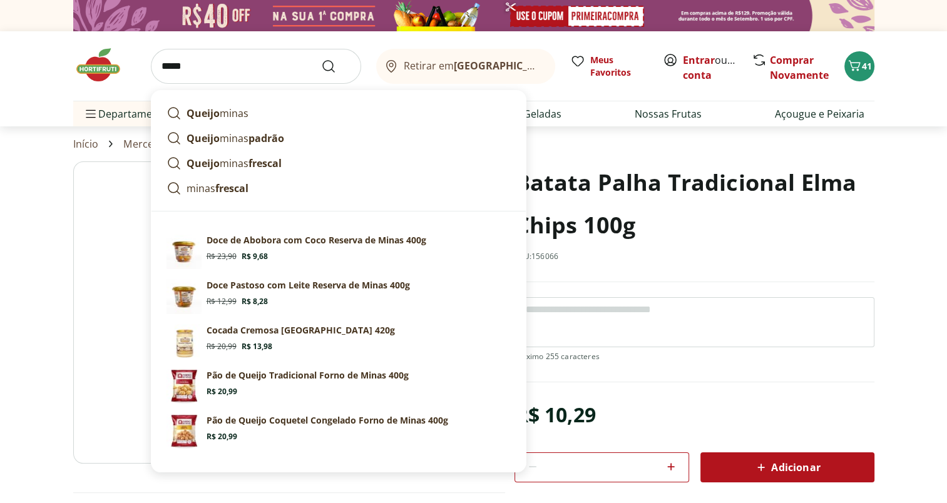
type input "*****"
click at [321, 59] on button "Submit Search" at bounding box center [336, 66] width 30 height 15
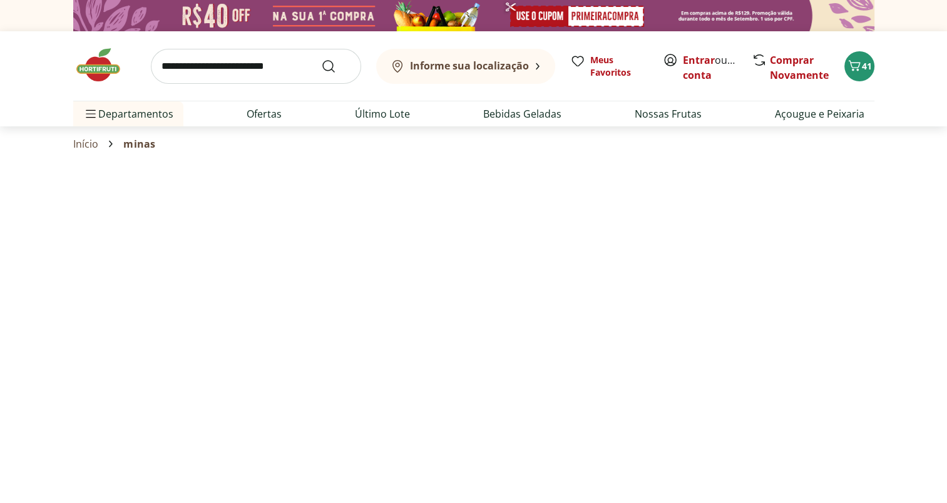
select select "**********"
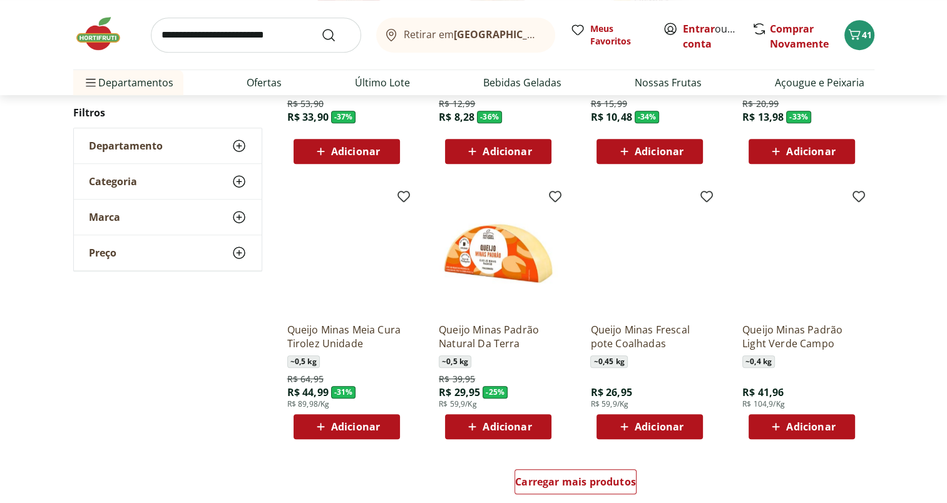
scroll to position [636, 0]
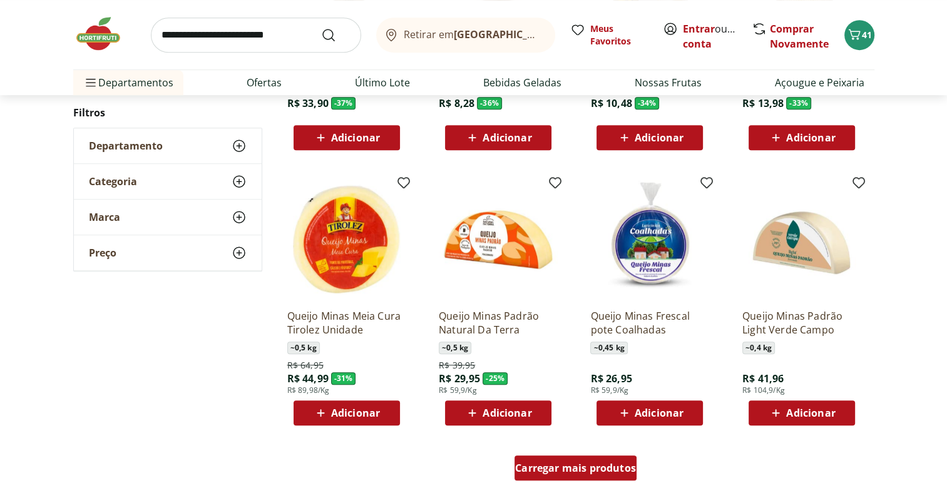
click at [608, 468] on span "Carregar mais produtos" at bounding box center [575, 468] width 121 height 10
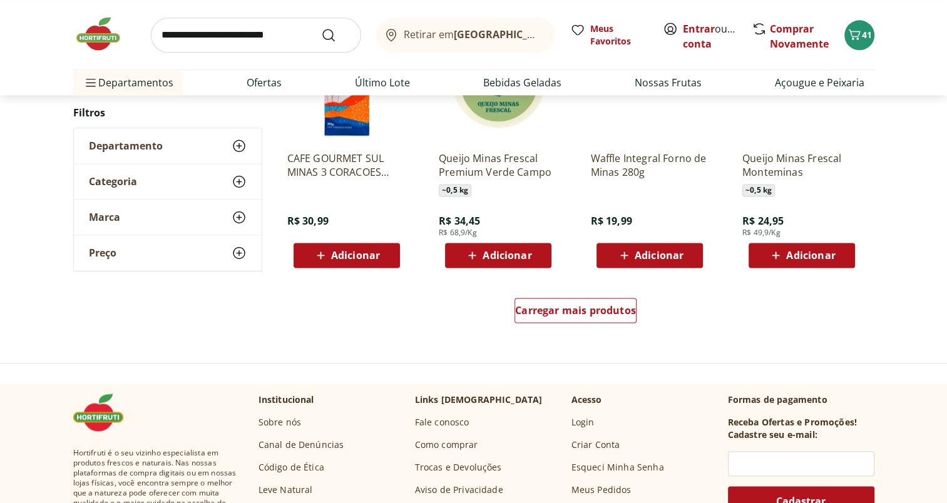
scroll to position [1613, 0]
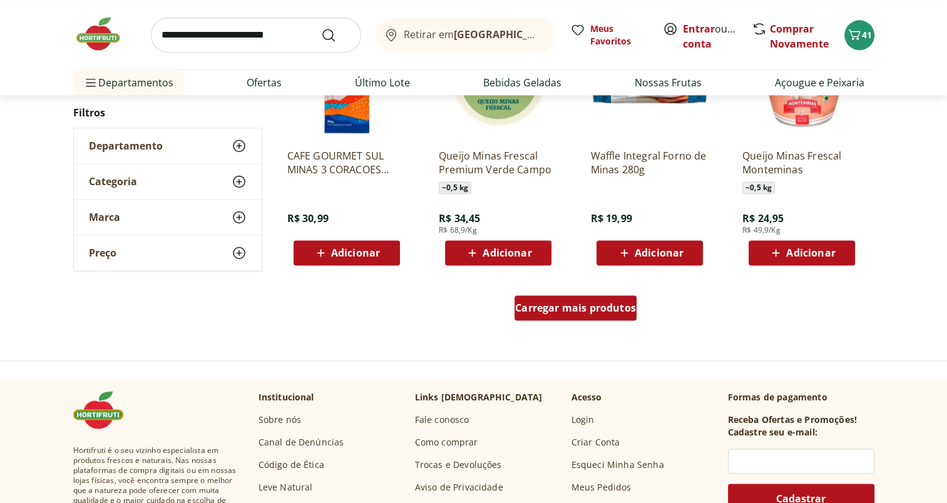
click at [623, 305] on span "Carregar mais produtos" at bounding box center [575, 308] width 121 height 10
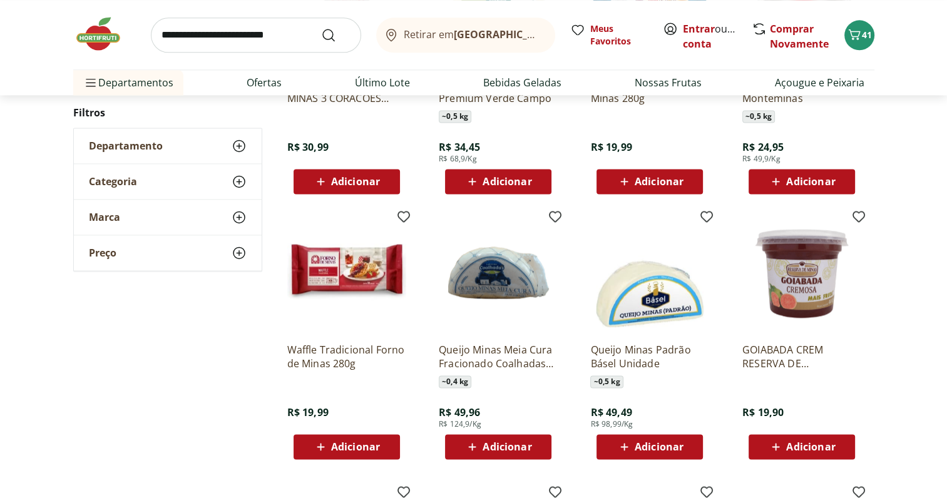
scroll to position [1680, 0]
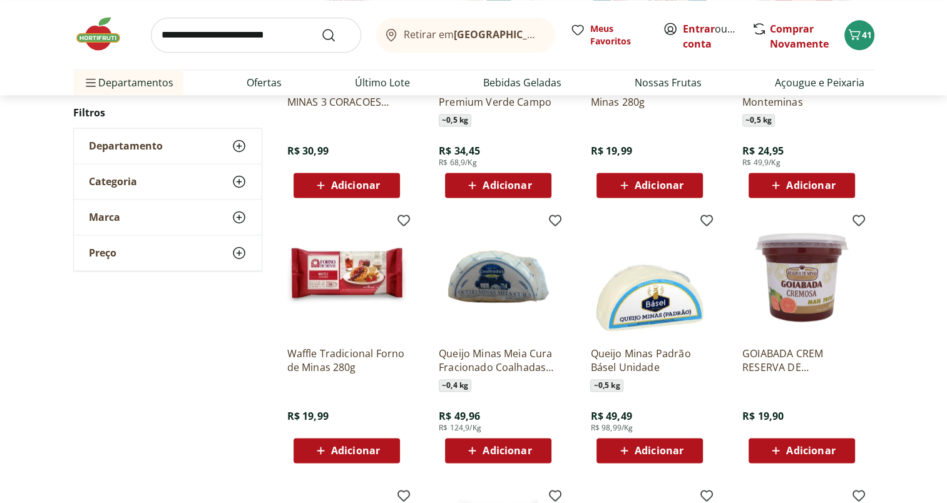
click at [355, 455] on span "Adicionar" at bounding box center [355, 451] width 49 height 10
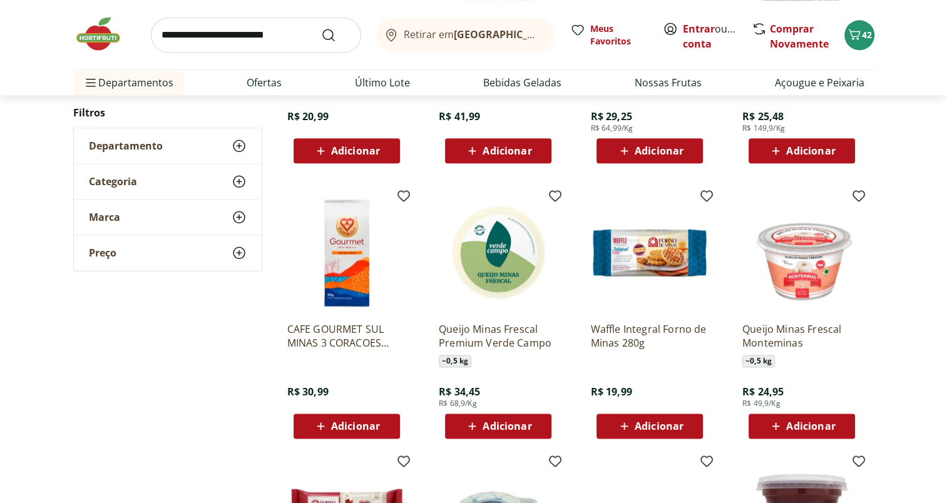
scroll to position [1447, 0]
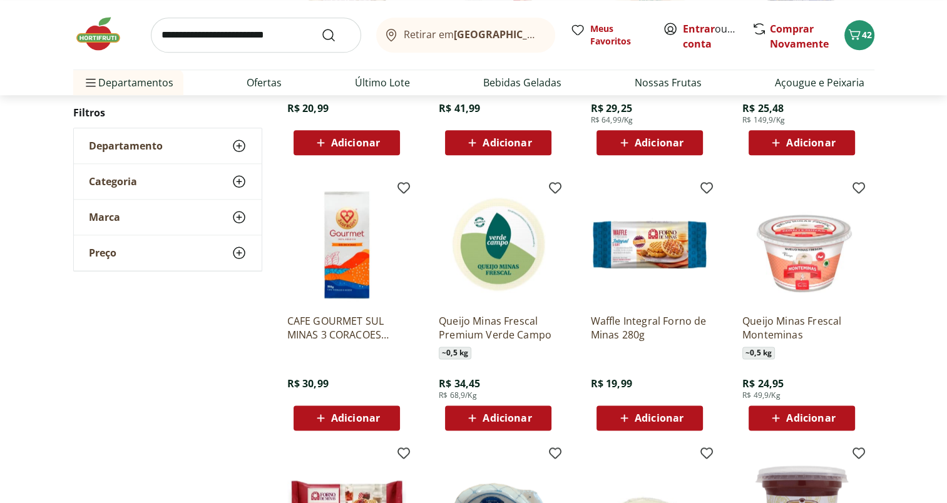
click at [791, 260] on img at bounding box center [801, 244] width 119 height 119
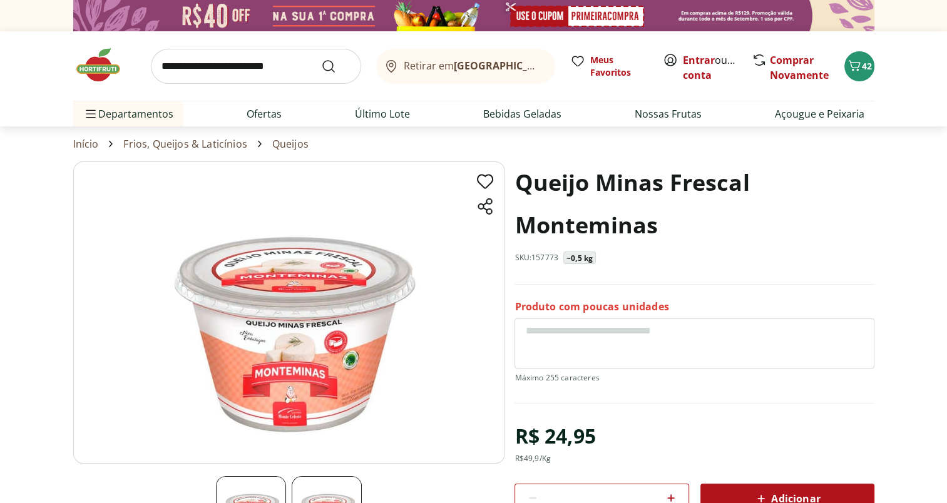
scroll to position [1447, 0]
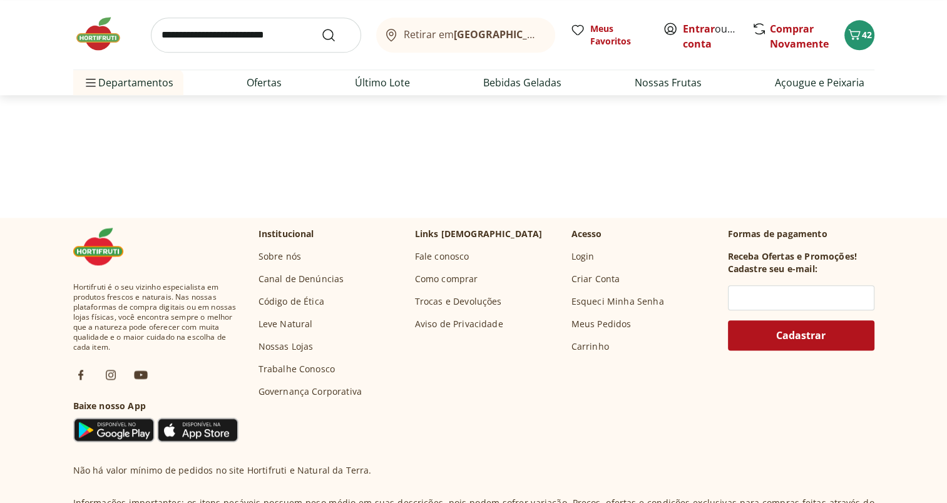
select select "**********"
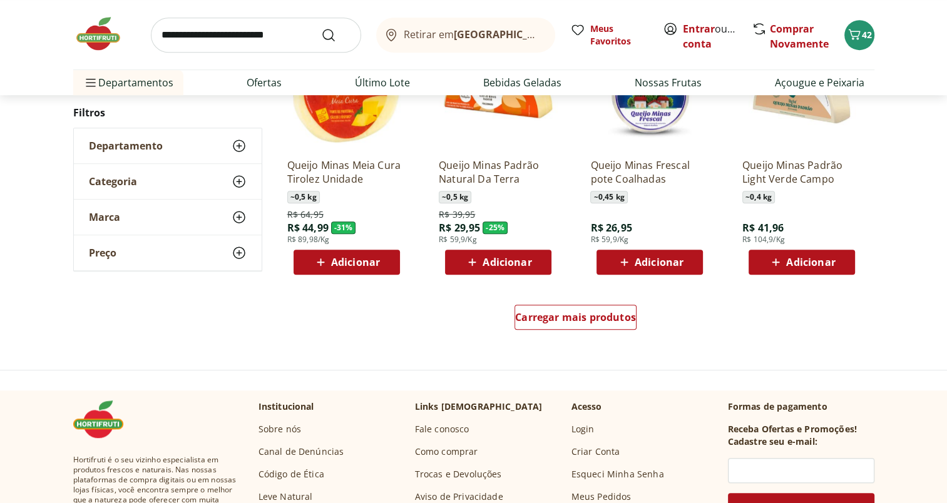
scroll to position [796, 0]
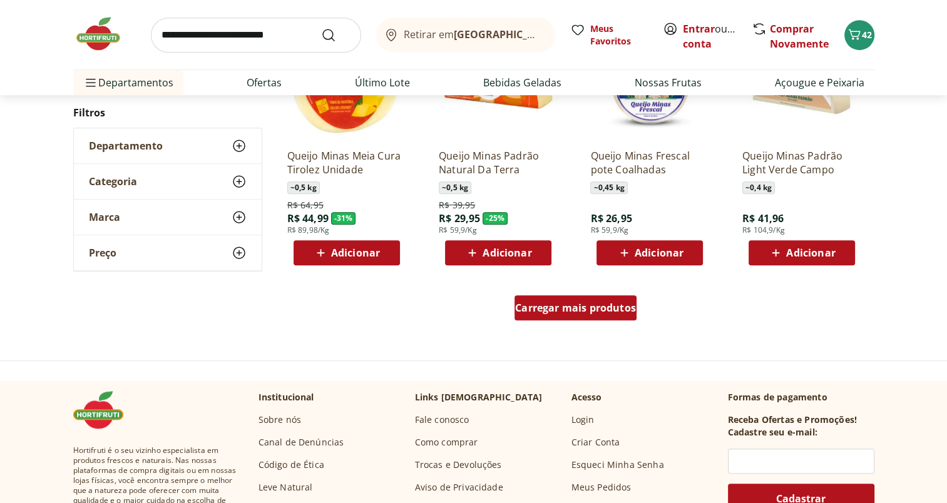
click at [603, 303] on span "Carregar mais produtos" at bounding box center [575, 308] width 121 height 10
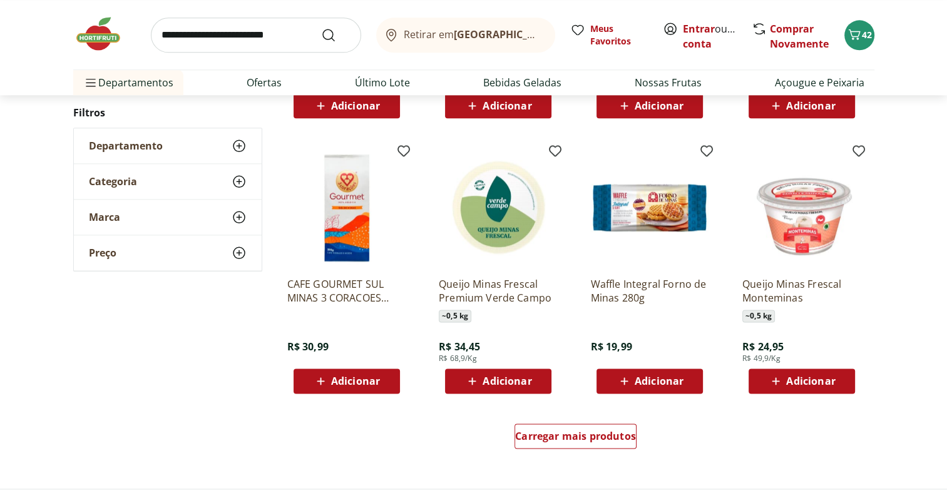
scroll to position [1497, 0]
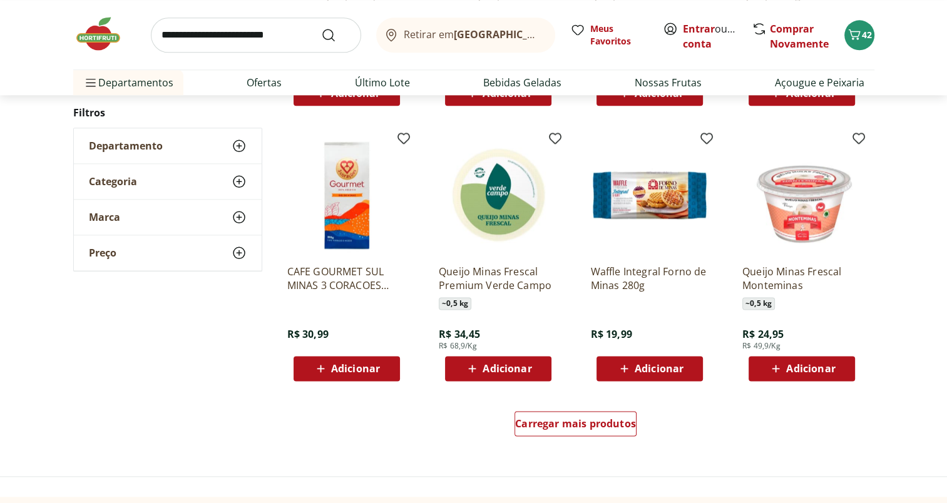
click at [801, 371] on span "Adicionar" at bounding box center [810, 369] width 49 height 10
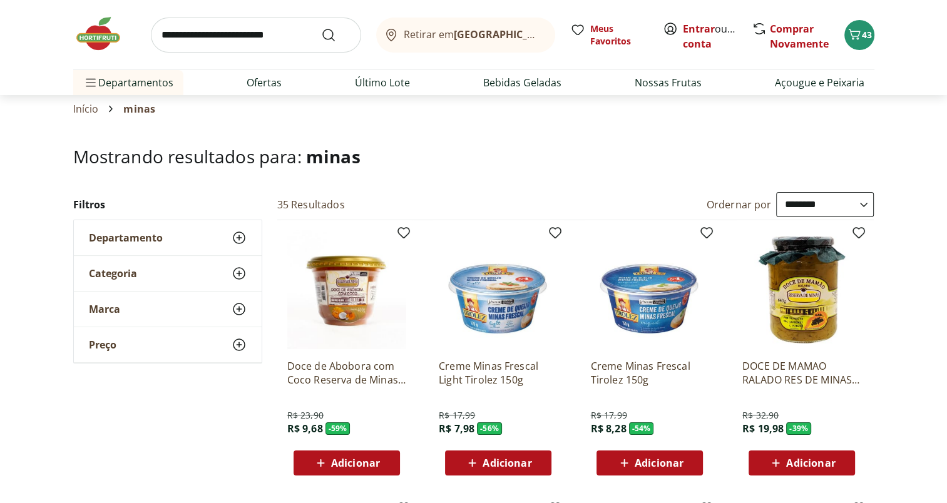
scroll to position [20, 0]
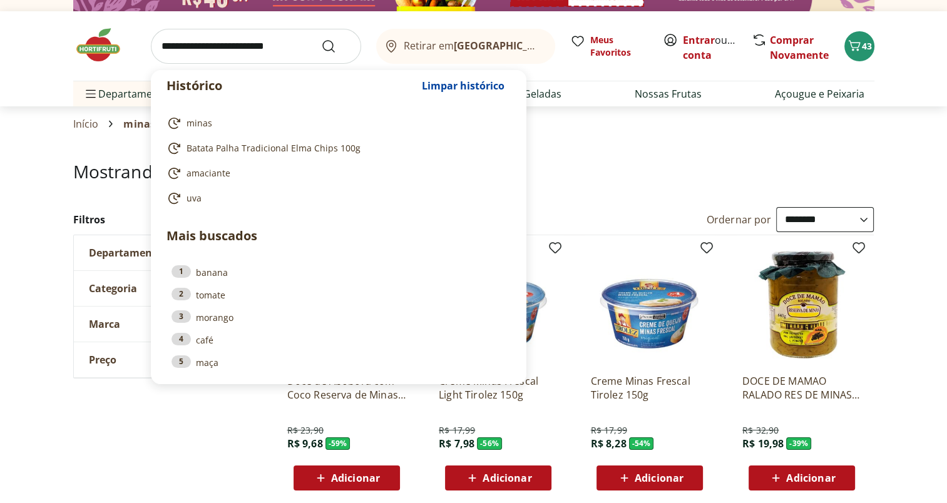
click at [248, 54] on input "search" at bounding box center [256, 46] width 210 height 35
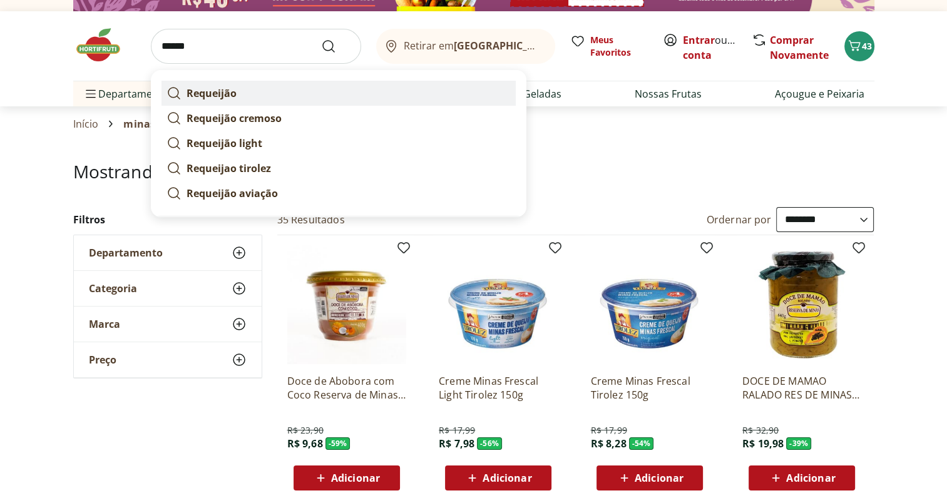
click at [232, 93] on strong "Requeijão" at bounding box center [212, 93] width 50 height 14
type input "*********"
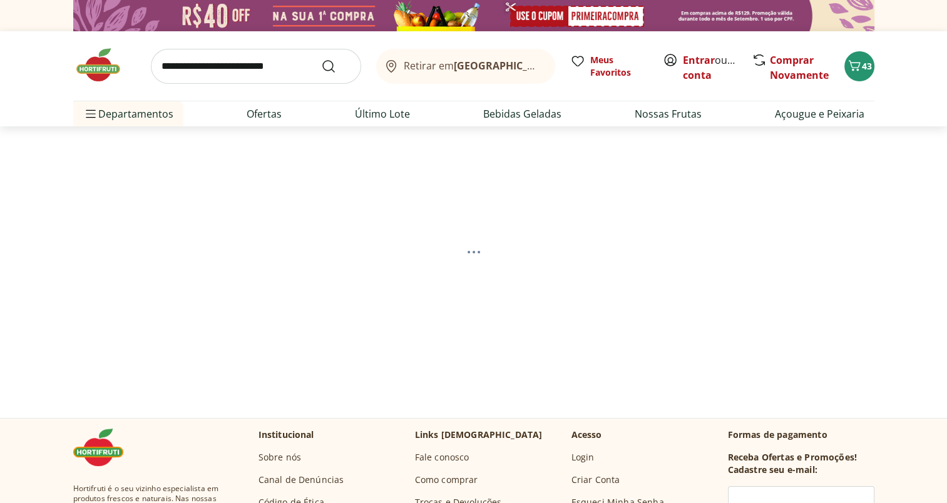
select select "**********"
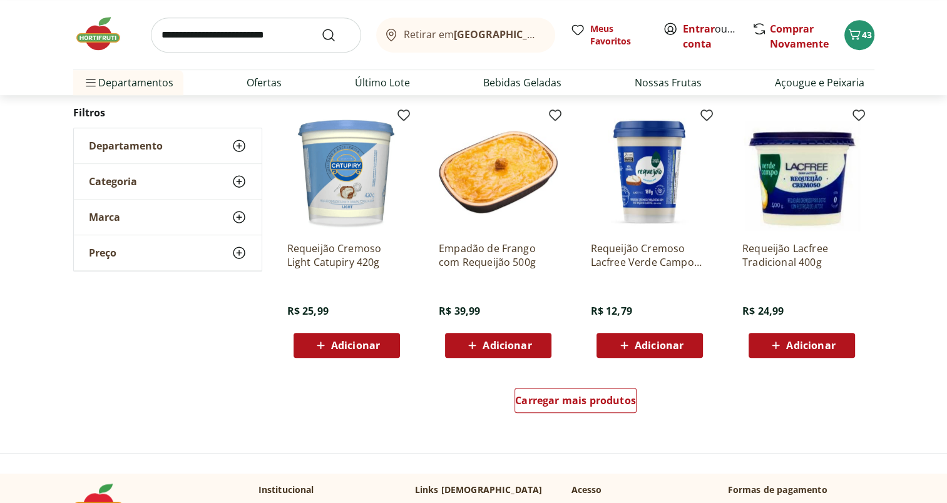
scroll to position [699, 0]
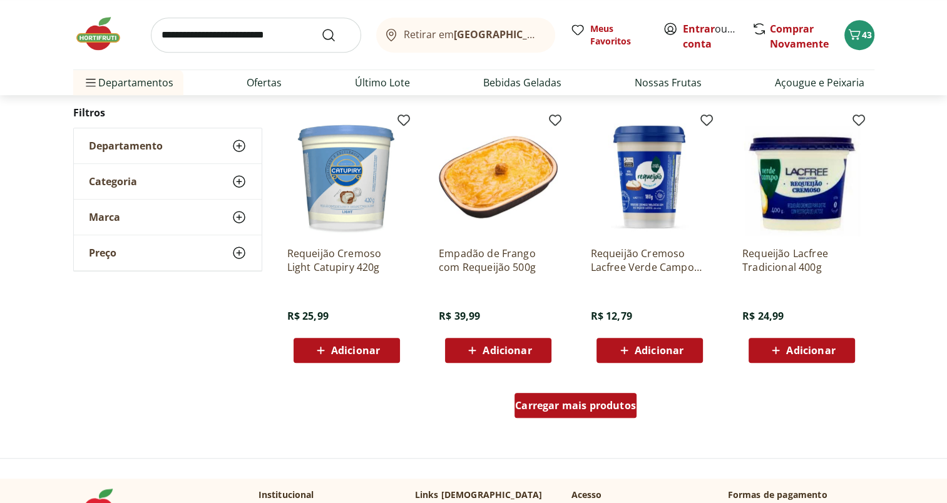
click at [615, 403] on span "Carregar mais produtos" at bounding box center [575, 406] width 121 height 10
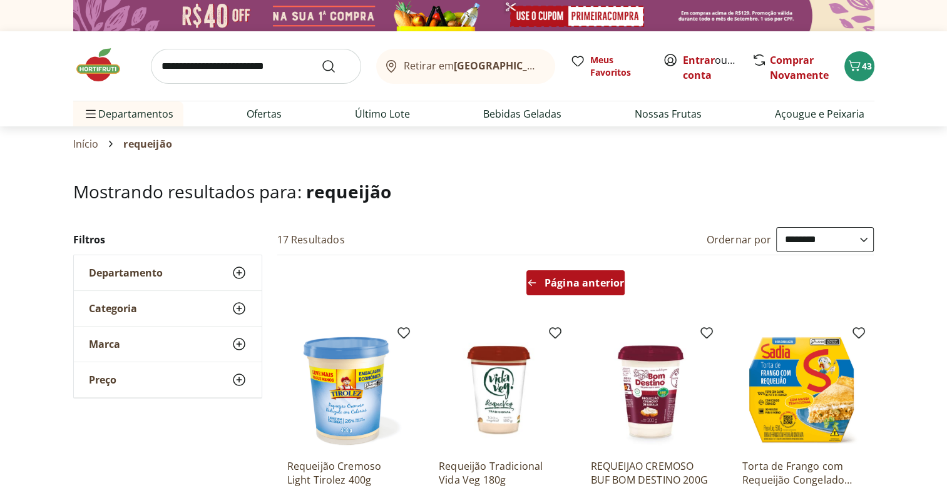
click at [575, 285] on span "Página anterior" at bounding box center [584, 283] width 79 height 10
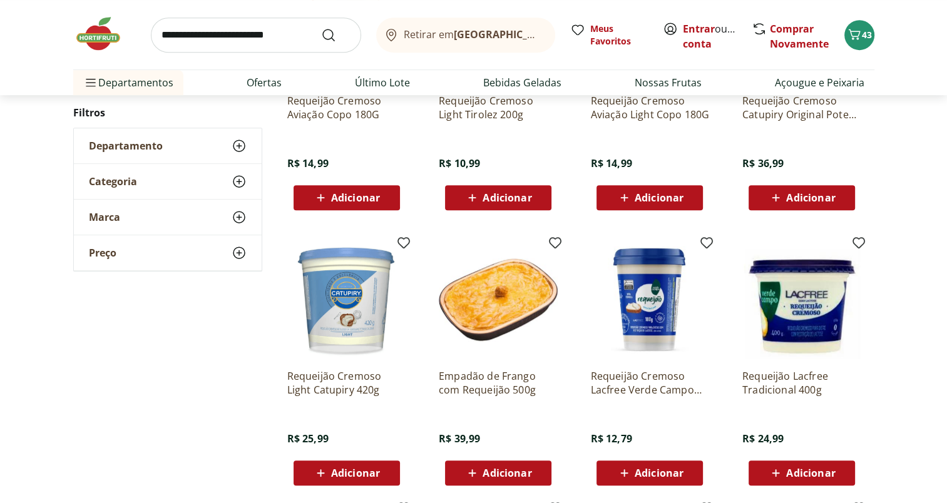
scroll to position [579, 0]
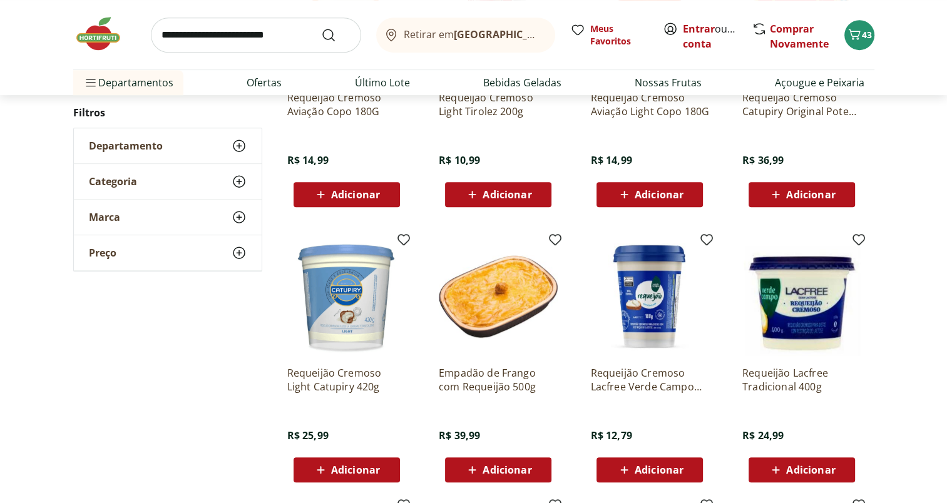
click at [656, 469] on span "Adicionar" at bounding box center [659, 470] width 49 height 10
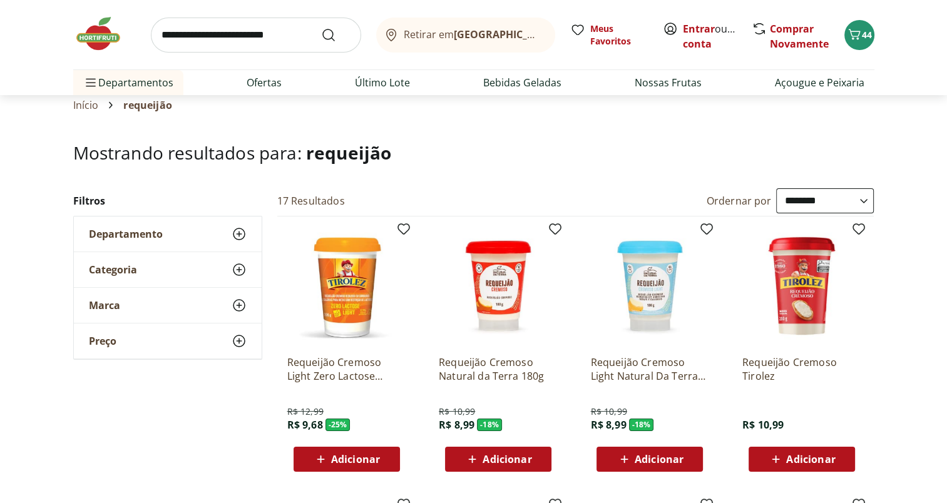
scroll to position [17, 0]
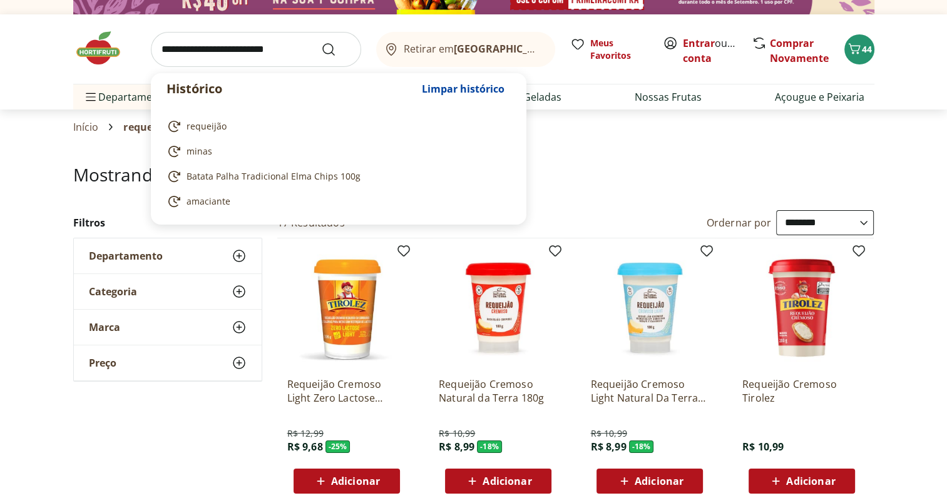
click at [188, 58] on input "search" at bounding box center [256, 49] width 210 height 35
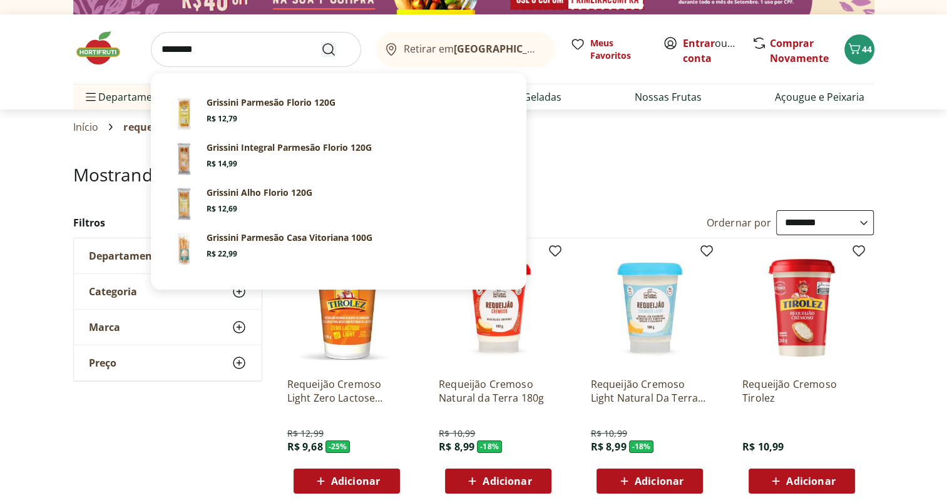
type input "********"
click at [329, 50] on icon "Submit Search" at bounding box center [328, 49] width 15 height 15
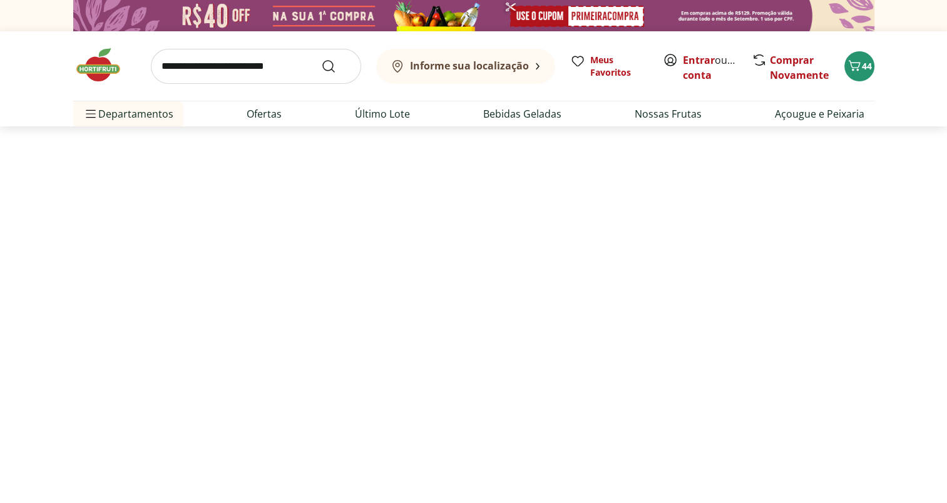
select select "**********"
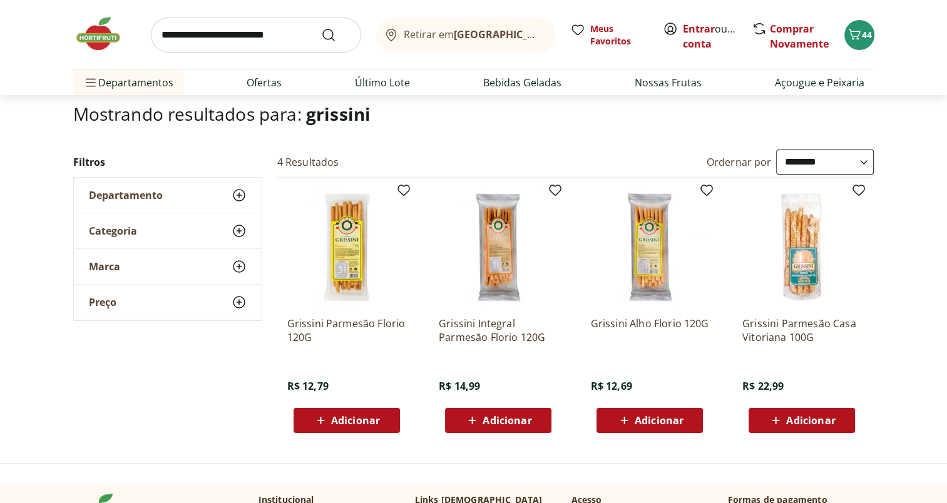
scroll to position [101, 0]
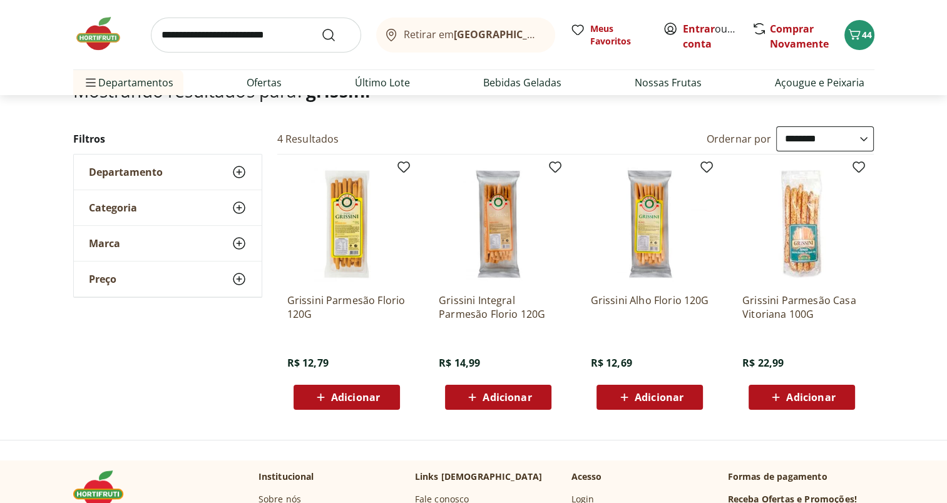
click at [506, 399] on span "Adicionar" at bounding box center [507, 397] width 49 height 10
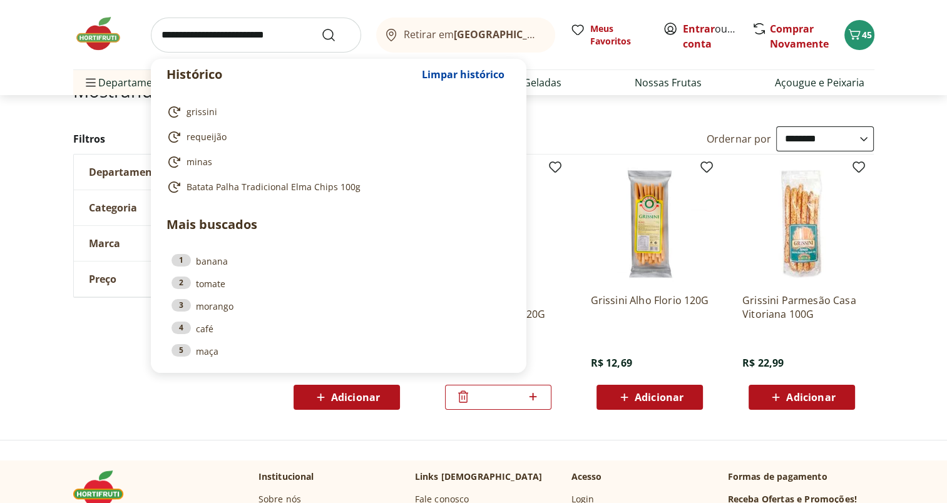
click at [238, 35] on input "search" at bounding box center [256, 35] width 210 height 35
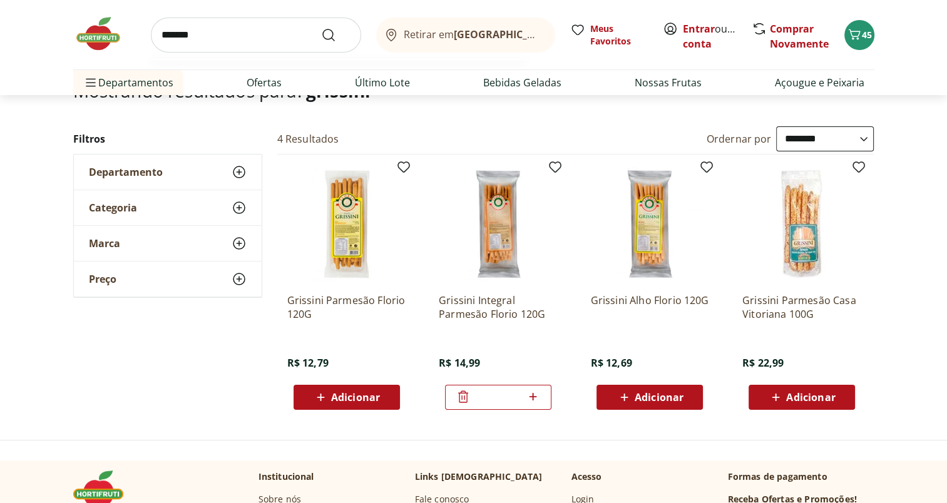
type input "*******"
click at [321, 28] on button "Submit Search" at bounding box center [336, 35] width 30 height 15
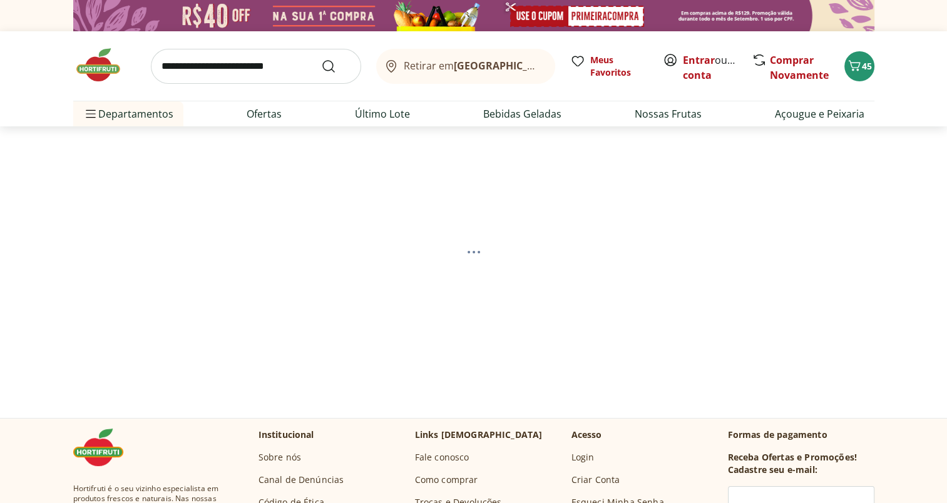
select select "**********"
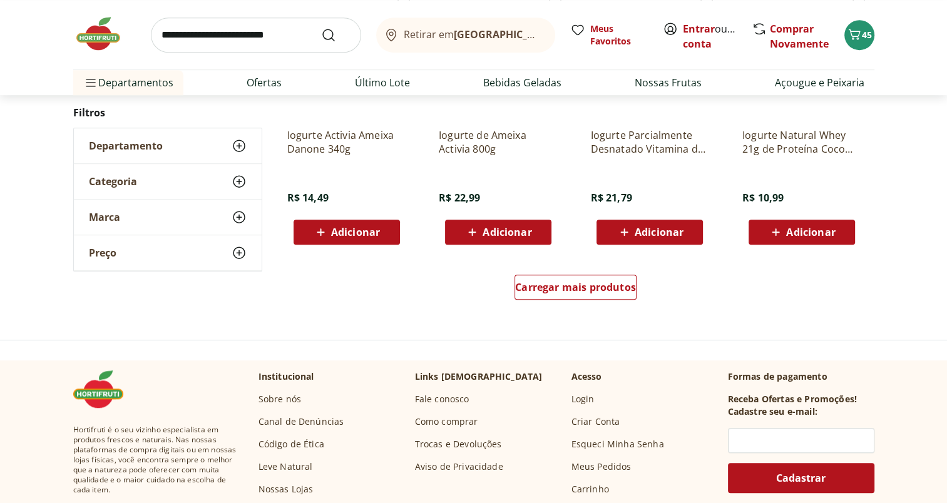
scroll to position [824, 0]
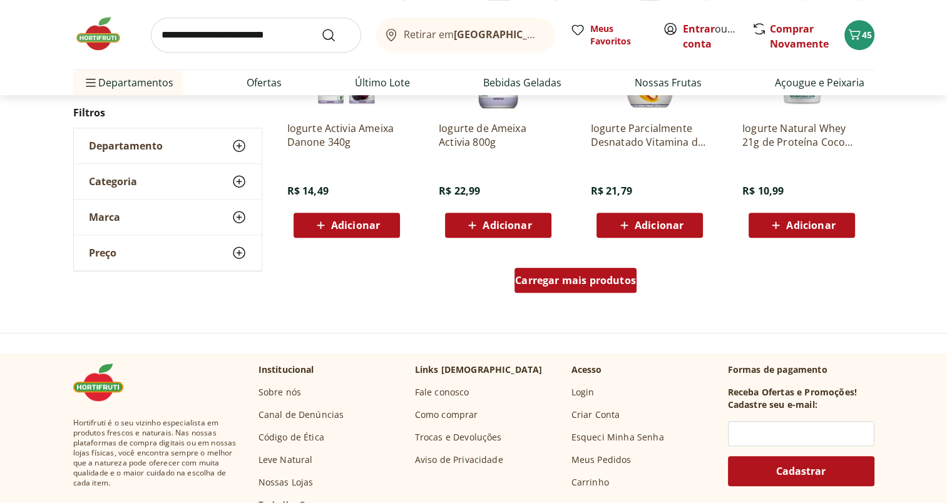
click at [580, 279] on span "Carregar mais produtos" at bounding box center [575, 280] width 121 height 10
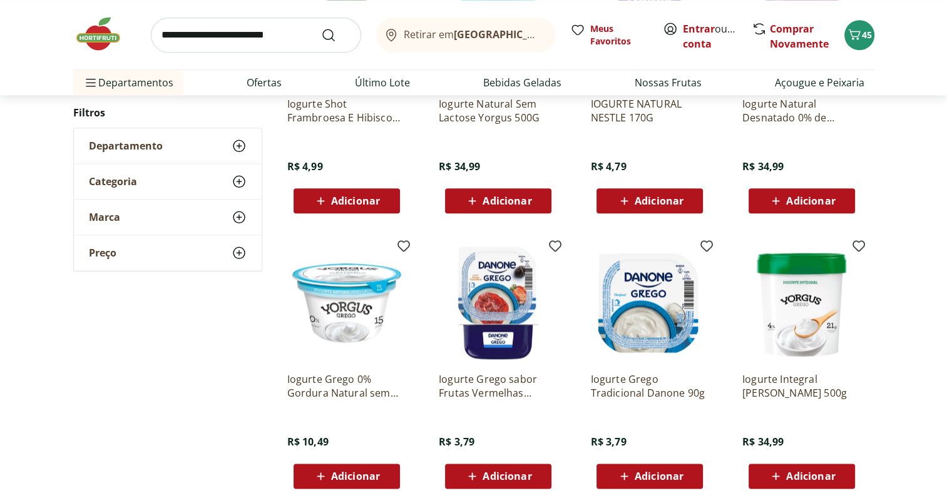
scroll to position [1437, 0]
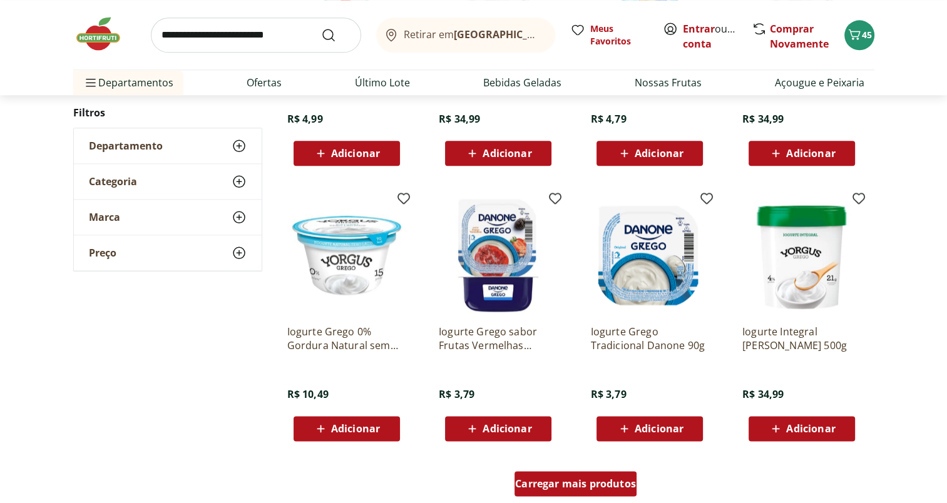
click at [601, 484] on span "Carregar mais produtos" at bounding box center [575, 484] width 121 height 10
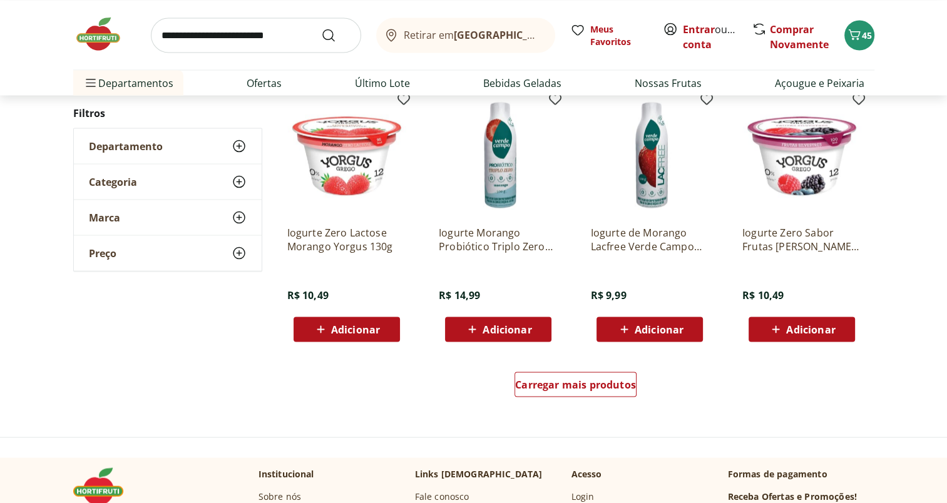
scroll to position [2429, 0]
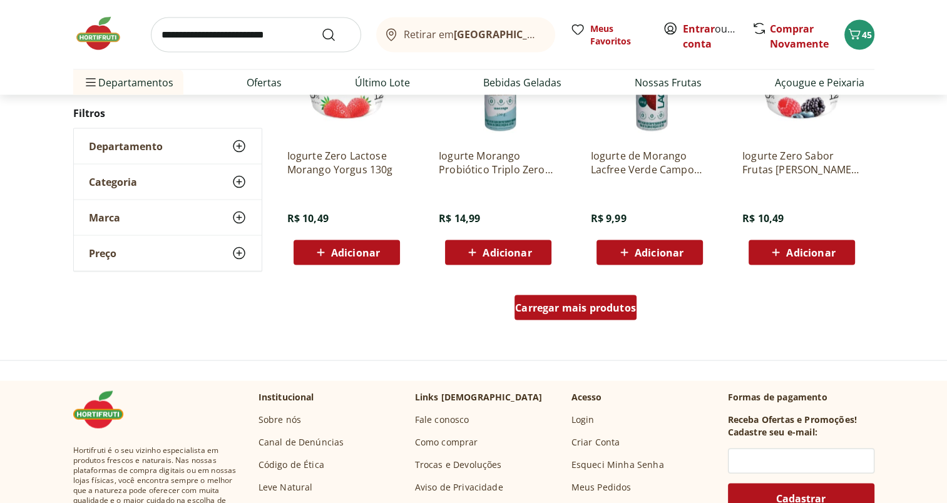
click at [603, 310] on span "Carregar mais produtos" at bounding box center [575, 308] width 121 height 10
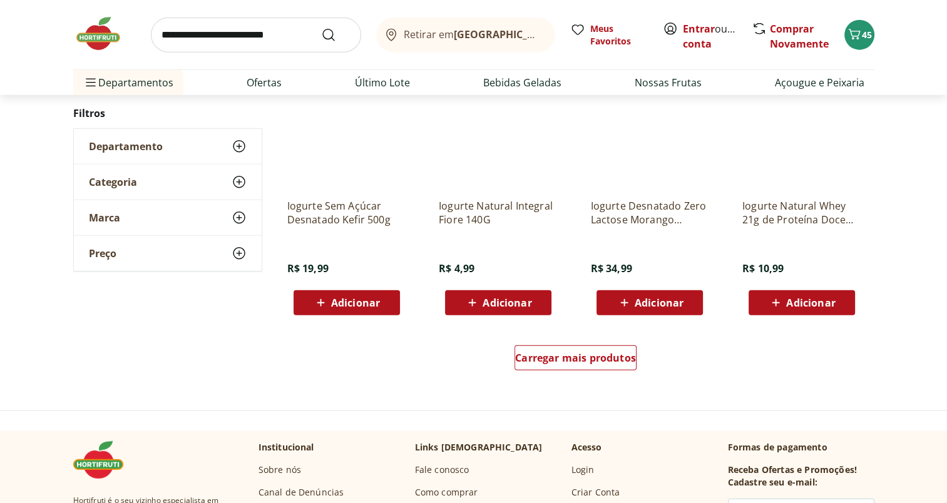
scroll to position [3317, 0]
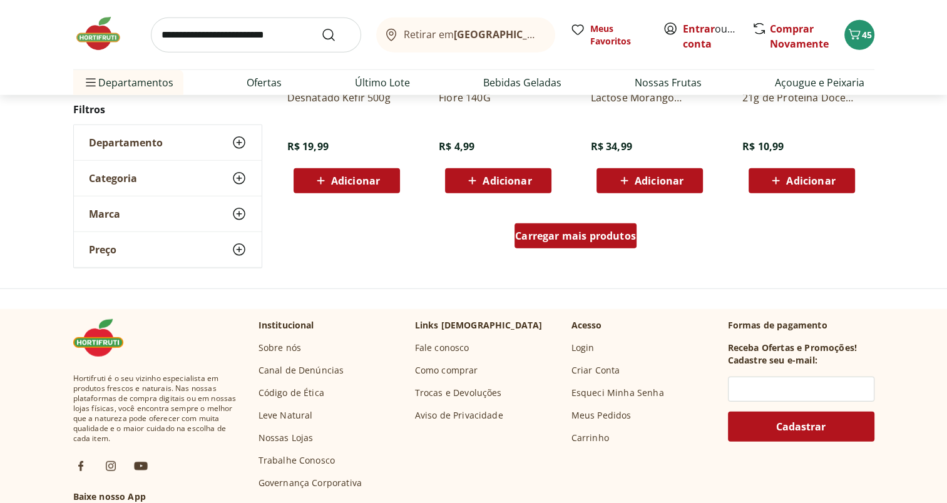
click at [608, 237] on span "Carregar mais produtos" at bounding box center [575, 236] width 121 height 10
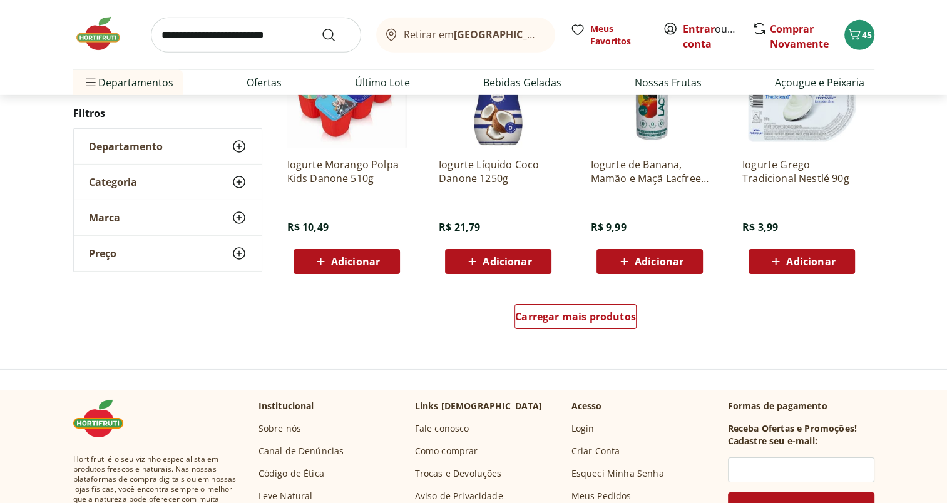
scroll to position [4070, 0]
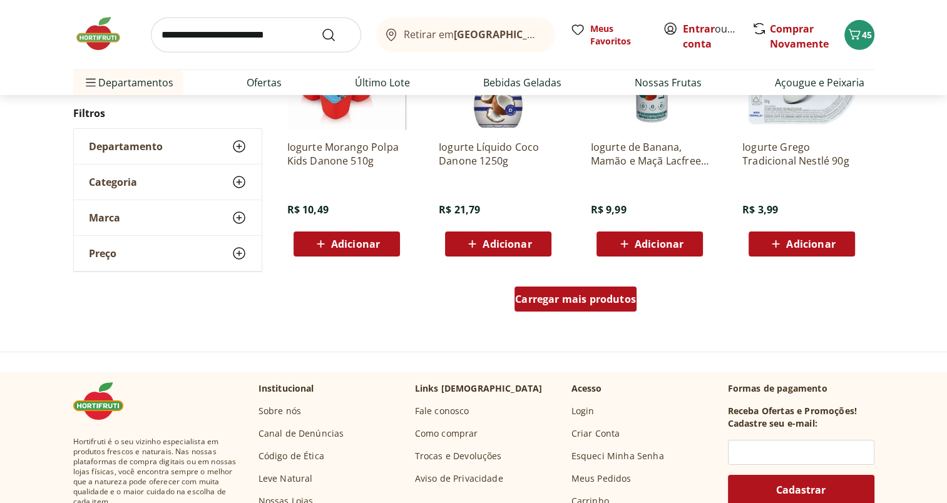
click at [581, 294] on span "Carregar mais produtos" at bounding box center [575, 299] width 121 height 10
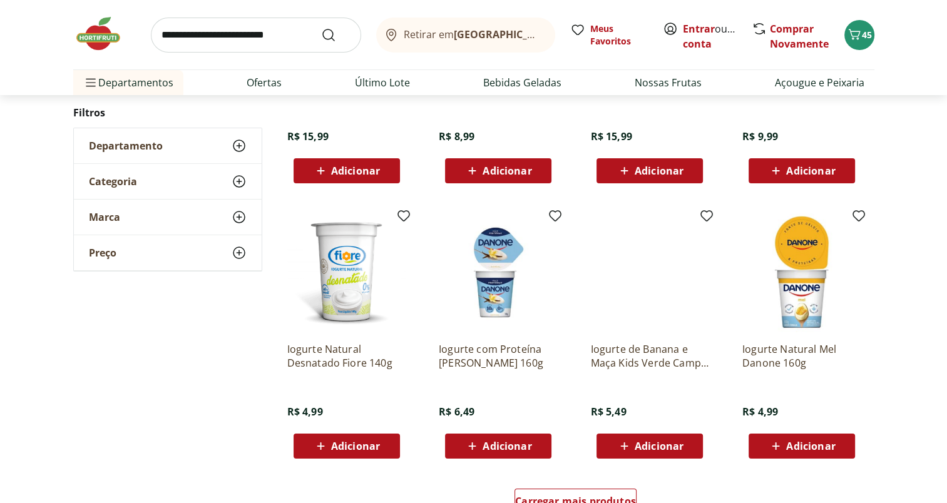
scroll to position [4757, 0]
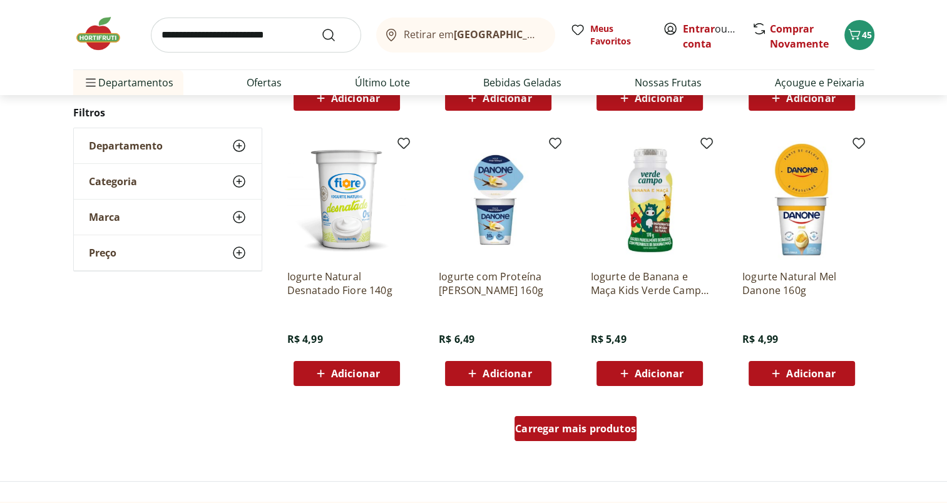
click at [587, 424] on span "Carregar mais produtos" at bounding box center [575, 429] width 121 height 10
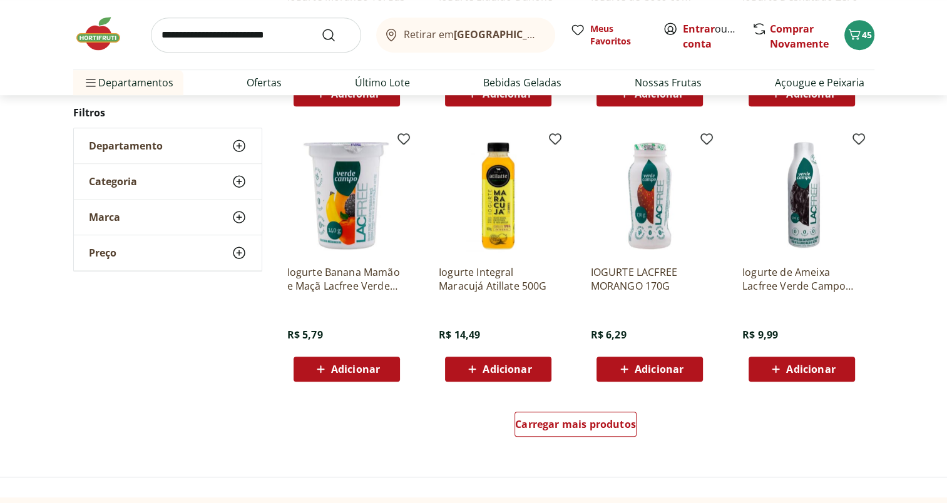
scroll to position [5637, 0]
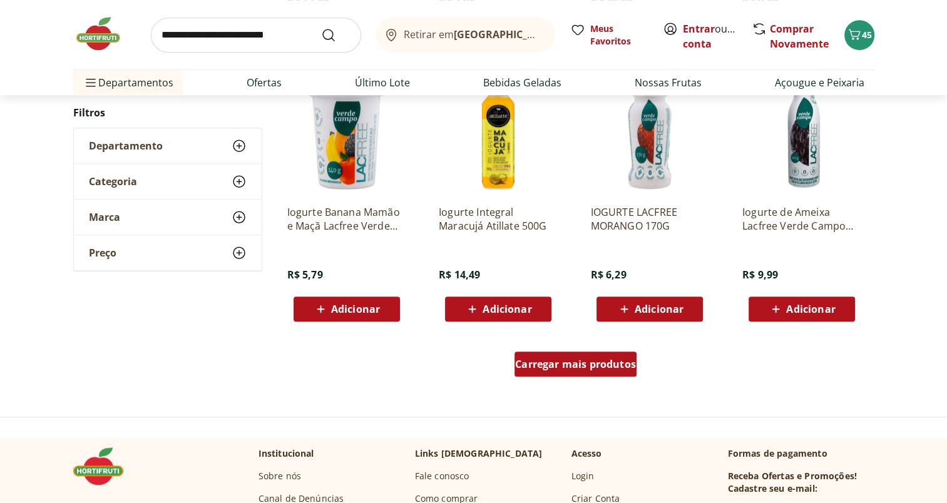
click at [571, 367] on span "Carregar mais produtos" at bounding box center [575, 364] width 121 height 10
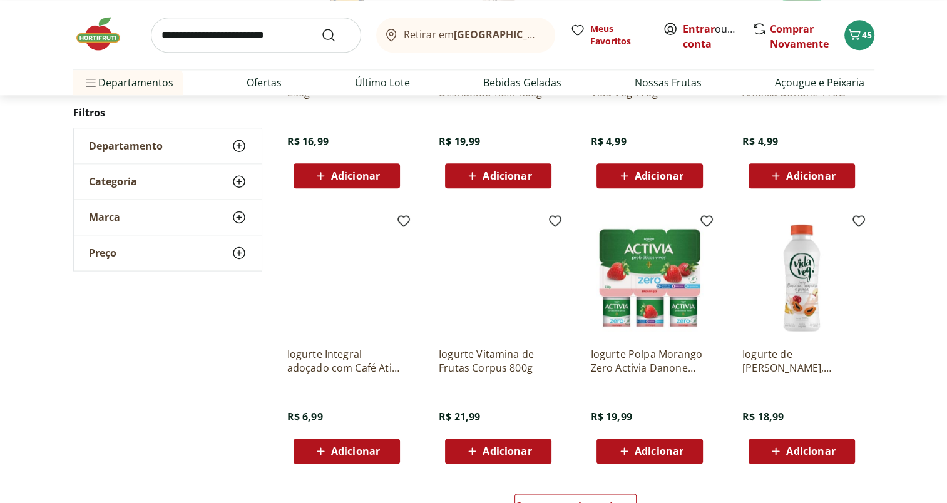
scroll to position [6353, 0]
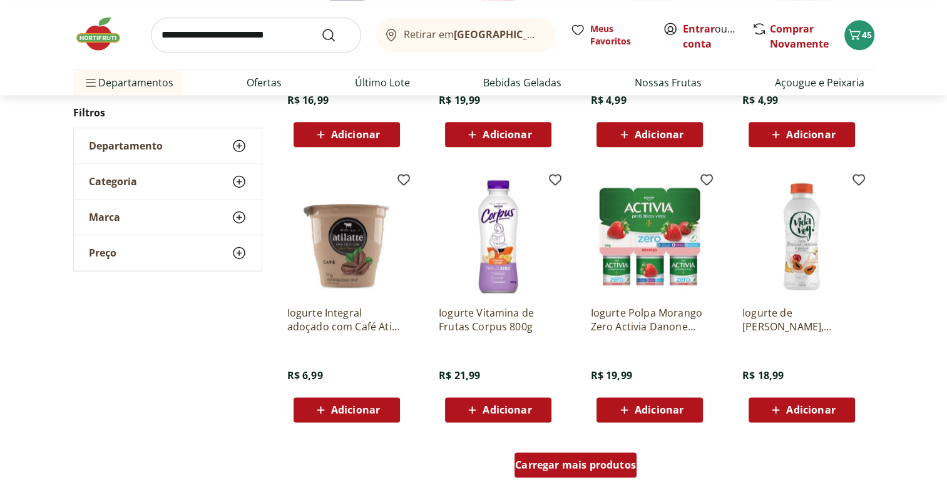
click at [577, 461] on span "Carregar mais produtos" at bounding box center [575, 465] width 121 height 10
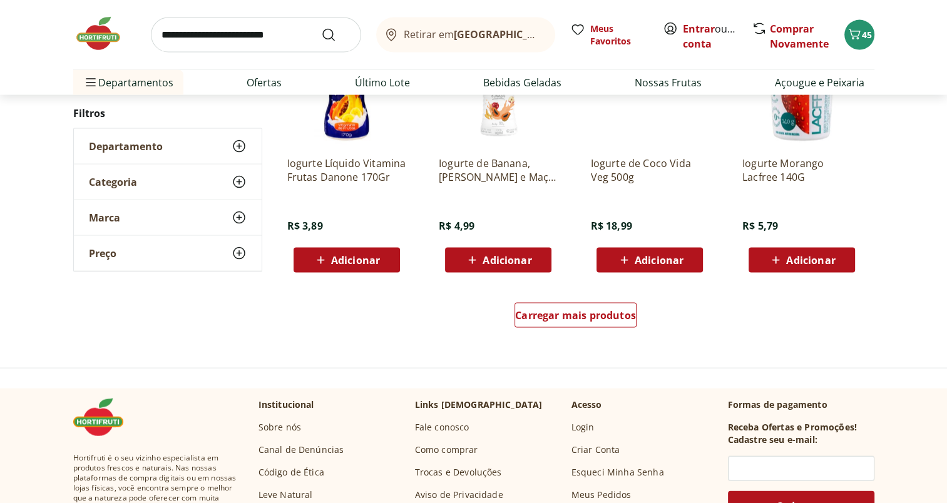
scroll to position [7346, 0]
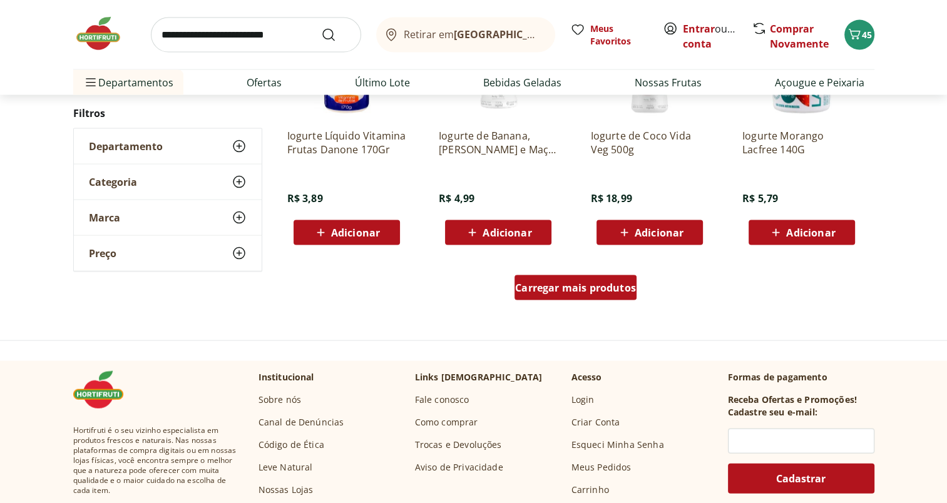
click at [583, 299] on div "Carregar mais produtos" at bounding box center [576, 287] width 122 height 25
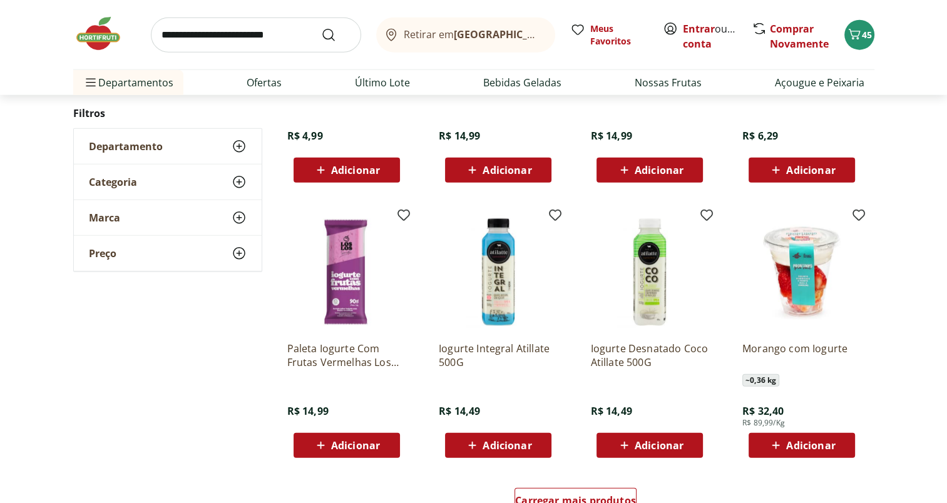
scroll to position [7970, 0]
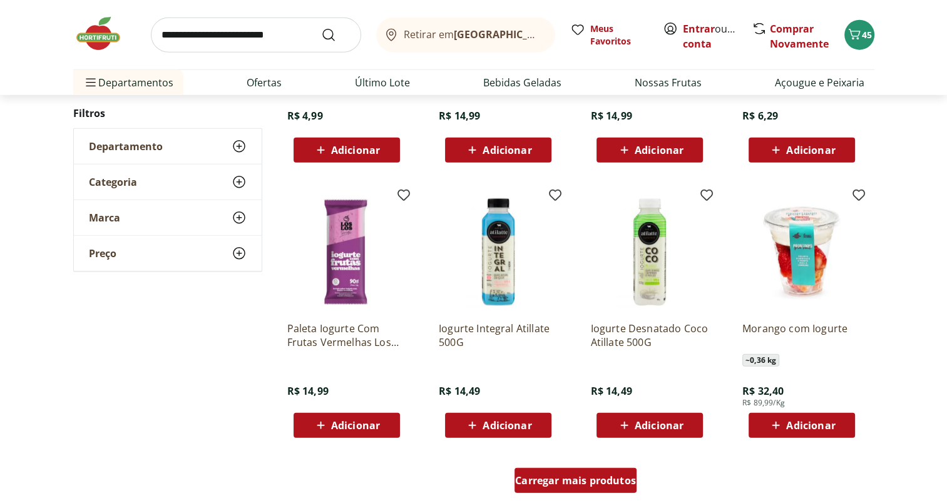
click at [608, 473] on div "Carregar mais produtos" at bounding box center [576, 480] width 122 height 25
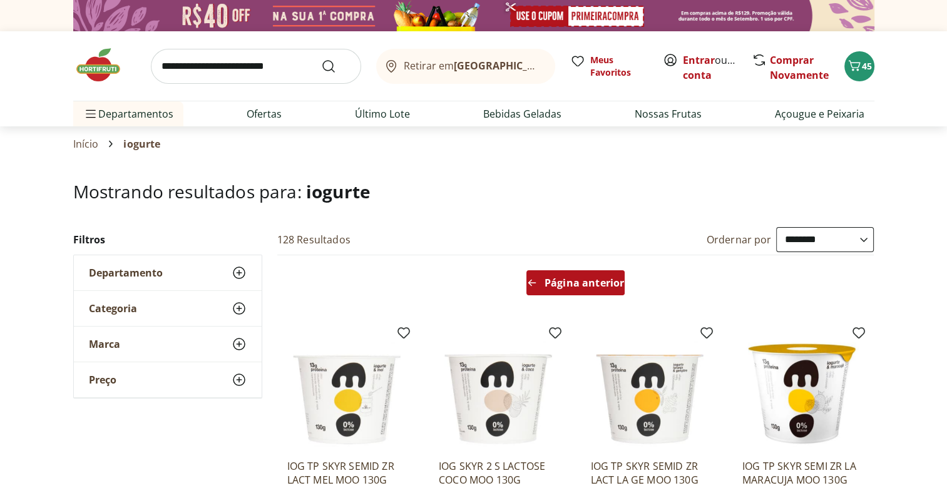
click at [579, 290] on div "Página anterior" at bounding box center [575, 282] width 98 height 25
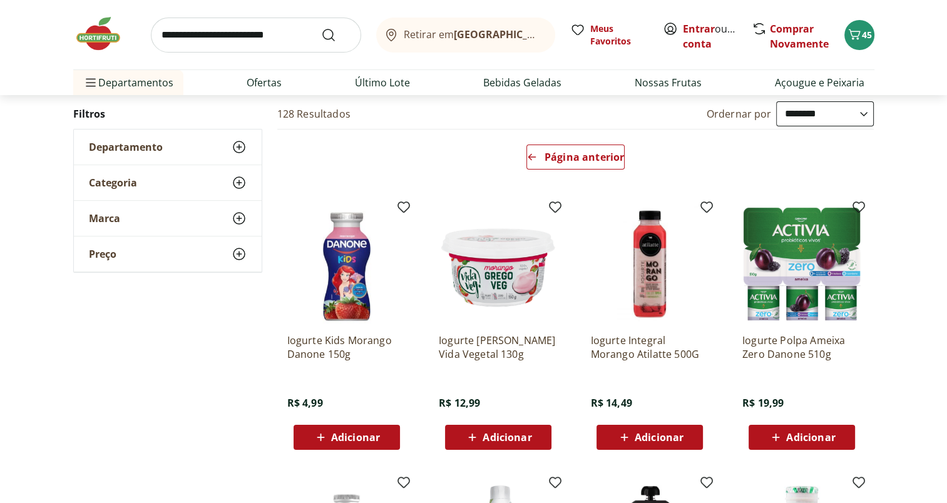
scroll to position [51, 0]
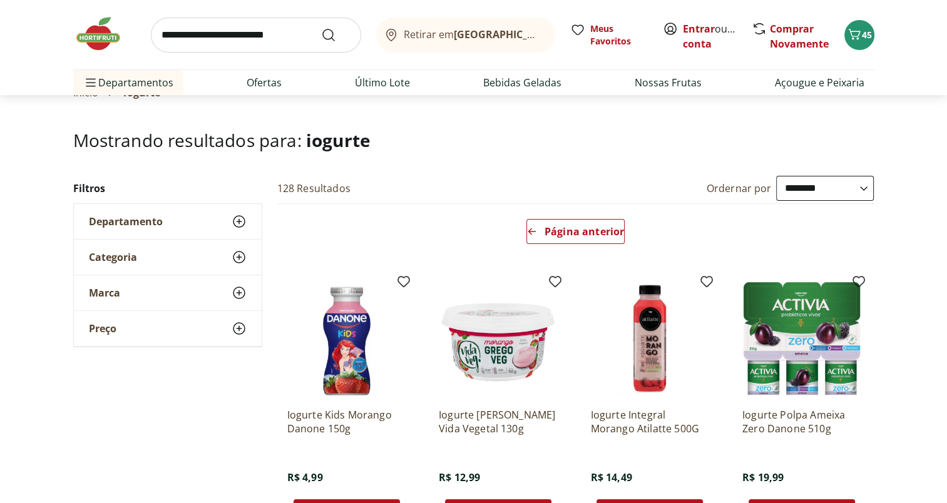
click at [581, 249] on div "Página anterior" at bounding box center [575, 234] width 607 height 60
click at [578, 241] on div "Página anterior" at bounding box center [575, 231] width 98 height 25
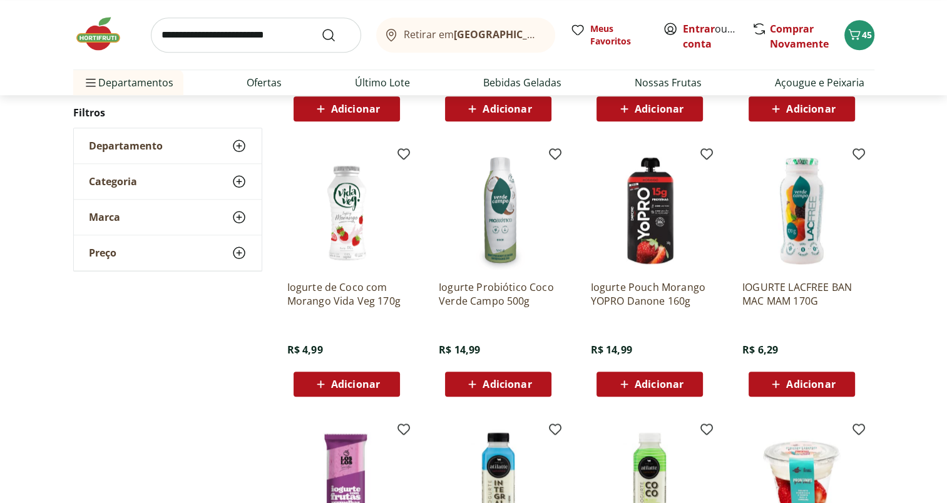
scroll to position [1278, 0]
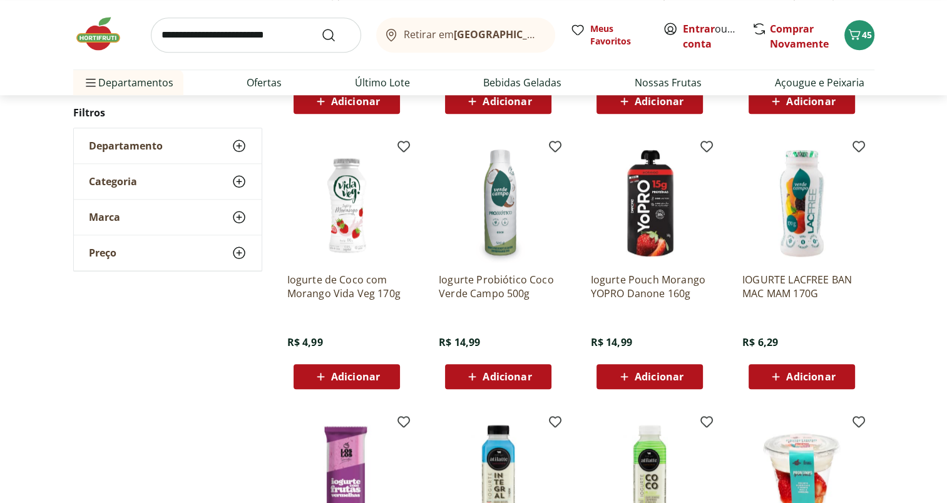
click at [494, 378] on span "Adicionar" at bounding box center [507, 377] width 49 height 10
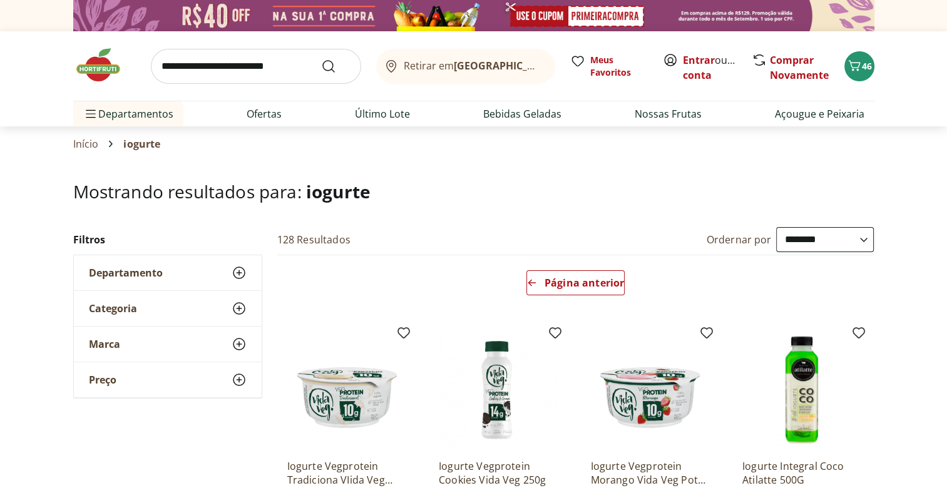
scroll to position [25, 0]
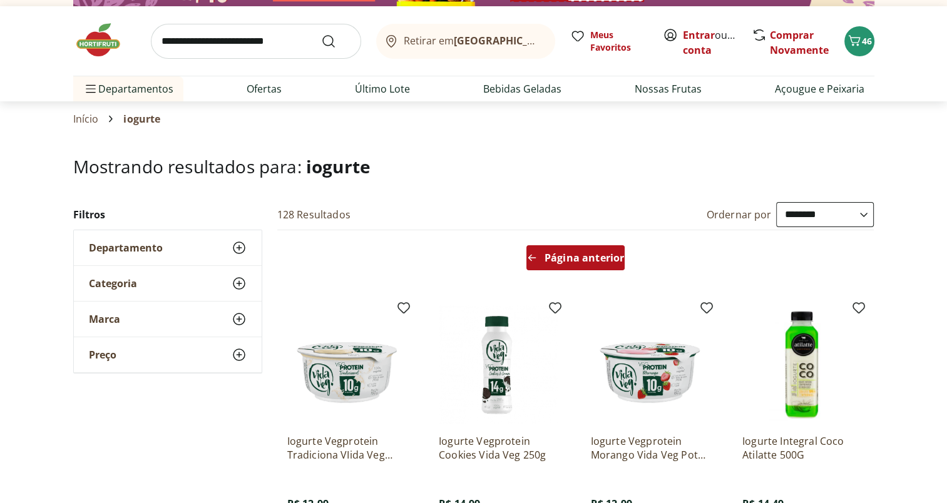
click at [580, 245] on div "Página anterior" at bounding box center [575, 257] width 98 height 25
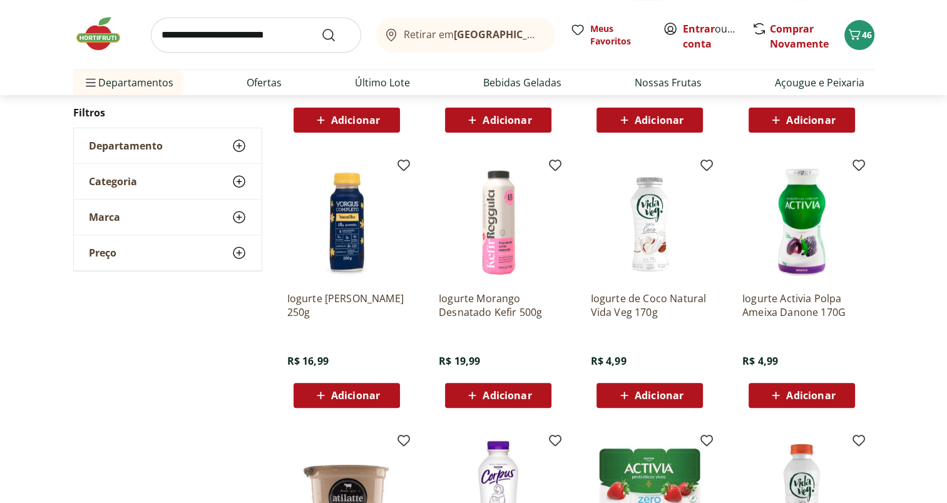
scroll to position [0, 0]
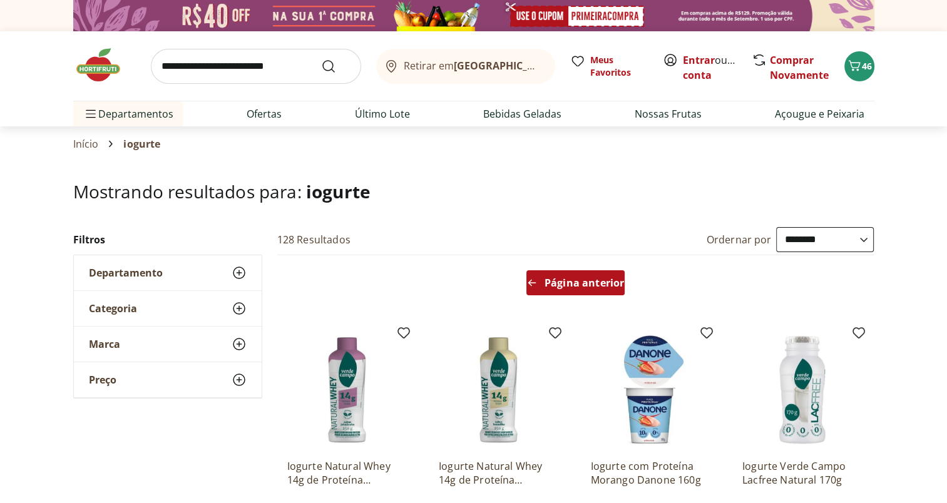
click at [585, 282] on span "Página anterior" at bounding box center [584, 283] width 79 height 10
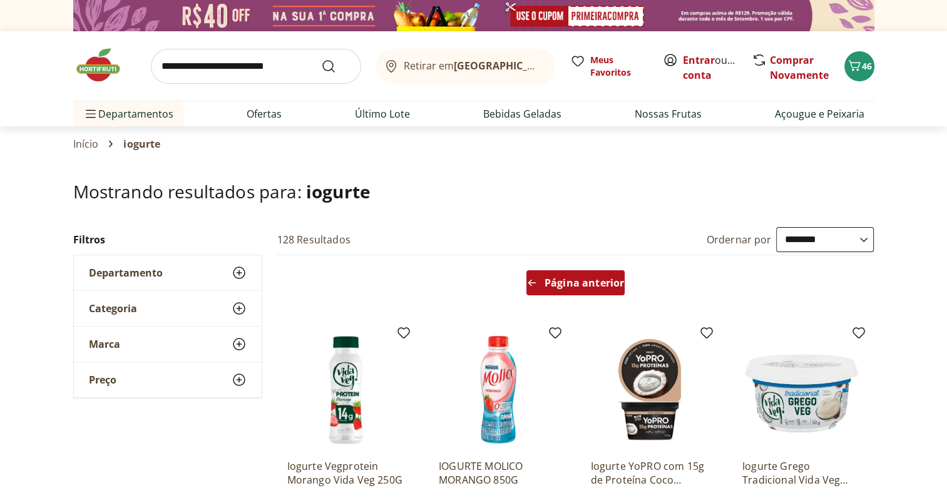
click at [587, 287] on span "Página anterior" at bounding box center [584, 283] width 79 height 10
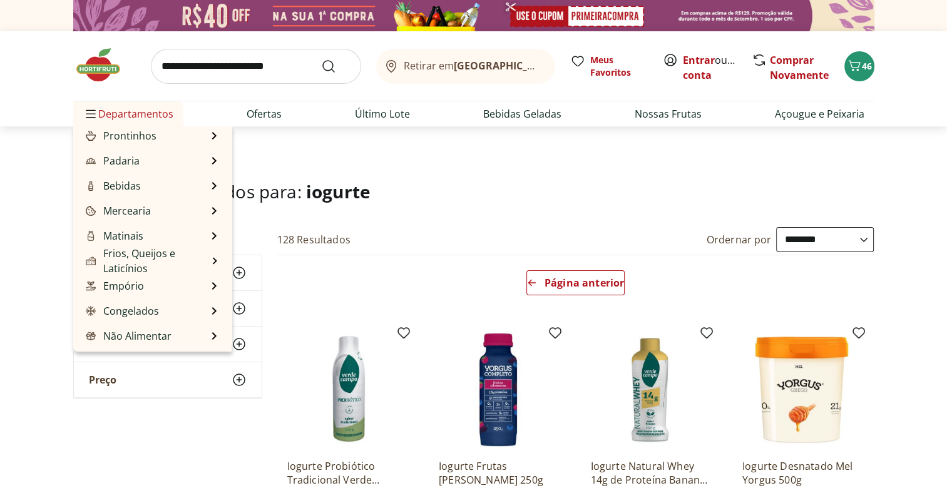
scroll to position [125, 0]
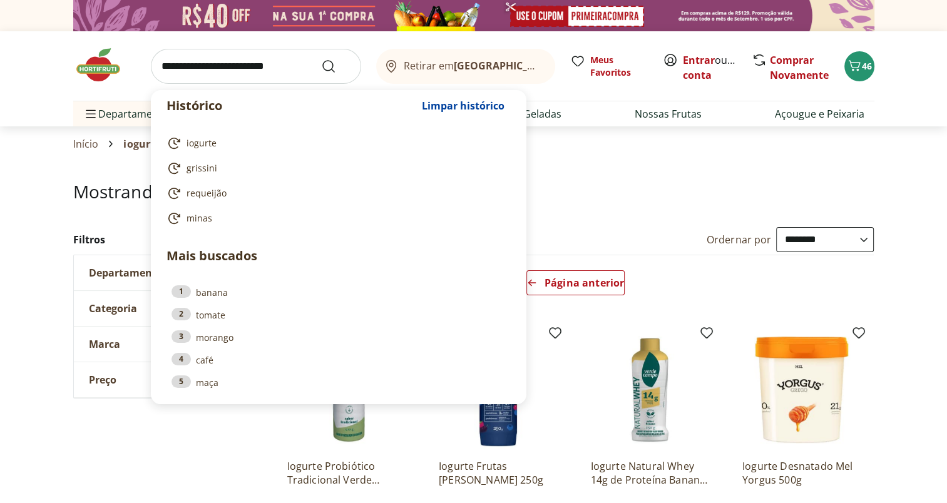
click at [203, 66] on input "search" at bounding box center [256, 66] width 210 height 35
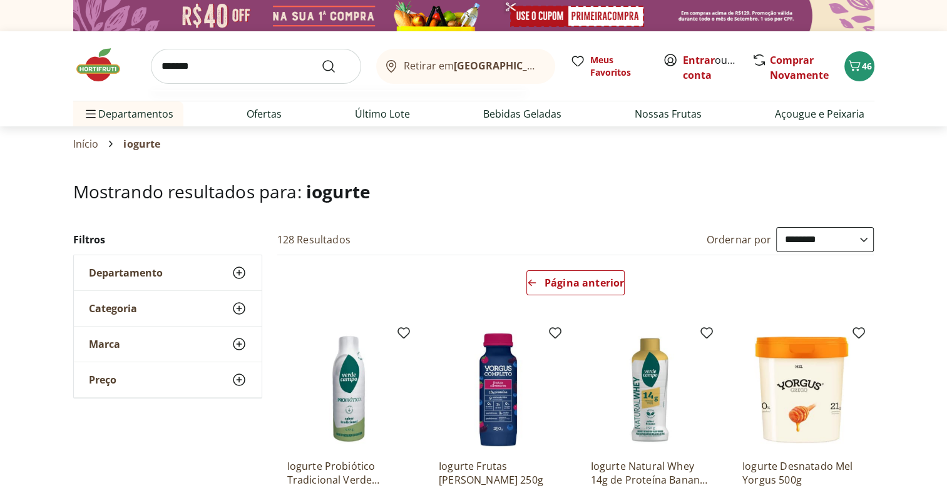
type input "*******"
click at [321, 59] on button "Submit Search" at bounding box center [336, 66] width 30 height 15
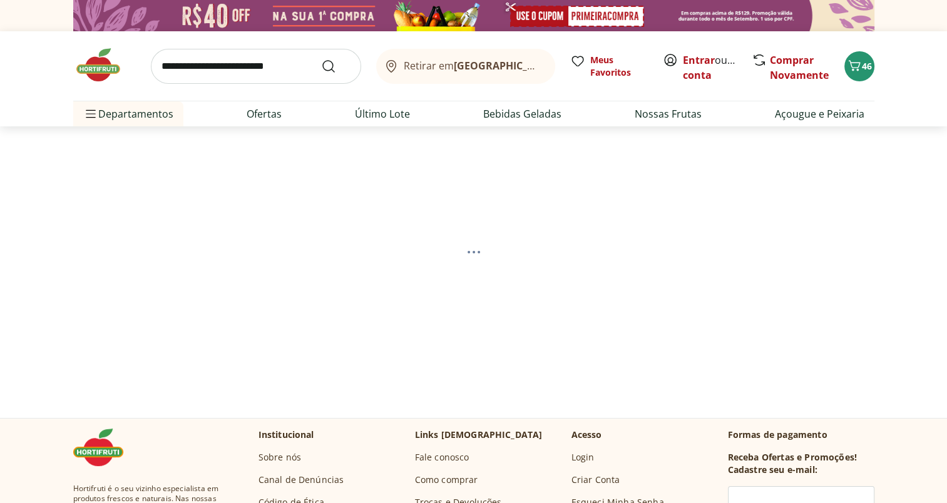
select select "**********"
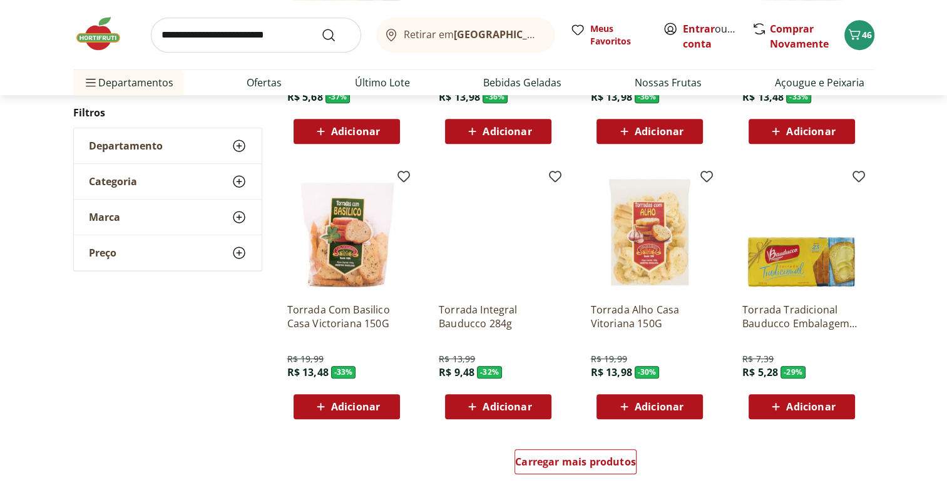
scroll to position [703, 0]
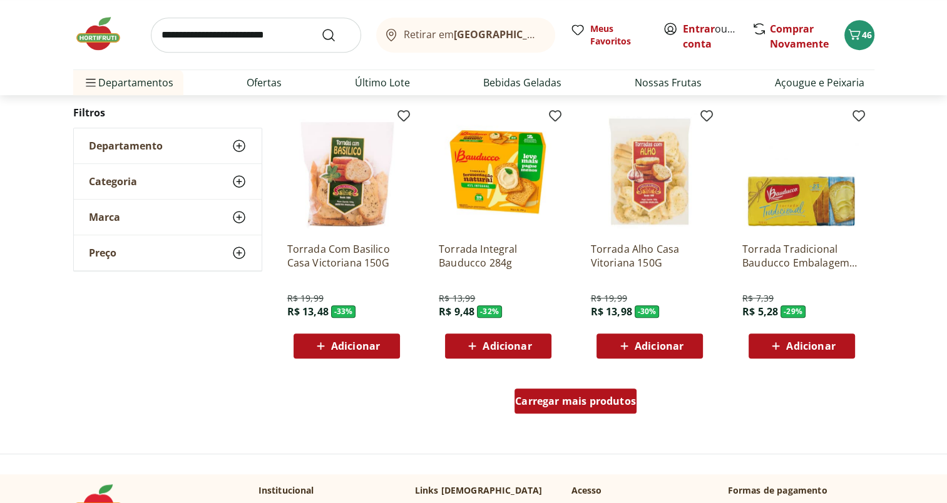
click at [593, 406] on span "Carregar mais produtos" at bounding box center [575, 401] width 121 height 10
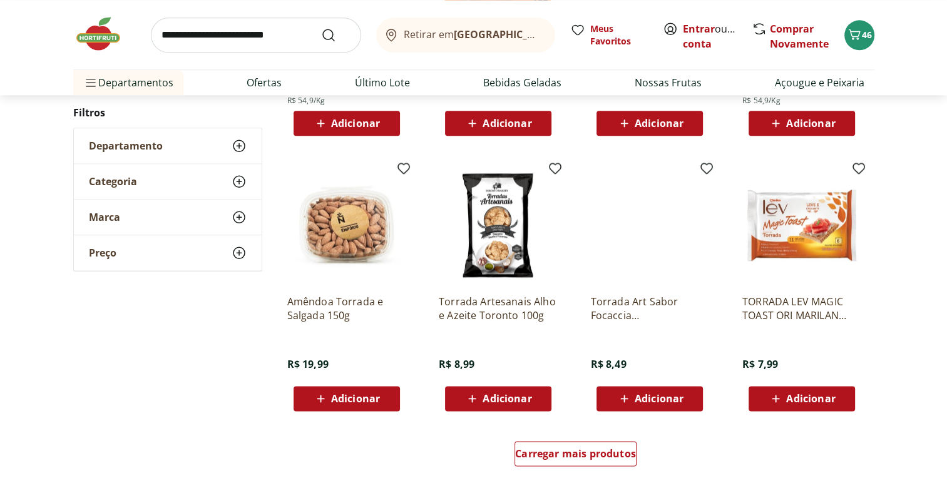
scroll to position [1476, 0]
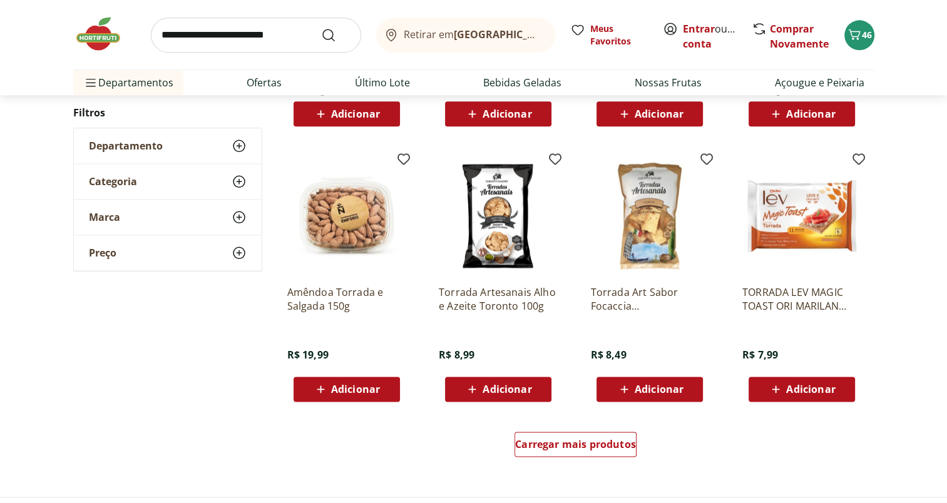
click at [617, 382] on icon at bounding box center [625, 389] width 16 height 15
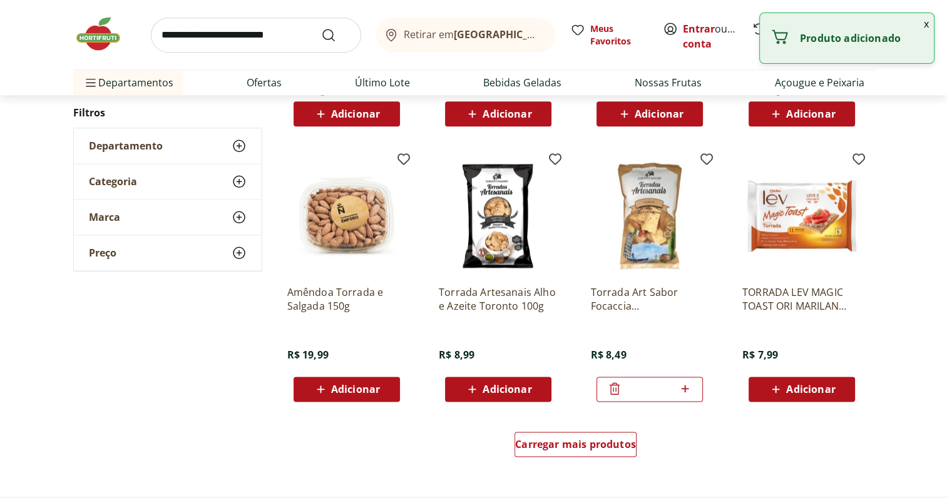
click at [682, 387] on icon at bounding box center [685, 389] width 8 height 8
type input "*"
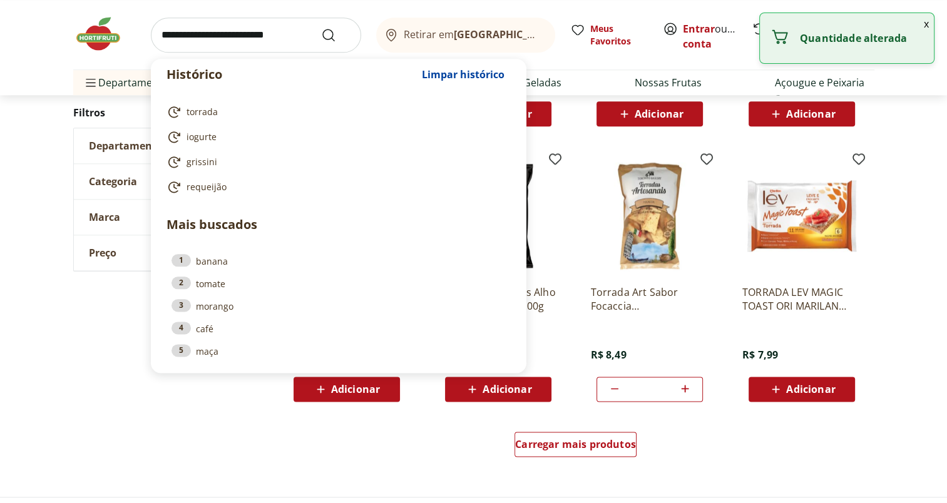
click at [223, 34] on input "search" at bounding box center [256, 35] width 210 height 35
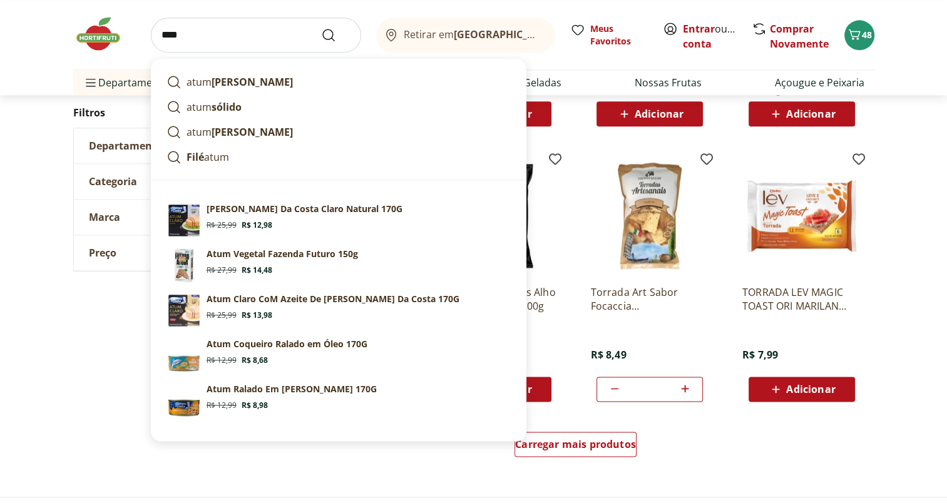
type input "****"
click at [321, 28] on button "Submit Search" at bounding box center [336, 35] width 30 height 15
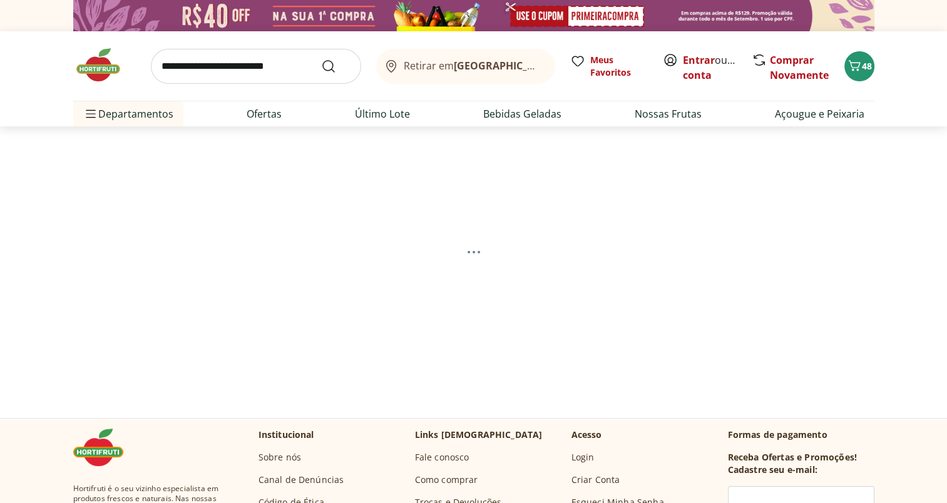
select select "**********"
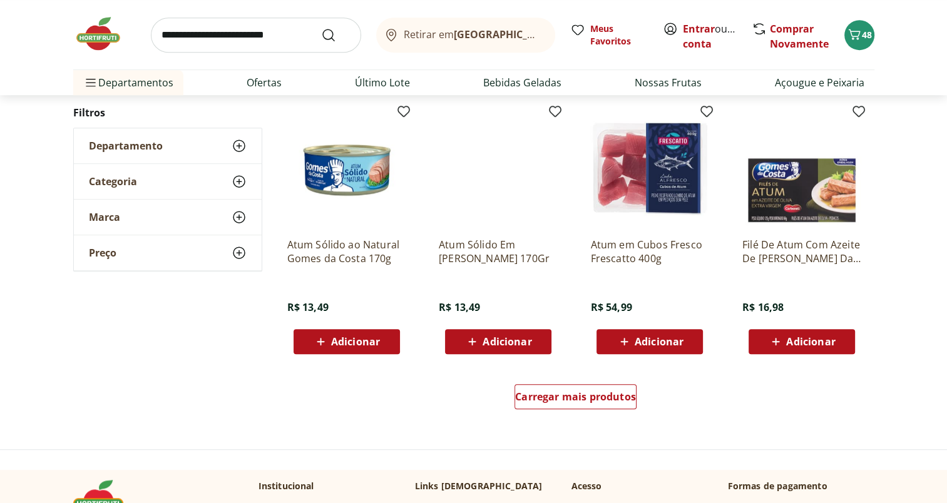
scroll to position [744, 0]
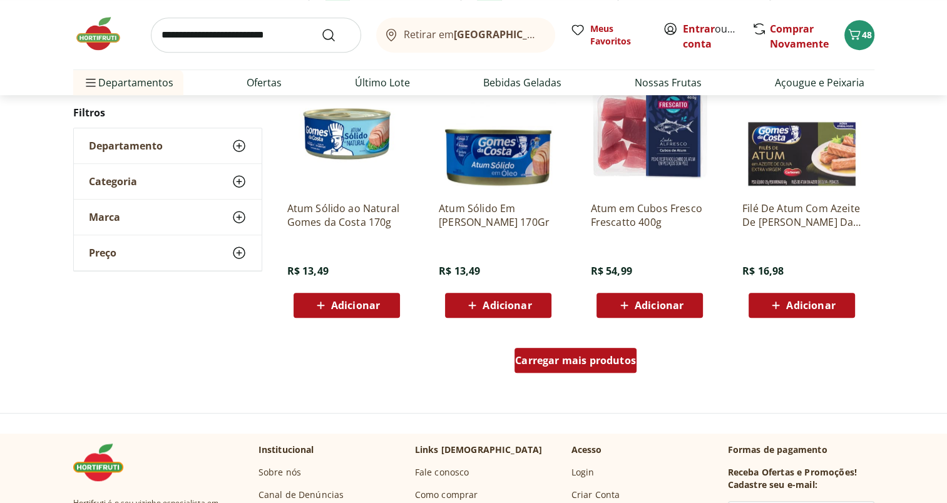
click at [598, 358] on span "Carregar mais produtos" at bounding box center [575, 361] width 121 height 10
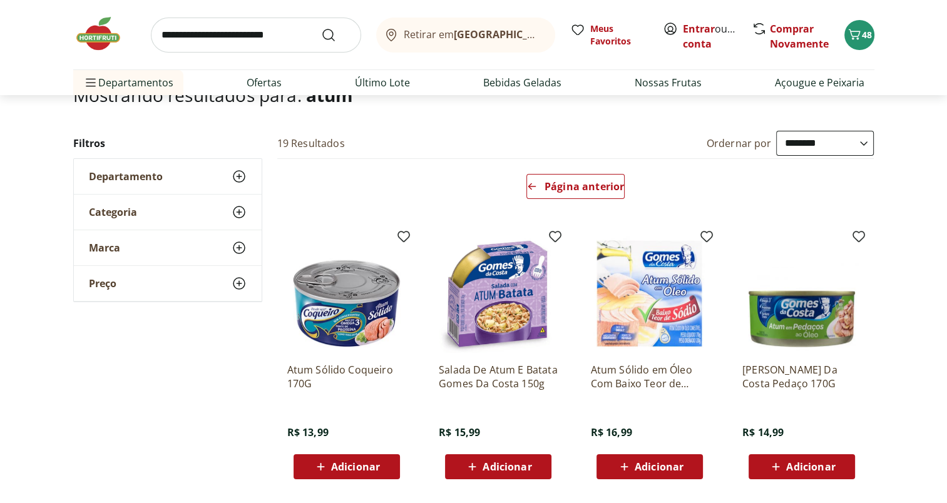
scroll to position [76, 0]
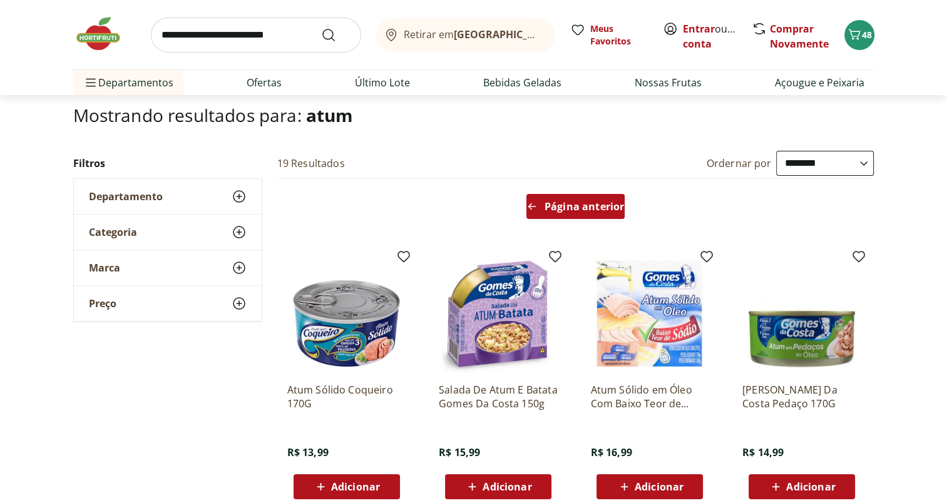
click at [565, 210] on span "Página anterior" at bounding box center [584, 207] width 79 height 10
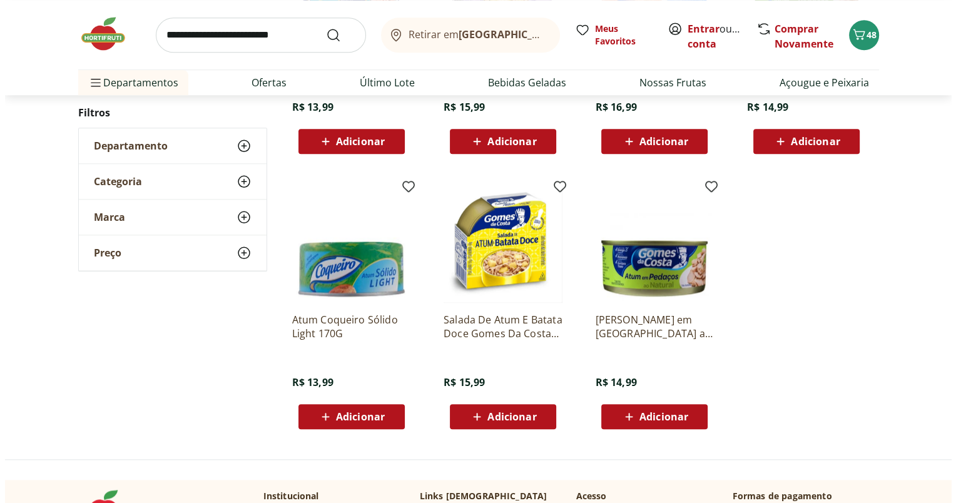
scroll to position [0, 0]
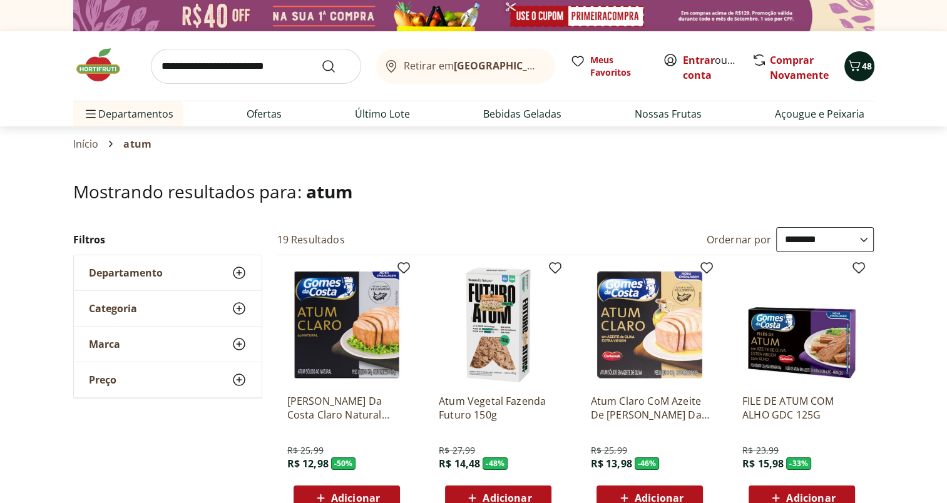
click at [866, 68] on span "48" at bounding box center [867, 66] width 10 height 12
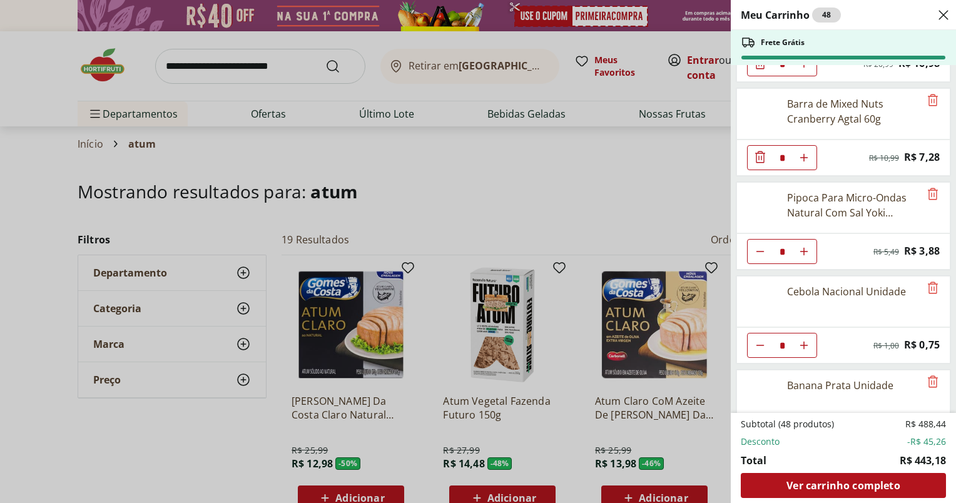
scroll to position [742, 0]
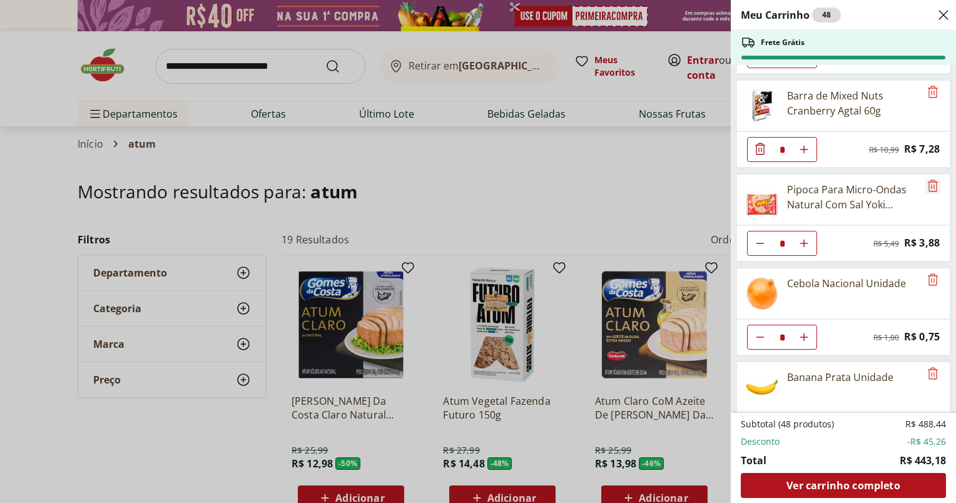
click at [926, 183] on icon "Remove" at bounding box center [933, 185] width 15 height 15
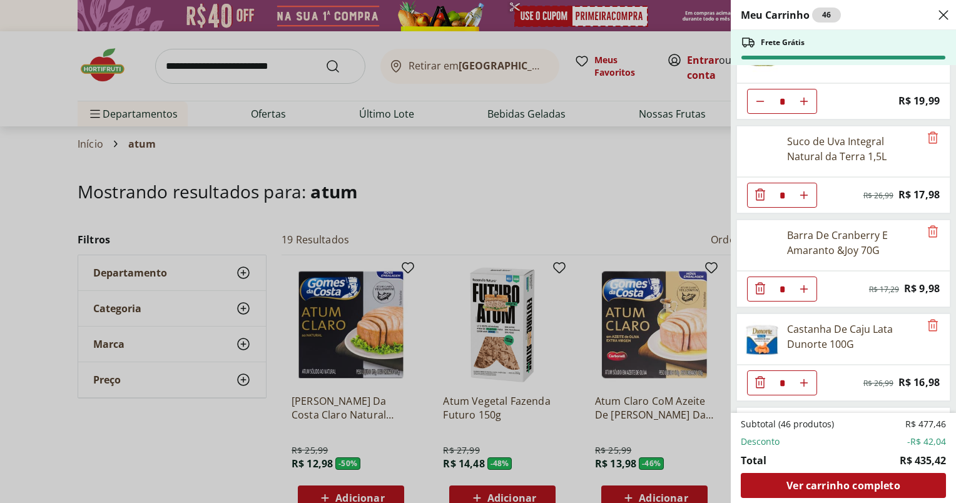
scroll to position [0, 0]
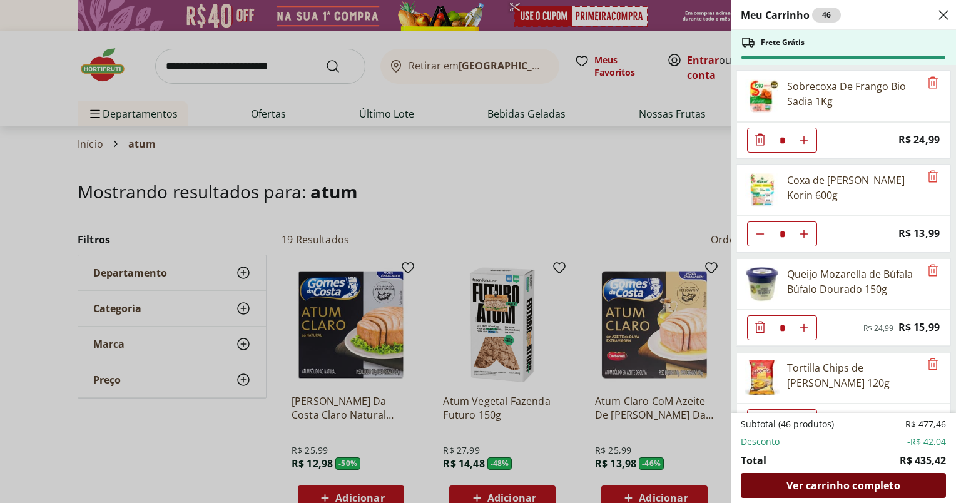
click at [796, 483] on span "Ver carrinho completo" at bounding box center [843, 486] width 113 height 10
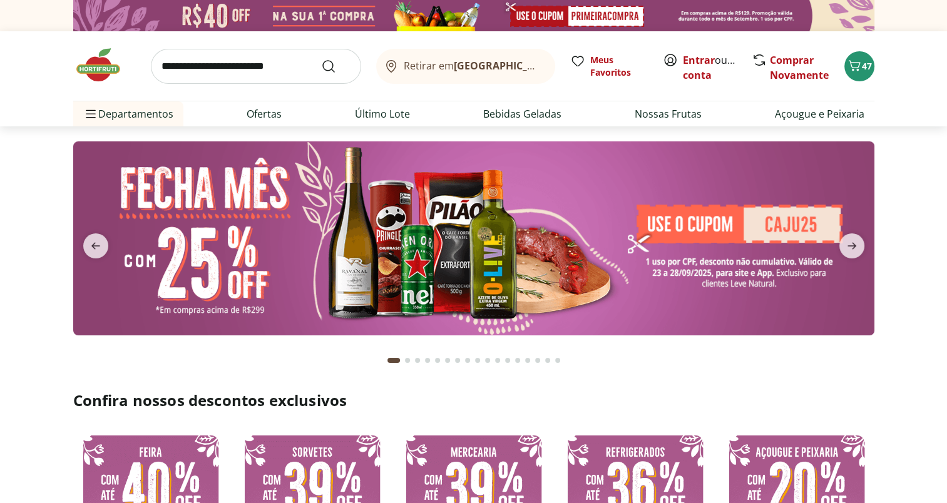
click at [277, 67] on input "search" at bounding box center [256, 66] width 210 height 35
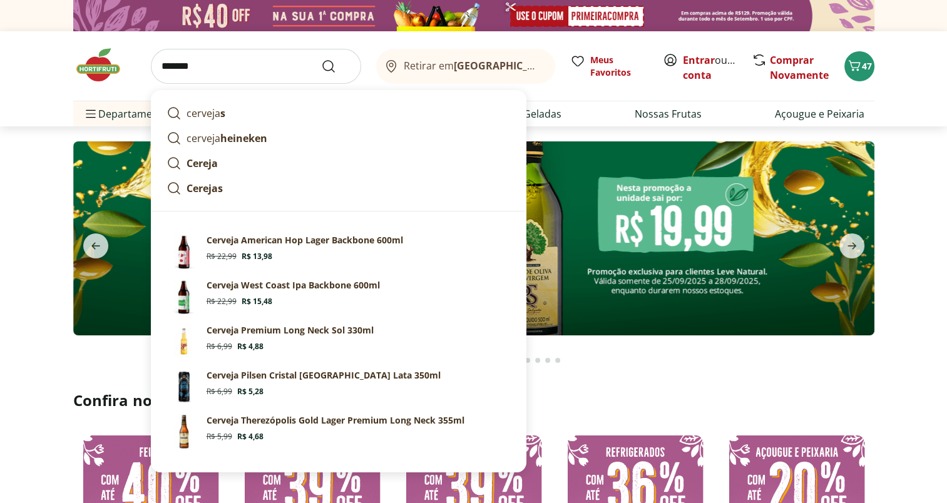
type input "*******"
click at [321, 59] on button "Submit Search" at bounding box center [336, 66] width 30 height 15
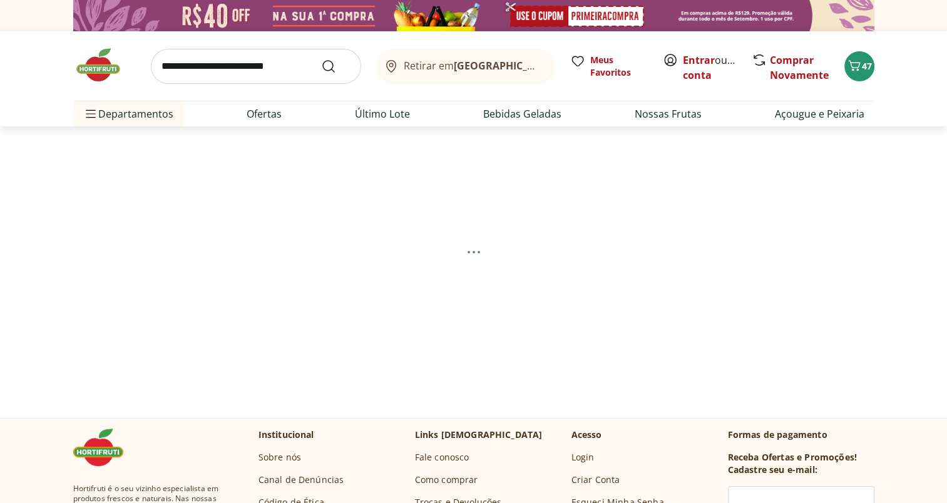
select select "**********"
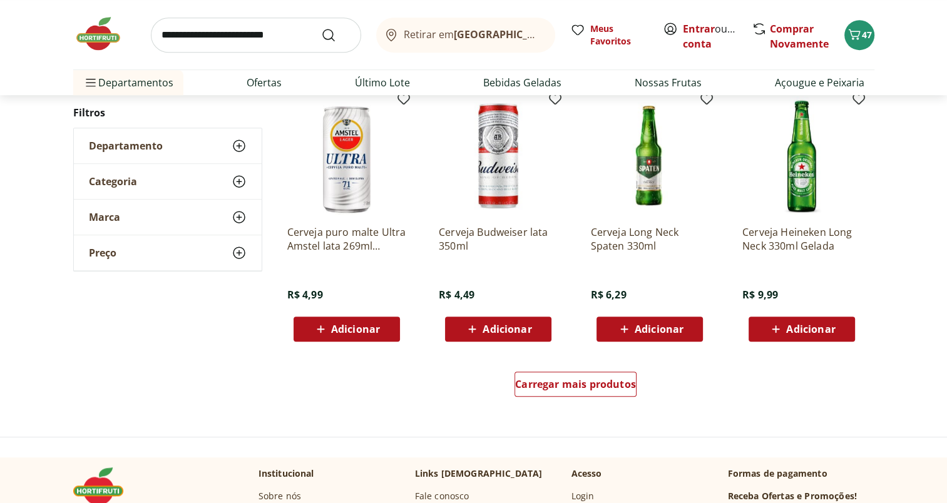
scroll to position [746, 0]
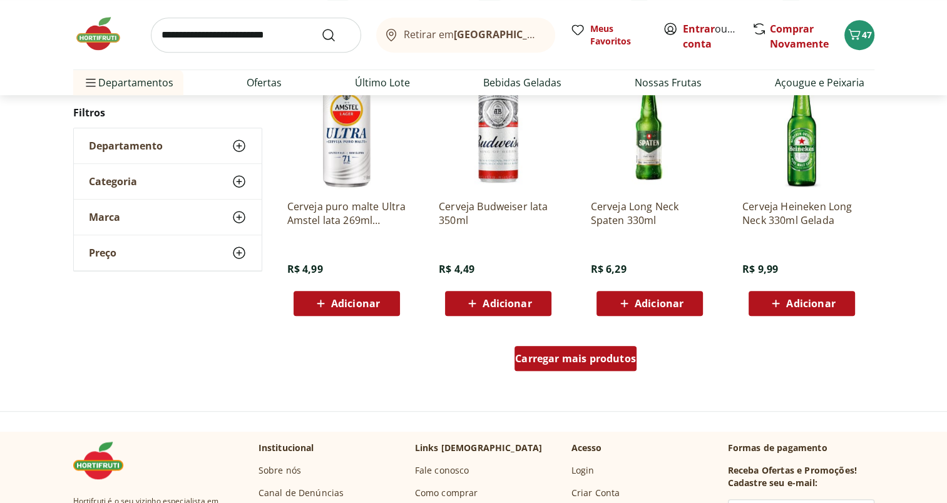
click at [617, 348] on div "Carregar mais produtos" at bounding box center [576, 358] width 122 height 25
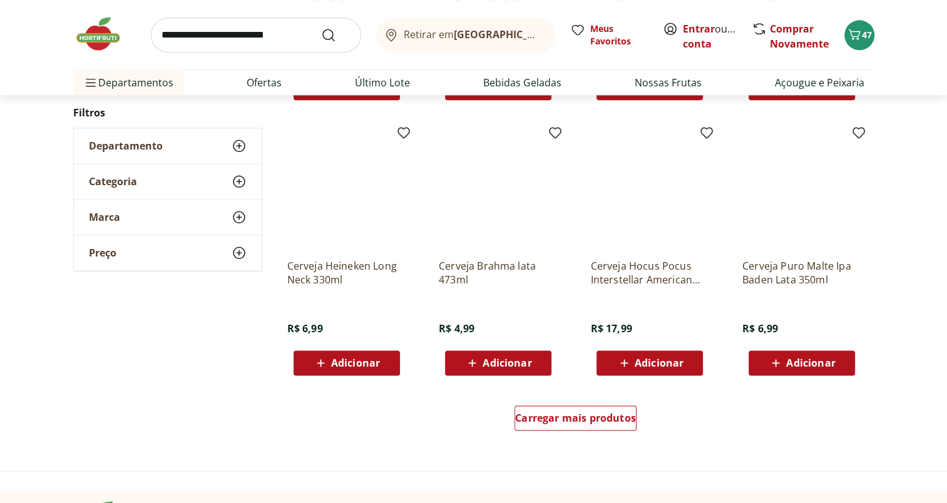
scroll to position [1522, 0]
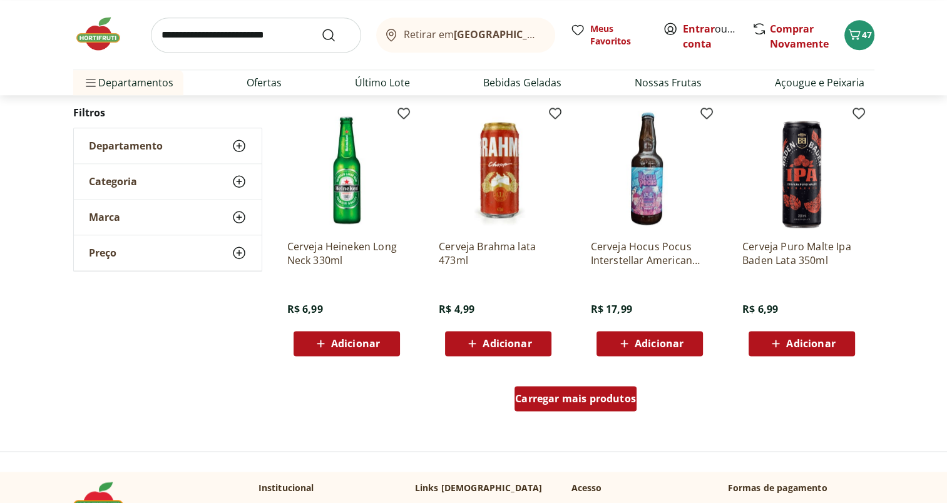
click at [612, 396] on span "Carregar mais produtos" at bounding box center [575, 399] width 121 height 10
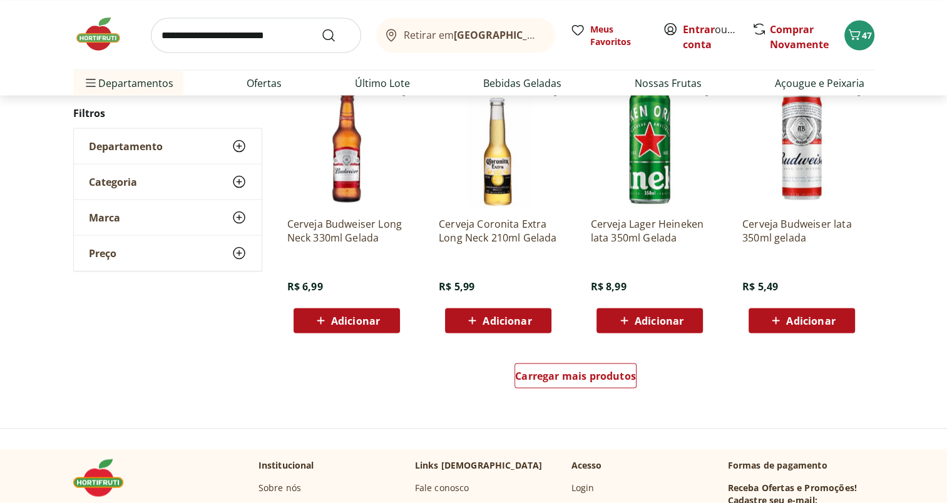
scroll to position [2366, 0]
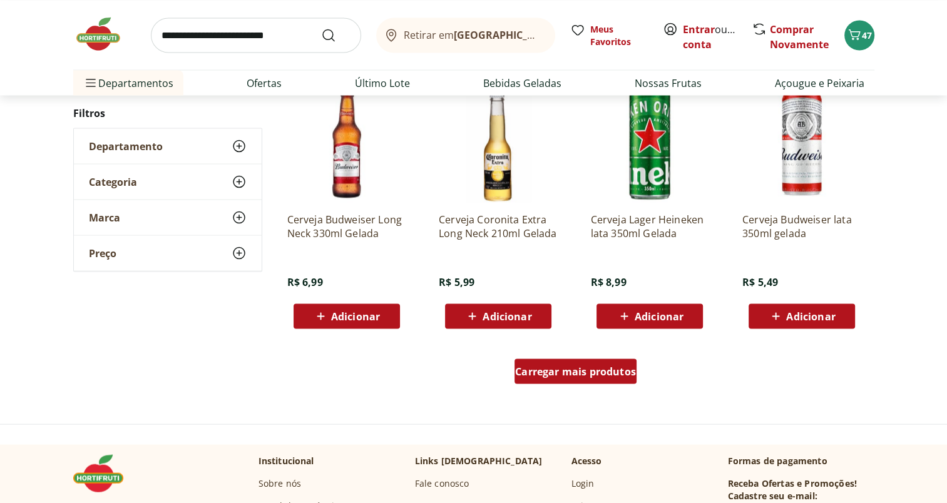
click at [623, 366] on span "Carregar mais produtos" at bounding box center [575, 371] width 121 height 10
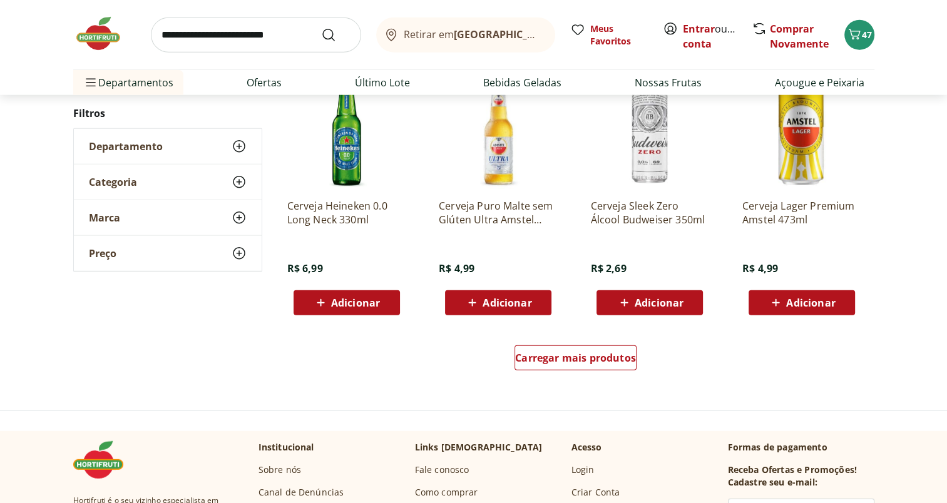
scroll to position [3249, 0]
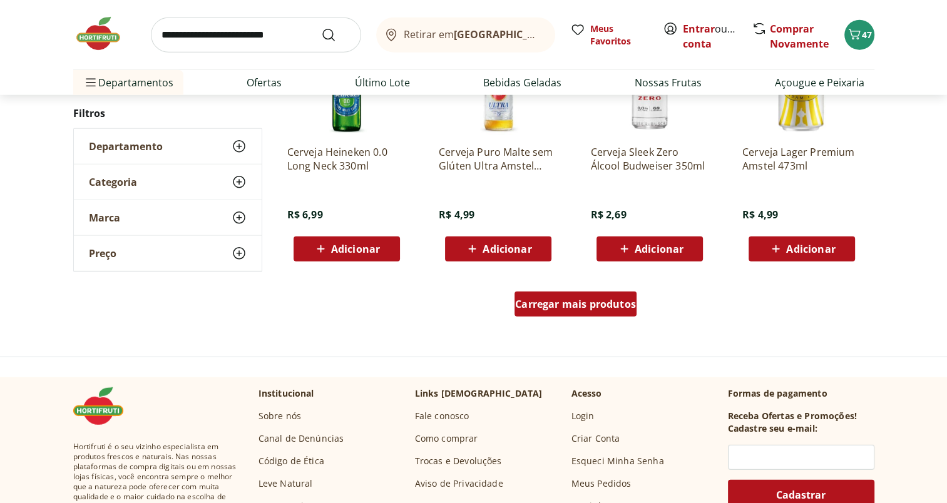
click at [596, 304] on span "Carregar mais produtos" at bounding box center [575, 304] width 121 height 10
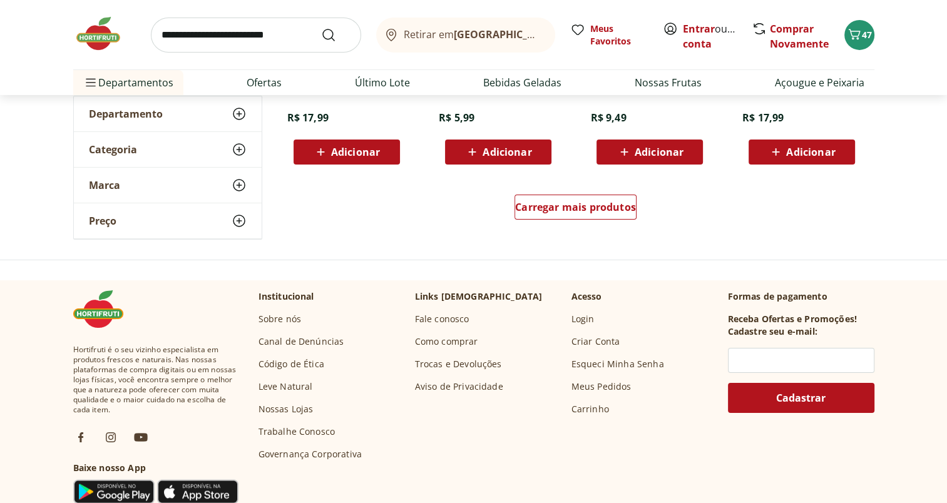
scroll to position [4185, 0]
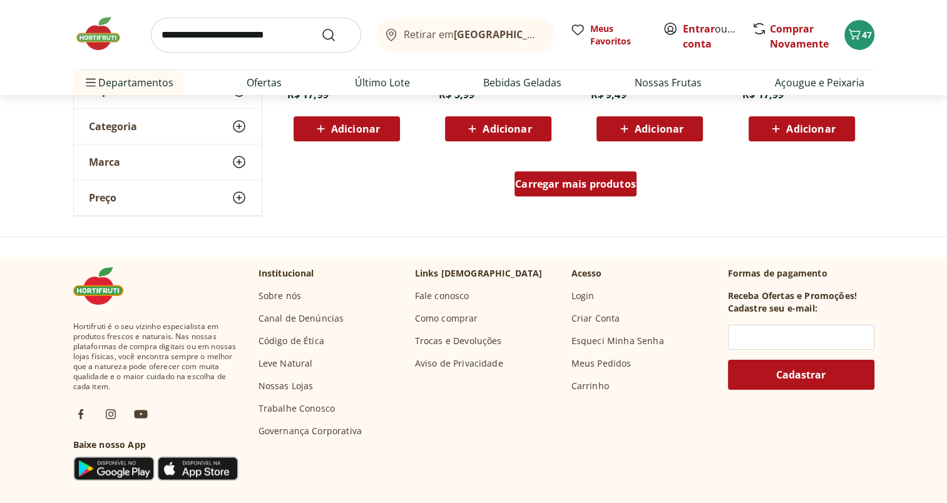
click at [628, 183] on span "Carregar mais produtos" at bounding box center [575, 184] width 121 height 10
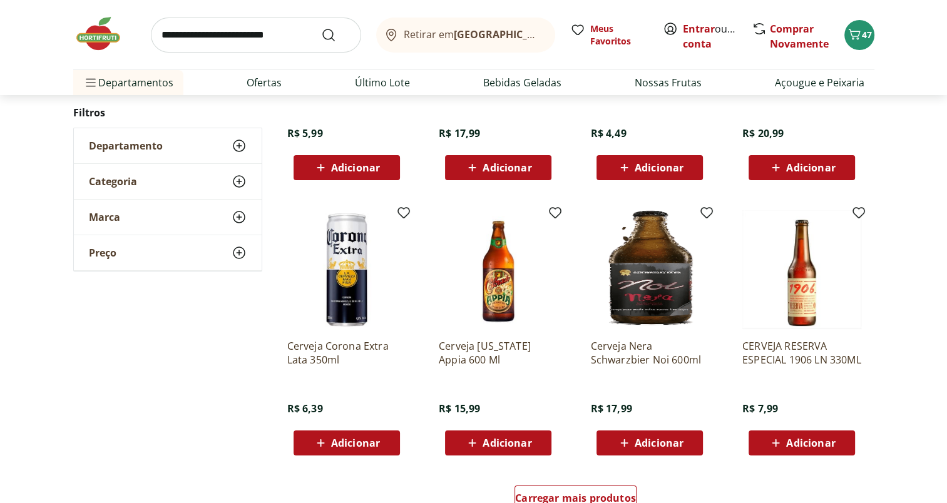
scroll to position [4753, 0]
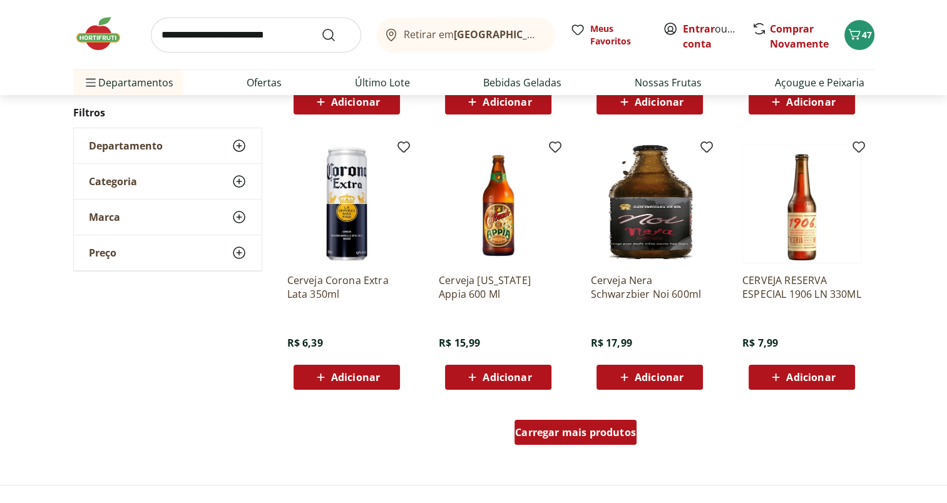
click at [608, 431] on span "Carregar mais produtos" at bounding box center [575, 433] width 121 height 10
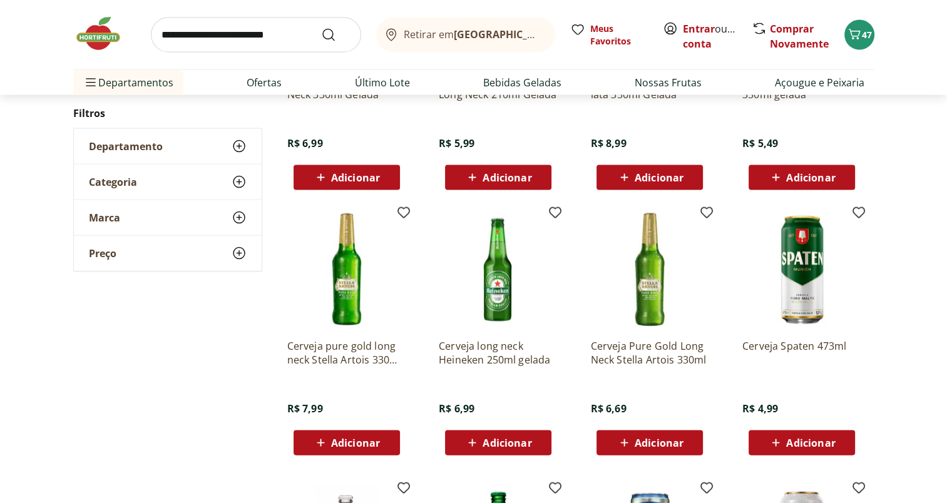
scroll to position [2497, 0]
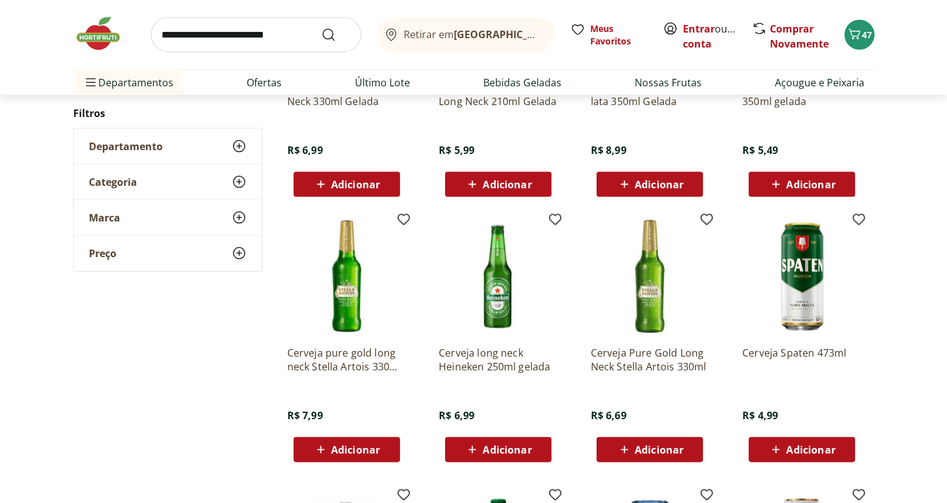
click at [625, 440] on div "Adicionar" at bounding box center [650, 450] width 86 height 23
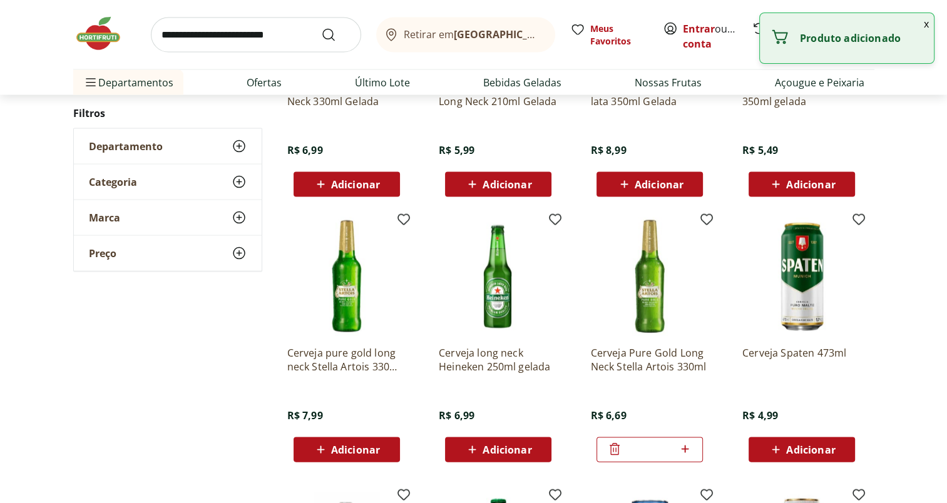
click at [679, 450] on icon at bounding box center [685, 449] width 16 height 15
type input "*"
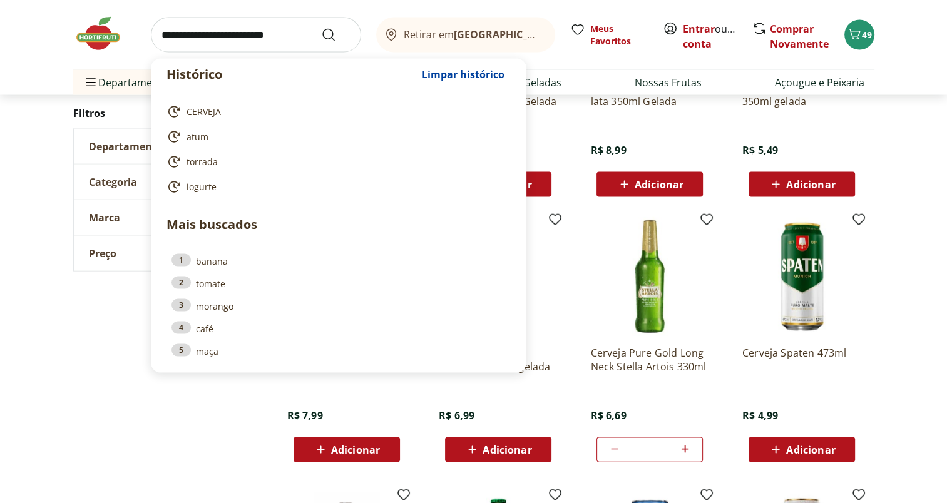
click at [248, 38] on input "search" at bounding box center [256, 35] width 210 height 35
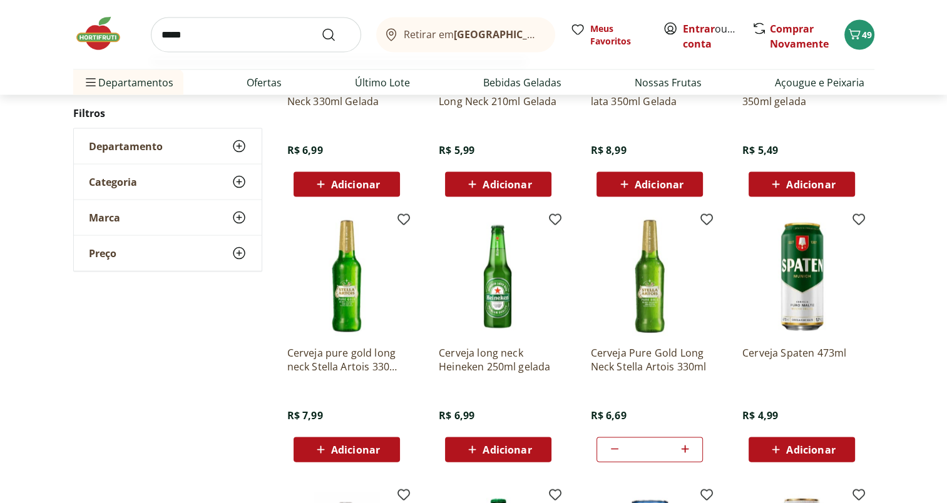
type input "*****"
click at [321, 28] on button "Submit Search" at bounding box center [336, 35] width 30 height 15
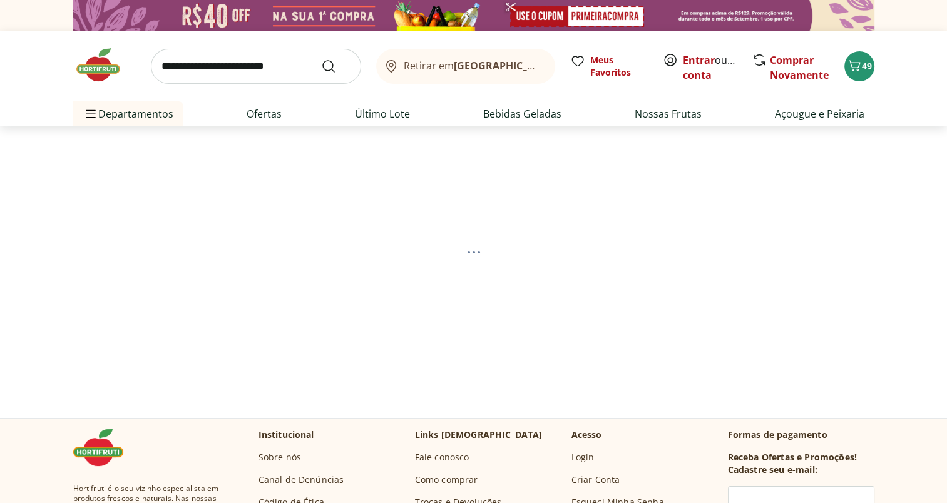
select select "**********"
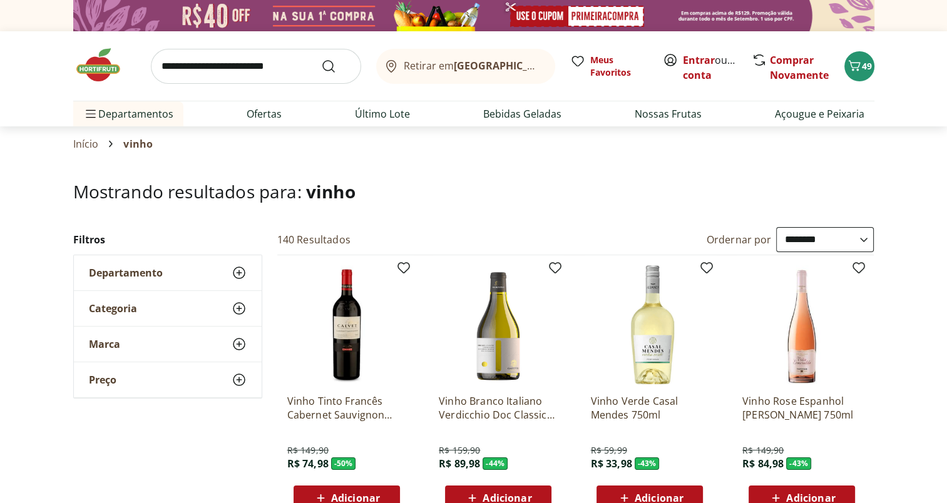
click at [869, 239] on select "**********" at bounding box center [825, 239] width 98 height 25
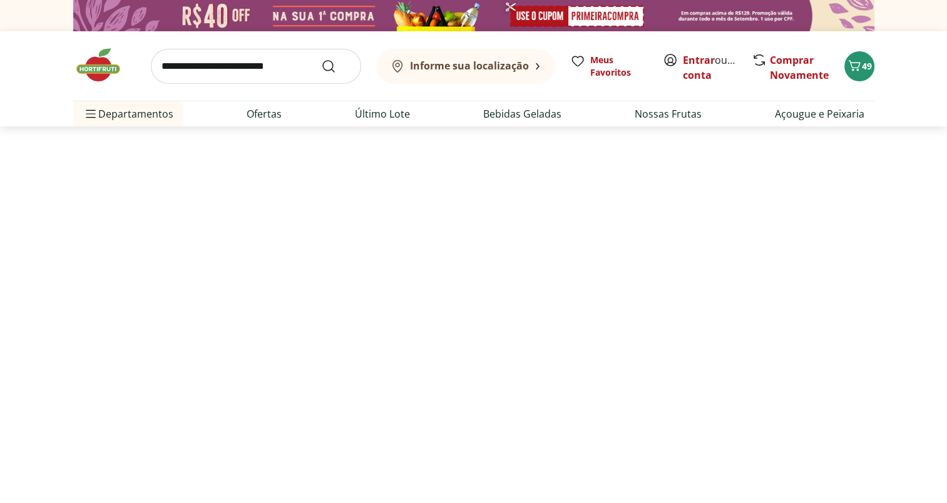
select select "*********"
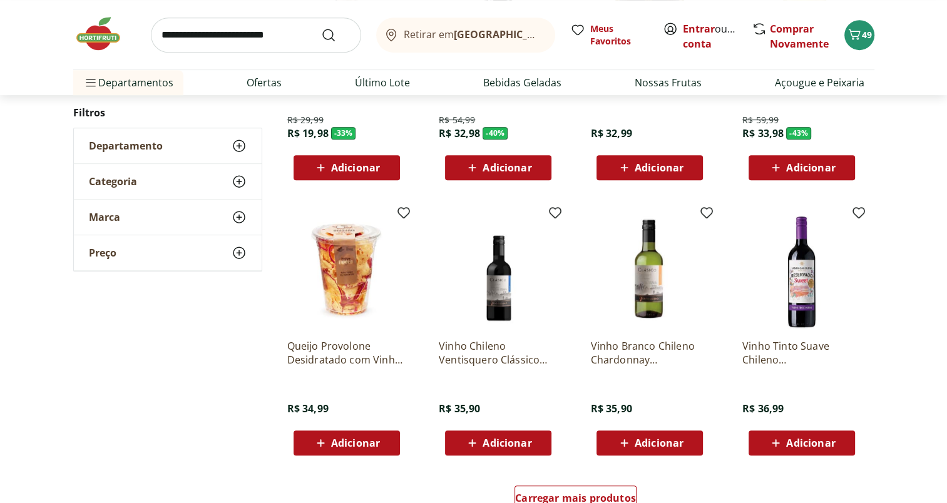
scroll to position [612, 0]
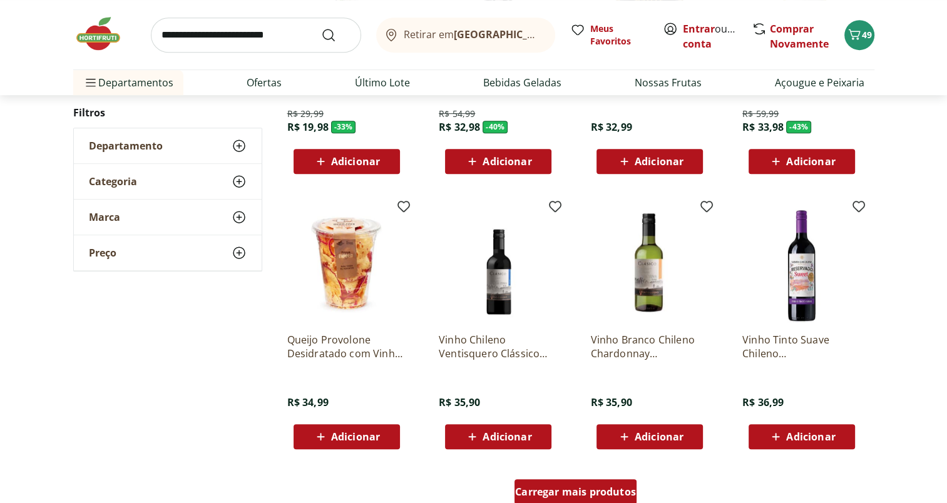
click at [578, 490] on span "Carregar mais produtos" at bounding box center [575, 492] width 121 height 10
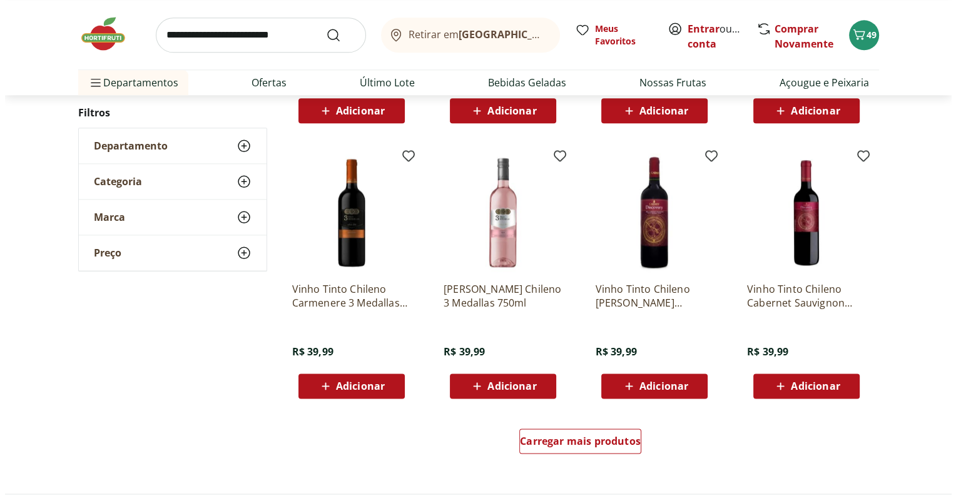
scroll to position [1495, 0]
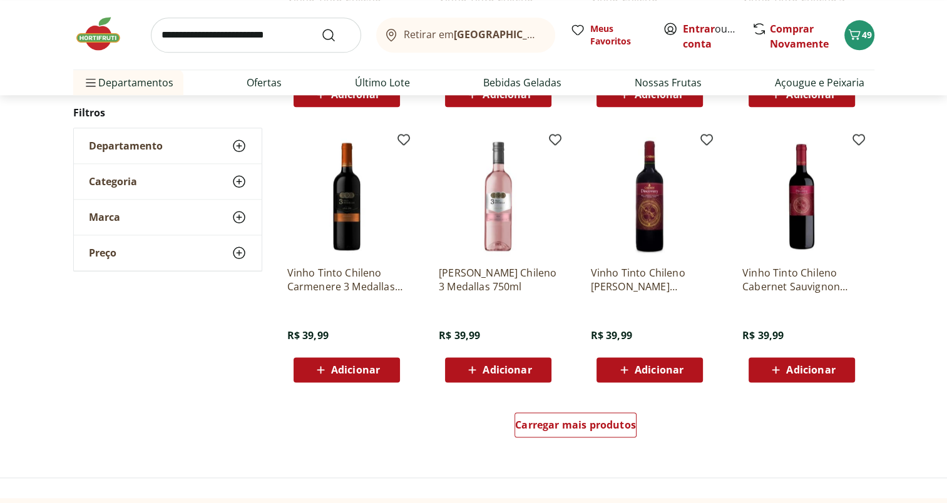
click at [488, 365] on span "Adicionar" at bounding box center [507, 370] width 49 height 10
click at [860, 40] on icon "Carrinho" at bounding box center [854, 34] width 15 height 15
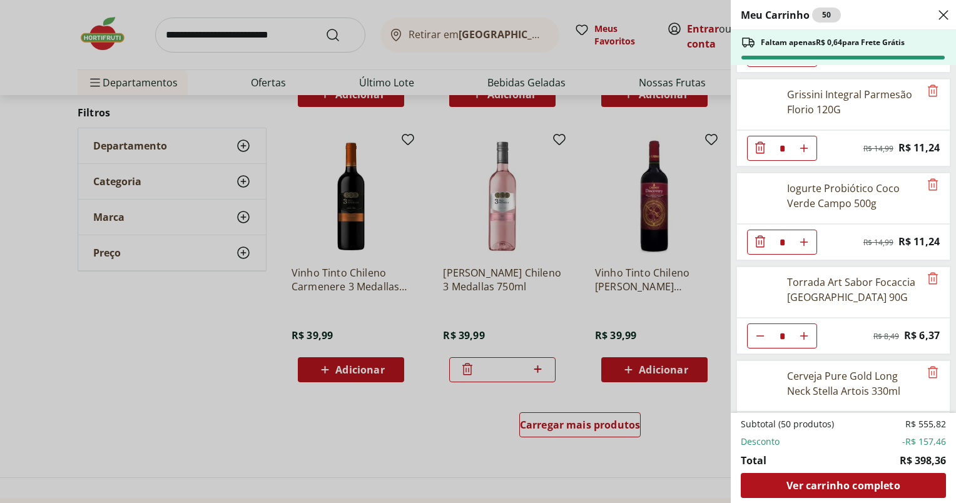
scroll to position [2360, 0]
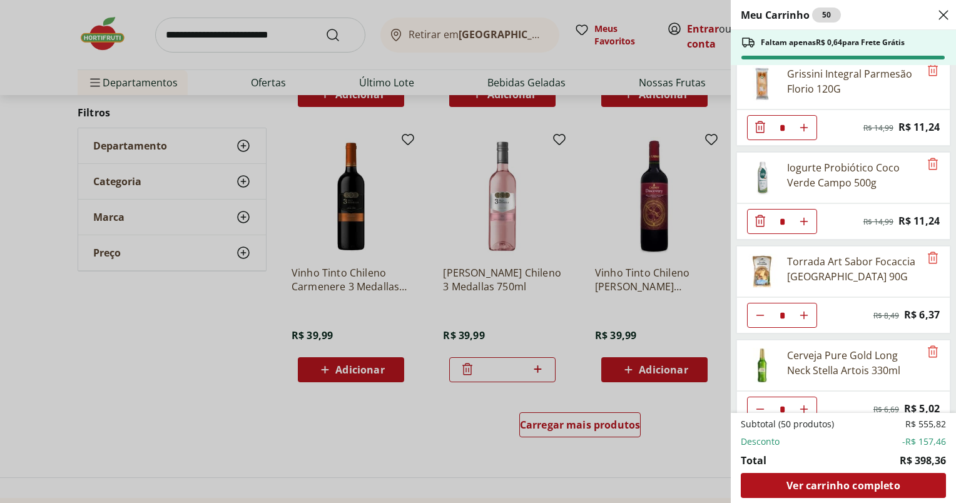
click at [808, 404] on use "Aumentar Quantidade" at bounding box center [804, 409] width 10 height 10
type input "*"
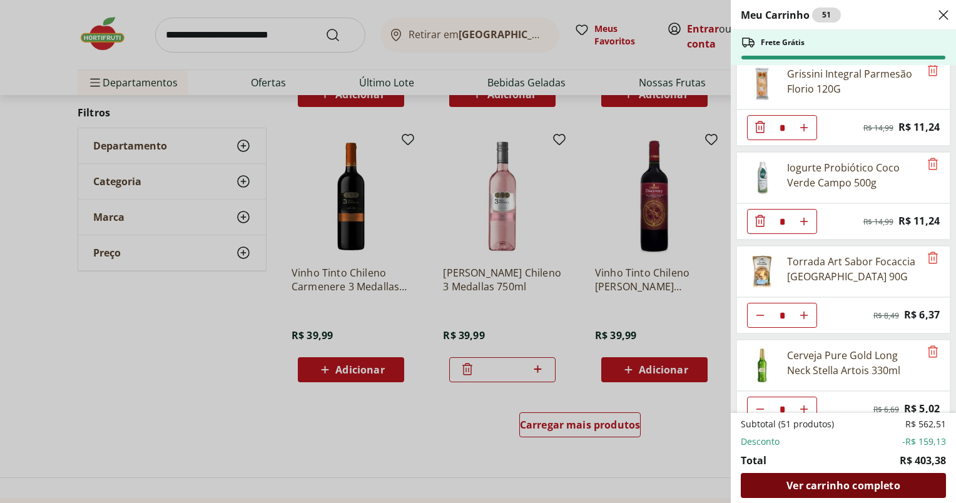
click at [846, 485] on span "Ver carrinho completo" at bounding box center [843, 486] width 113 height 10
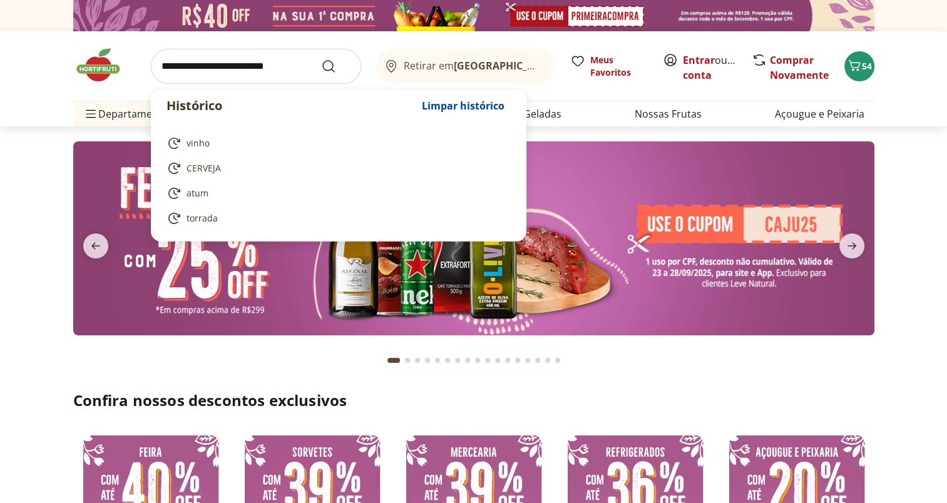
click at [289, 67] on input "search" at bounding box center [256, 66] width 210 height 35
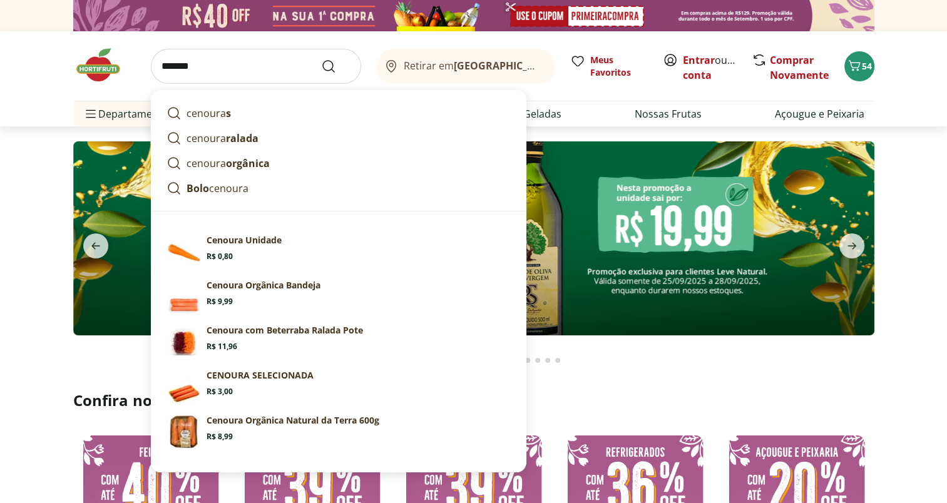
type input "*******"
click at [321, 59] on button "Submit Search" at bounding box center [336, 66] width 30 height 15
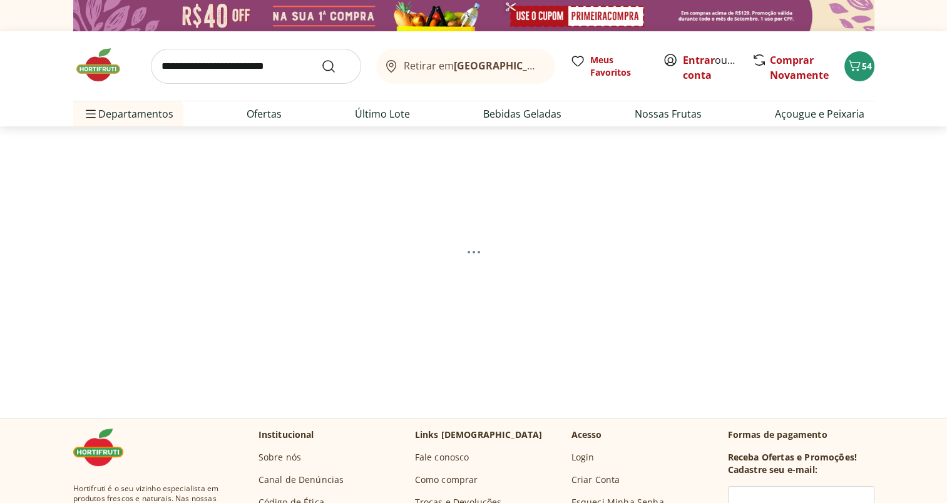
select select "**********"
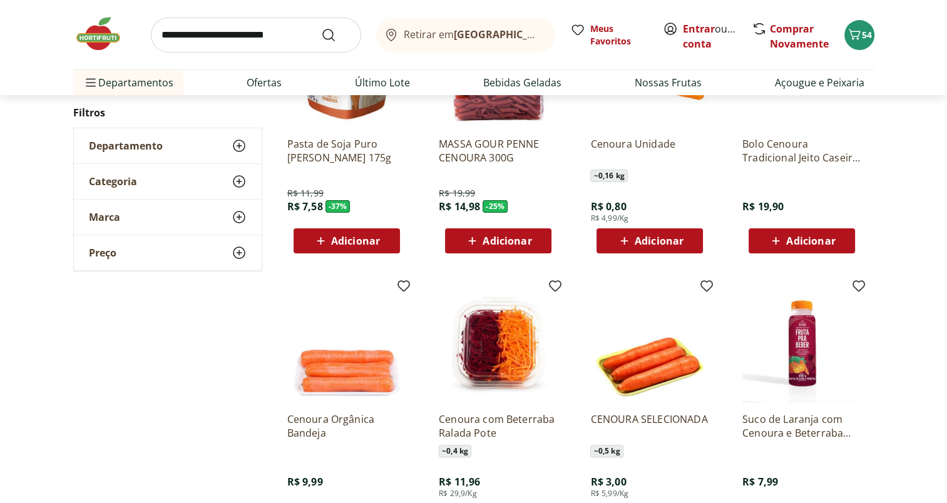
scroll to position [386, 0]
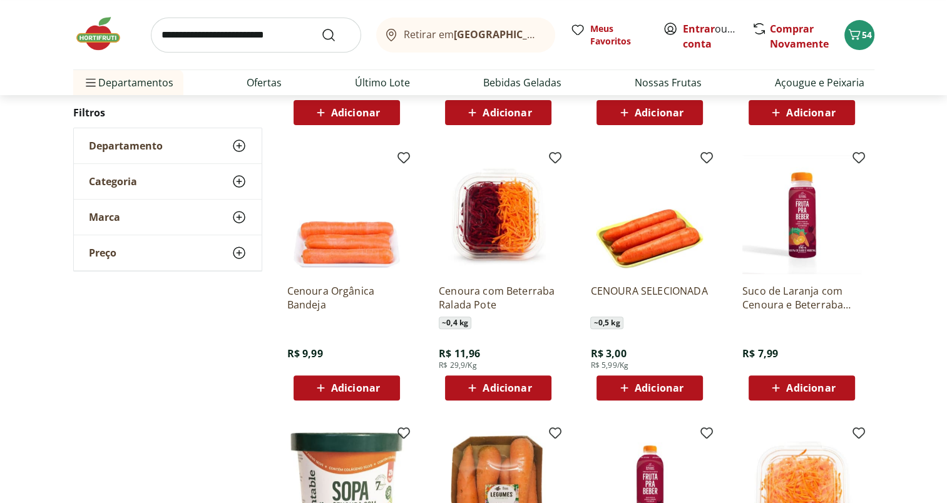
click at [669, 386] on span "Adicionar" at bounding box center [659, 388] width 49 height 10
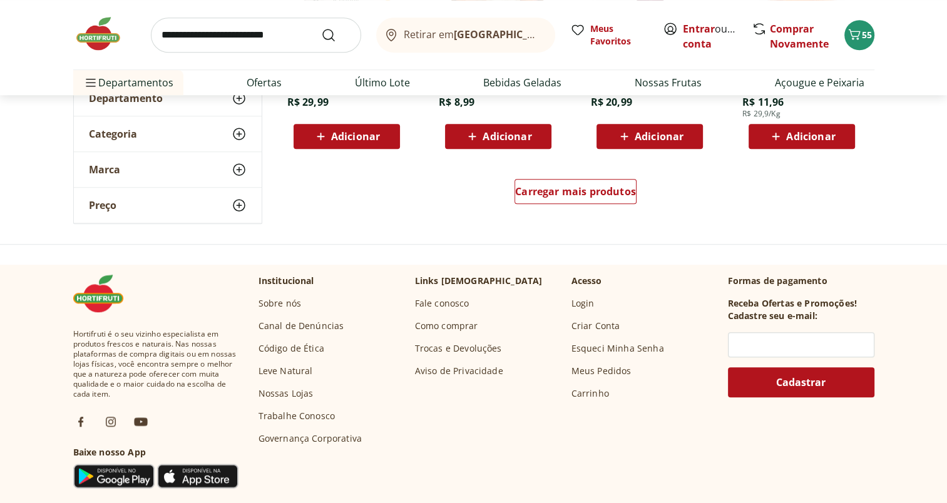
scroll to position [0, 0]
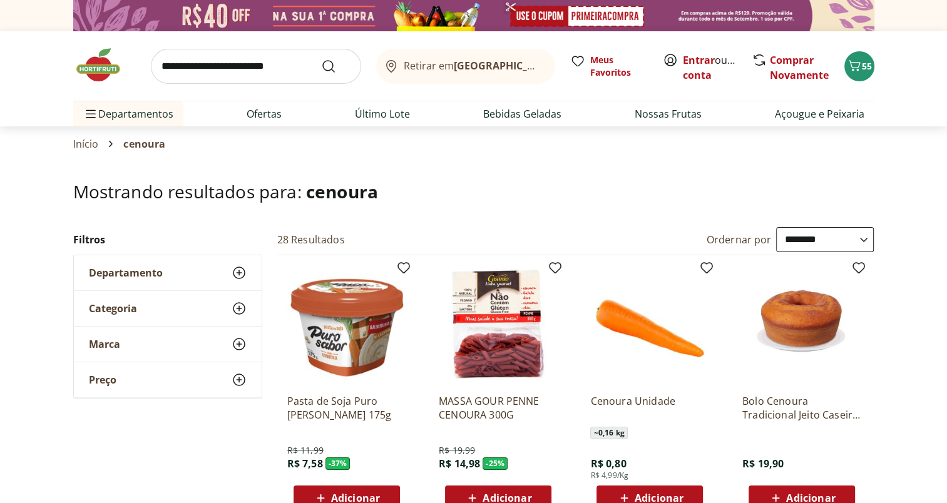
click at [220, 74] on input "search" at bounding box center [256, 66] width 210 height 35
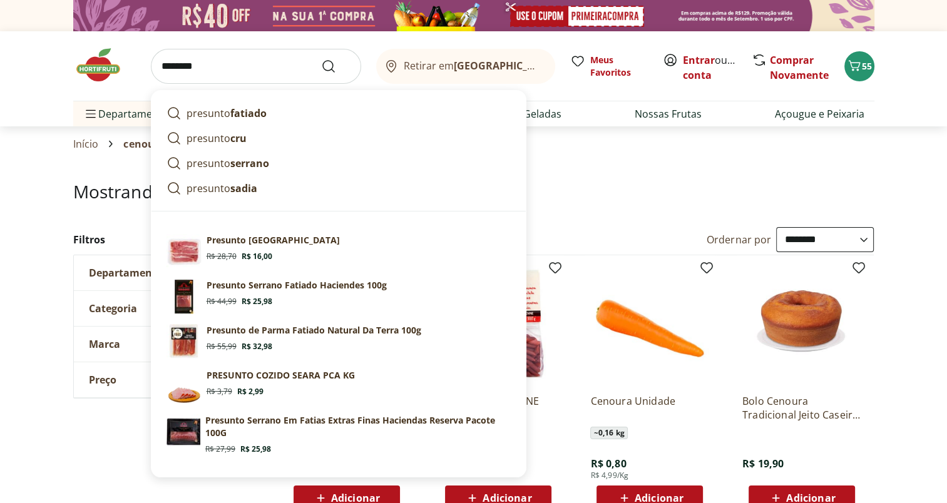
type input "********"
click at [321, 59] on button "Submit Search" at bounding box center [336, 66] width 30 height 15
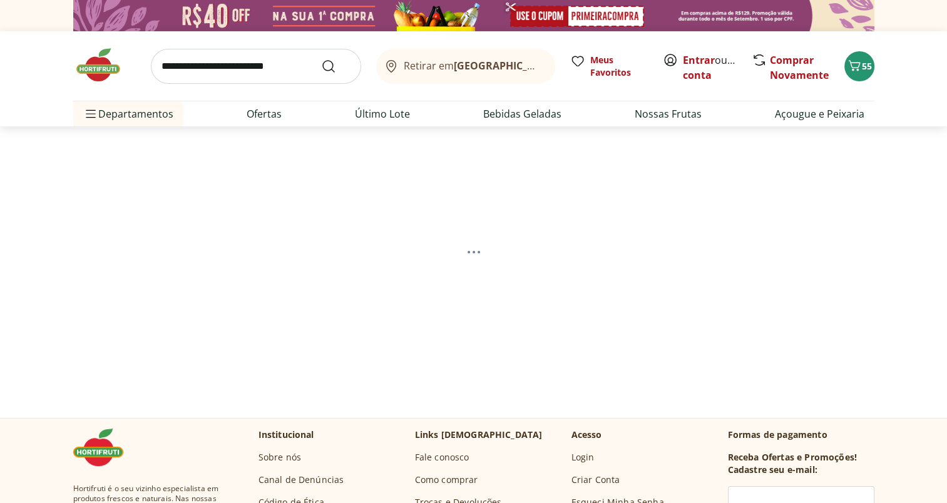
select select "**********"
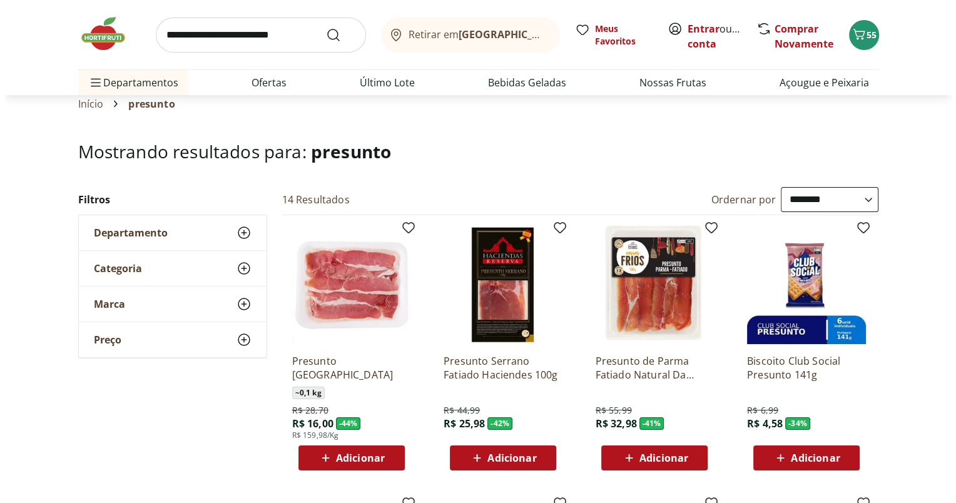
scroll to position [44, 0]
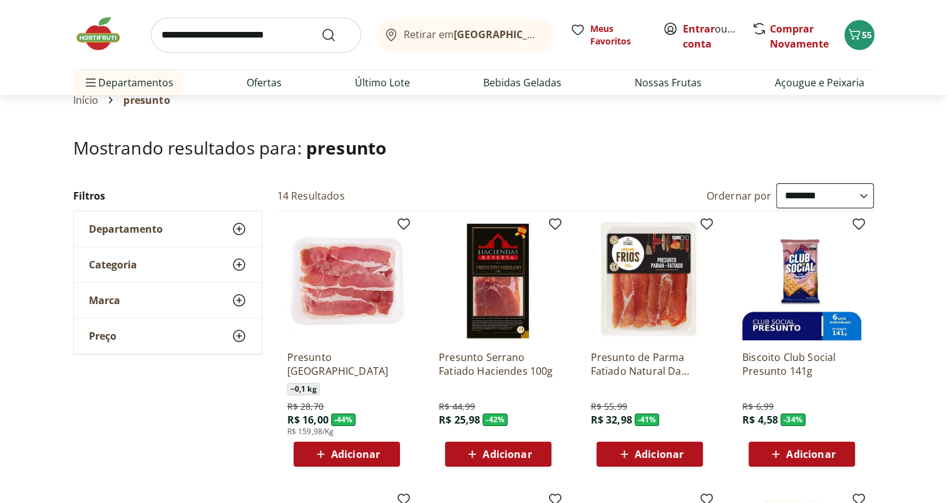
click at [499, 451] on span "Adicionar" at bounding box center [507, 454] width 49 height 10
click at [859, 34] on icon "Carrinho" at bounding box center [854, 34] width 15 height 15
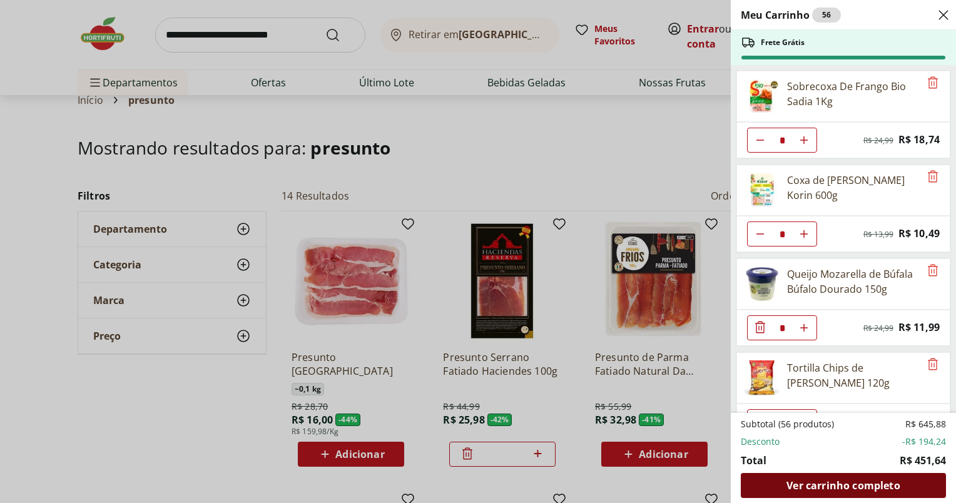
click at [858, 491] on span "Ver carrinho completo" at bounding box center [843, 486] width 113 height 10
